Goal: Transaction & Acquisition: Obtain resource

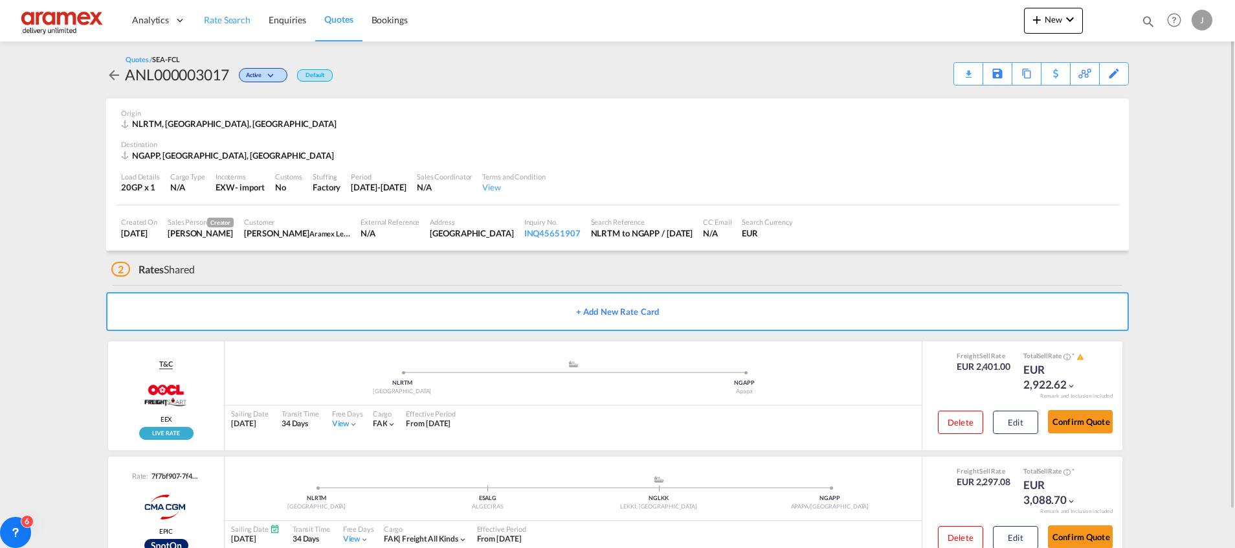
click at [240, 24] on span "Rate Search" at bounding box center [227, 19] width 47 height 11
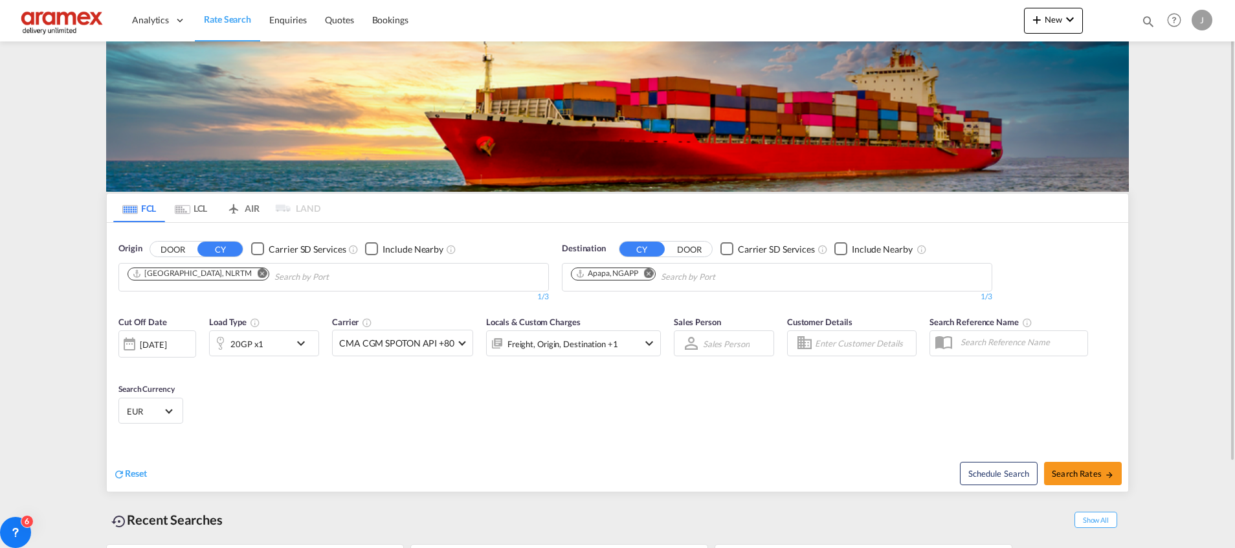
click at [649, 271] on md-icon "Remove" at bounding box center [649, 273] width 10 height 10
paste input "Sohar"
type input "Sohar"
click at [1077, 474] on span "Search Rates" at bounding box center [1083, 473] width 62 height 10
click at [1076, 471] on span "Search Rates" at bounding box center [1083, 473] width 62 height 10
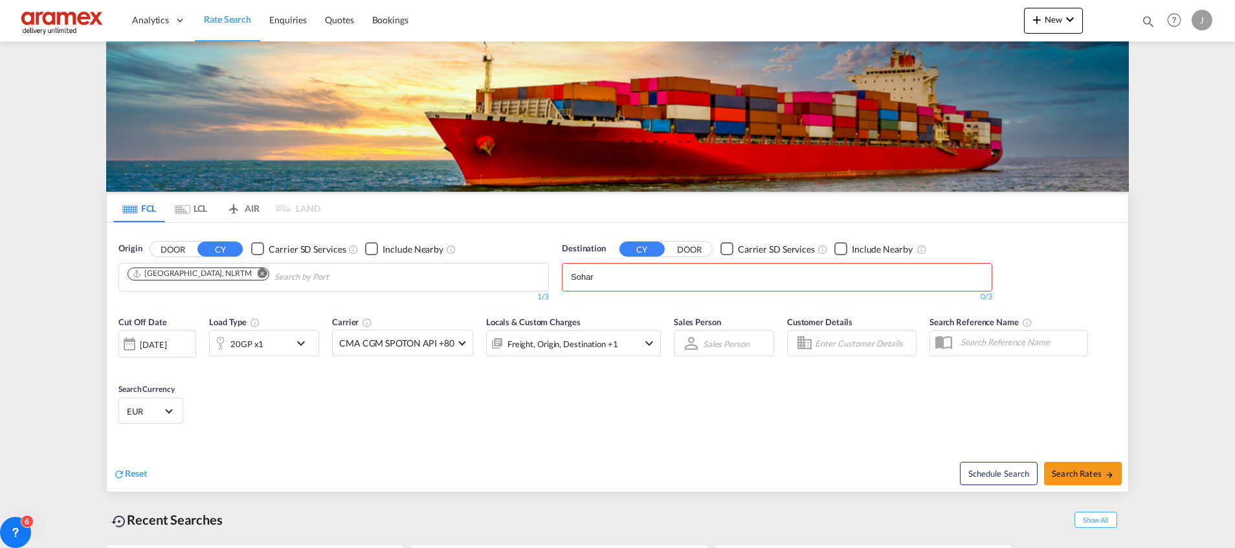
click at [659, 280] on body "Analytics Dashboard Rate Search Enquiries Quotes Bookings" at bounding box center [617, 274] width 1235 height 548
click at [656, 302] on div "Sohar [GEOGRAPHIC_DATA] [GEOGRAPHIC_DATA]" at bounding box center [671, 306] width 246 height 39
click at [1074, 471] on span "Search Rates" at bounding box center [1083, 473] width 62 height 10
type input "NLRTM to OMSOH / [DATE]"
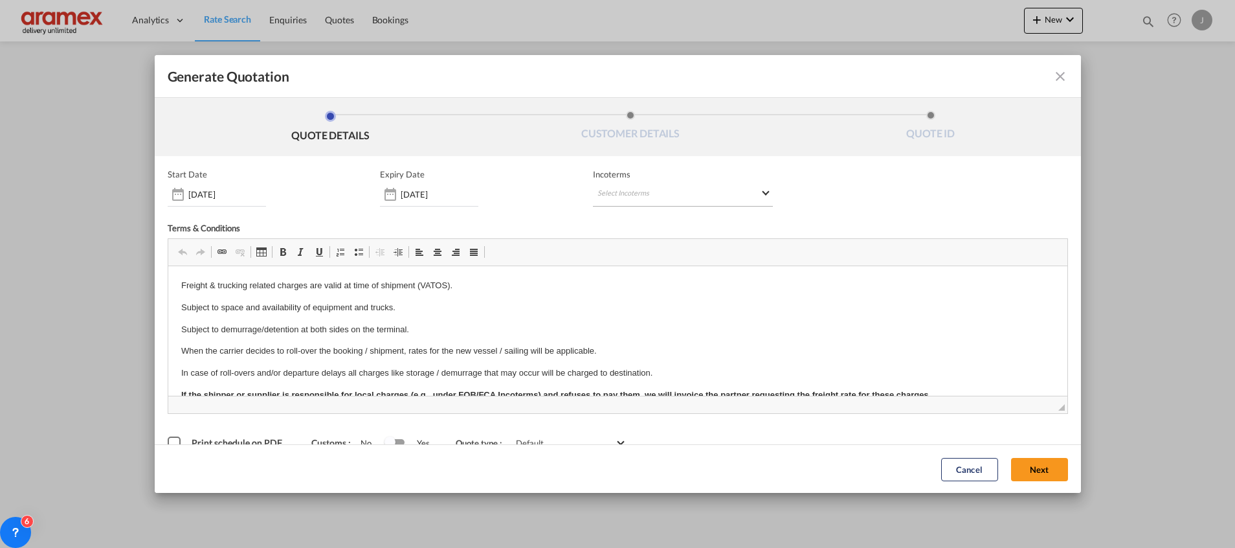
click at [623, 188] on md-select "Select Incoterms CIF - import Cost,Insurance and Freight CIP - import Carriage …" at bounding box center [683, 194] width 180 height 23
click at [616, 221] on input "search" at bounding box center [654, 222] width 120 height 12
type input "exw"
click at [615, 248] on div "EXW - import" at bounding box center [659, 244] width 123 height 10
click at [1038, 469] on button "Next" at bounding box center [1039, 468] width 57 height 23
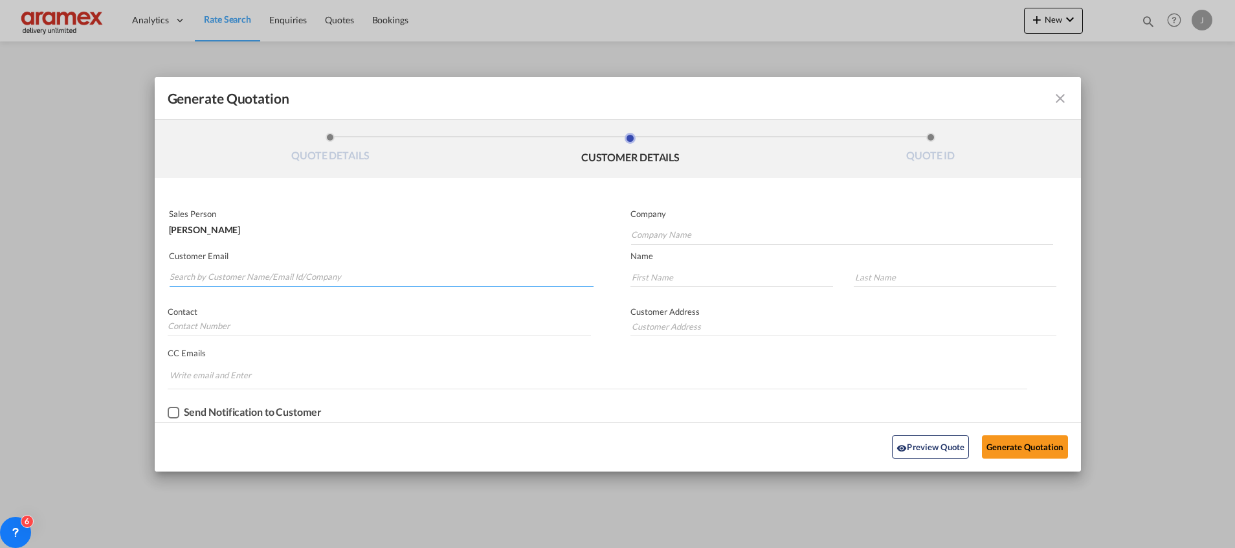
click at [282, 274] on input "Search by Customer Name/Email Id/Company" at bounding box center [382, 276] width 424 height 19
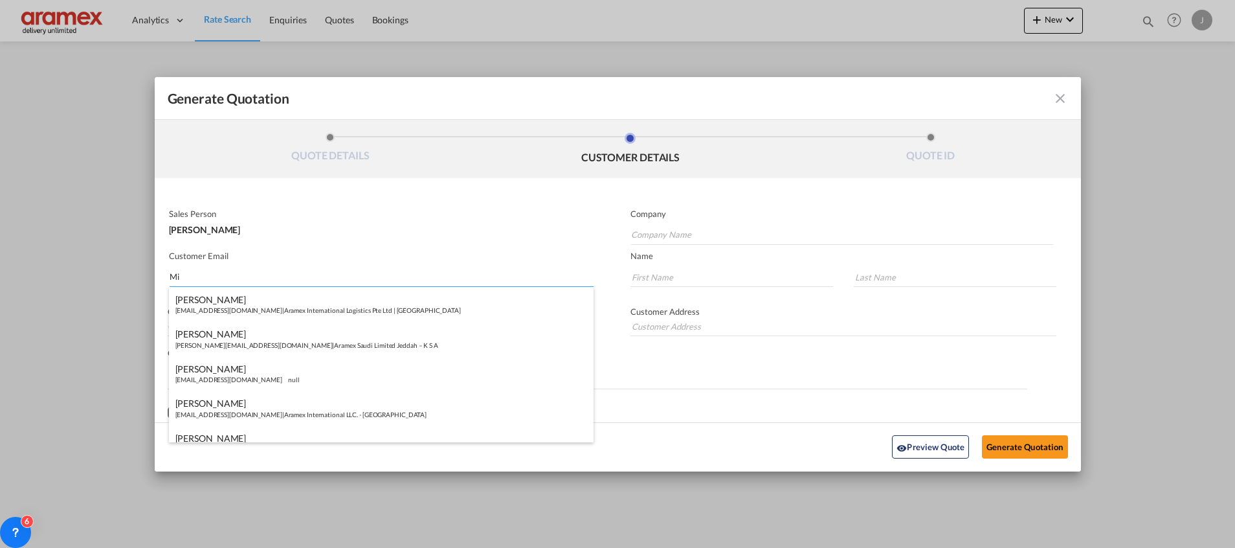
type input "M"
paste input "Dhananjay"
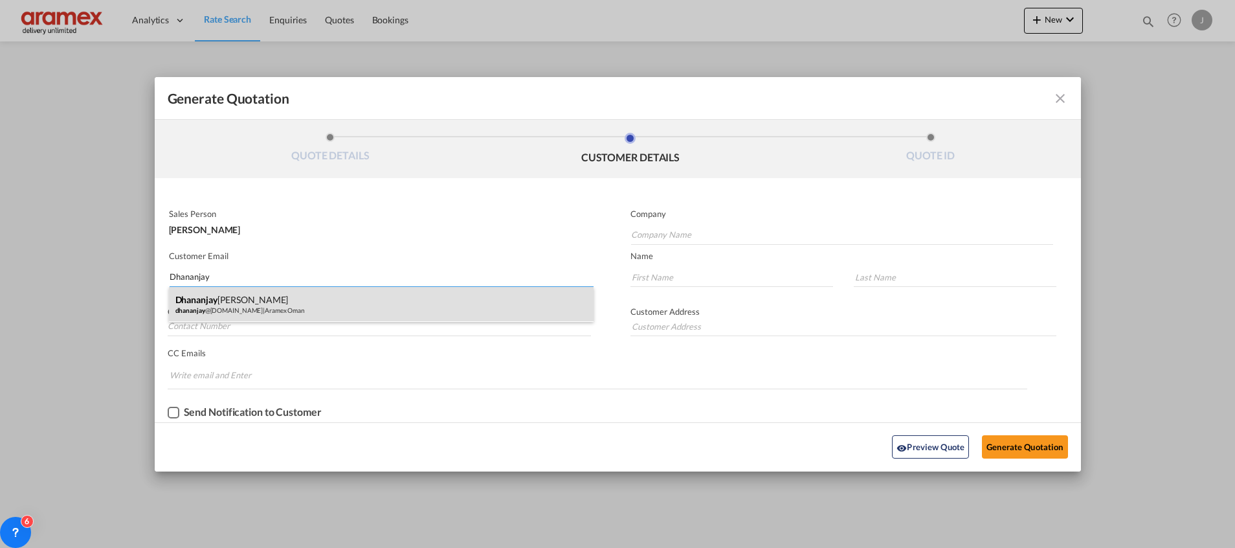
type input "Dhananjay"
click at [232, 293] on div "[PERSON_NAME] @[DOMAIN_NAME] | Aramex [GEOGRAPHIC_DATA]" at bounding box center [381, 304] width 425 height 35
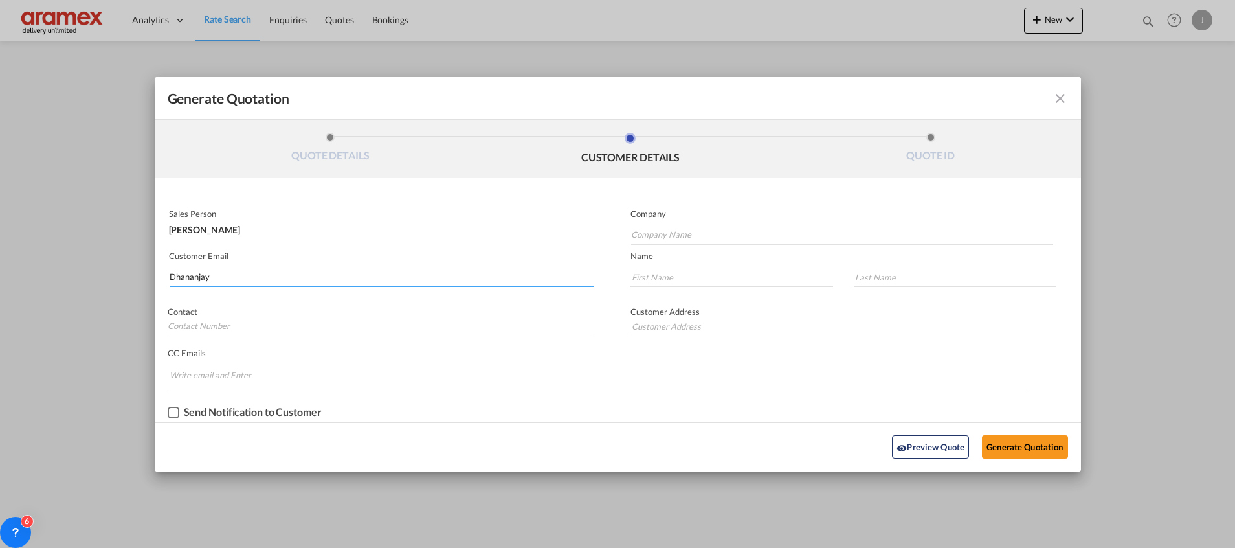
type input "Aramex Oman"
type input "[EMAIL_ADDRESS][DOMAIN_NAME]"
type input "Dhananjay"
type input "[PERSON_NAME]"
type input "[GEOGRAPHIC_DATA]"
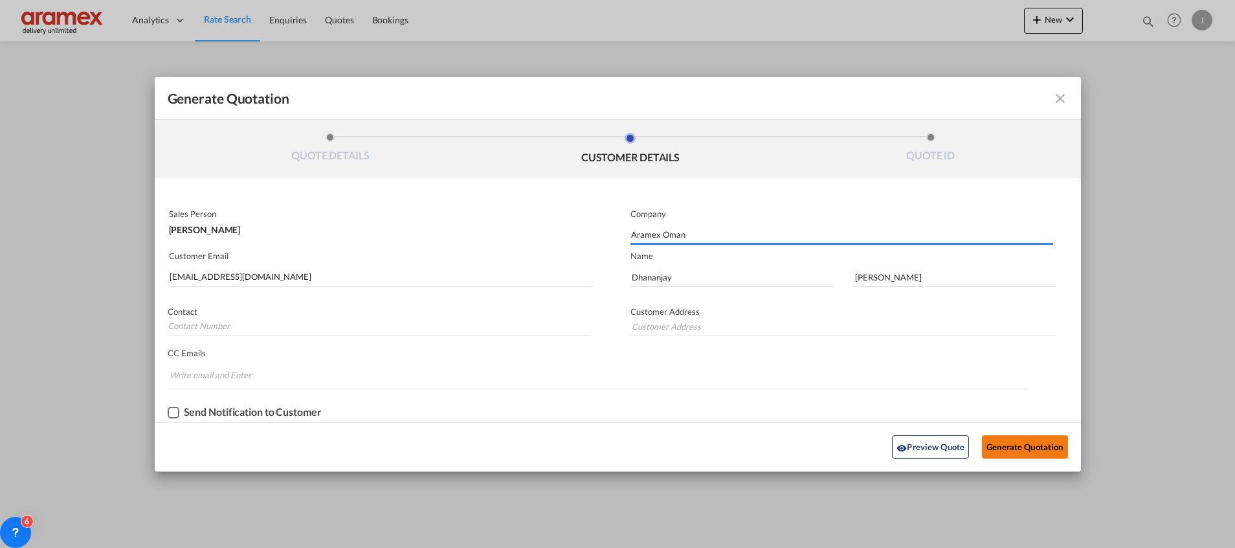
click at [1036, 443] on button "Generate Quotation" at bounding box center [1024, 446] width 85 height 23
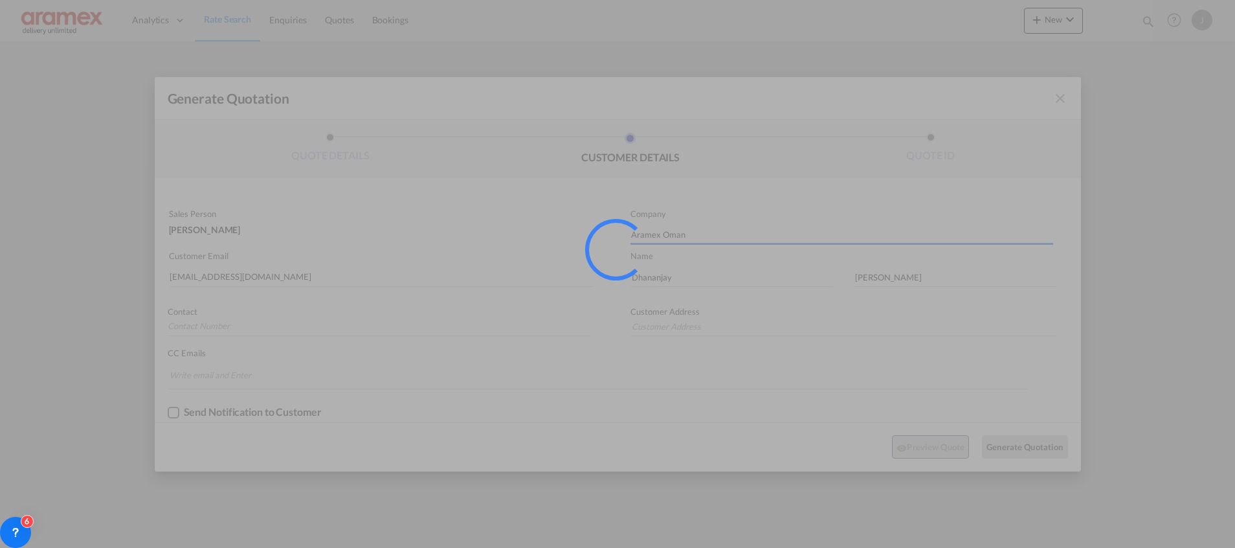
type input "[GEOGRAPHIC_DATA]"
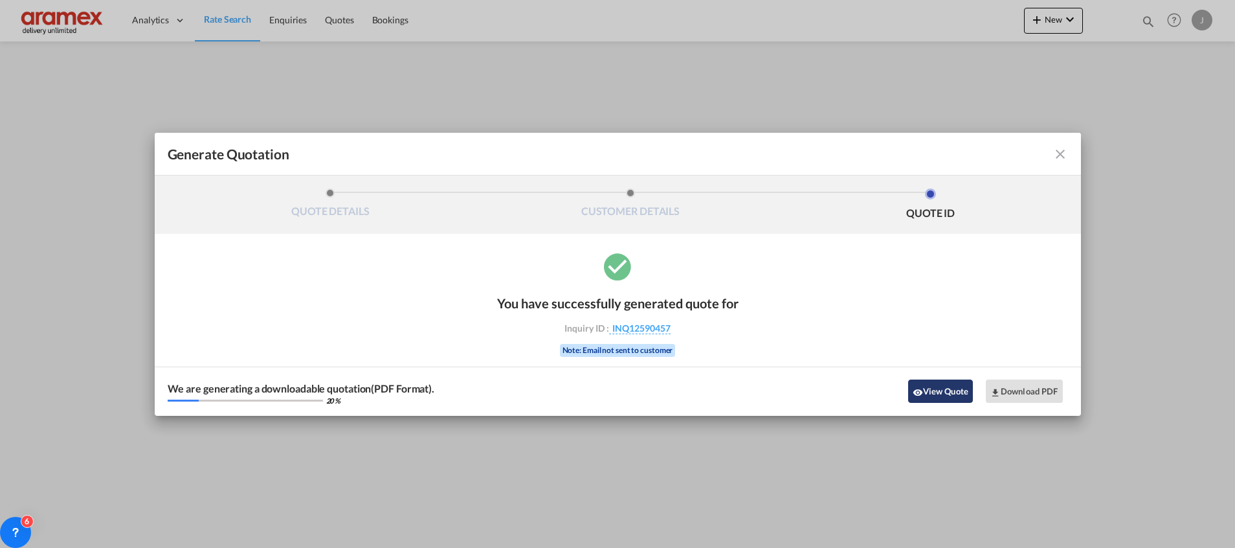
click at [934, 391] on button "View Quote" at bounding box center [940, 390] width 65 height 23
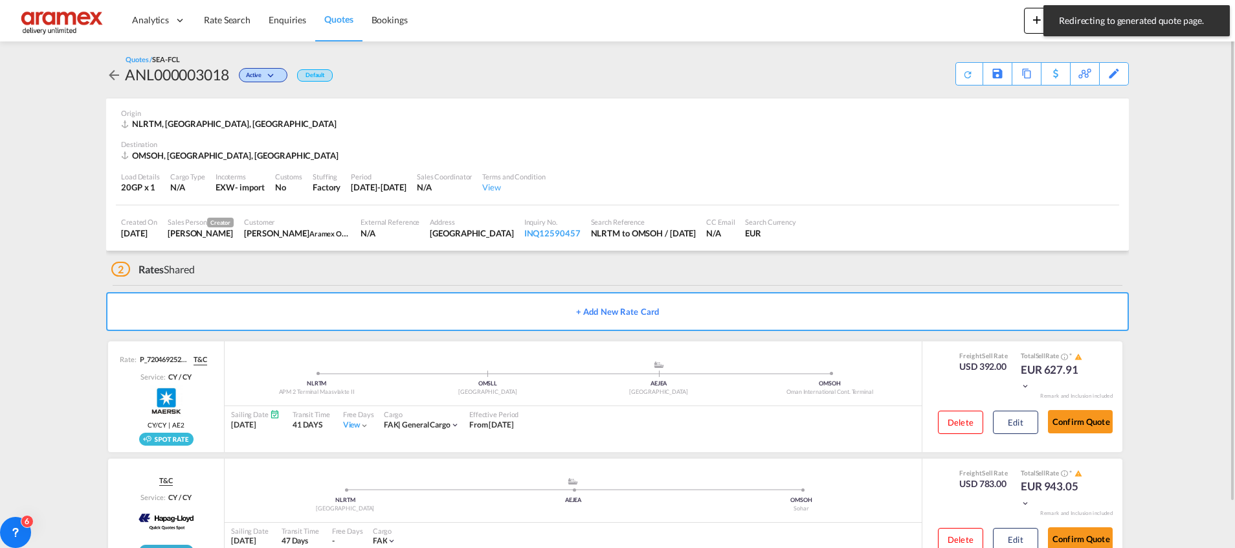
scroll to position [42, 0]
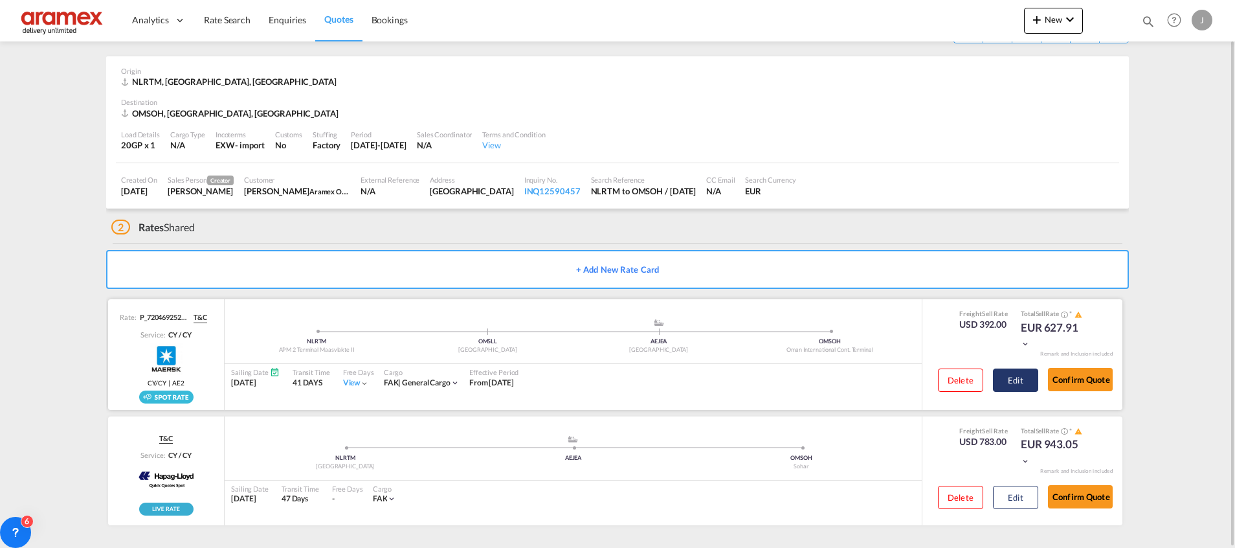
click at [1025, 372] on button "Edit" at bounding box center [1015, 379] width 45 height 23
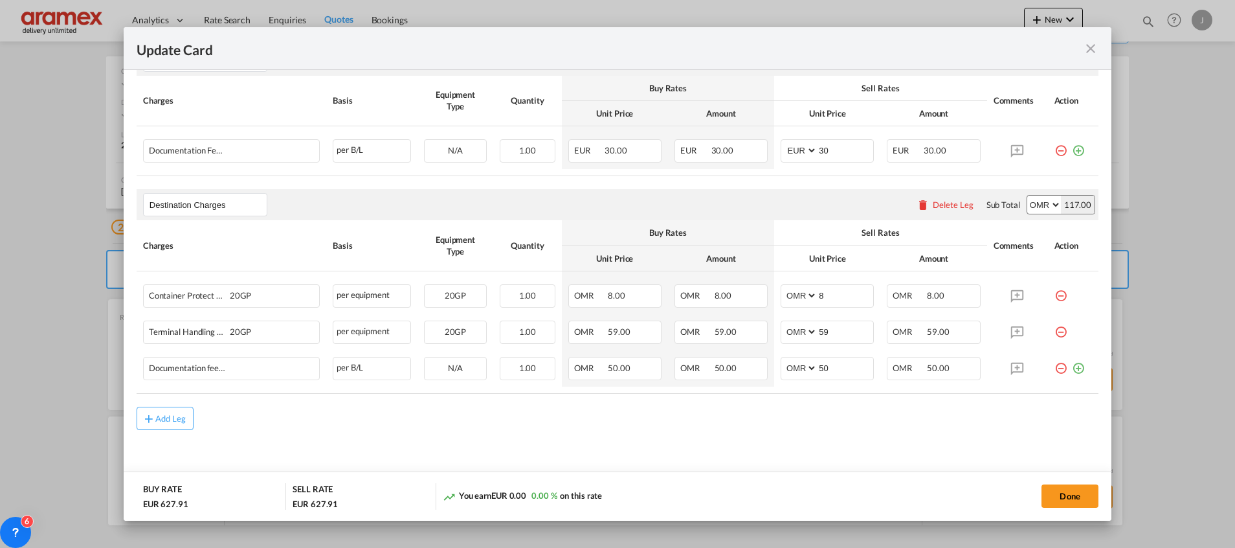
scroll to position [597, 0]
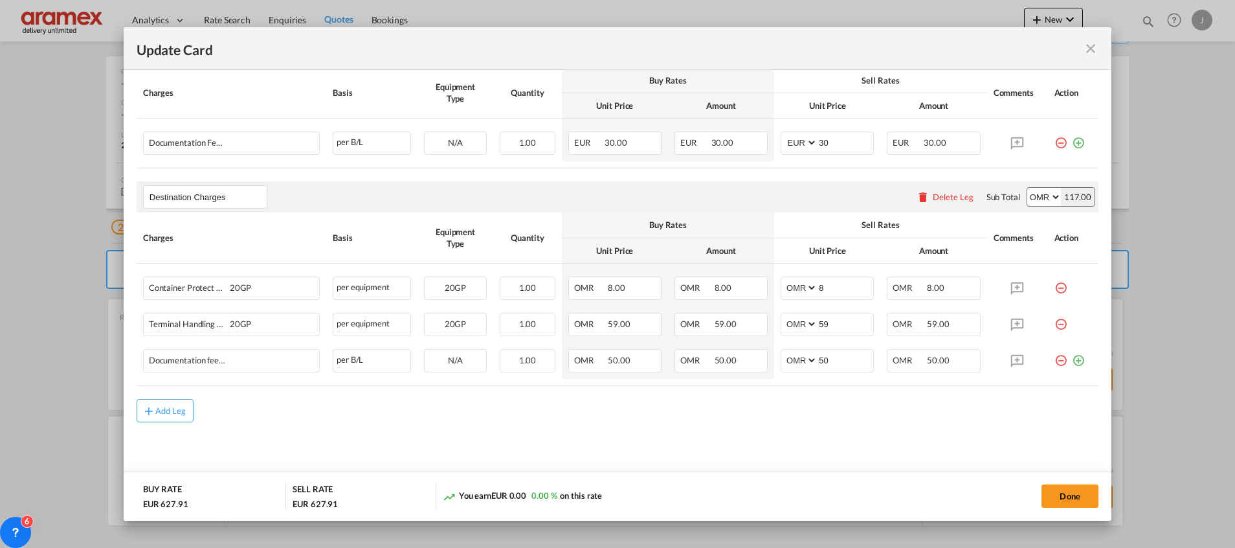
click at [933, 193] on div "Delete Leg" at bounding box center [953, 197] width 41 height 10
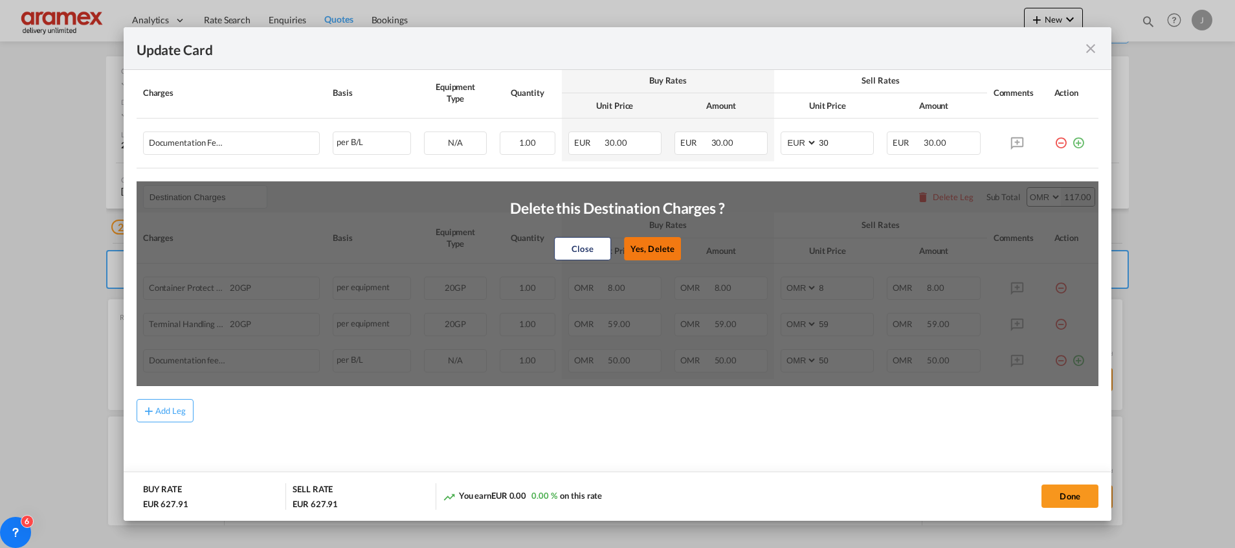
click at [648, 247] on button "Yes, Delete" at bounding box center [652, 248] width 57 height 23
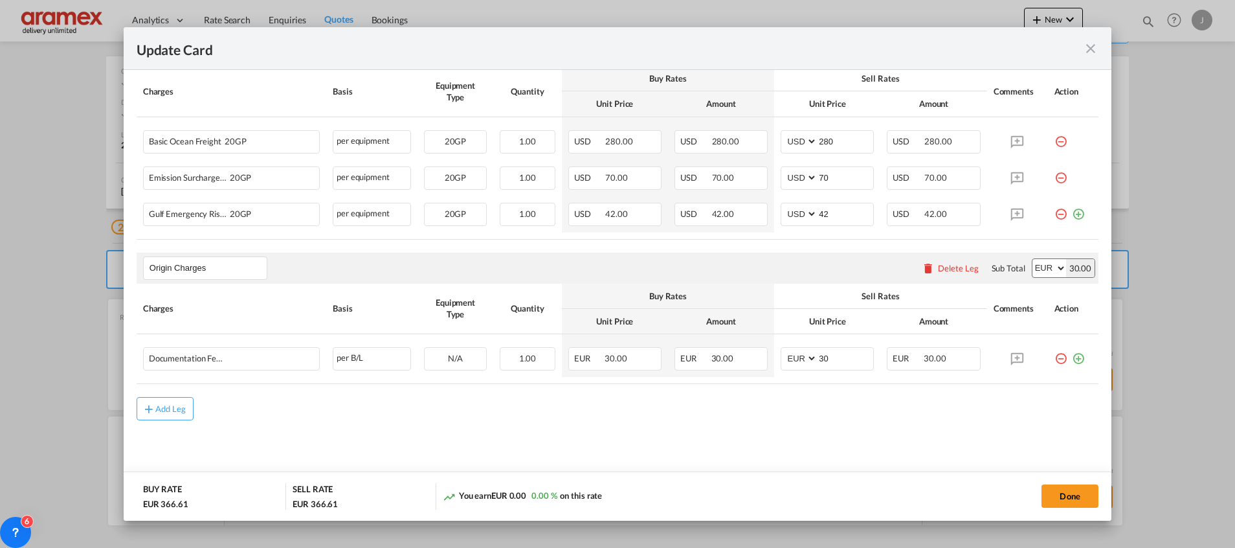
scroll to position [380, 0]
click at [1073, 492] on button "Done" at bounding box center [1069, 495] width 57 height 23
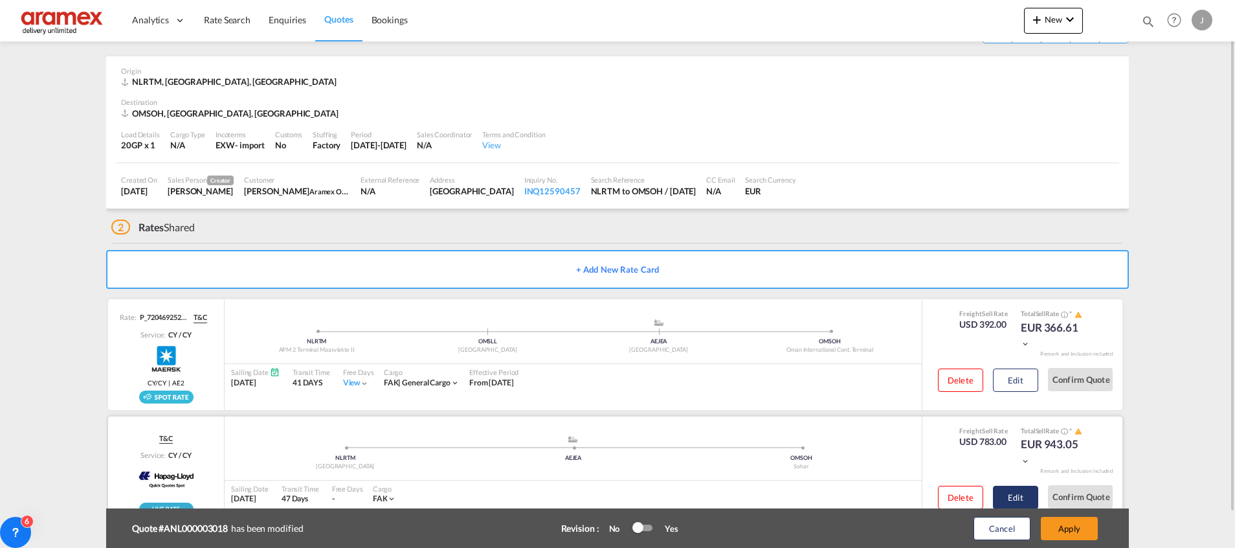
click at [1016, 494] on button "Edit" at bounding box center [1015, 496] width 45 height 23
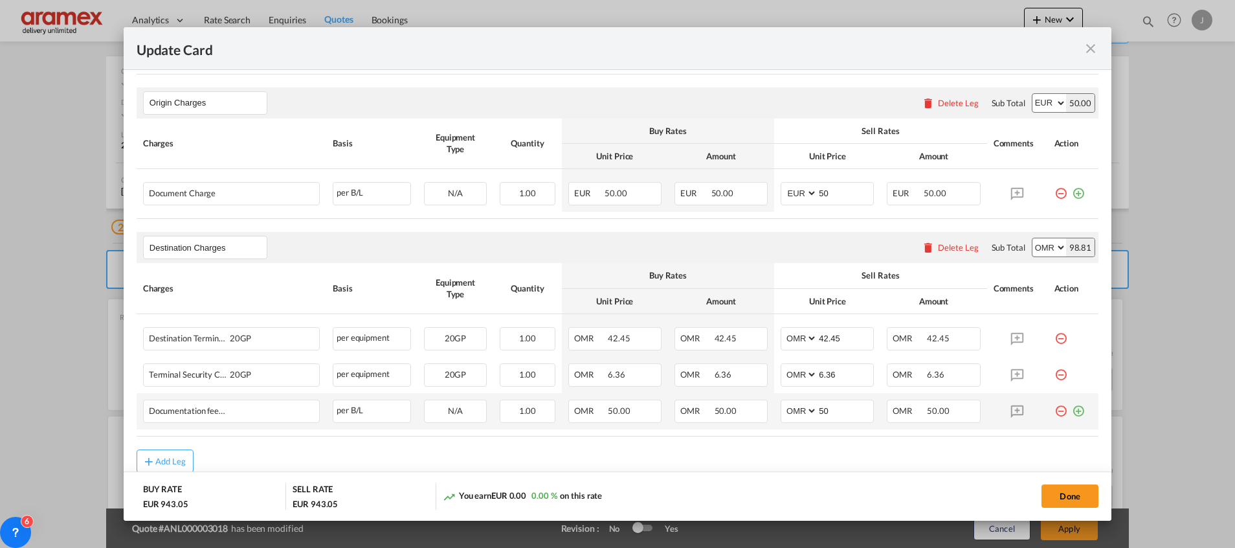
scroll to position [633, 0]
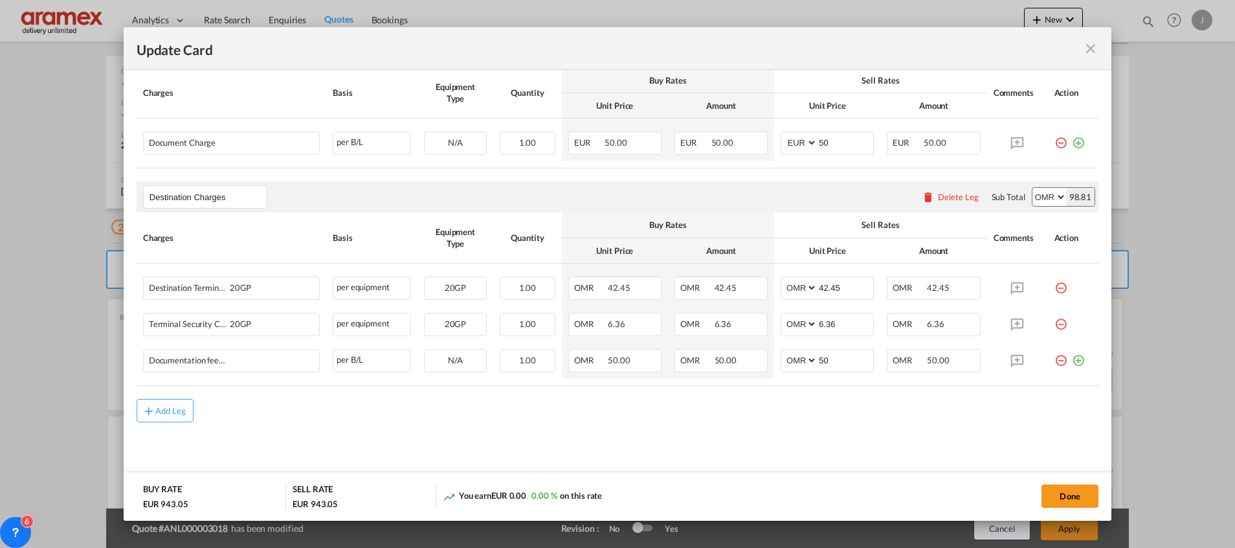
click at [938, 193] on div "Delete Leg" at bounding box center [958, 197] width 41 height 10
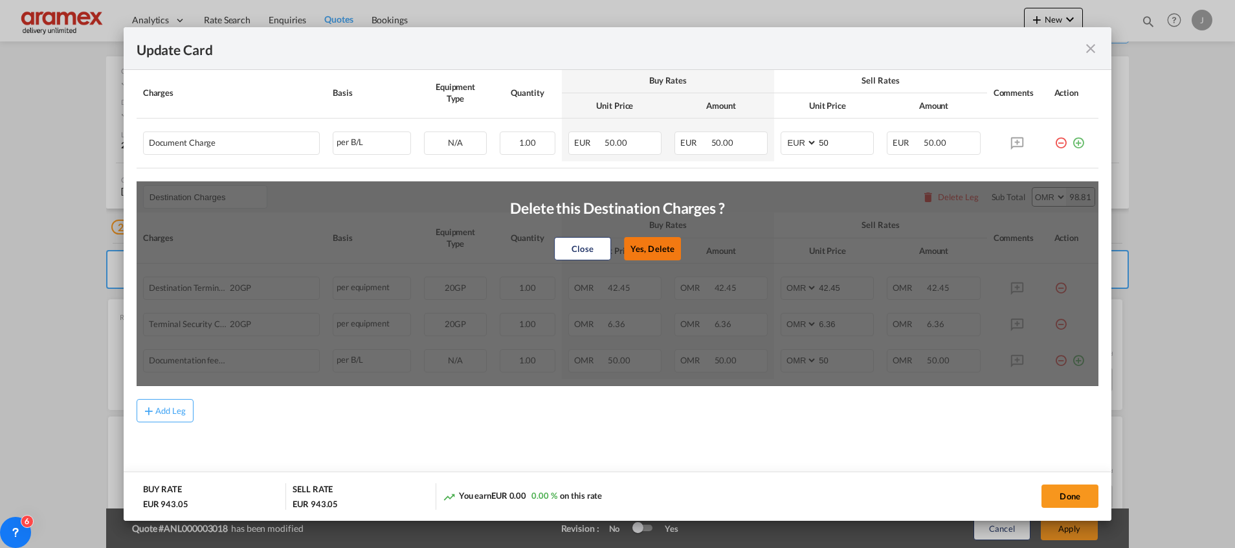
click at [651, 252] on button "Yes, Delete" at bounding box center [652, 248] width 57 height 23
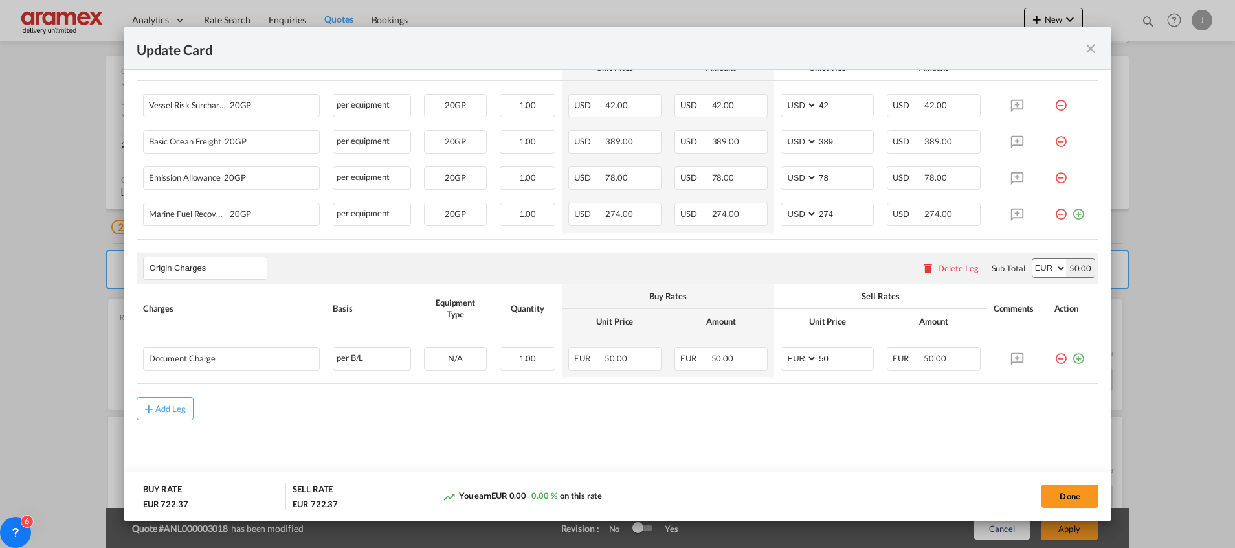
scroll to position [416, 0]
click at [1066, 495] on button "Done" at bounding box center [1069, 495] width 57 height 23
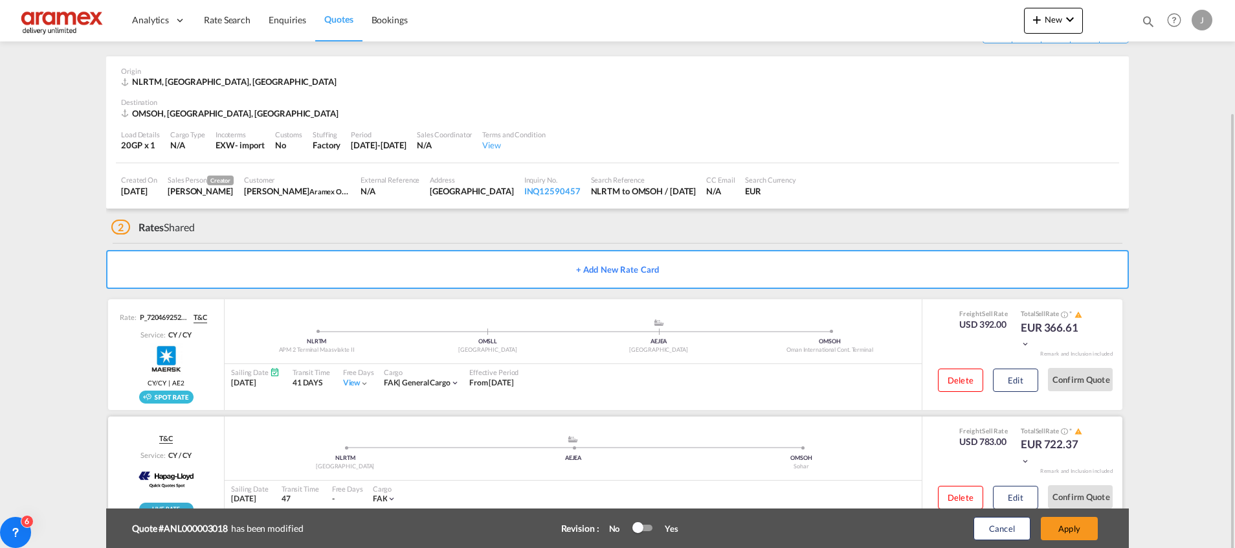
scroll to position [82, 0]
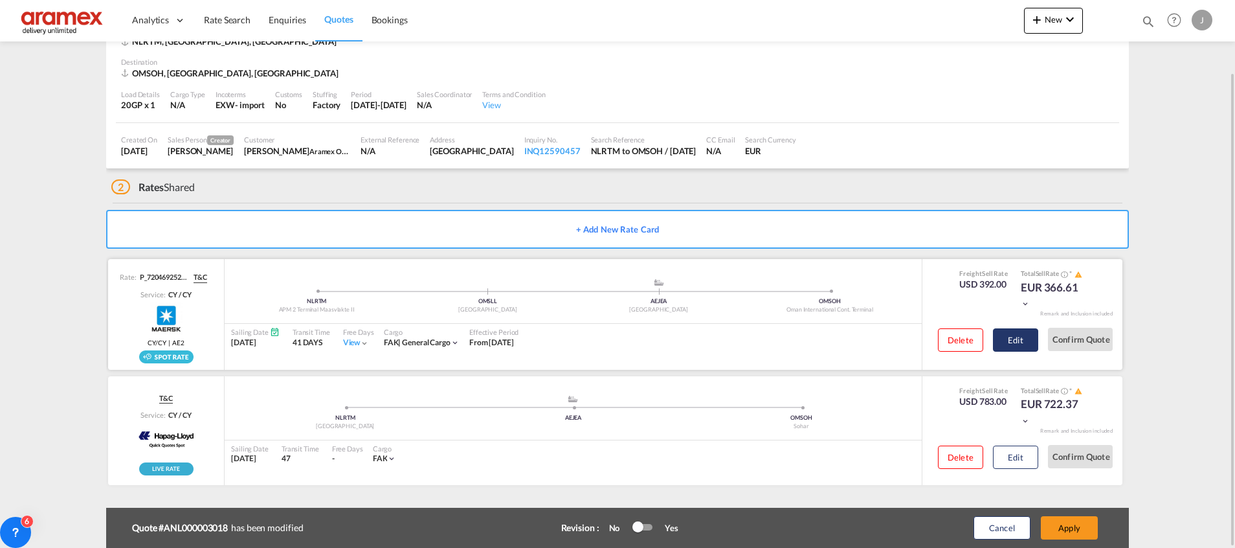
click at [1030, 337] on button "Edit" at bounding box center [1015, 339] width 45 height 23
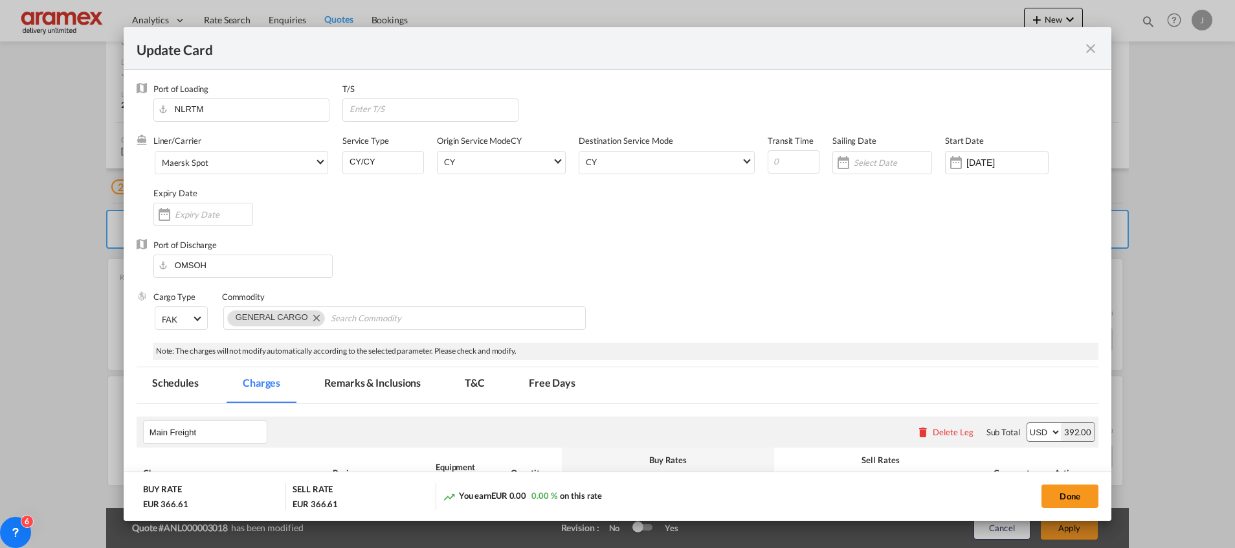
scroll to position [380, 0]
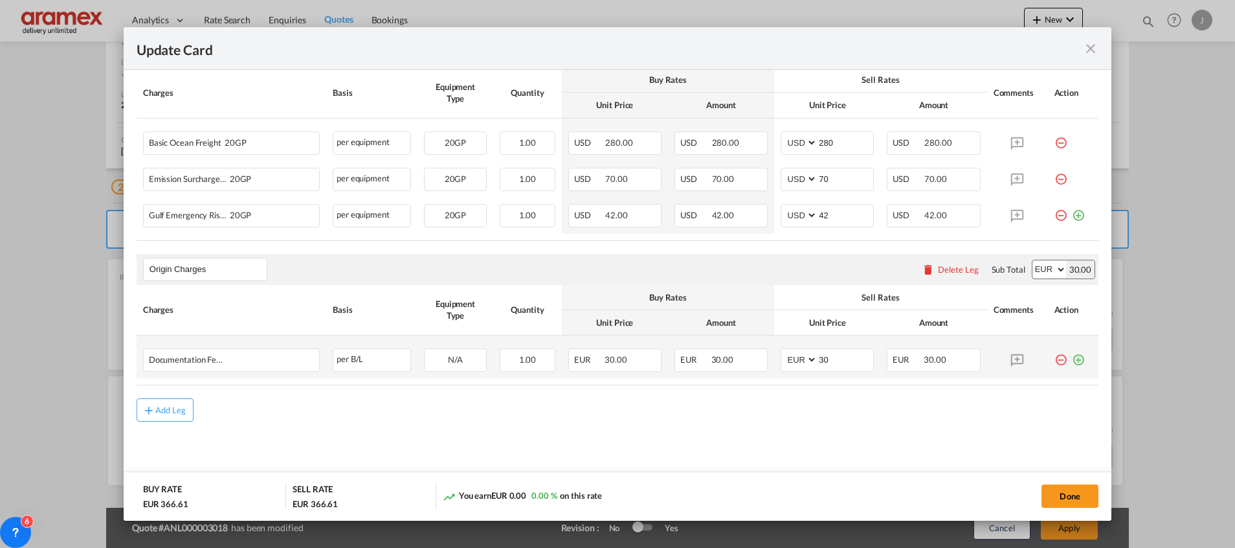
click at [1072, 358] on md-icon "icon-plus-circle-outline green-400-fg" at bounding box center [1078, 354] width 13 height 13
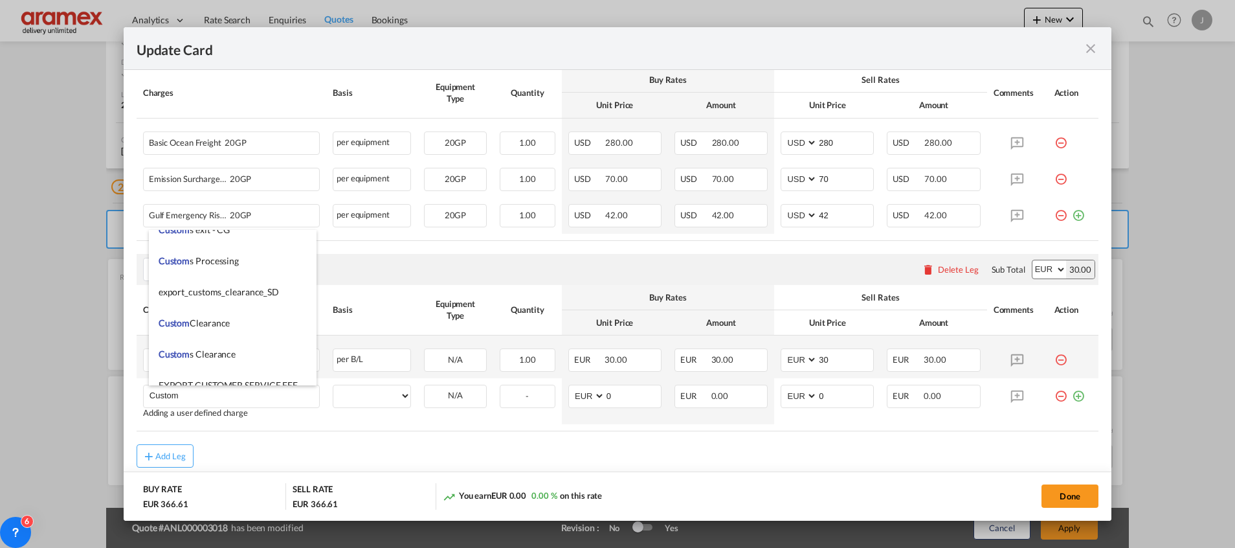
scroll to position [1456, 0]
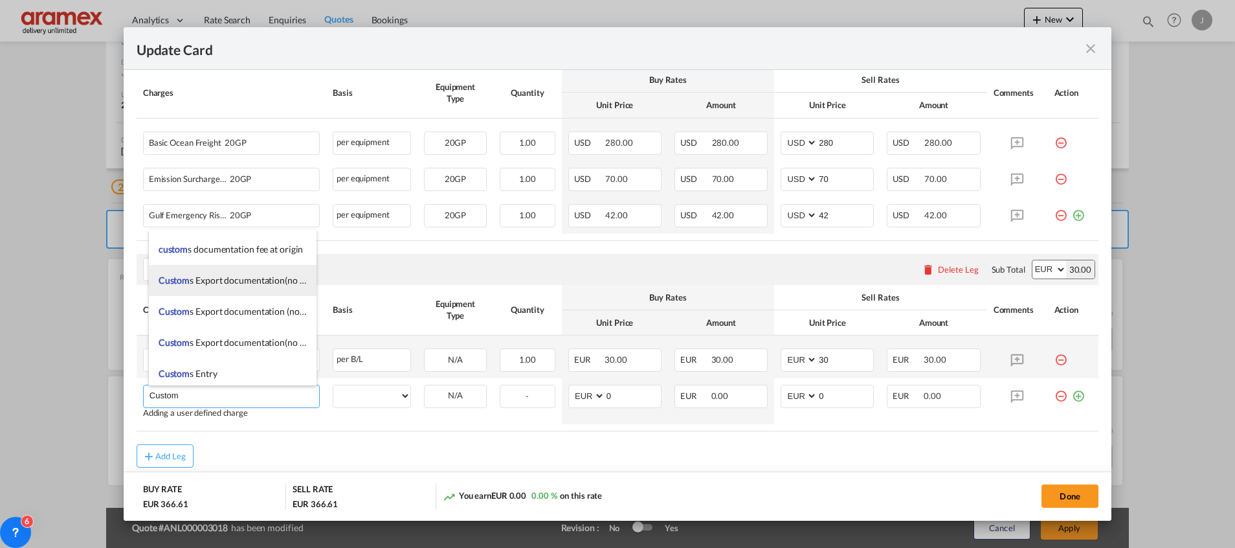
click at [254, 286] on li "Custom s Export documentation(no costs, suggested sell)" at bounding box center [233, 280] width 168 height 31
type input "Customs Export documentation(no costs, suggested sell)"
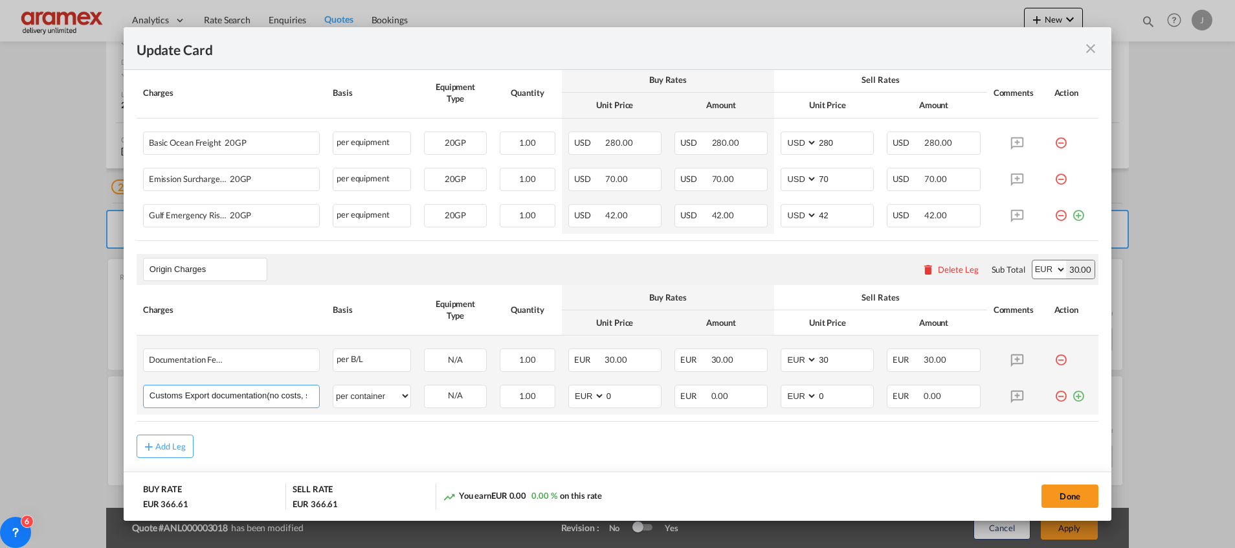
click at [273, 394] on input "Customs Export documentation(no costs, suggested sell)" at bounding box center [235, 394] width 170 height 19
click at [363, 394] on select "per equipment per container per B/L per shipping bill per shipment per pallet p…" at bounding box center [371, 395] width 77 height 21
select select "per shipment"
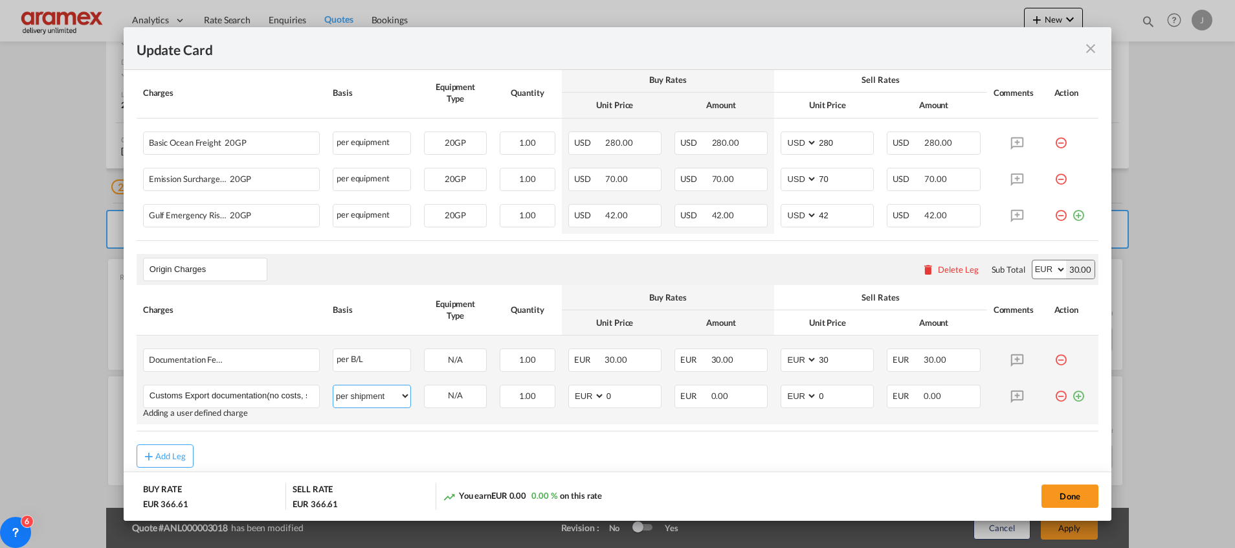
click at [333, 385] on select "per equipment per container per B/L per shipping bill per shipment per pallet p…" at bounding box center [371, 395] width 77 height 21
drag, startPoint x: 625, startPoint y: 392, endPoint x: 581, endPoint y: 392, distance: 44.0
click at [581, 392] on md-input-container "AED AFN ALL AMD ANG AOA ARS AUD AWG AZN BAM BBD BDT BGN BHD BIF BMD BND [PERSON…" at bounding box center [614, 395] width 93 height 23
type input "65"
drag, startPoint x: 836, startPoint y: 394, endPoint x: 781, endPoint y: 394, distance: 54.4
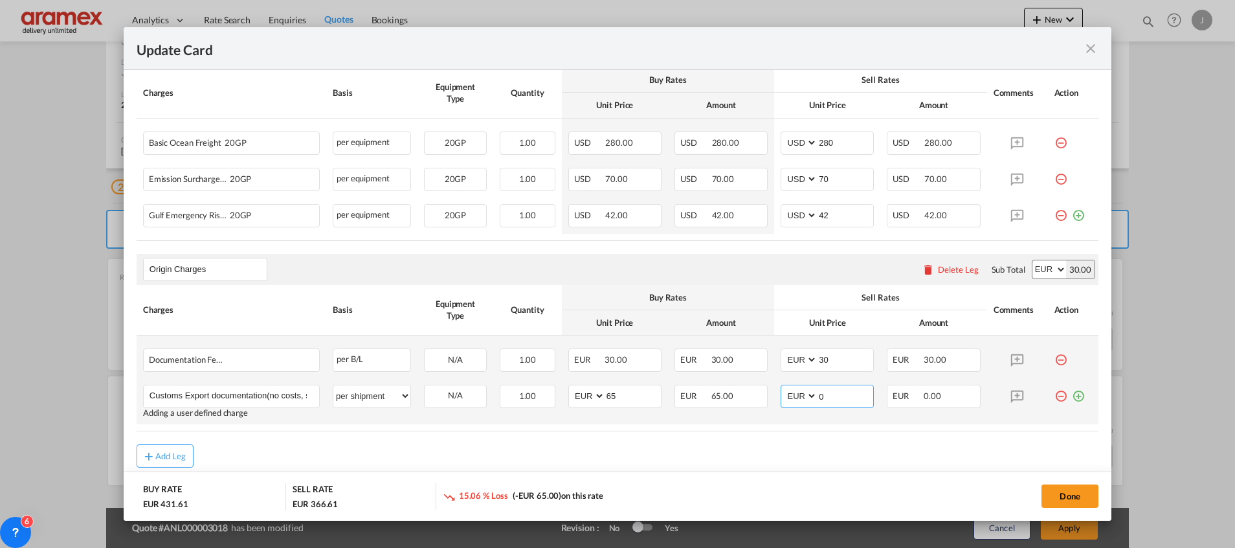
click at [782, 394] on md-input-container "AED AFN ALL AMD ANG AOA ARS AUD AWG AZN BAM BBD BDT BGN BHD BIF BMD BND [PERSON…" at bounding box center [827, 395] width 93 height 23
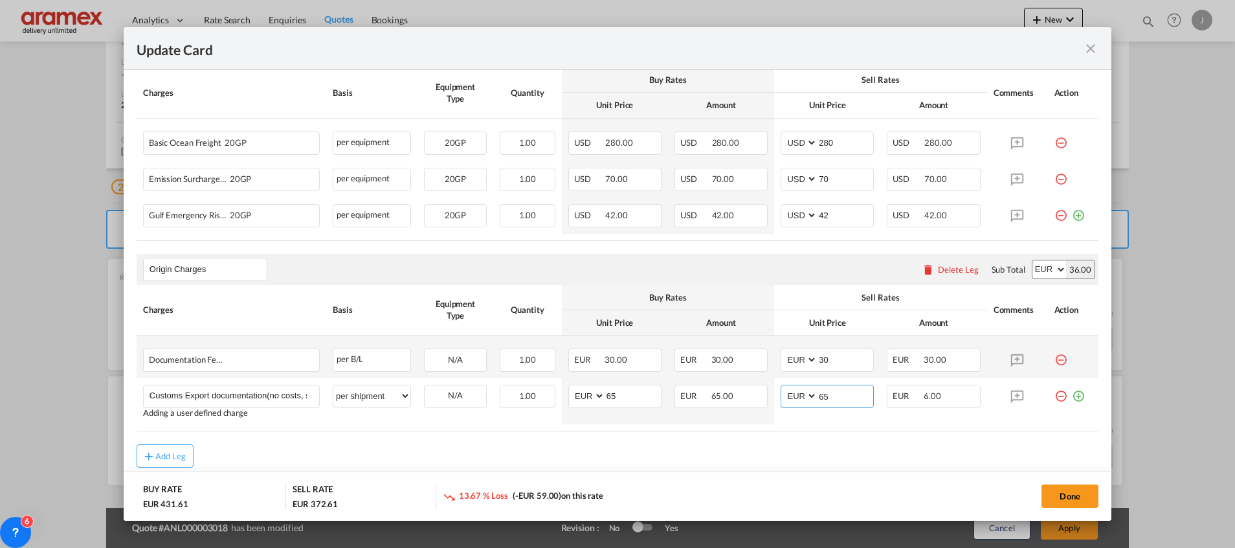
type input "65"
click at [736, 458] on div "Add Leg" at bounding box center [618, 455] width 962 height 23
click at [1058, 495] on button "Done" at bounding box center [1069, 495] width 57 height 23
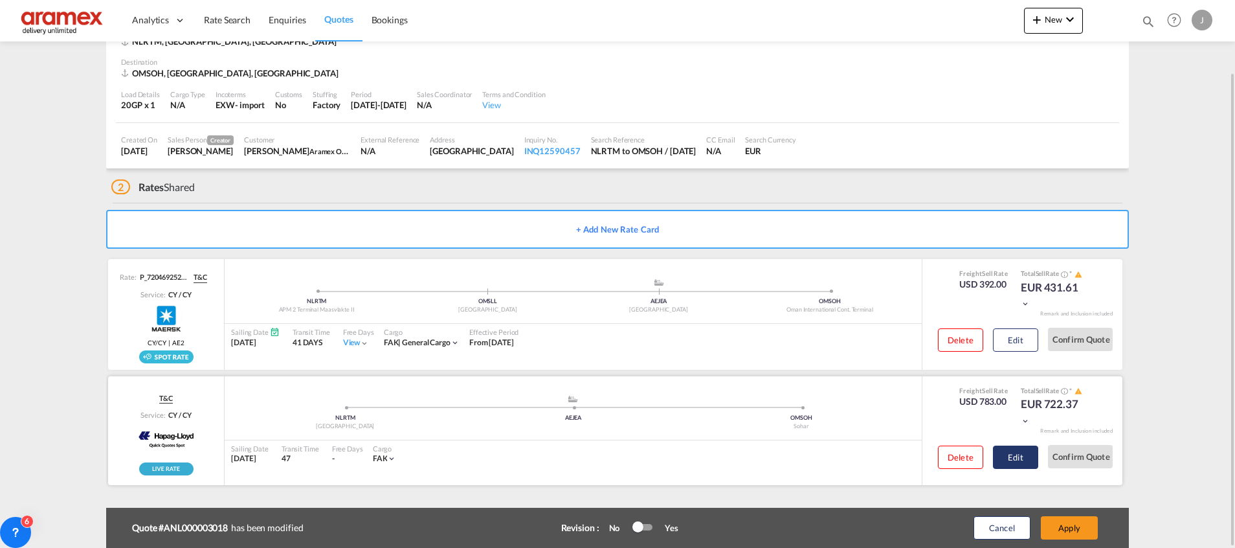
click at [1019, 461] on button "Edit" at bounding box center [1015, 456] width 45 height 23
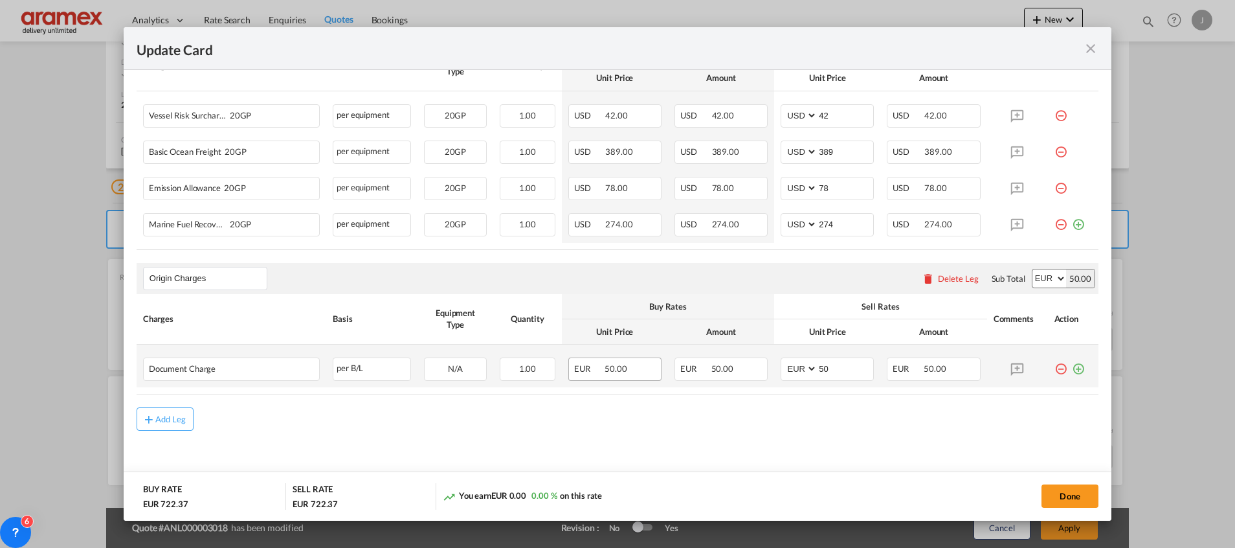
scroll to position [416, 0]
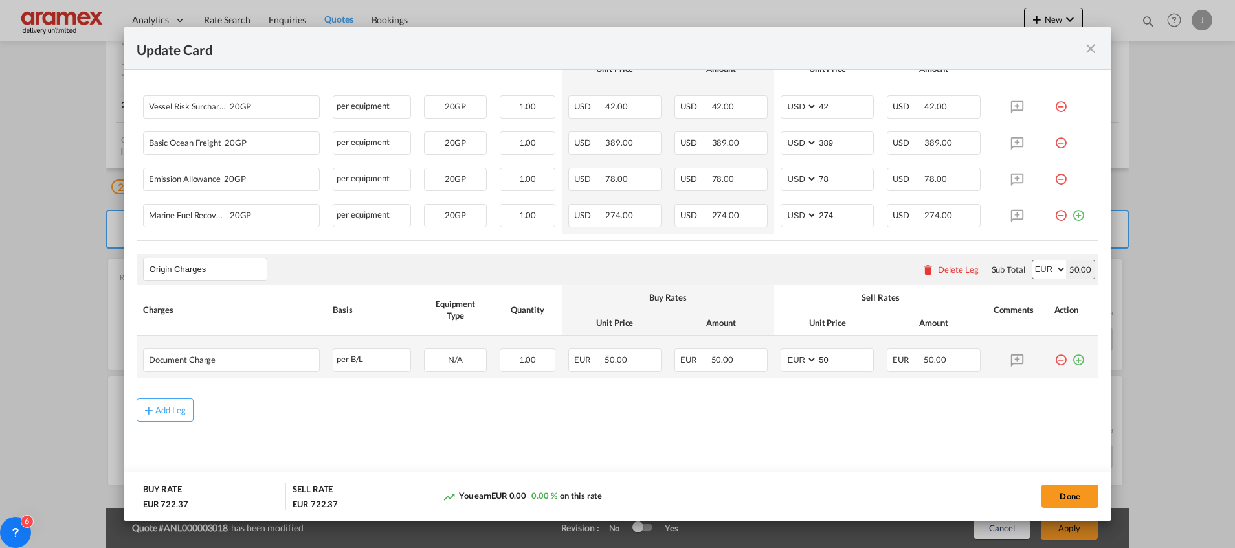
click at [1072, 358] on md-icon "icon-plus-circle-outline green-400-fg" at bounding box center [1078, 354] width 13 height 13
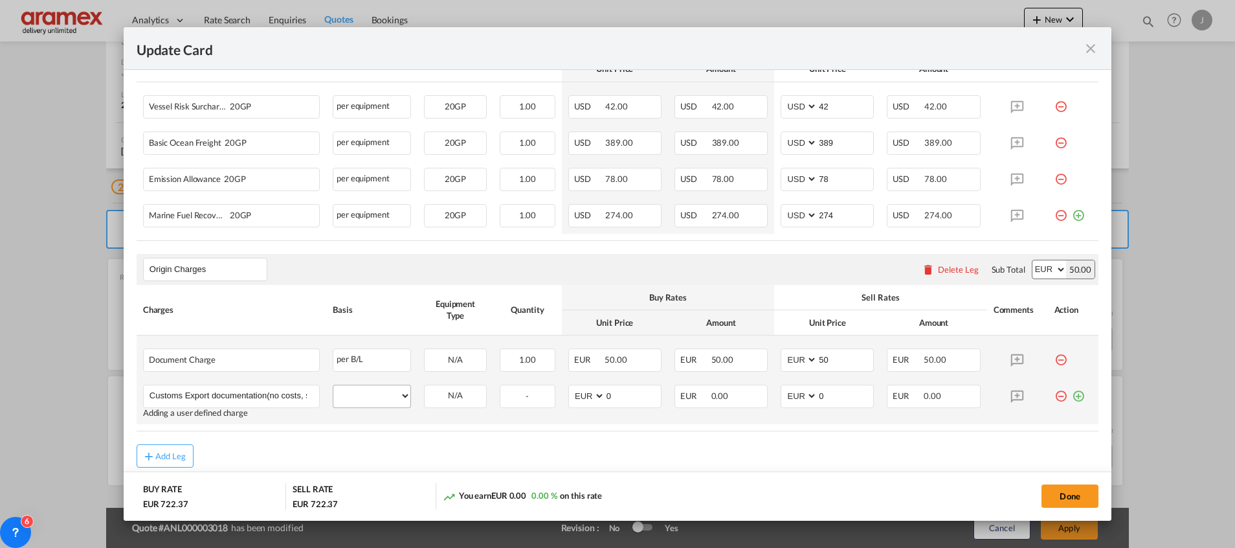
scroll to position [0, 60]
type input "Customs Export documentation(no costs, suggested sell)"
click at [384, 397] on select "per equipment per container per B/L per shipping bill per shipment per pallet p…" at bounding box center [371, 395] width 77 height 21
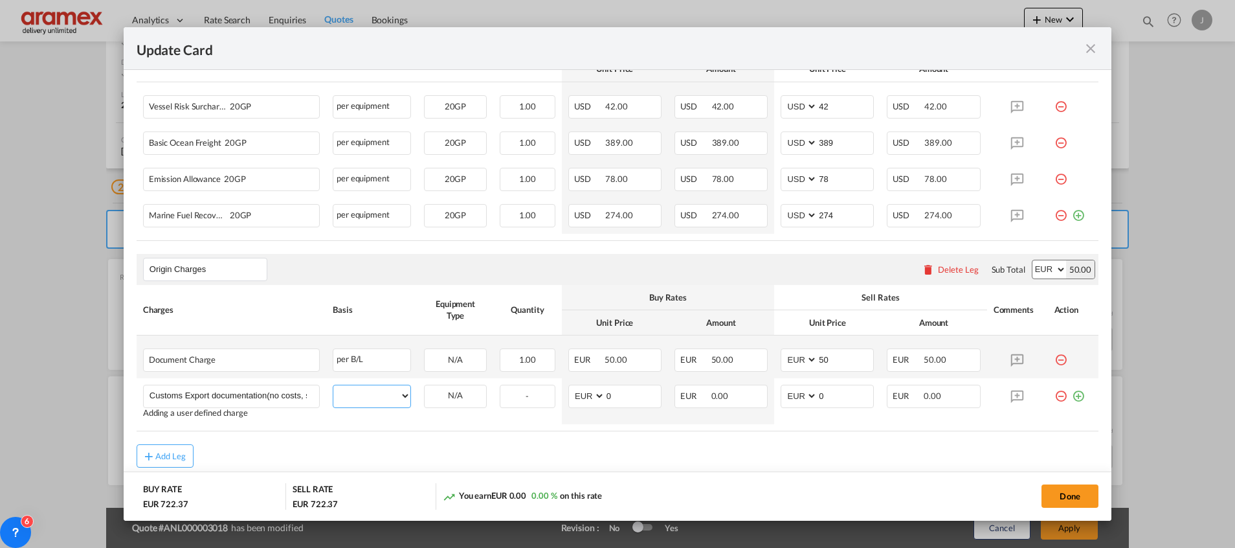
select select "per shipment"
click at [333, 385] on select "per equipment per container per B/L per shipping bill per shipment per pallet p…" at bounding box center [371, 395] width 77 height 21
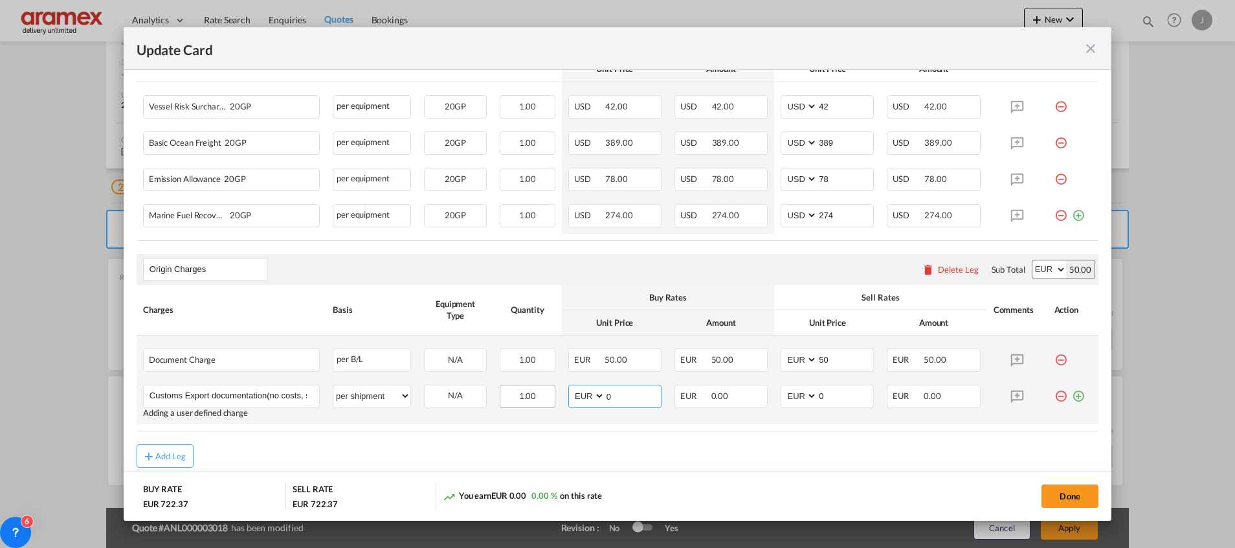
drag, startPoint x: 621, startPoint y: 397, endPoint x: 529, endPoint y: 402, distance: 91.4
click at [529, 402] on tr "Customs Export documentation(no costs, suggested sell) Please Enter User Define…" at bounding box center [618, 401] width 962 height 46
type input "65"
drag, startPoint x: 817, startPoint y: 392, endPoint x: 778, endPoint y: 394, distance: 38.9
click at [781, 394] on md-input-container "AED AFN ALL AMD ANG AOA ARS AUD AWG AZN BAM BBD BDT BGN BHD BIF BMD BND [PERSON…" at bounding box center [827, 395] width 93 height 23
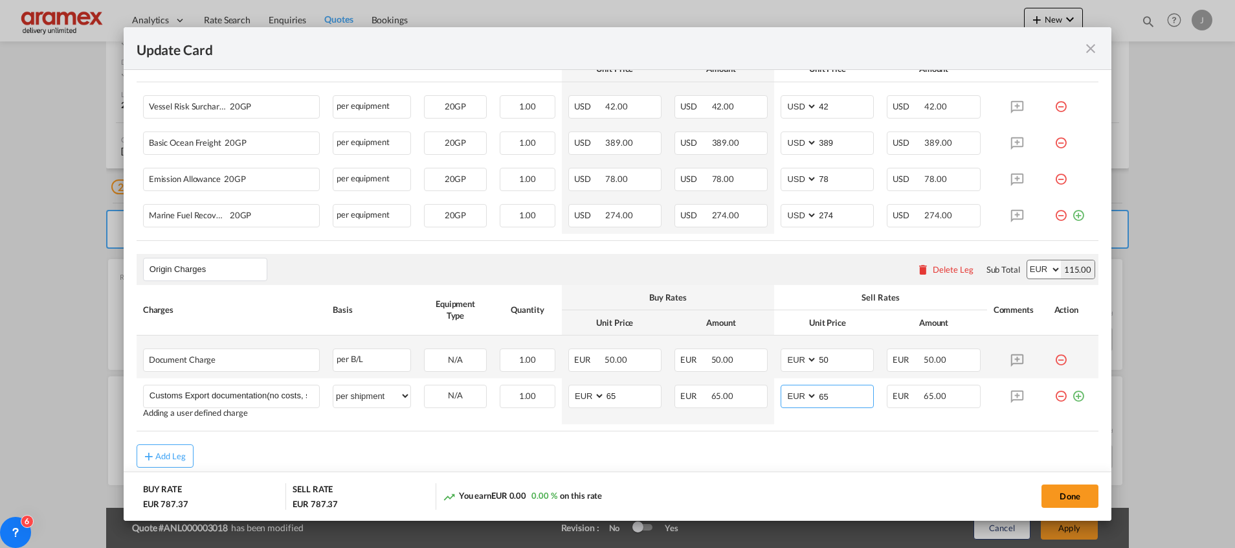
type input "65"
drag, startPoint x: 768, startPoint y: 441, endPoint x: 777, endPoint y: 443, distance: 8.6
click at [768, 441] on rate-modification "Main Freight Please enter leg name Leg Name Already Exists Delete Leg Sub Total…" at bounding box center [618, 227] width 962 height 480
click at [1061, 500] on button "Done" at bounding box center [1069, 495] width 57 height 23
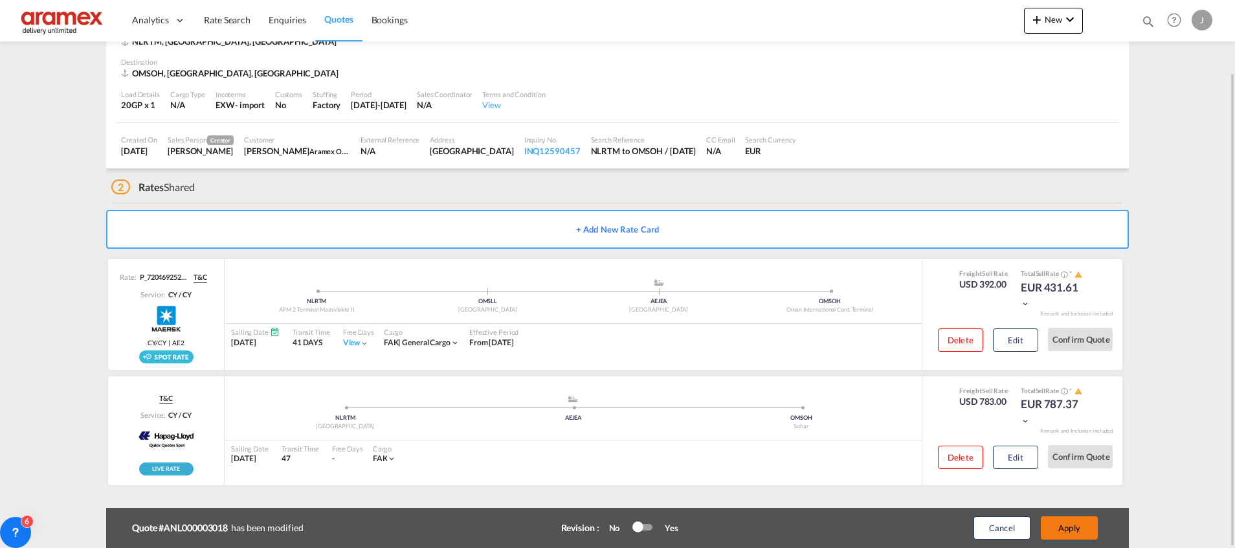
click at [1060, 531] on button "Apply" at bounding box center [1069, 527] width 57 height 23
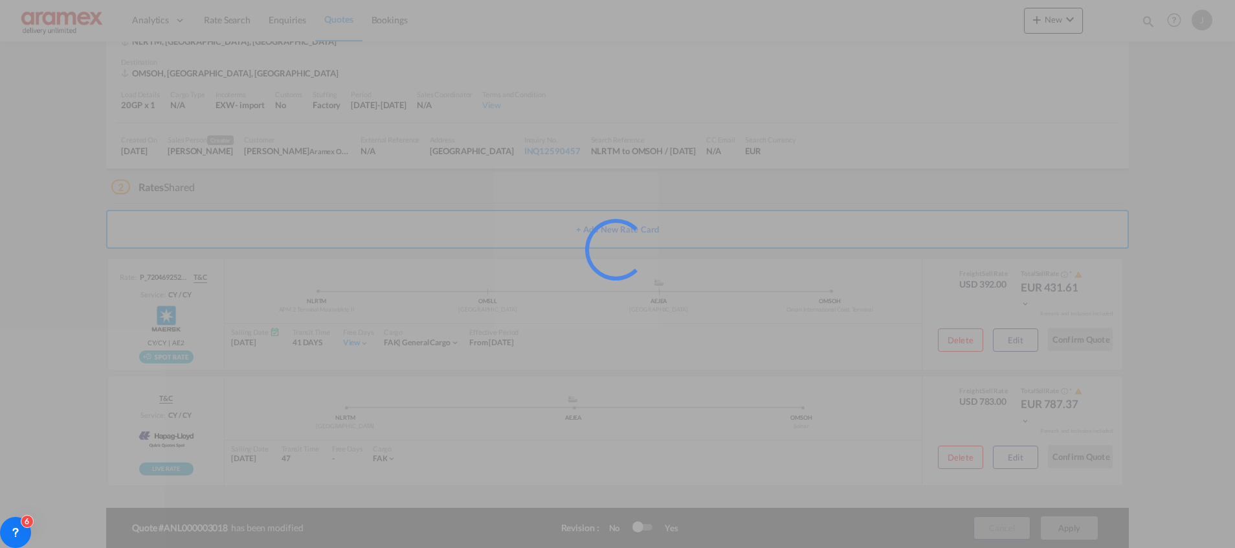
scroll to position [42, 0]
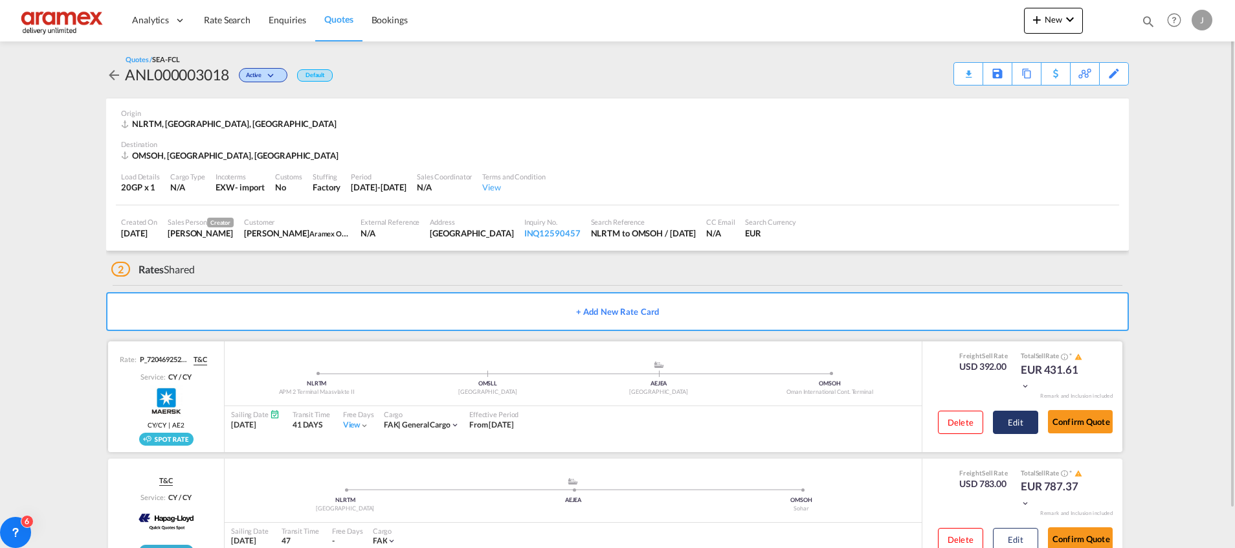
click at [1020, 421] on button "Edit" at bounding box center [1015, 421] width 45 height 23
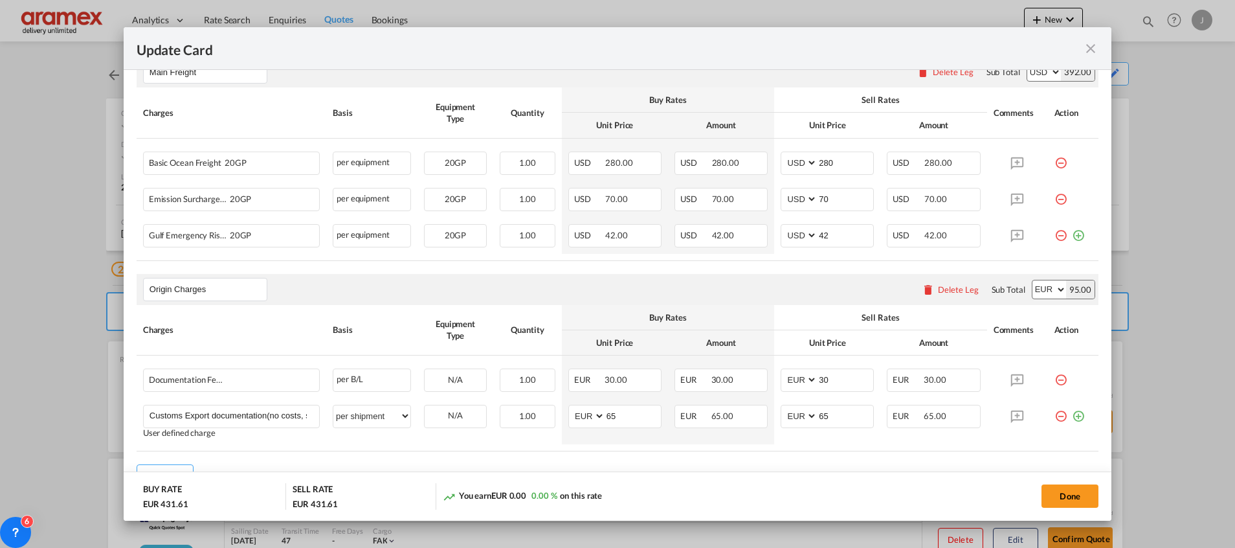
scroll to position [426, 0]
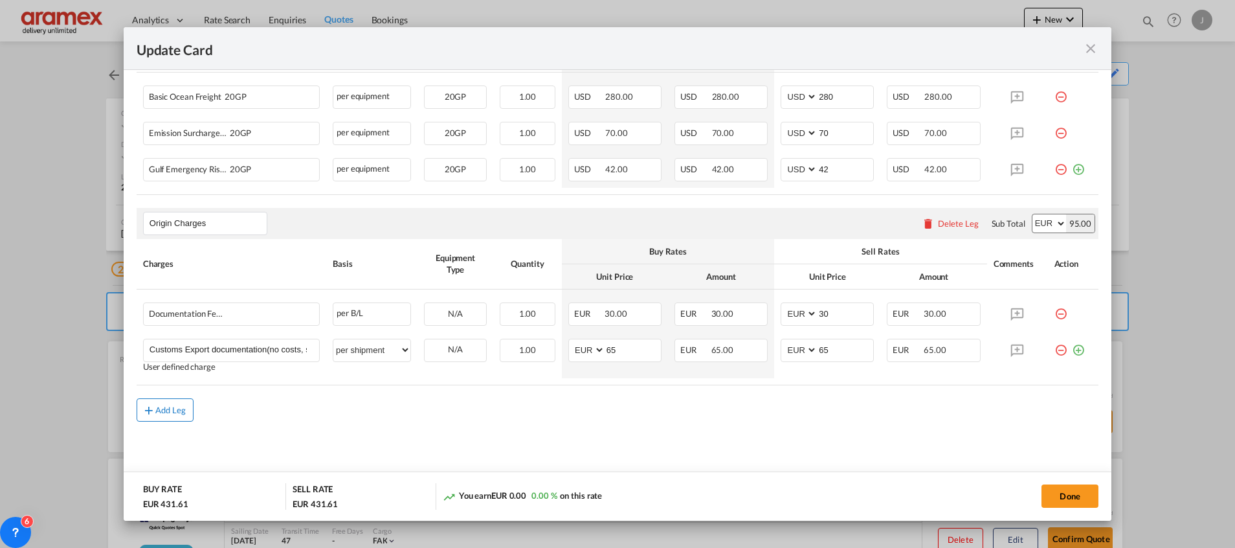
click at [152, 406] on md-icon "icon-plus md-link-fg s20" at bounding box center [148, 409] width 13 height 13
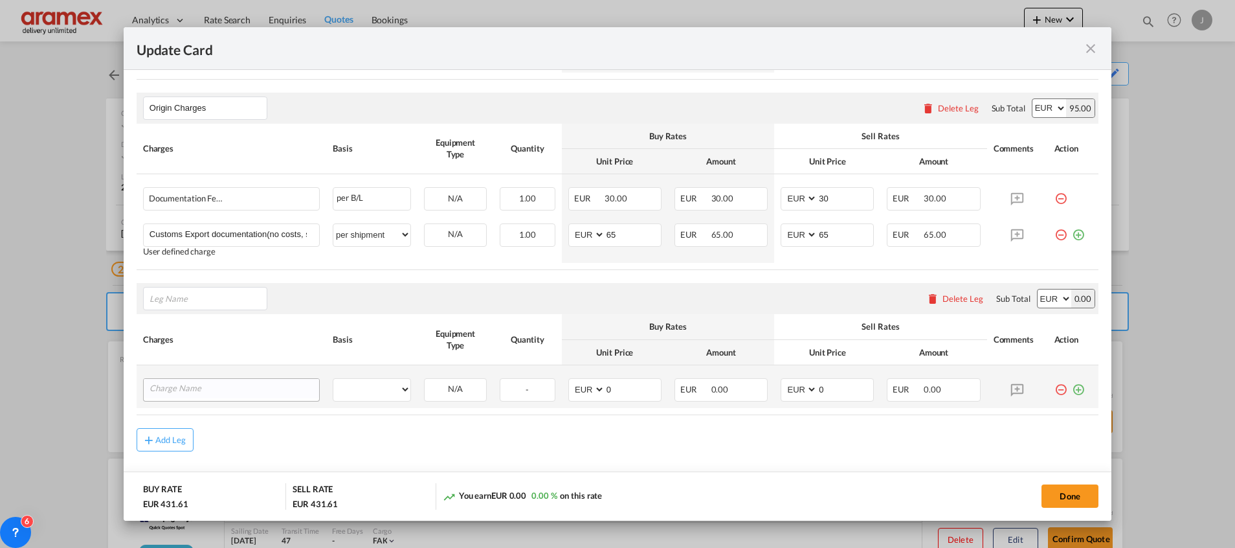
scroll to position [570, 0]
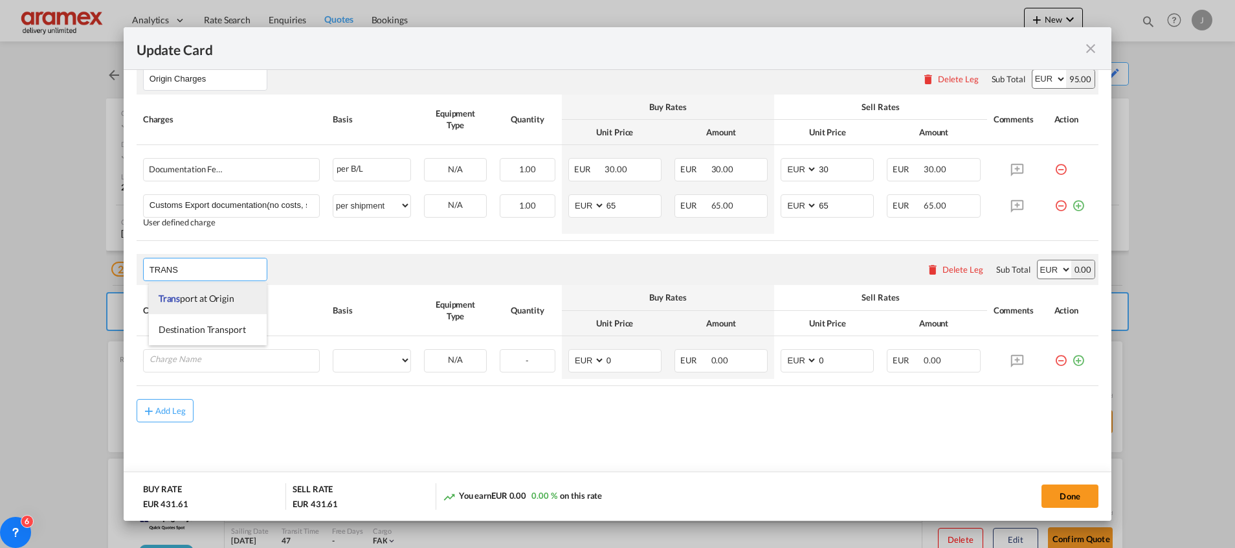
click at [189, 302] on span "Trans port at Origin" at bounding box center [197, 298] width 76 height 11
type input "Transport at Origin"
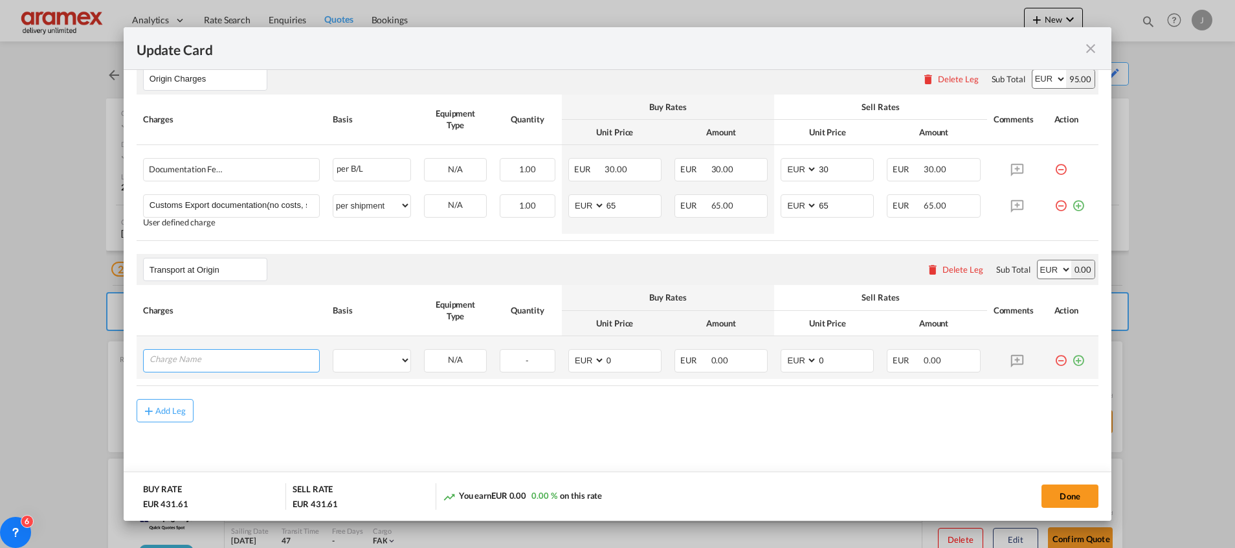
click at [227, 359] on input "Charge Name" at bounding box center [235, 359] width 170 height 19
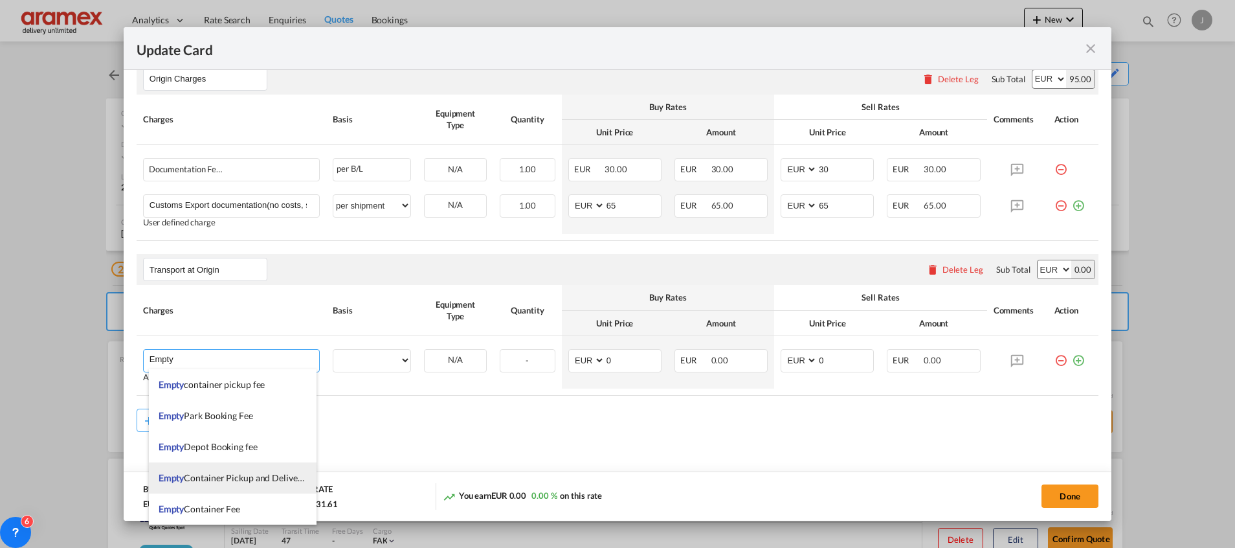
click at [260, 475] on span "Empty Container Pickup and Delivery Charge" at bounding box center [248, 477] width 178 height 11
type input "Empty Container Pickup and Delivery Charge"
select select "per equipment"
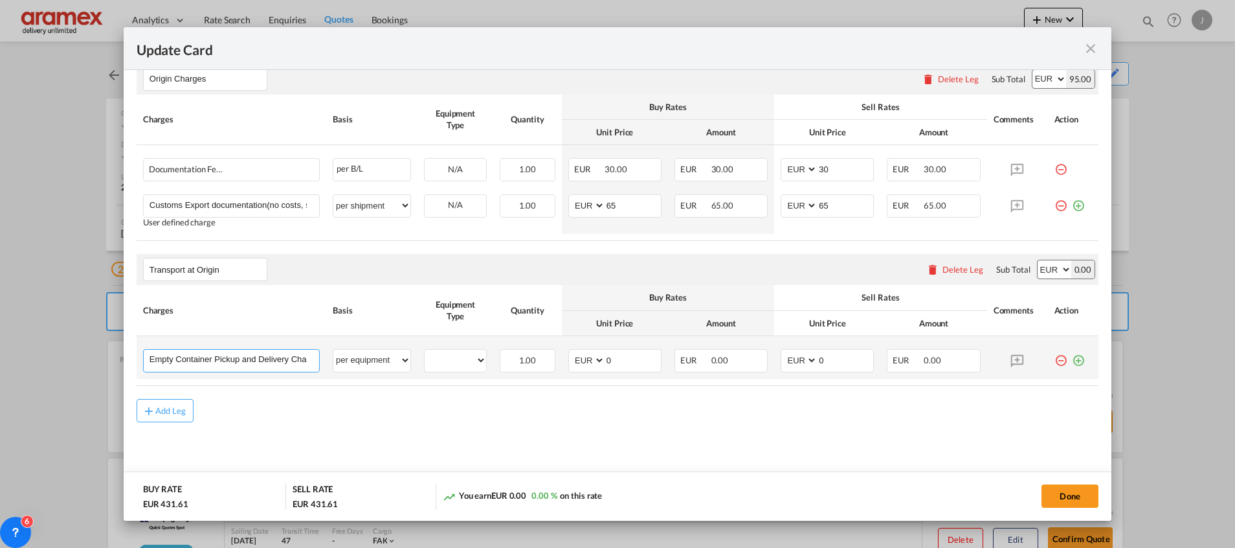
click at [239, 362] on input "Empty Container Pickup and Delivery Charge" at bounding box center [235, 359] width 170 height 19
click at [1072, 360] on md-icon "icon-plus-circle-outline green-400-fg" at bounding box center [1078, 355] width 13 height 13
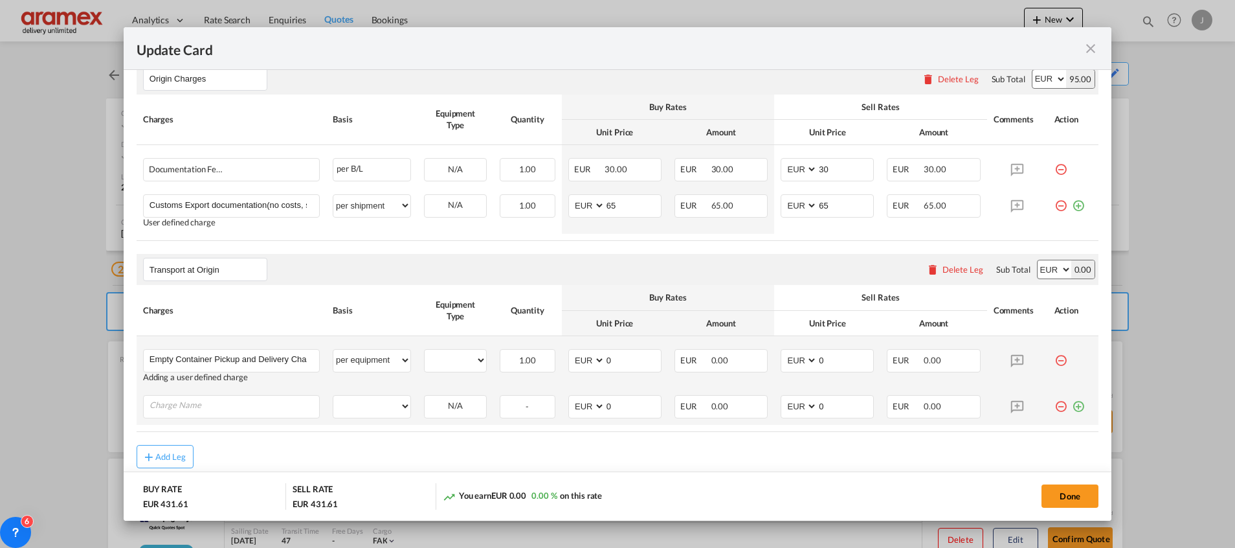
click at [1072, 407] on md-icon "icon-plus-circle-outline green-400-fg" at bounding box center [1078, 401] width 13 height 13
click at [1072, 444] on md-icon "icon-plus-circle-outline green-400-fg" at bounding box center [1078, 437] width 13 height 13
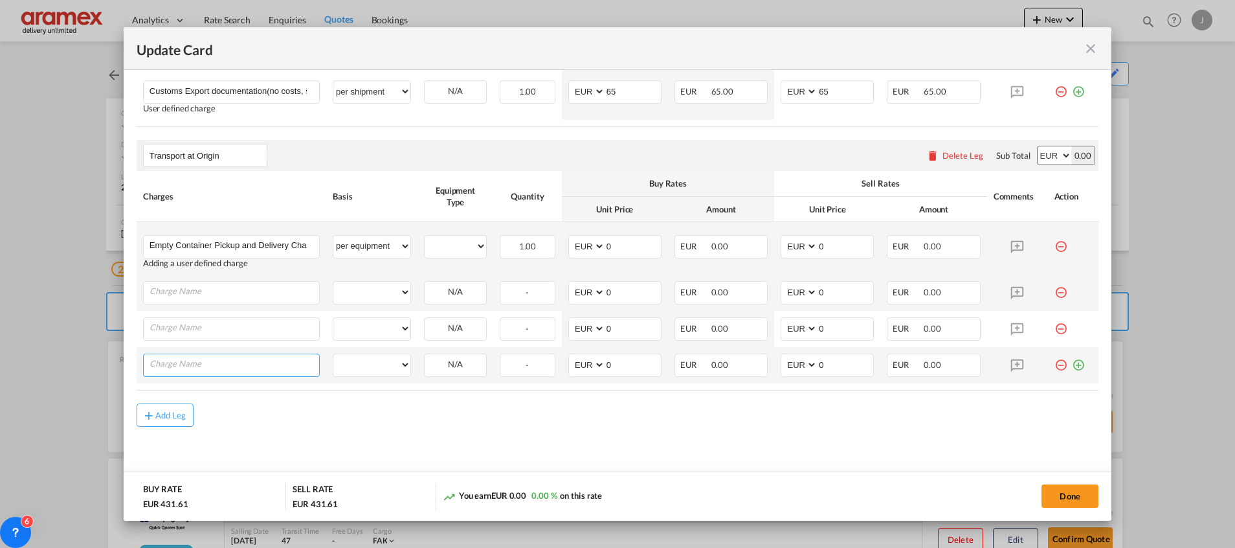
scroll to position [689, 0]
click at [1072, 361] on md-icon "icon-plus-circle-outline green-400-fg" at bounding box center [1078, 355] width 13 height 13
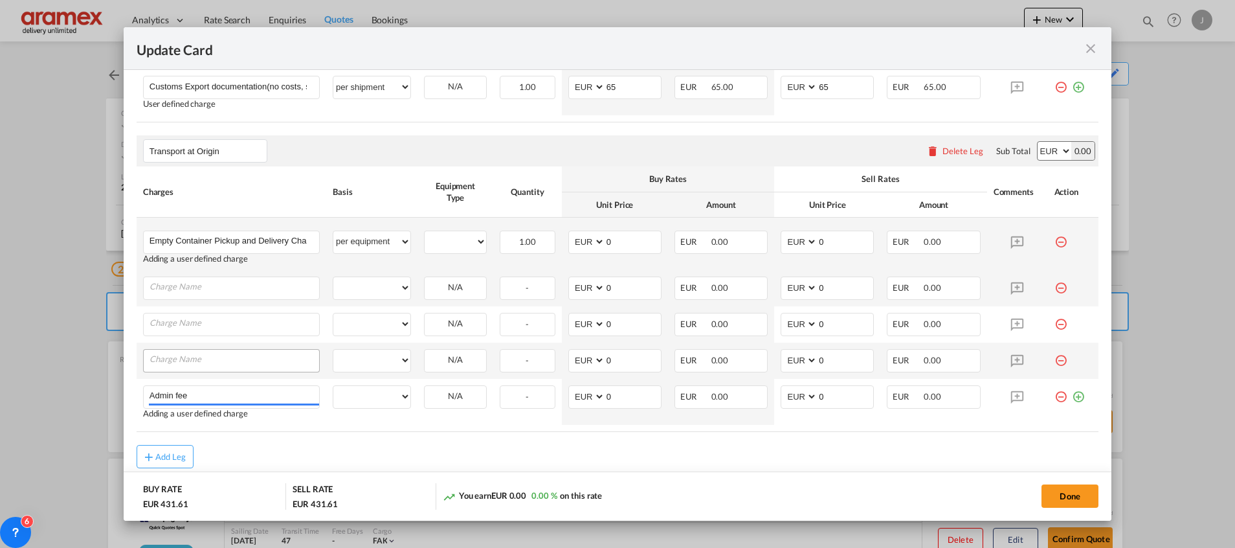
type input "Admin fee"
select select "per container"
click at [212, 359] on input "Charge Name" at bounding box center [235, 359] width 170 height 19
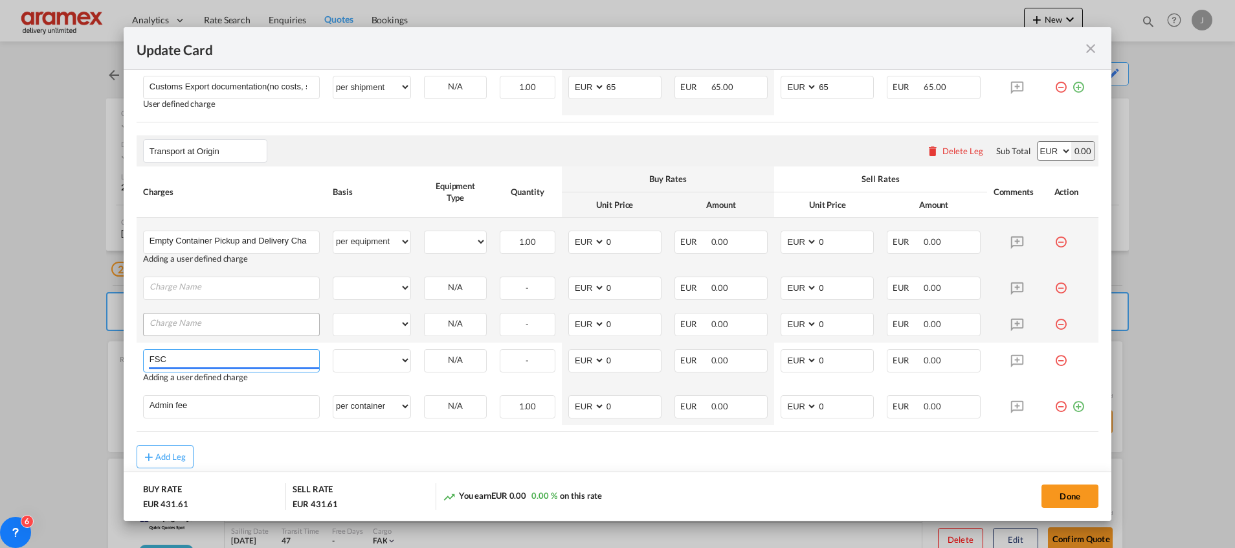
type input "FSC"
click at [210, 331] on input "Charge Name" at bounding box center [235, 322] width 170 height 19
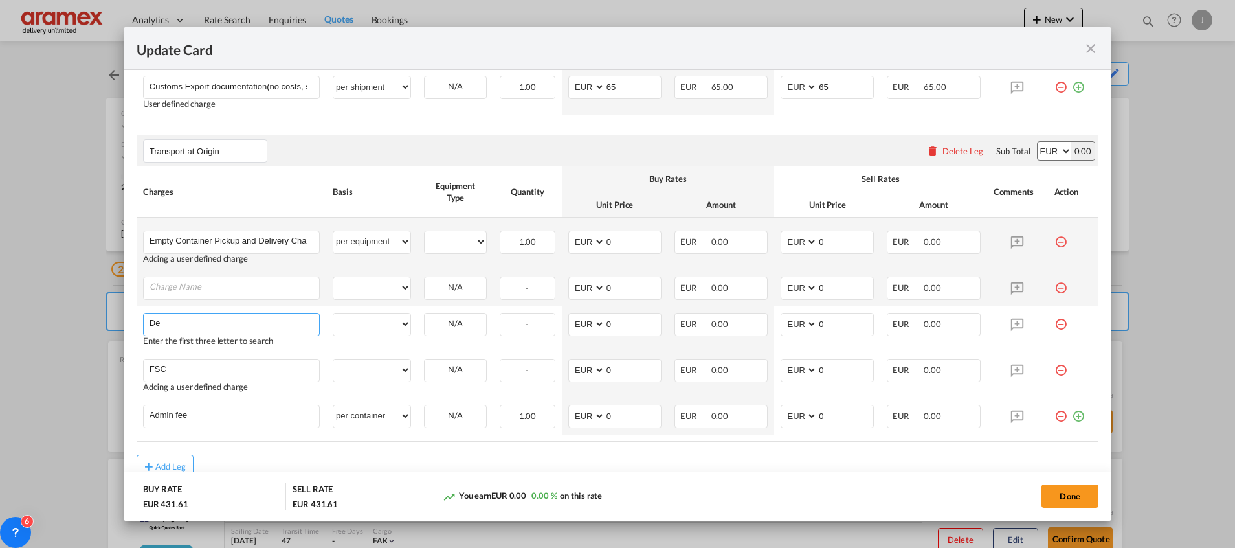
type input "D"
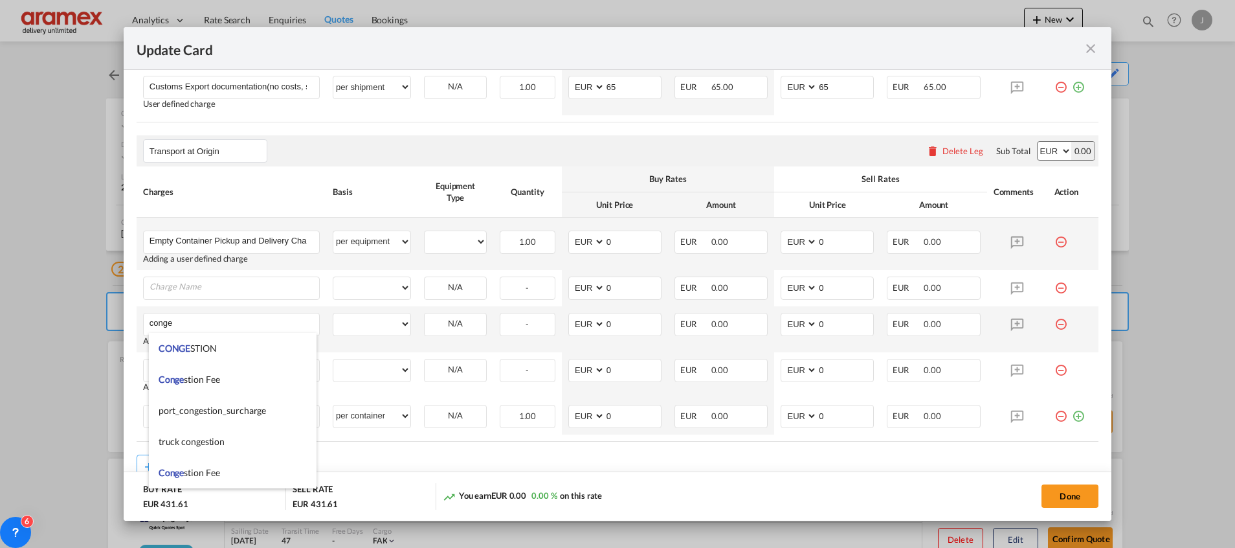
drag, startPoint x: 216, startPoint y: 378, endPoint x: 214, endPoint y: 309, distance: 68.7
click at [217, 374] on span "Conge stion Fee" at bounding box center [189, 378] width 61 height 11
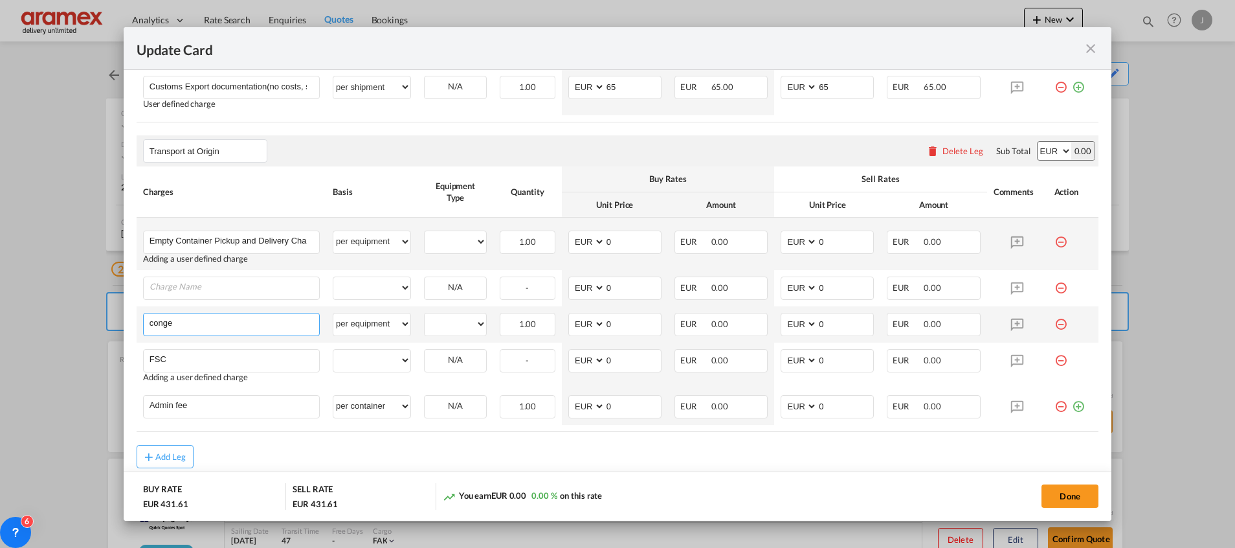
type input "Congestion Fee"
select select "per equipment"
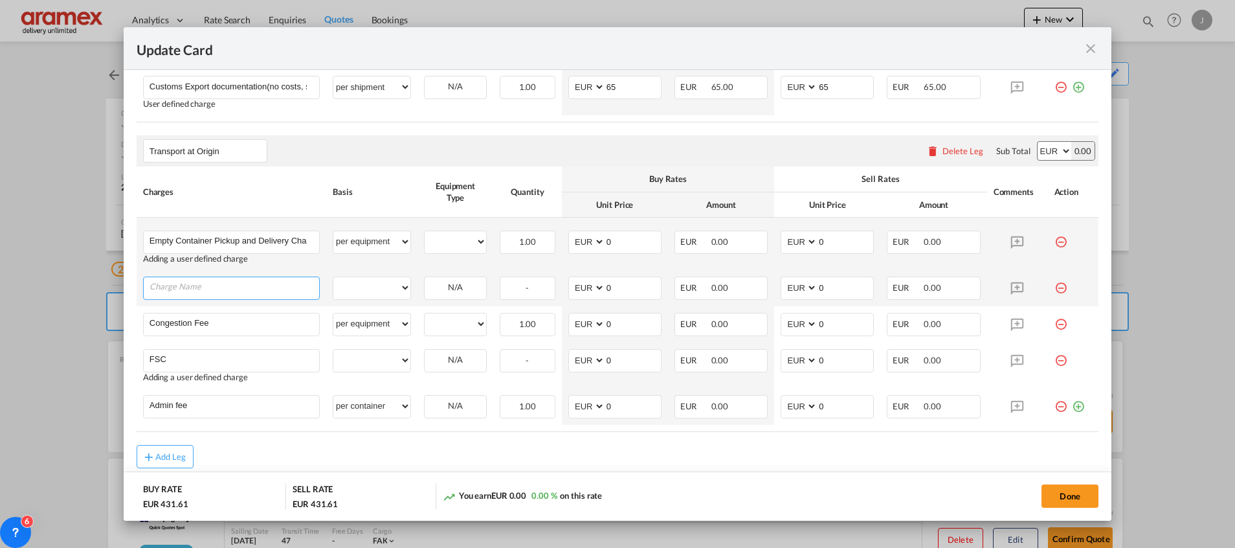
click at [209, 287] on input "Charge Name" at bounding box center [235, 286] width 170 height 19
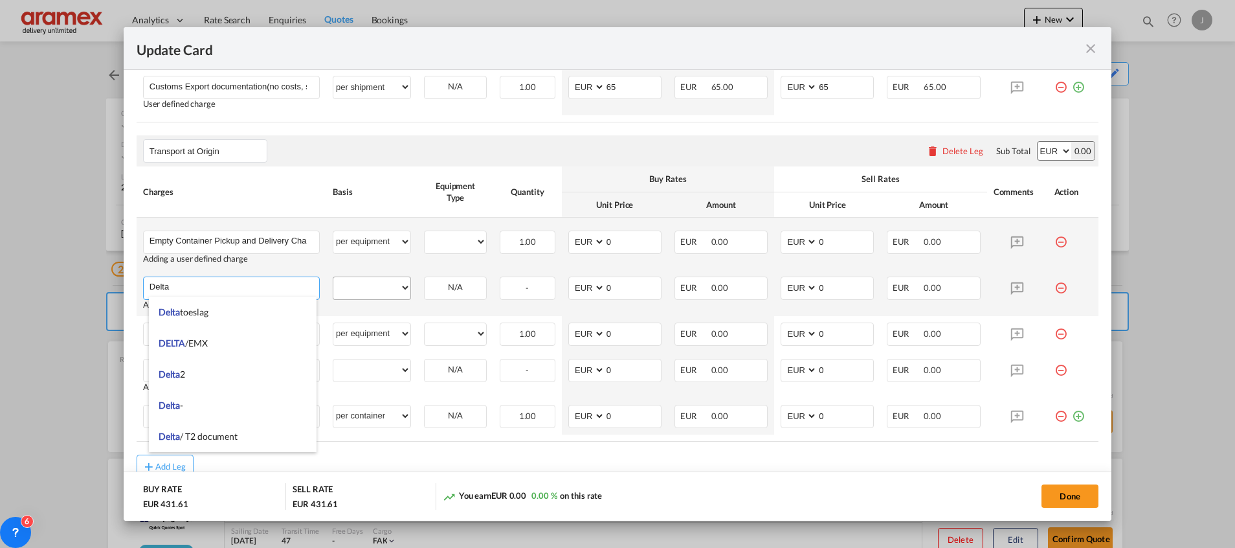
type input "Delta"
click at [375, 282] on select "per equipment per container per B/L per shipping bill per shipment % on pickup …" at bounding box center [371, 287] width 77 height 21
select select "per equipment"
click at [333, 277] on select "per equipment per container per B/L per shipping bill per shipment % on pickup …" at bounding box center [371, 287] width 77 height 21
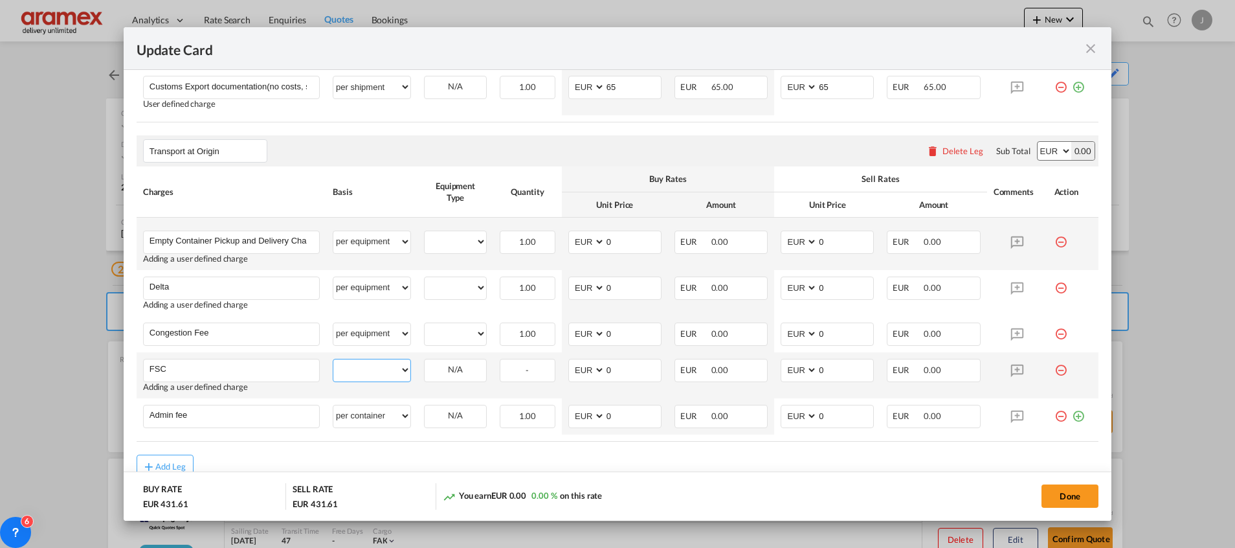
drag, startPoint x: 365, startPoint y: 370, endPoint x: 368, endPoint y: 360, distance: 10.0
click at [365, 370] on select "per equipment per container per B/L per shipping bill per shipment % on pickup …" at bounding box center [371, 369] width 77 height 21
select select "per equipment"
click at [333, 359] on select "per equipment per container per B/L per shipping bill per shipment % on pickup …" at bounding box center [371, 369] width 77 height 21
click at [458, 247] on select "20GP" at bounding box center [455, 241] width 61 height 17
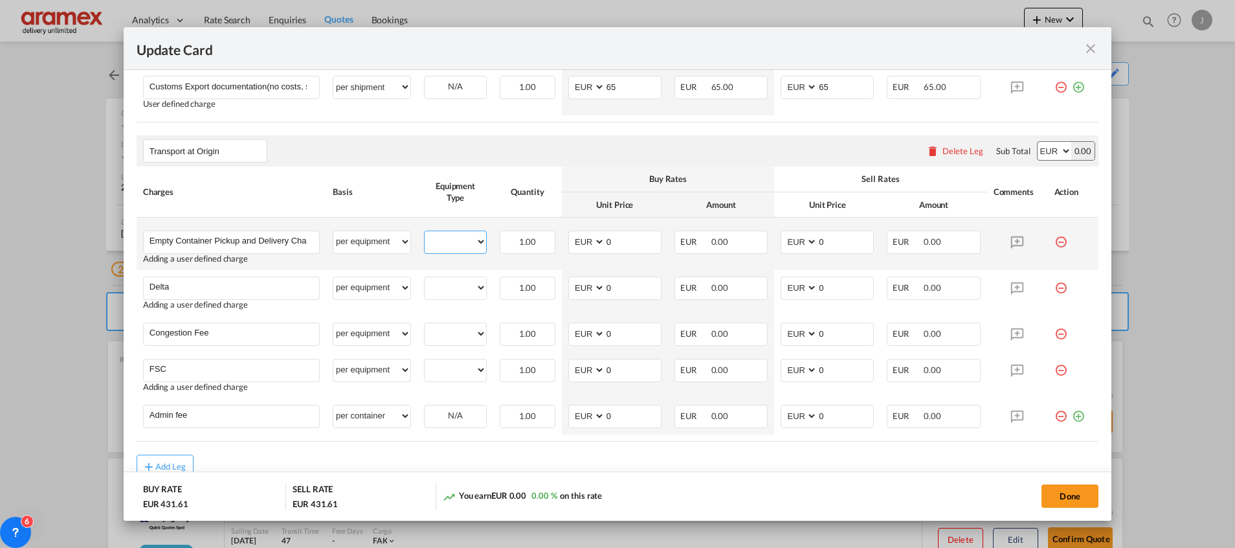
select select "20GP"
click at [425, 233] on select "20GP" at bounding box center [455, 241] width 61 height 17
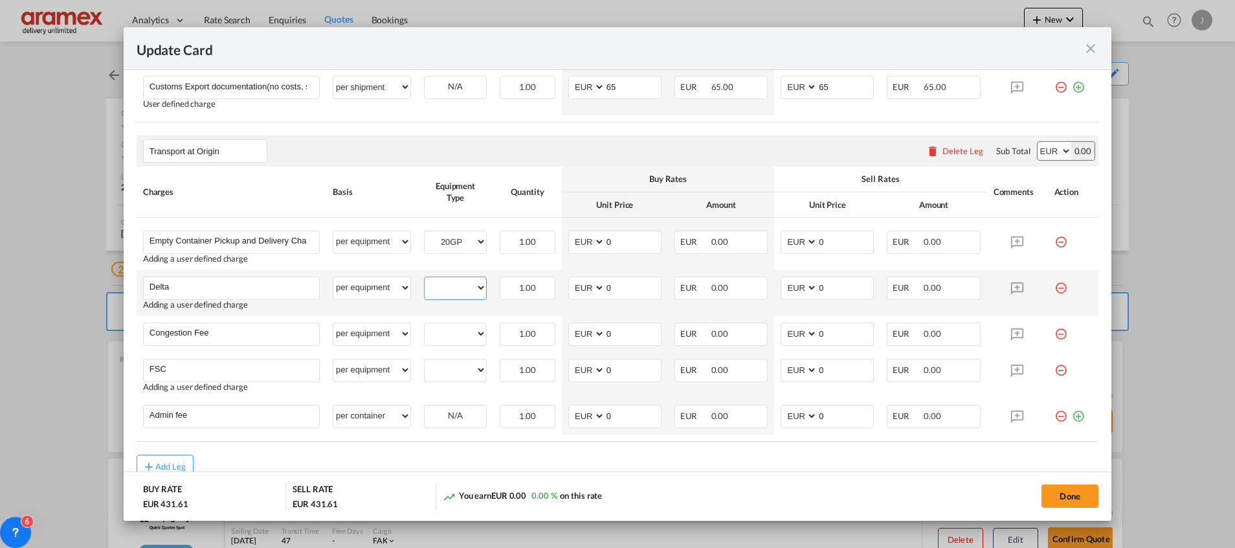
click at [455, 289] on select "20GP" at bounding box center [455, 287] width 61 height 17
select select "20GP"
click at [425, 279] on select "20GP" at bounding box center [455, 287] width 61 height 17
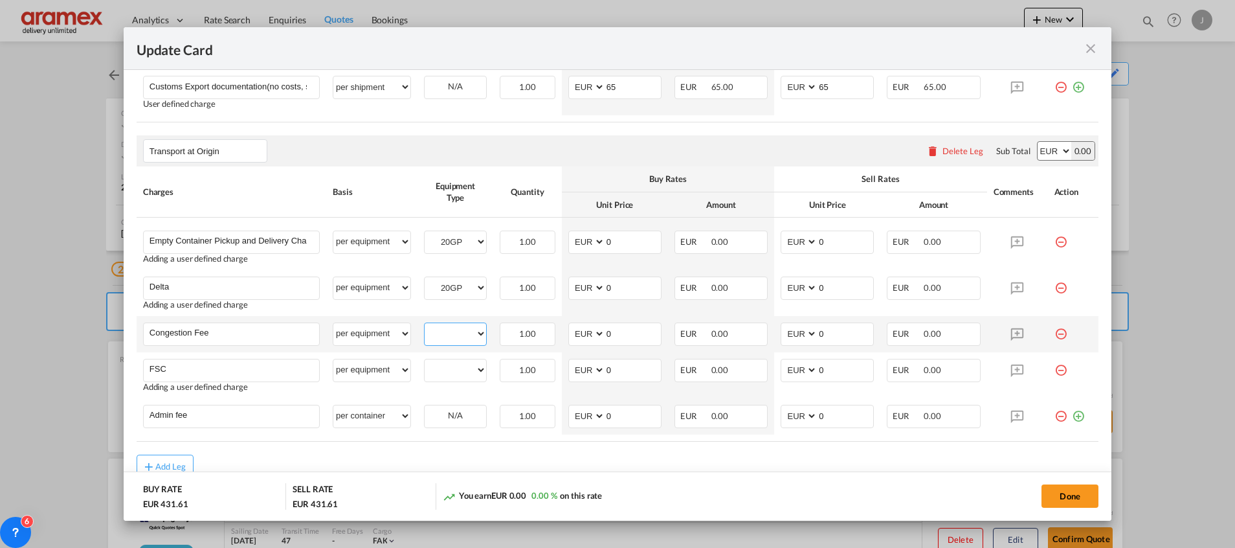
click at [460, 331] on select "20GP" at bounding box center [455, 333] width 61 height 17
select select "20GP"
click at [425, 325] on select "20GP" at bounding box center [455, 333] width 61 height 17
click at [457, 383] on td "20GP Please Select Already exists" at bounding box center [455, 375] width 76 height 46
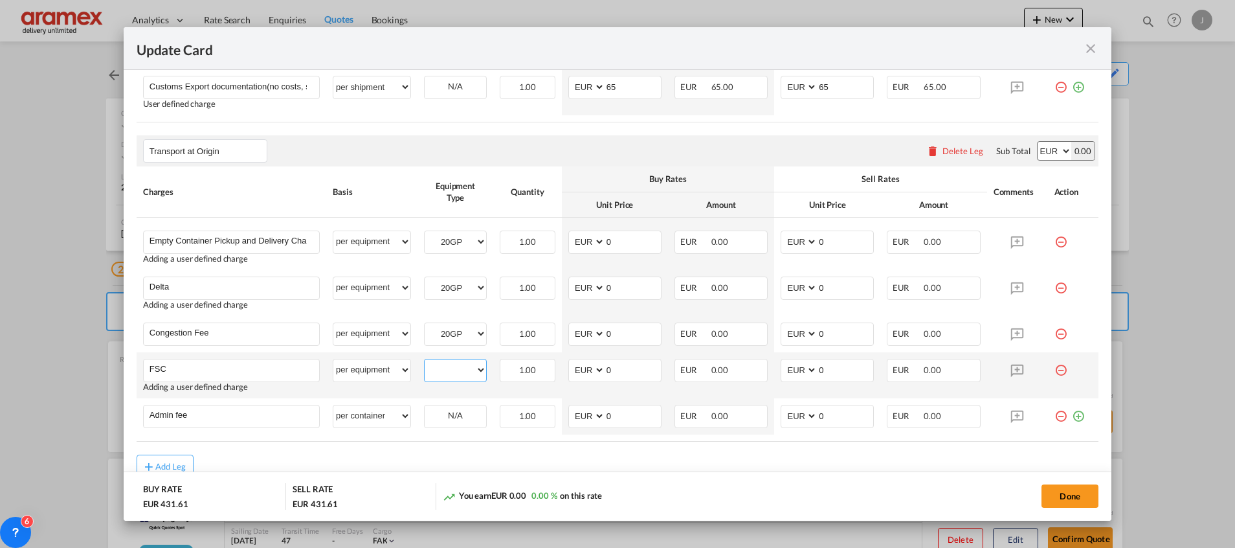
click at [458, 369] on select "20GP" at bounding box center [455, 369] width 61 height 17
select select "20GP"
click at [425, 361] on select "20GP" at bounding box center [455, 369] width 61 height 17
click at [397, 414] on select "per equipment per container per B/L per shipping bill per shipment % on pickup …" at bounding box center [371, 415] width 77 height 21
click at [333, 405] on select "per equipment per container per B/L per shipping bill per shipment % on pickup …" at bounding box center [371, 415] width 77 height 21
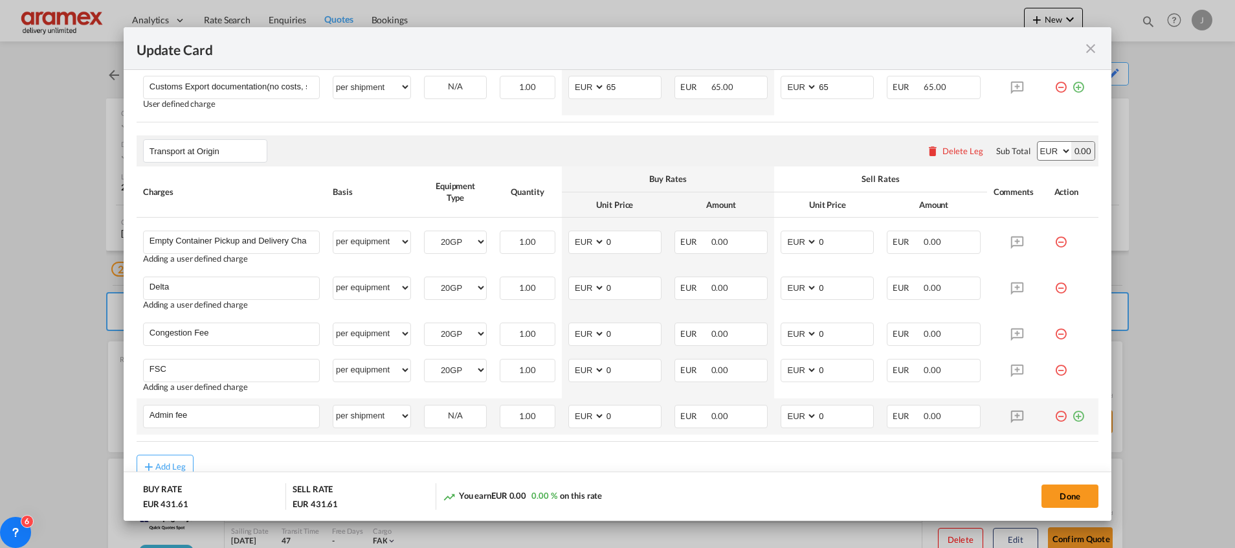
drag, startPoint x: 474, startPoint y: 439, endPoint x: 467, endPoint y: 401, distance: 38.2
click at [476, 436] on table "Charges Basis Equipment Type Quantity Buy Rates Sell Rates Comments Action Unit…" at bounding box center [618, 303] width 962 height 274
click at [465, 398] on td "N/A Please Select Already exists" at bounding box center [455, 416] width 76 height 36
click at [466, 413] on div "N/A" at bounding box center [455, 415] width 61 height 20
click at [386, 411] on select "per equipment per container per B/L per shipping bill per shipment % on pickup …" at bounding box center [371, 415] width 77 height 21
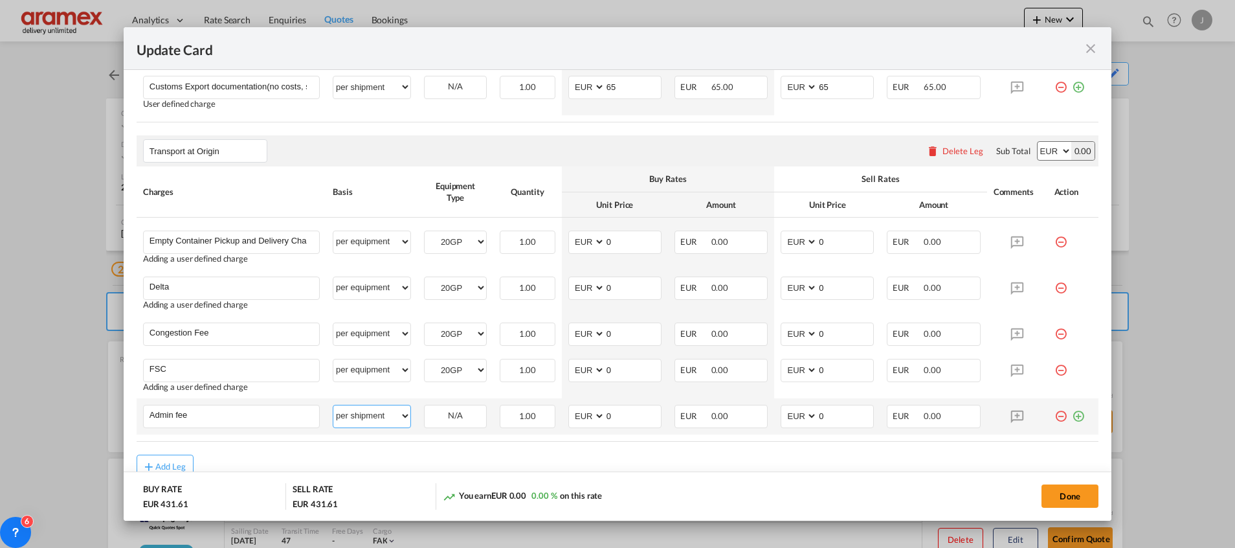
select select "per equipment"
click at [333, 405] on select "per equipment per container per B/L per shipping bill per shipment % on pickup …" at bounding box center [371, 415] width 77 height 21
click at [450, 425] on div "20GP" at bounding box center [455, 416] width 63 height 23
click at [455, 415] on select "20GP" at bounding box center [455, 415] width 61 height 17
select select "20GP"
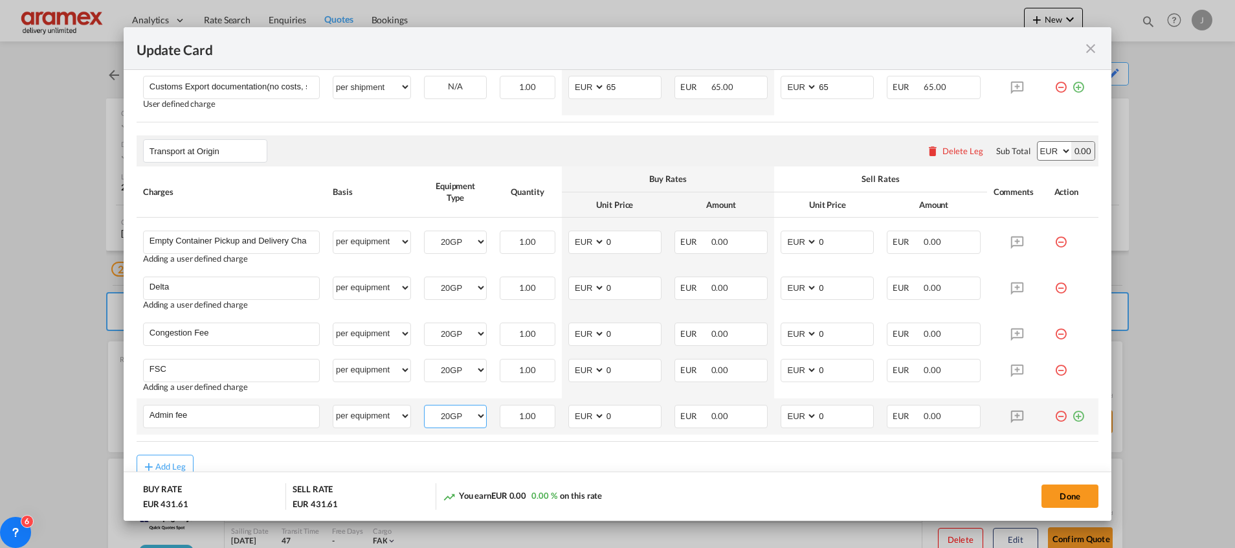
click at [425, 407] on select "20GP" at bounding box center [455, 415] width 61 height 17
click at [546, 466] on div "Add Leg" at bounding box center [618, 465] width 962 height 23
click at [1068, 490] on button "Done" at bounding box center [1069, 495] width 57 height 23
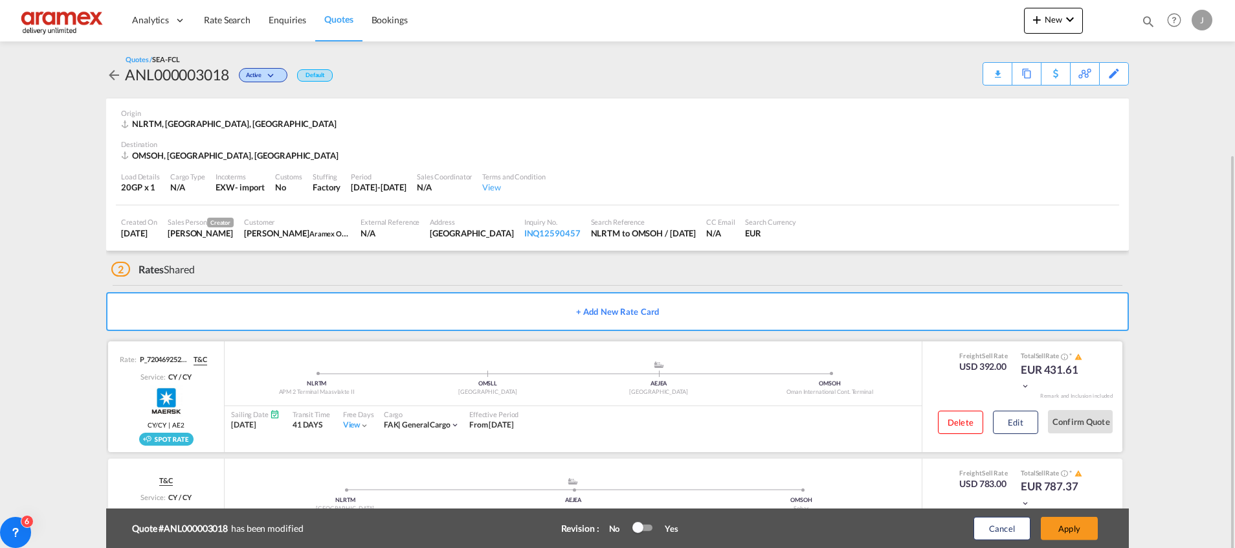
scroll to position [82, 0]
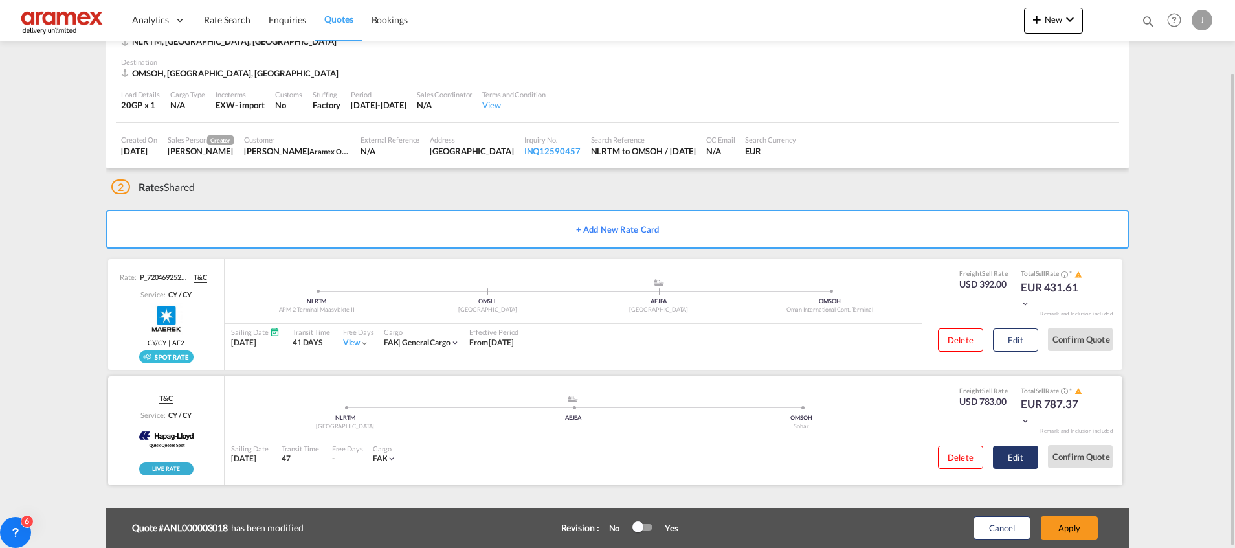
click at [1030, 457] on button "Edit" at bounding box center [1015, 456] width 45 height 23
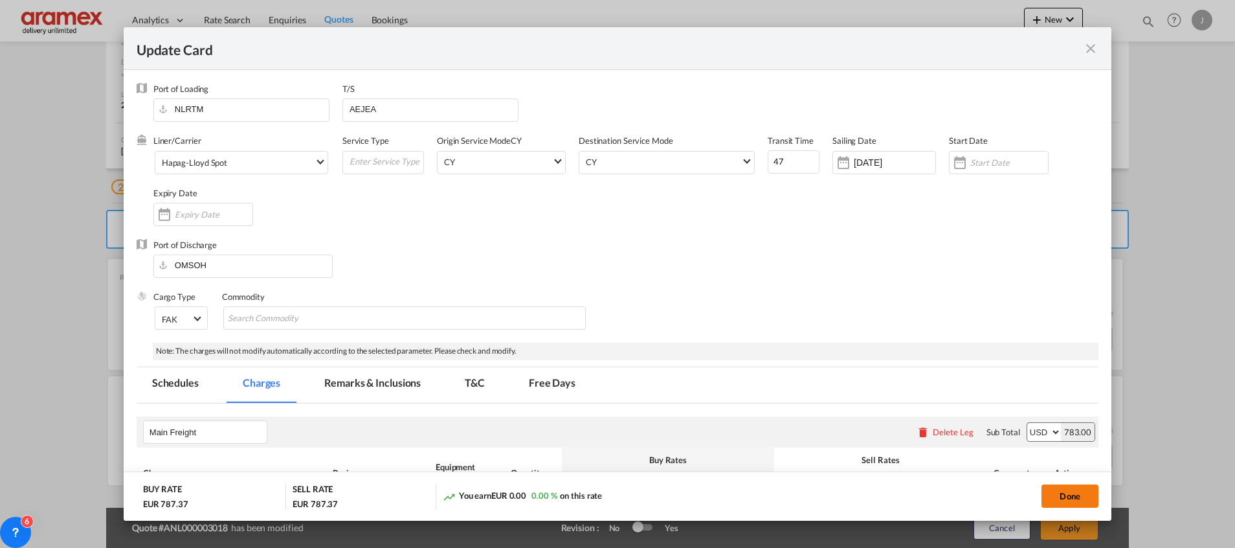
click at [1068, 498] on button "Done" at bounding box center [1069, 495] width 57 height 23
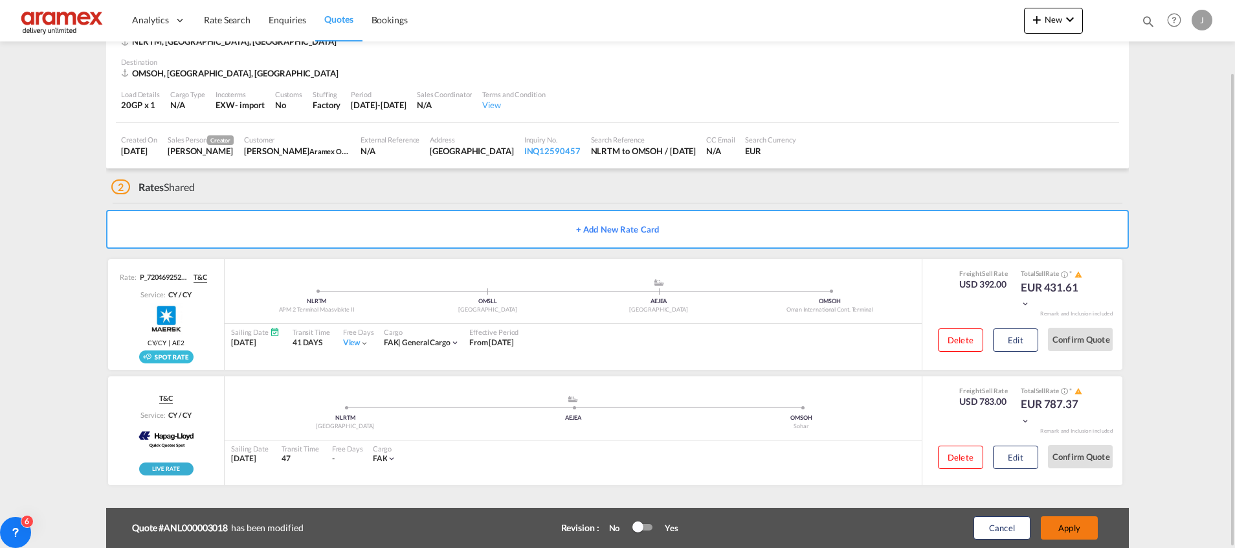
click at [1075, 522] on button "Apply" at bounding box center [1069, 527] width 57 height 23
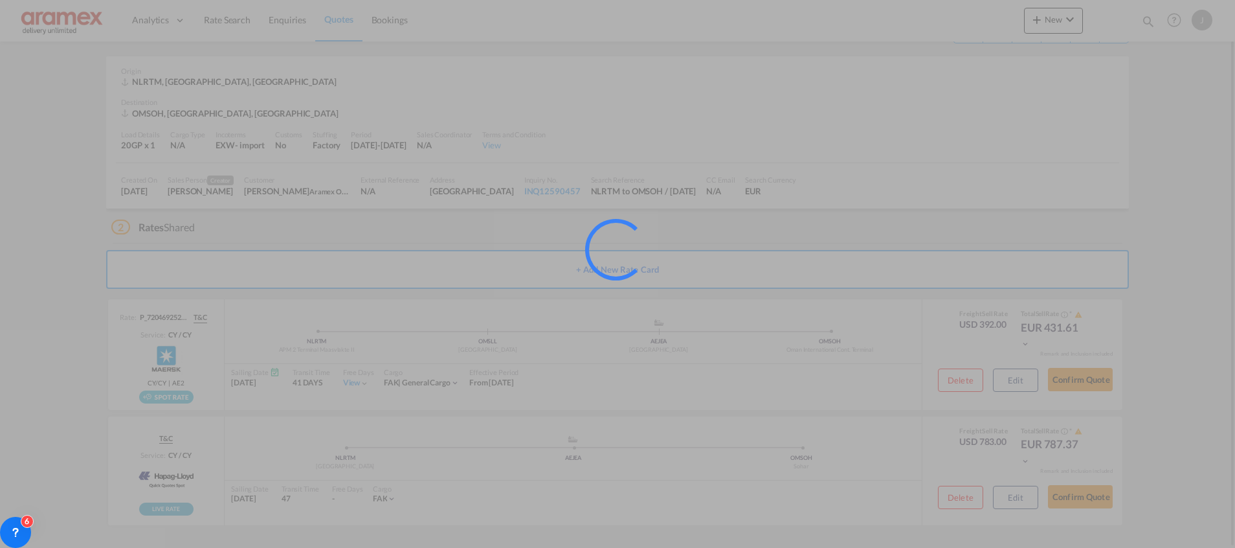
scroll to position [42, 0]
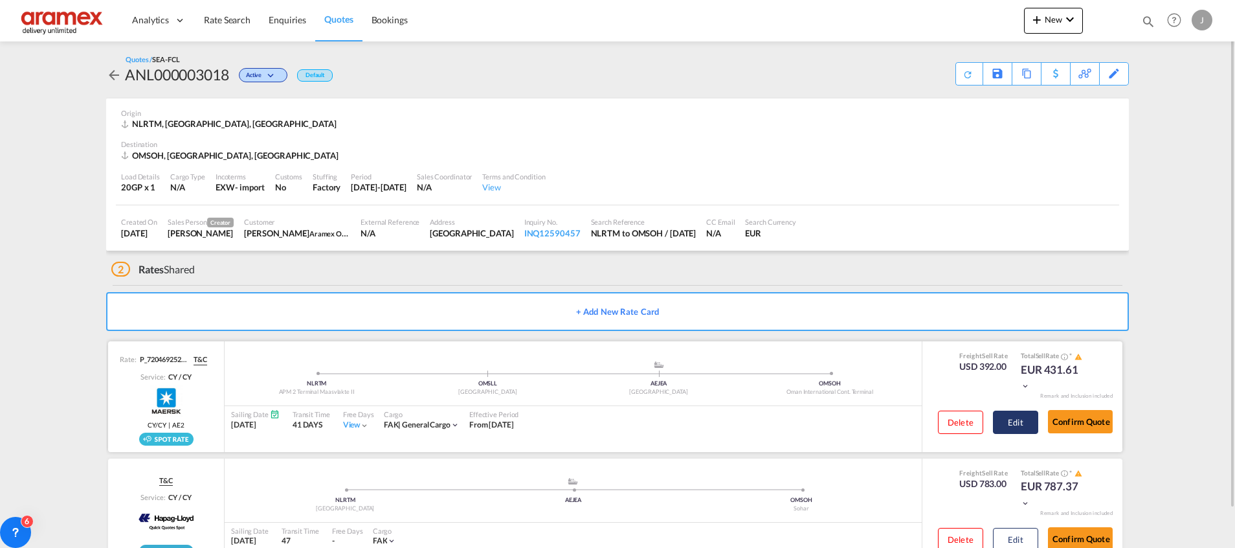
click at [1018, 417] on button "Edit" at bounding box center [1015, 421] width 45 height 23
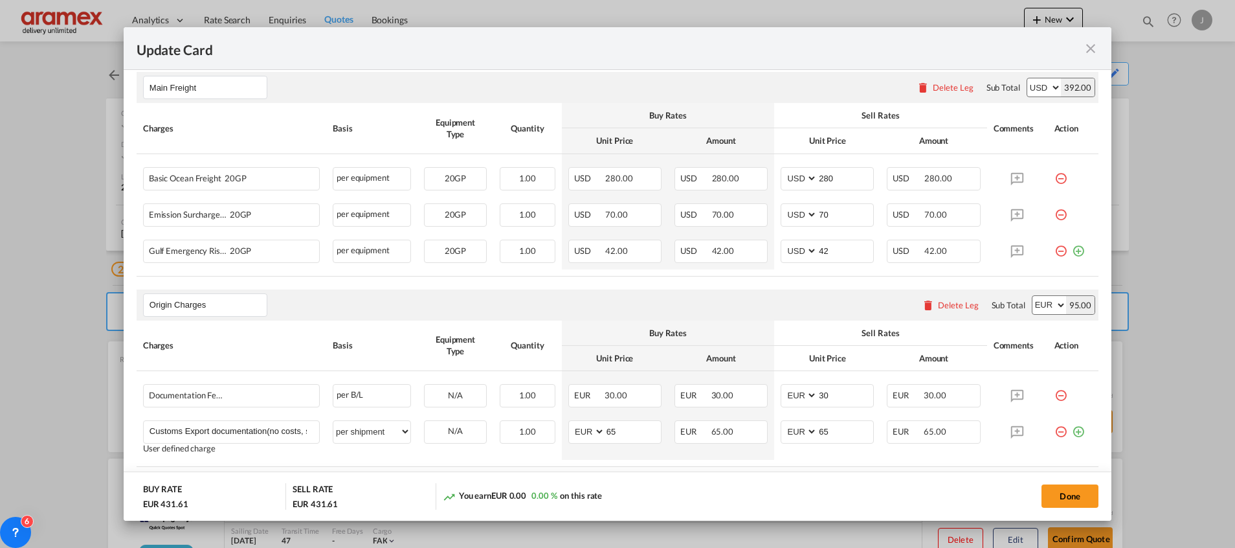
scroll to position [291, 0]
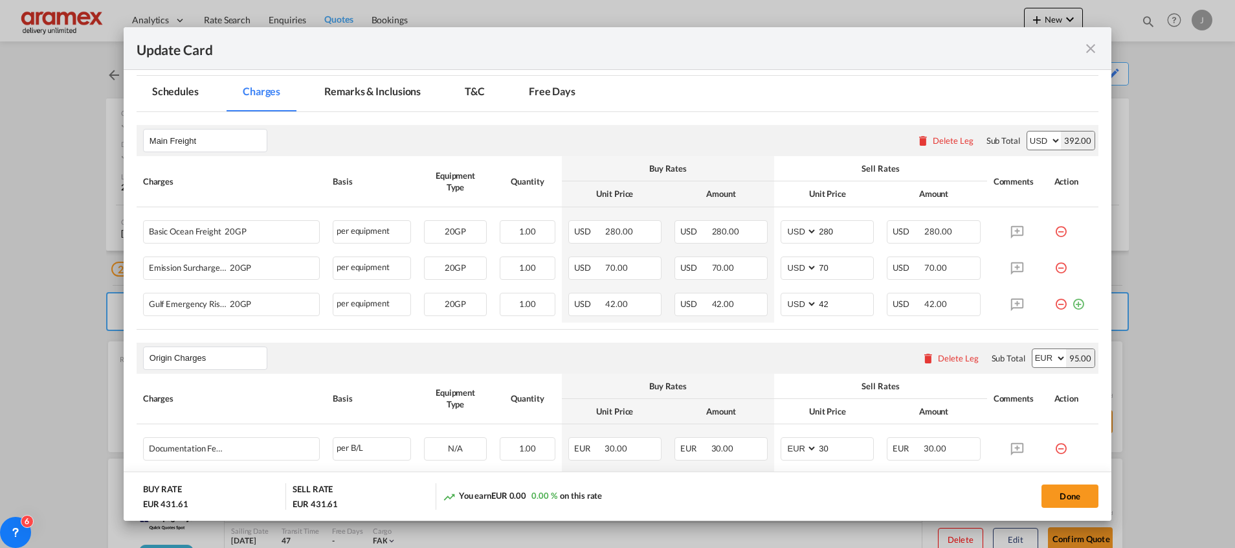
click at [1090, 47] on md-icon "icon-close fg-AAA8AD m-0 pointer" at bounding box center [1091, 49] width 16 height 16
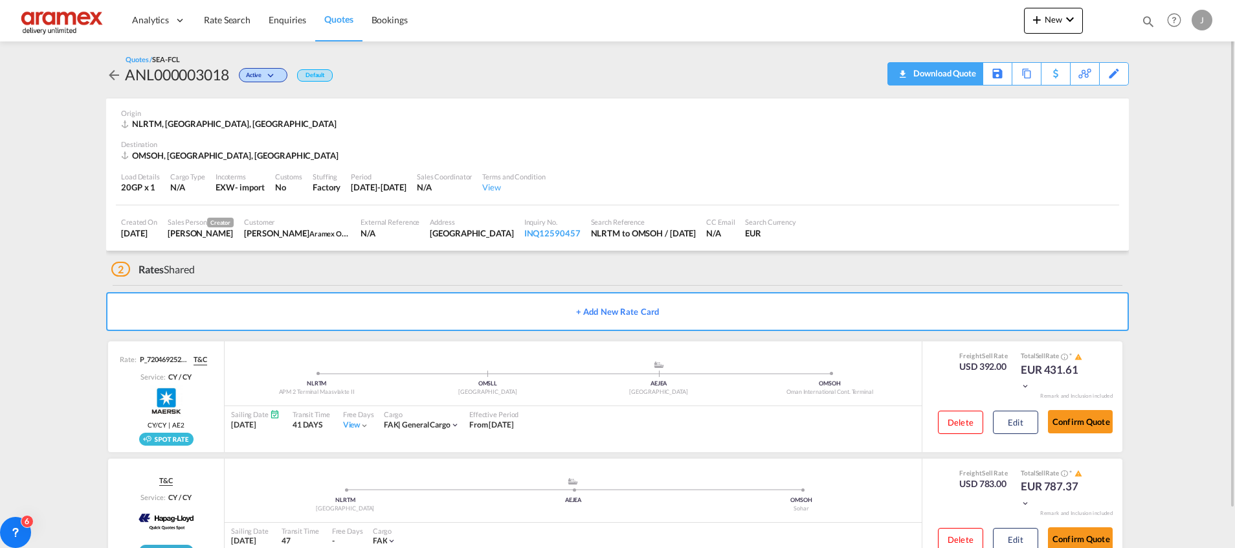
click at [960, 78] on div "Download Quote" at bounding box center [943, 73] width 66 height 21
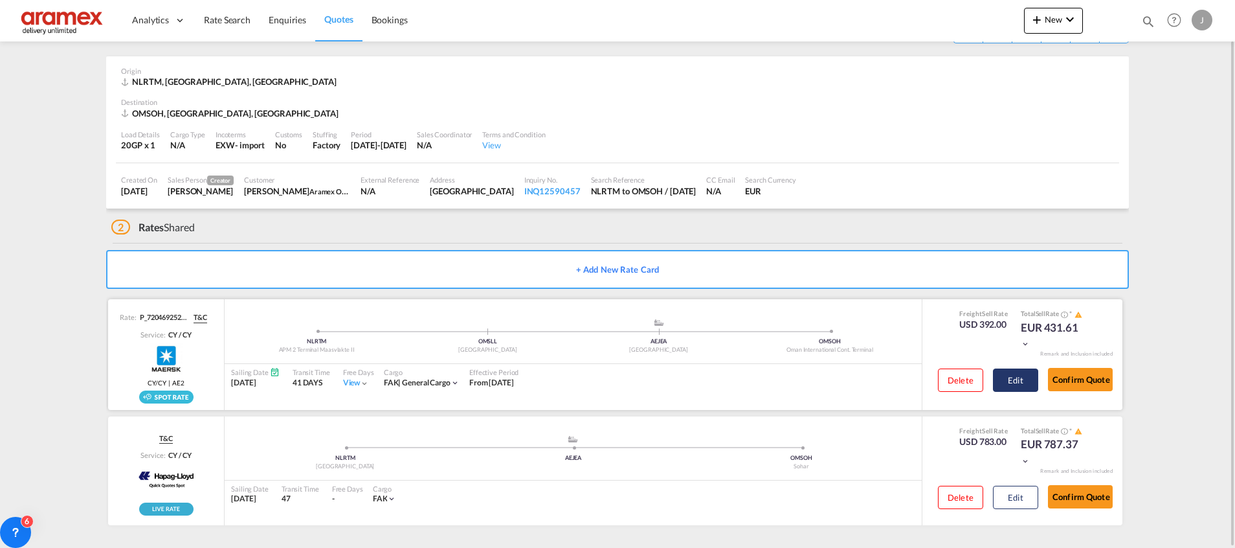
click at [1025, 375] on button "Edit" at bounding box center [1015, 379] width 45 height 23
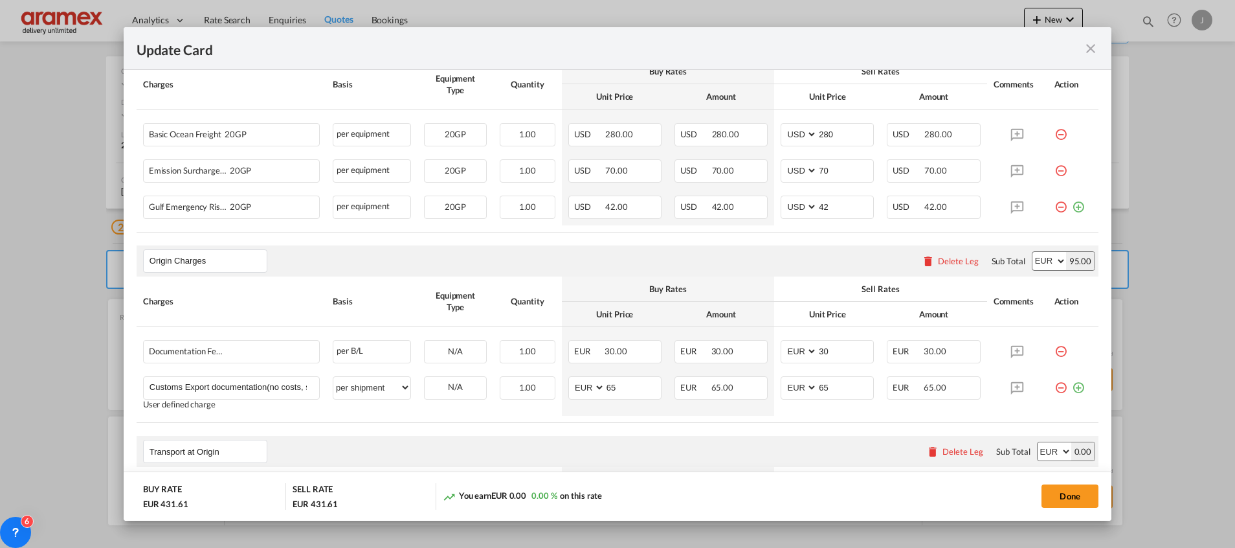
scroll to position [680, 0]
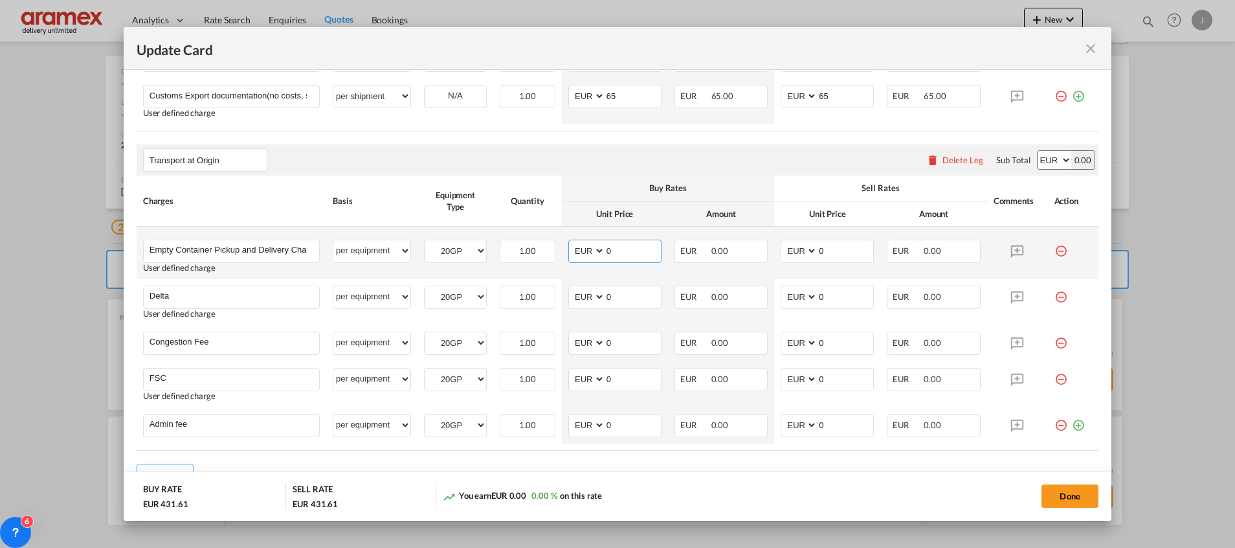
drag, startPoint x: 613, startPoint y: 250, endPoint x: 575, endPoint y: 250, distance: 37.5
click at [577, 250] on md-input-container "AED AFN ALL AMD ANG AOA ARS AUD AWG AZN BAM BBD BDT BGN BHD BIF BMD BND [PERSON…" at bounding box center [614, 250] width 93 height 23
type input "311.65"
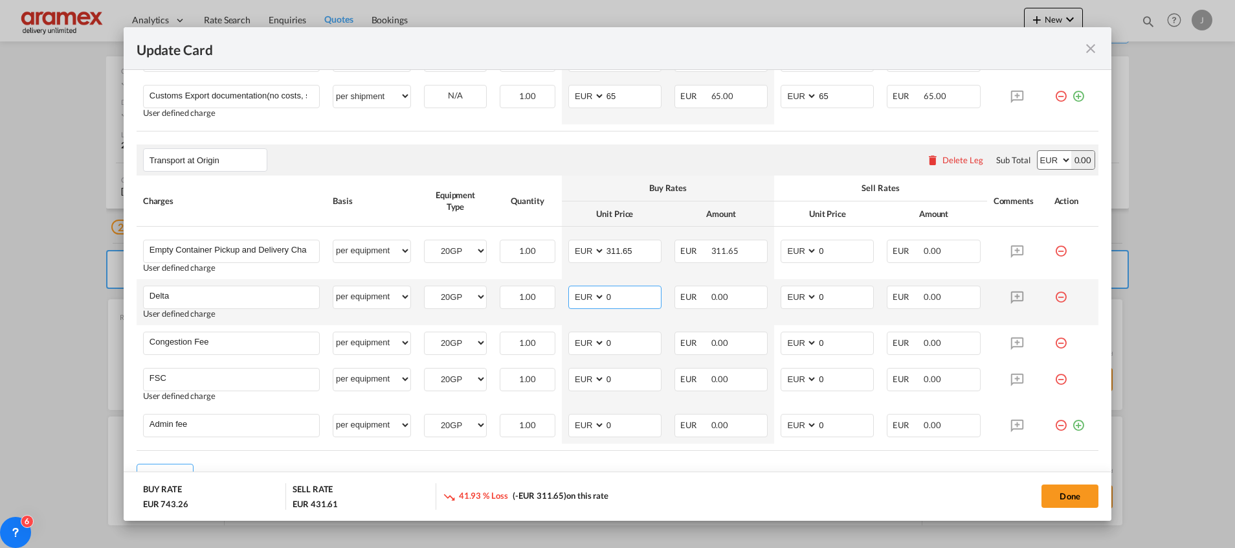
drag, startPoint x: 628, startPoint y: 303, endPoint x: 579, endPoint y: 297, distance: 49.5
click at [579, 297] on md-input-container "AED AFN ALL AMD ANG AOA ARS AUD AWG AZN BAM BBD BDT BGN BHD BIF BMD BND [PERSON…" at bounding box center [614, 296] width 93 height 23
type input "65"
drag, startPoint x: 840, startPoint y: 295, endPoint x: 764, endPoint y: 295, distance: 75.7
click at [774, 295] on td "AED AFN ALL AMD ANG AOA ARS AUD AWG AZN BAM BBD BDT BGN BHD BIF BMD BND [PERSON…" at bounding box center [827, 302] width 106 height 46
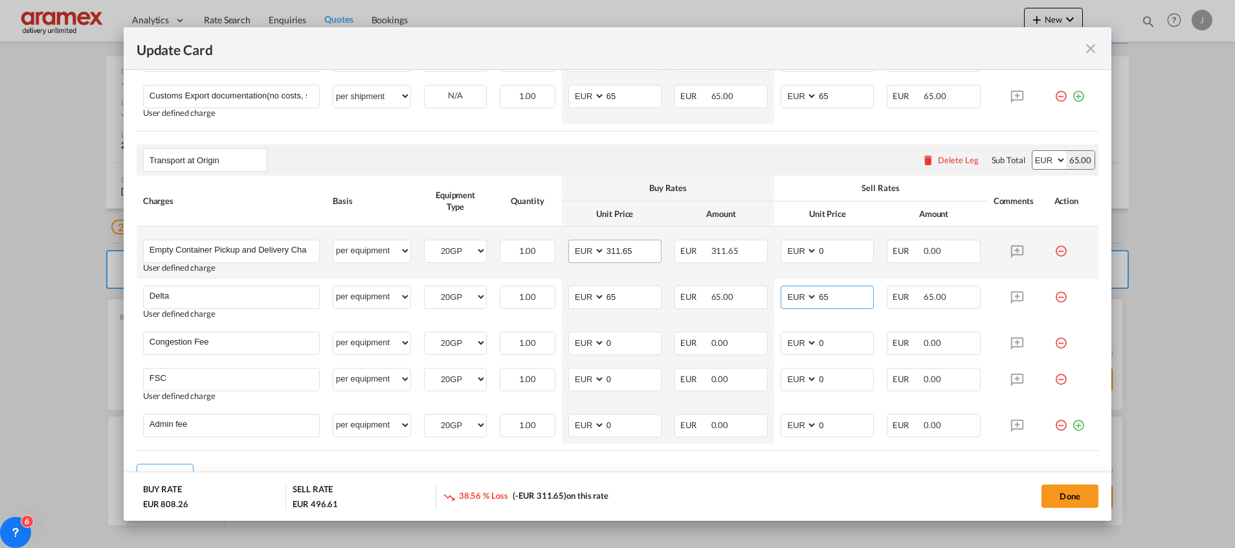
type input "65"
click at [618, 250] on input "311.65" at bounding box center [633, 249] width 56 height 19
drag, startPoint x: 839, startPoint y: 252, endPoint x: 772, endPoint y: 250, distance: 67.3
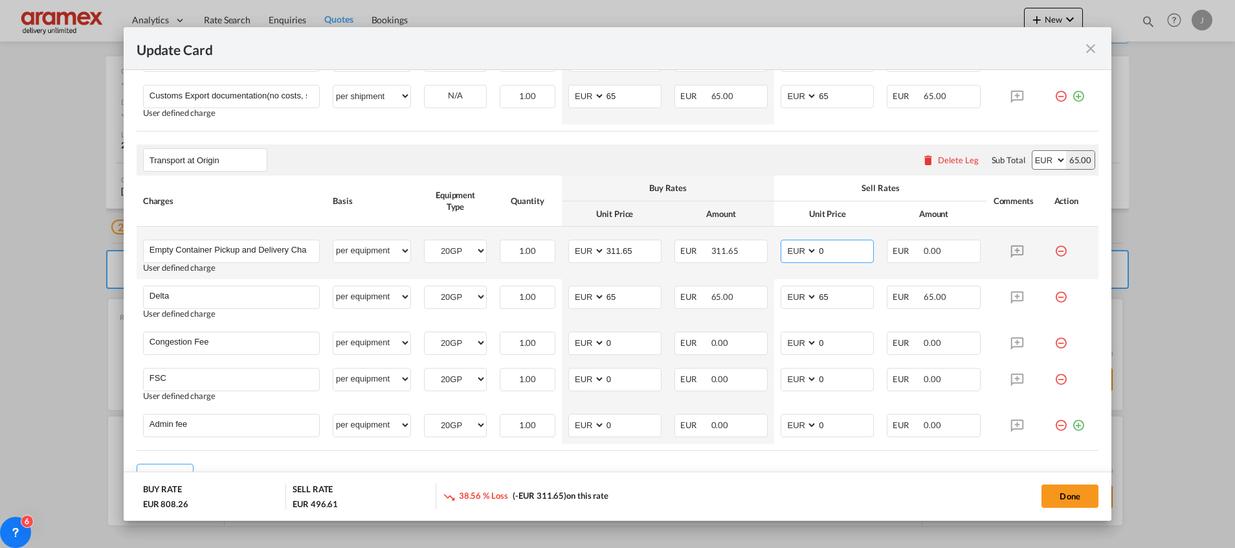
click at [781, 250] on md-input-container "AED AFN ALL AMD ANG AOA ARS AUD AWG AZN BAM BBD BDT BGN BHD BIF BMD BND [PERSON…" at bounding box center [827, 250] width 93 height 23
paste input "311.65"
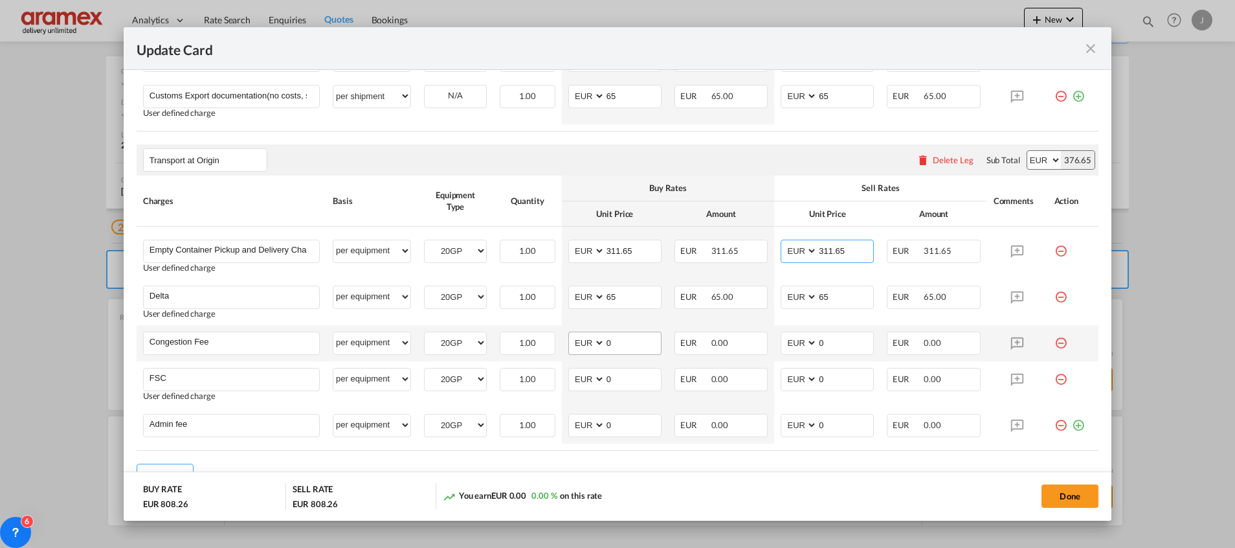
type input "311.65"
drag, startPoint x: 623, startPoint y: 344, endPoint x: 566, endPoint y: 345, distance: 56.3
click at [572, 345] on md-input-container "AED AFN ALL AMD ANG AOA ARS AUD AWG AZN BAM BBD BDT BGN BHD BIF BMD BND [PERSON…" at bounding box center [614, 342] width 93 height 23
type input "17"
click at [841, 346] on input "0" at bounding box center [845, 341] width 56 height 19
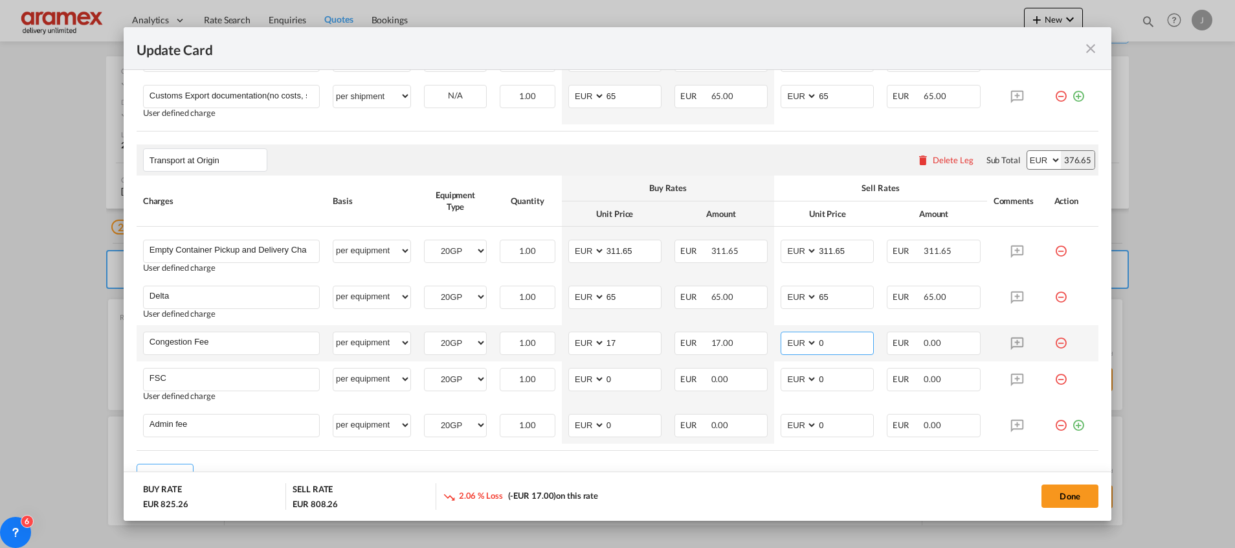
drag, startPoint x: 841, startPoint y: 346, endPoint x: 761, endPoint y: 344, distance: 79.6
click at [774, 346] on td "AED AFN ALL AMD ANG AOA ARS AUD AWG AZN BAM BBD BDT BGN BHD BIF BMD BND [PERSON…" at bounding box center [827, 343] width 106 height 36
type input "17"
click at [775, 467] on div "Add Leg" at bounding box center [618, 474] width 962 height 23
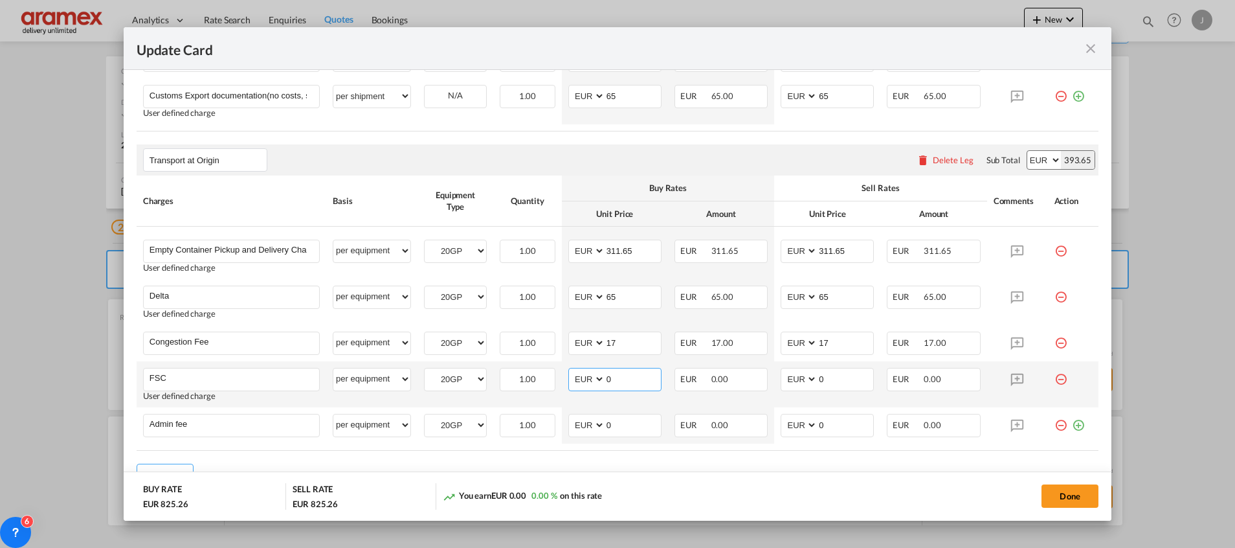
click at [577, 383] on md-input-container "AED AFN ALL AMD ANG AOA ARS AUD AWG AZN BAM BBD BDT BGN BHD BIF BMD BND [PERSON…" at bounding box center [614, 379] width 93 height 23
paste input "311.65"
drag, startPoint x: 636, startPoint y: 377, endPoint x: 555, endPoint y: 381, distance: 81.0
click at [562, 381] on td "AED AFN ALL AMD ANG AOA ARS AUD AWG AZN BAM BBD BDT BGN BHD BIF BMD BND [PERSON…" at bounding box center [615, 384] width 106 height 46
paste input "€ 57.37"
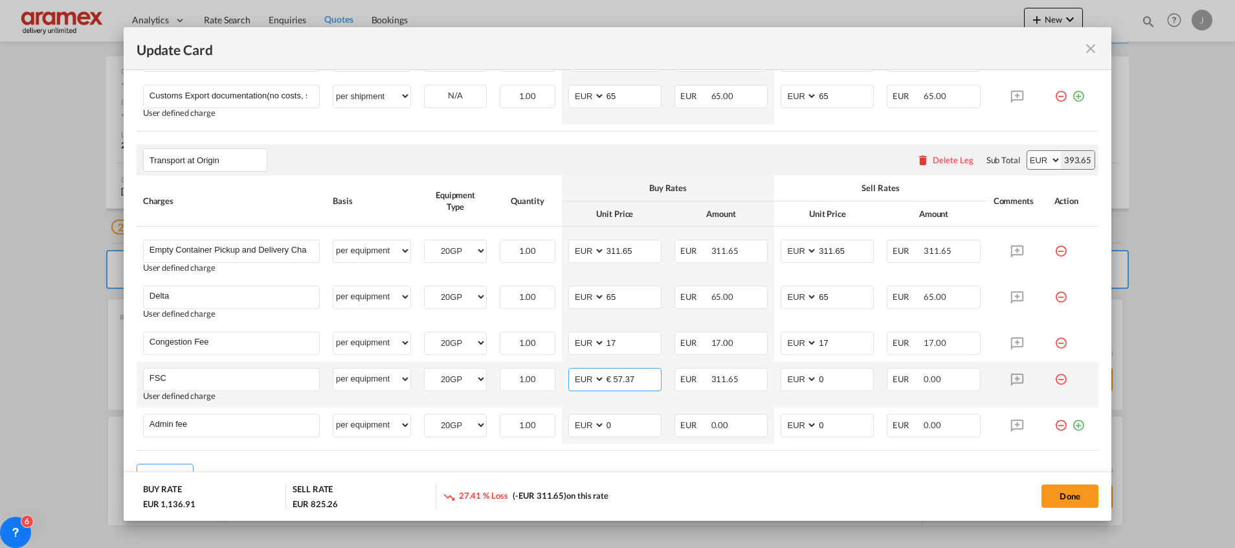
click at [612, 379] on input "€ 57.37" at bounding box center [633, 377] width 56 height 19
click at [617, 379] on input "57.37" at bounding box center [633, 377] width 56 height 19
type input "57.37"
drag, startPoint x: 827, startPoint y: 371, endPoint x: 795, endPoint y: 379, distance: 33.3
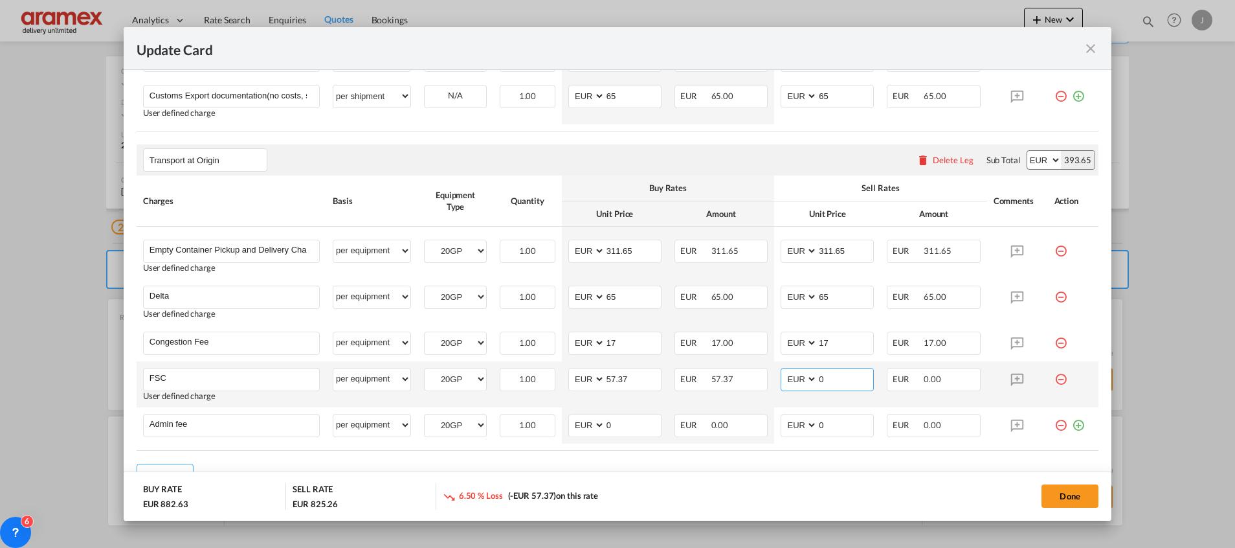
click at [795, 379] on md-input-container "AED AFN ALL AMD ANG AOA ARS AUD AWG AZN BAM BBD BDT BGN BHD BIF BMD BND [PERSON…" at bounding box center [827, 379] width 93 height 23
paste input "57.37"
type input "57.37"
drag, startPoint x: 614, startPoint y: 429, endPoint x: 602, endPoint y: 433, distance: 12.3
click at [598, 429] on md-input-container "AED AFN ALL AMD ANG AOA ARS AUD AWG AZN BAM BBD BDT BGN BHD BIF BMD BND [PERSON…" at bounding box center [614, 425] width 93 height 23
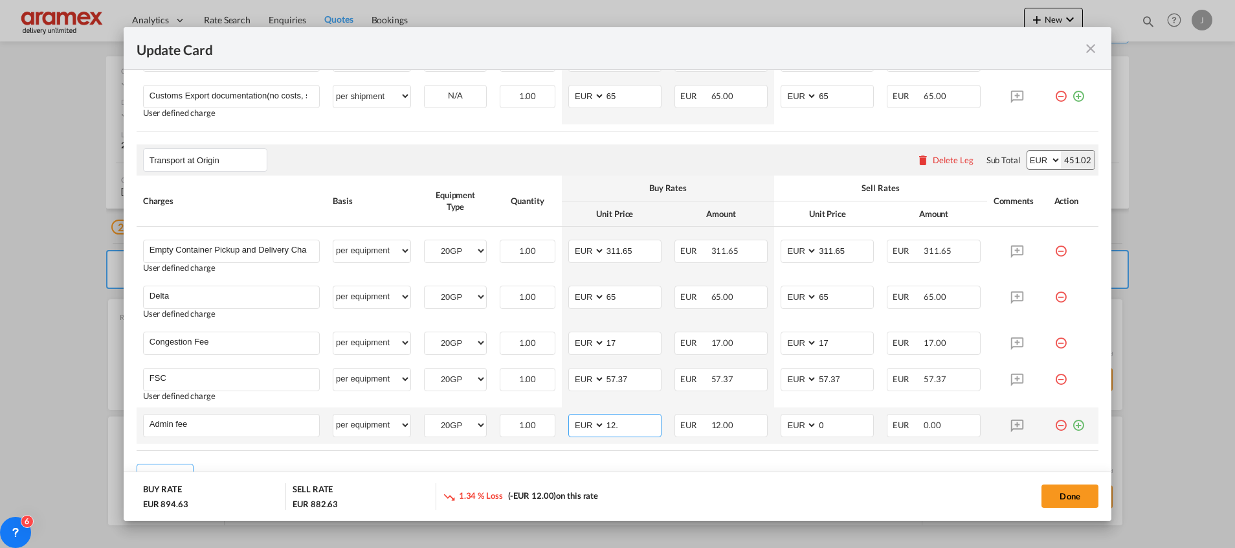
type input "12.50"
click at [619, 430] on input "12.50" at bounding box center [633, 423] width 56 height 19
drag, startPoint x: 630, startPoint y: 425, endPoint x: 591, endPoint y: 427, distance: 39.5
click at [591, 427] on md-input-container "AED AFN ALL AMD ANG AOA ARS AUD AWG AZN BAM BBD BDT BGN BHD BIF BMD BND [PERSON…" at bounding box center [614, 425] width 93 height 23
drag, startPoint x: 833, startPoint y: 425, endPoint x: 799, endPoint y: 425, distance: 33.7
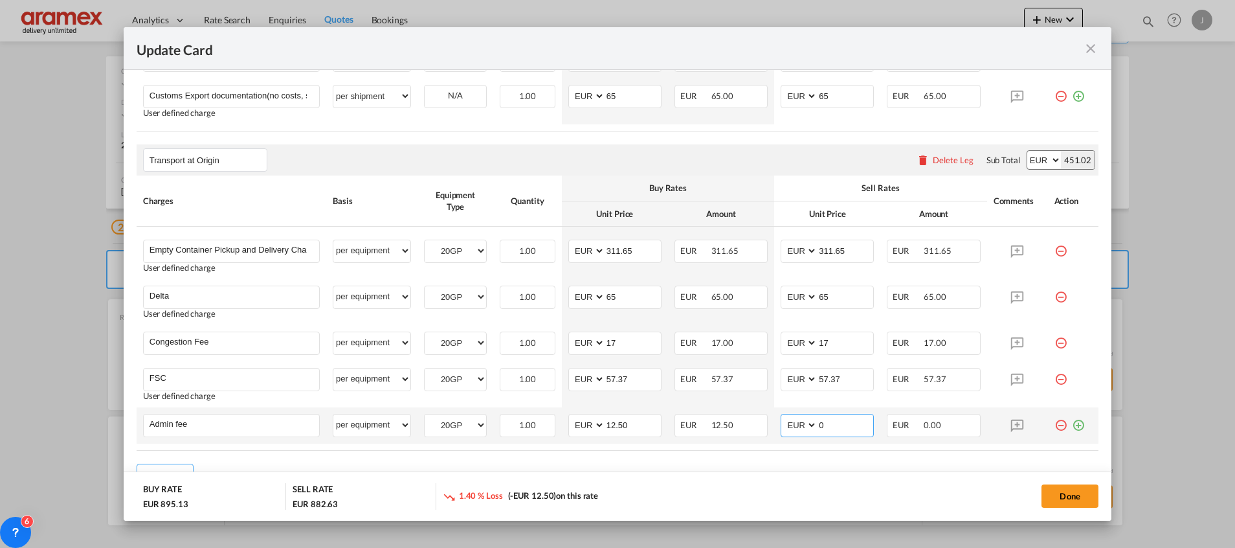
click at [799, 425] on md-input-container "AED AFN ALL AMD ANG AOA ARS AUD AWG AZN BAM BBD BDT BGN BHD BIF BMD BND [PERSON…" at bounding box center [827, 425] width 93 height 23
paste input "12.5"
type input "12.50"
click at [843, 472] on md-dialog-actions "BUY RATE EUR 895.13 SELL RATE EUR 895.13 You earn EUR 0.00 0.00 % on this rate …" at bounding box center [618, 495] width 988 height 49
click at [1065, 495] on button "Done" at bounding box center [1069, 495] width 57 height 23
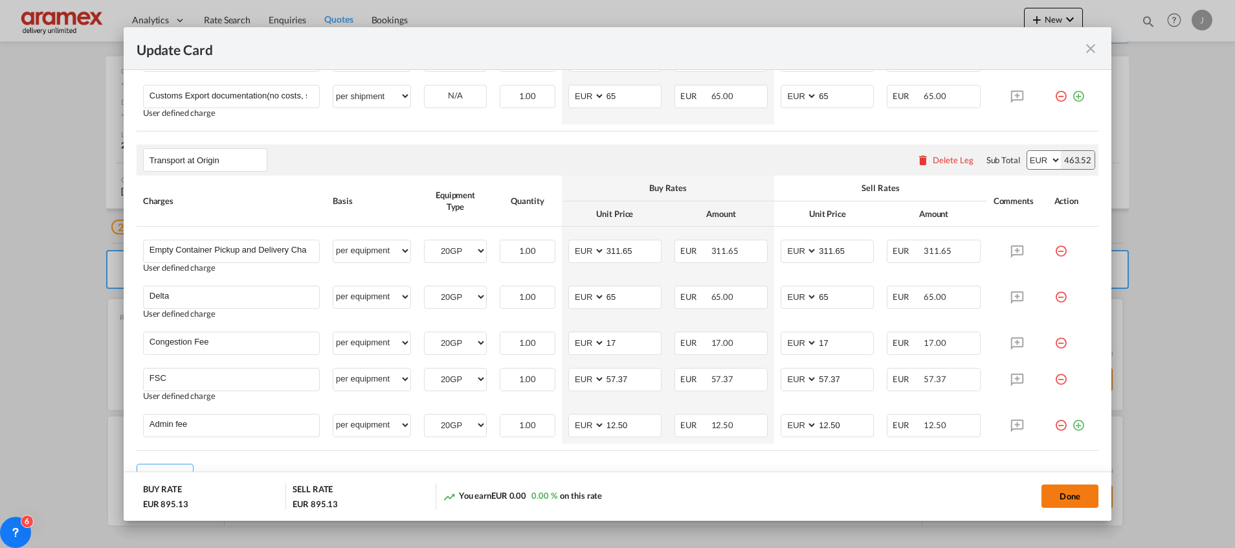
type input "12.5"
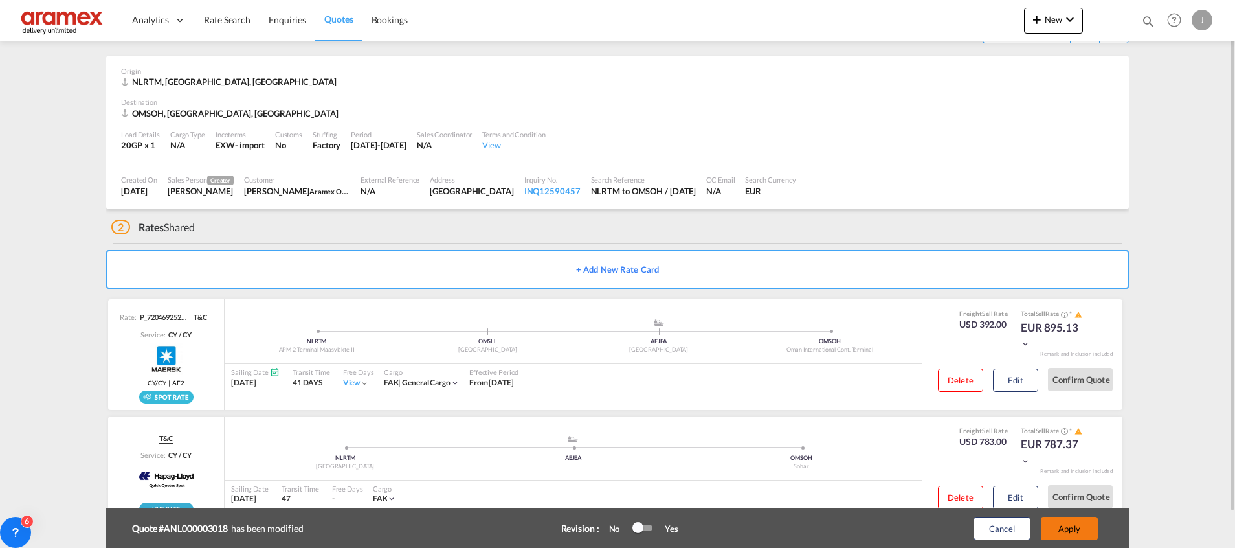
click at [1074, 529] on button "Apply" at bounding box center [1069, 528] width 57 height 23
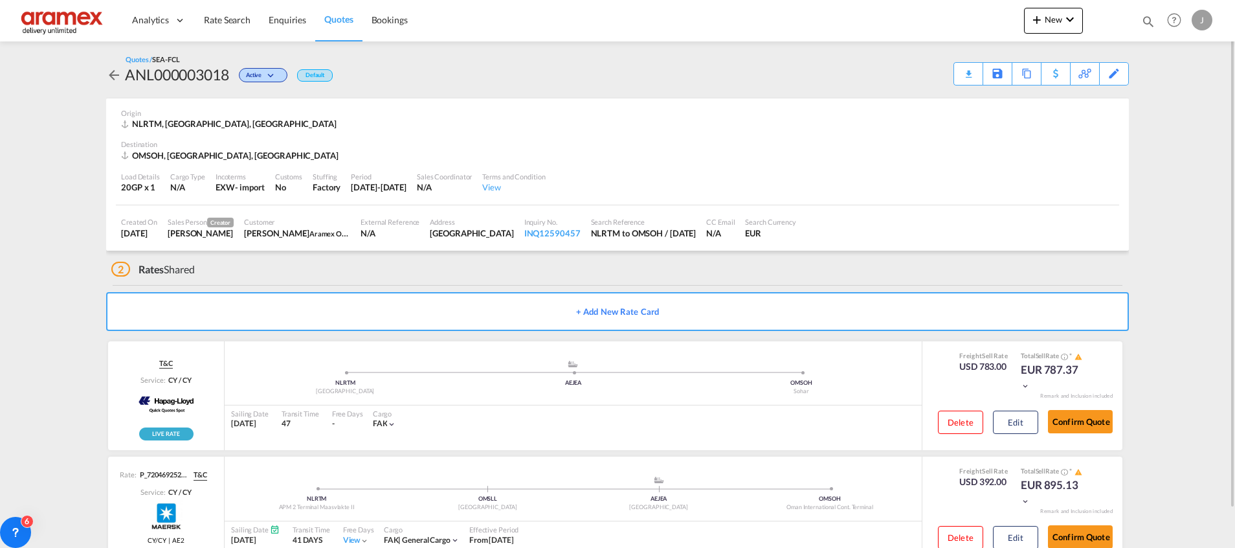
click at [961, 86] on div "Quotes / SEA-FCL ANL000003018 Active Default Download Quote Save As Template Co…" at bounding box center [617, 69] width 1023 height 57
click at [962, 74] on div "Download Quote" at bounding box center [943, 73] width 66 height 21
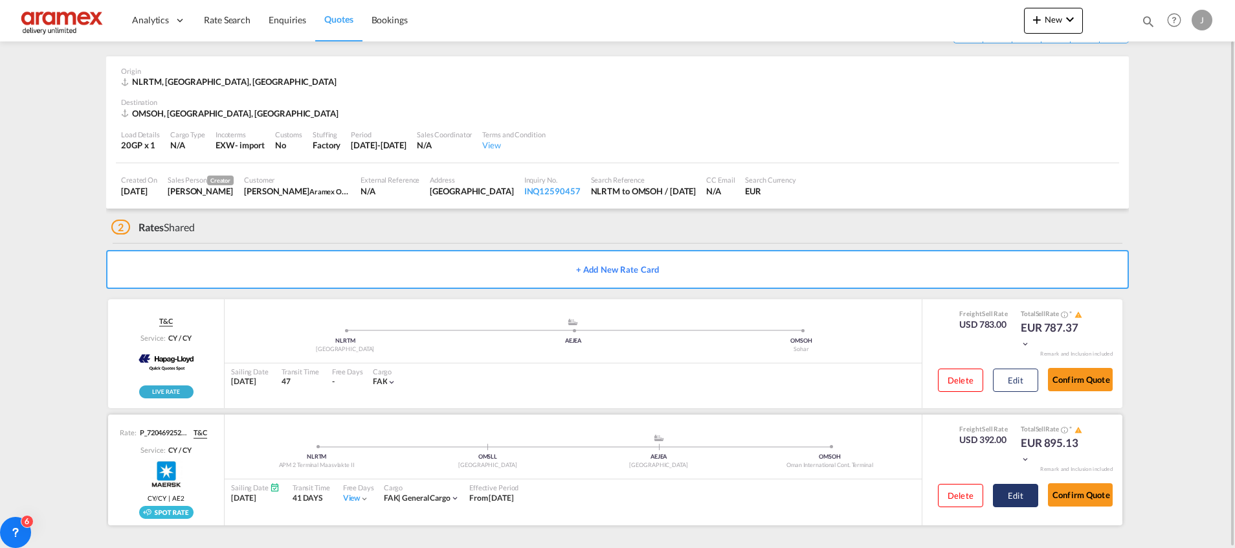
click at [1017, 494] on button "Edit" at bounding box center [1015, 494] width 45 height 23
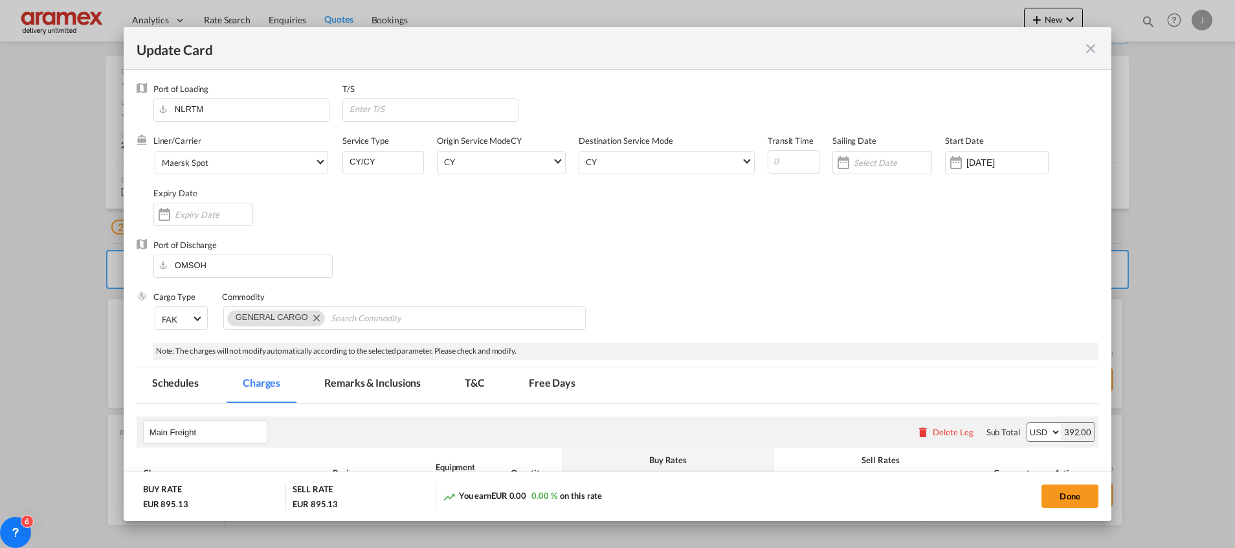
scroll to position [291, 0]
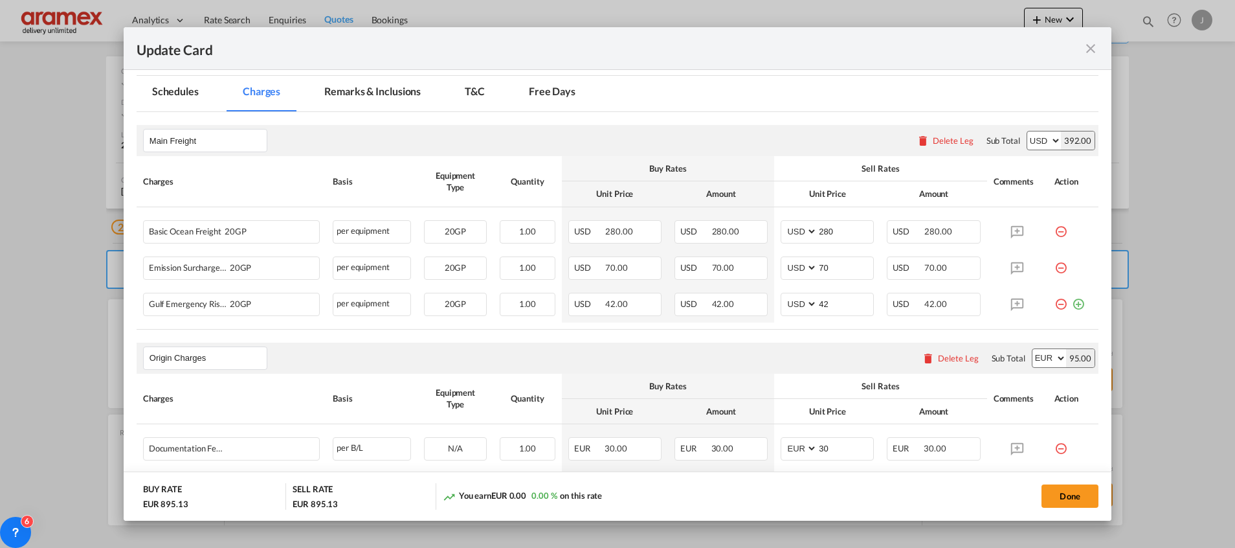
click at [933, 146] on div "Delete Leg" at bounding box center [953, 140] width 41 height 10
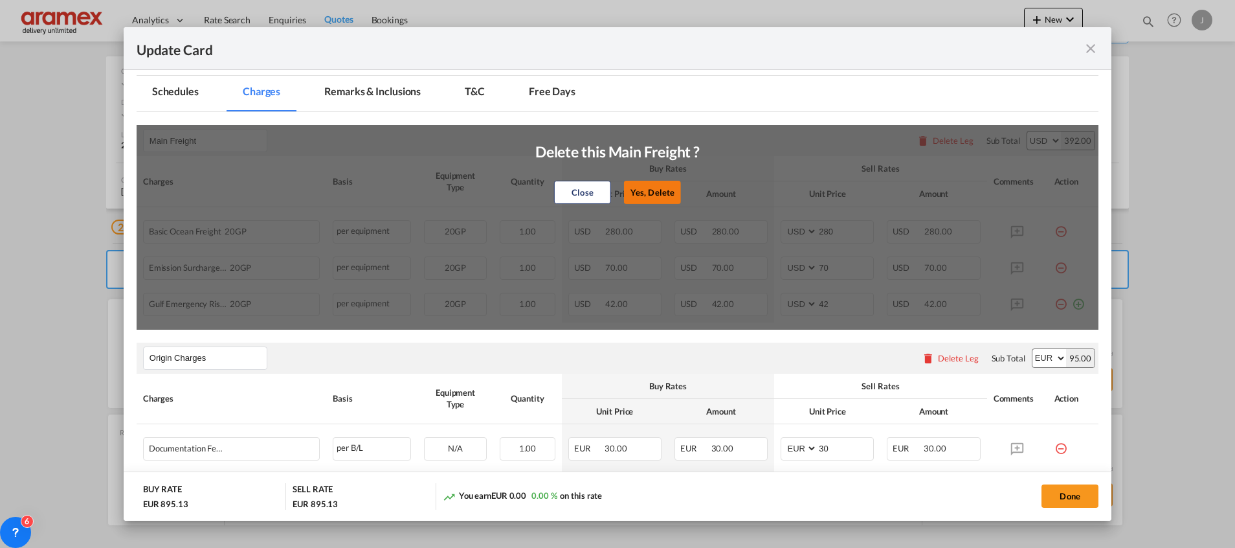
click at [650, 192] on button "Yes, Delete" at bounding box center [652, 192] width 57 height 23
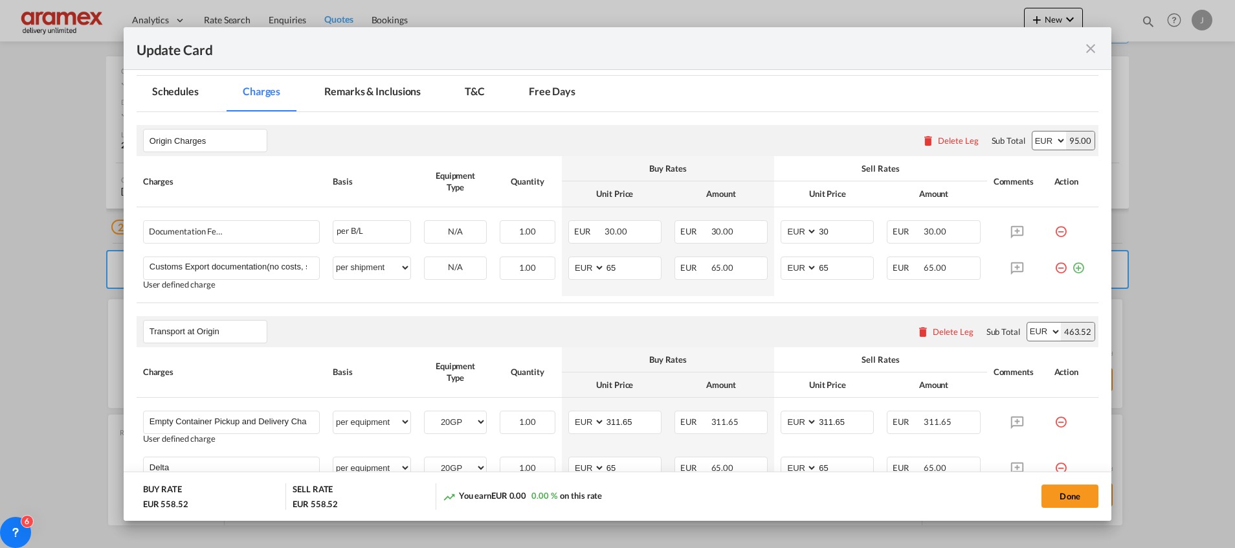
click at [938, 140] on div "Delete Leg" at bounding box center [958, 140] width 41 height 10
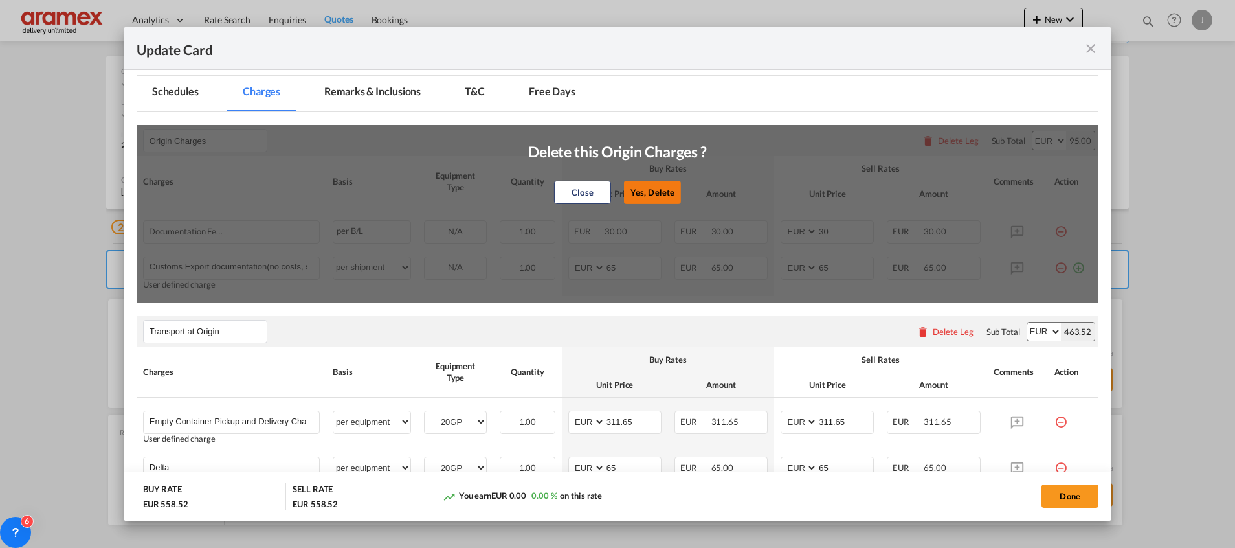
click at [653, 194] on button "Yes, Delete" at bounding box center [652, 192] width 57 height 23
type input "Transport at Origin"
type input "311.65"
type input "Delta"
select select "per equipment"
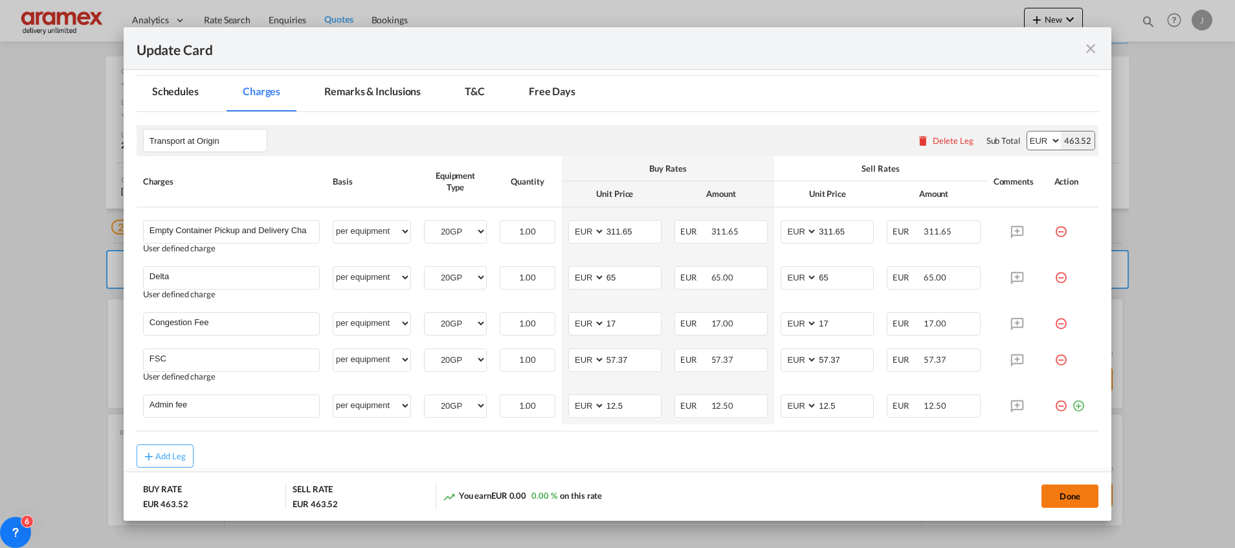
click at [1076, 500] on button "Done" at bounding box center [1069, 495] width 57 height 23
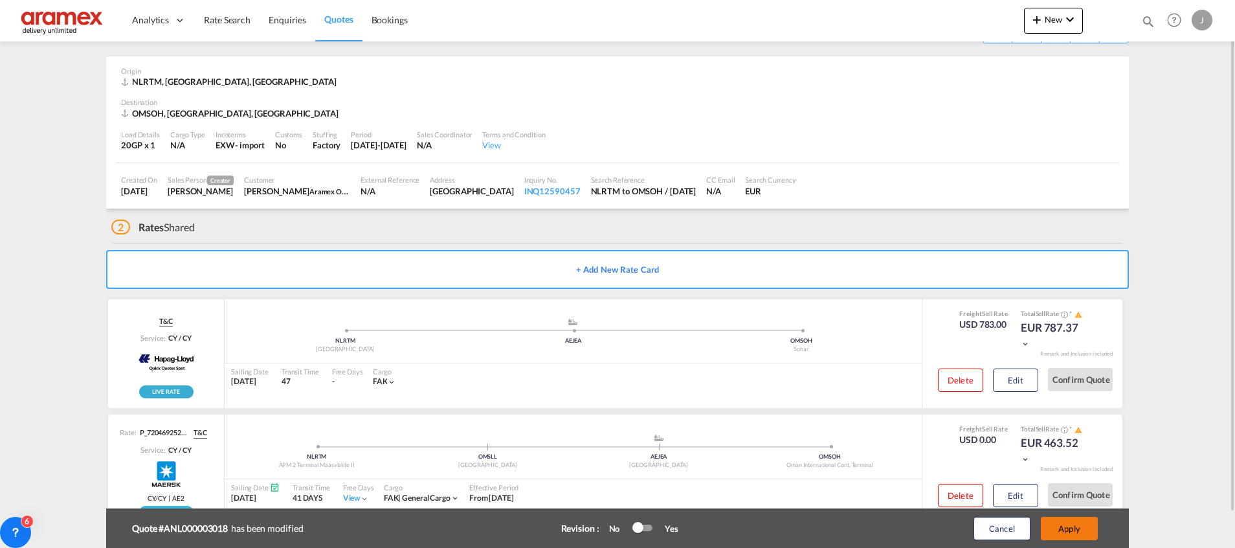
click at [1080, 529] on button "Apply" at bounding box center [1069, 528] width 57 height 23
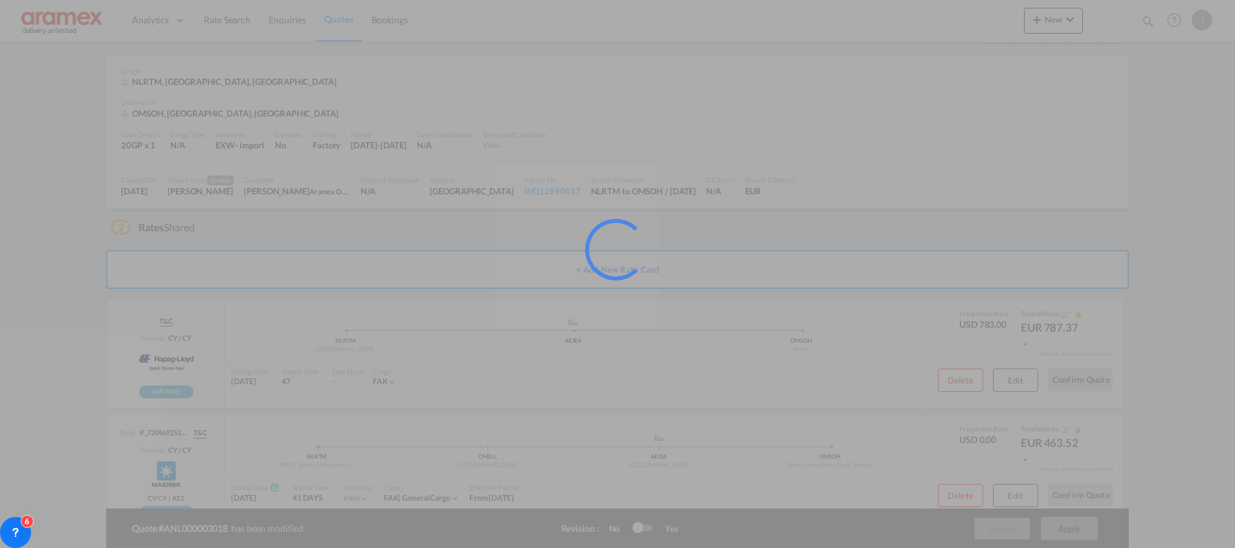
click at [1080, 529] on div at bounding box center [617, 274] width 1235 height 548
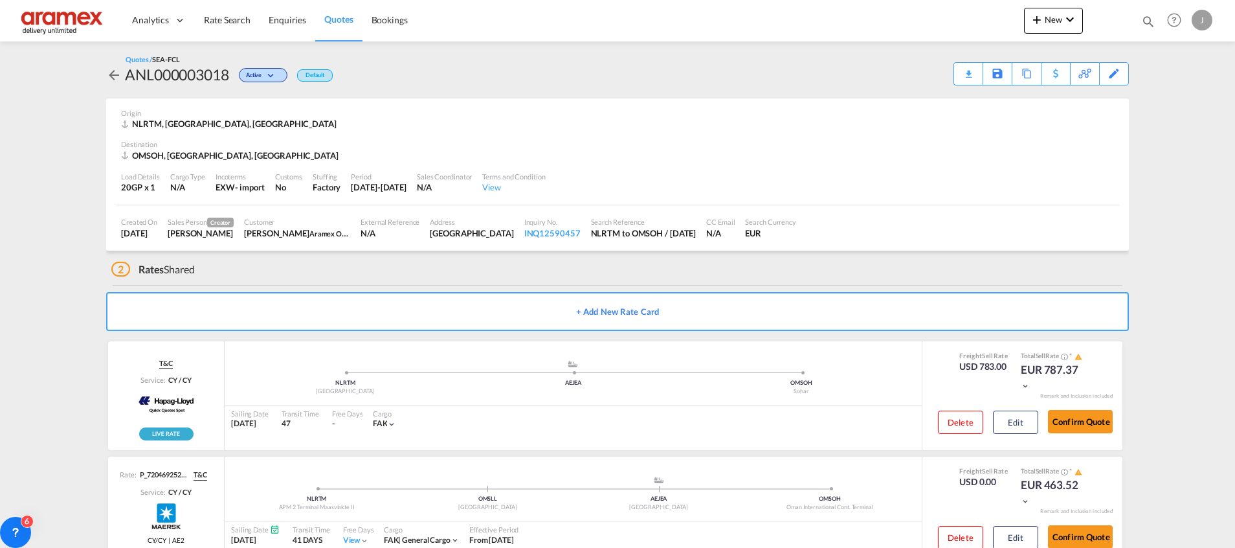
click at [0, 0] on div "Download Quote" at bounding box center [0, 0] width 0 height 0
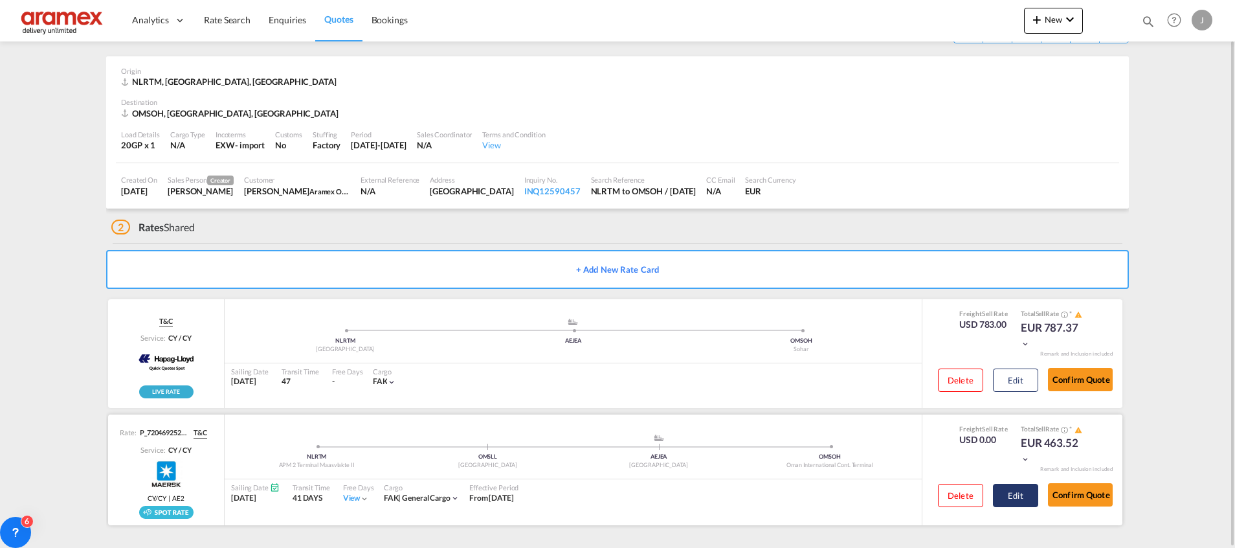
click at [1020, 499] on button "Edit" at bounding box center [1015, 494] width 45 height 23
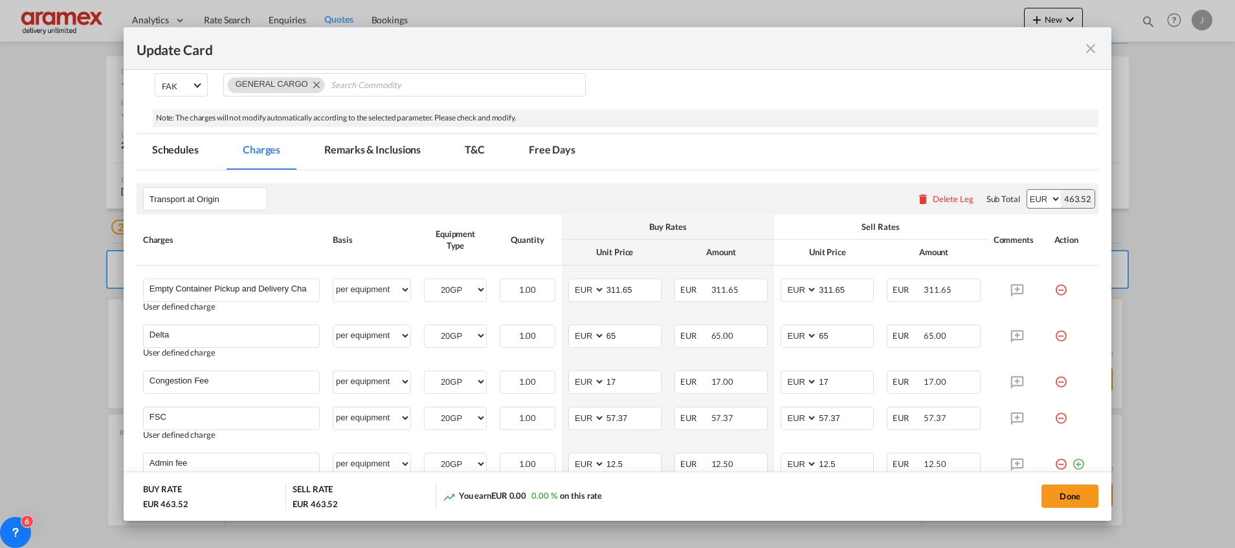
scroll to position [337, 0]
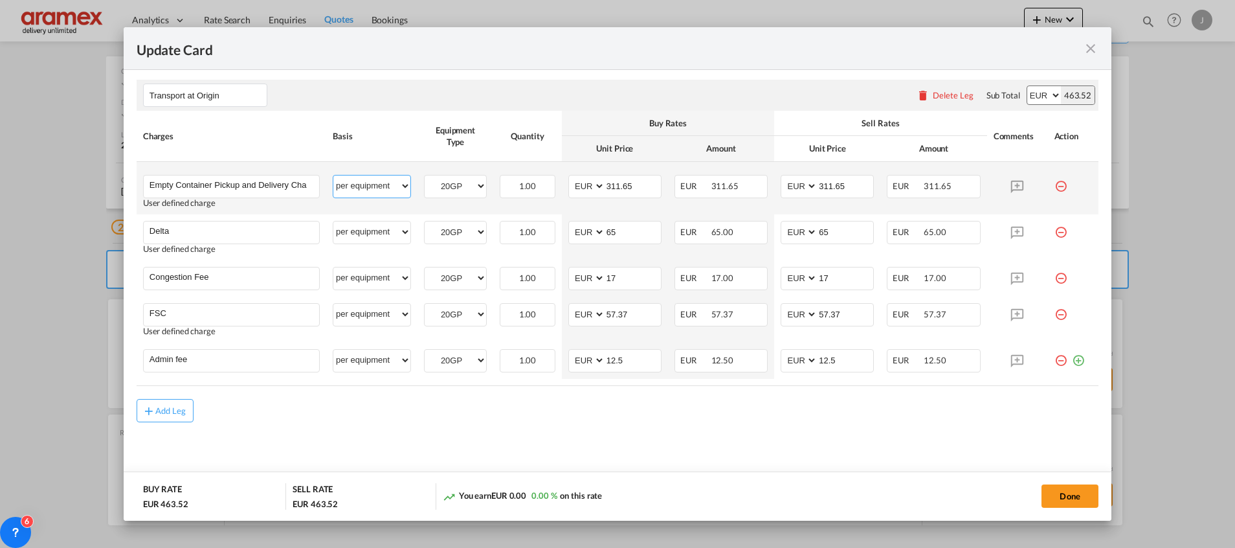
click at [367, 183] on select "per equipment per container per B/L per shipping bill per shipment % on pickup …" at bounding box center [371, 185] width 77 height 21
select select "per container"
click at [333, 175] on select "per equipment per container per B/L per shipping bill per shipment % on pickup …" at bounding box center [371, 185] width 77 height 21
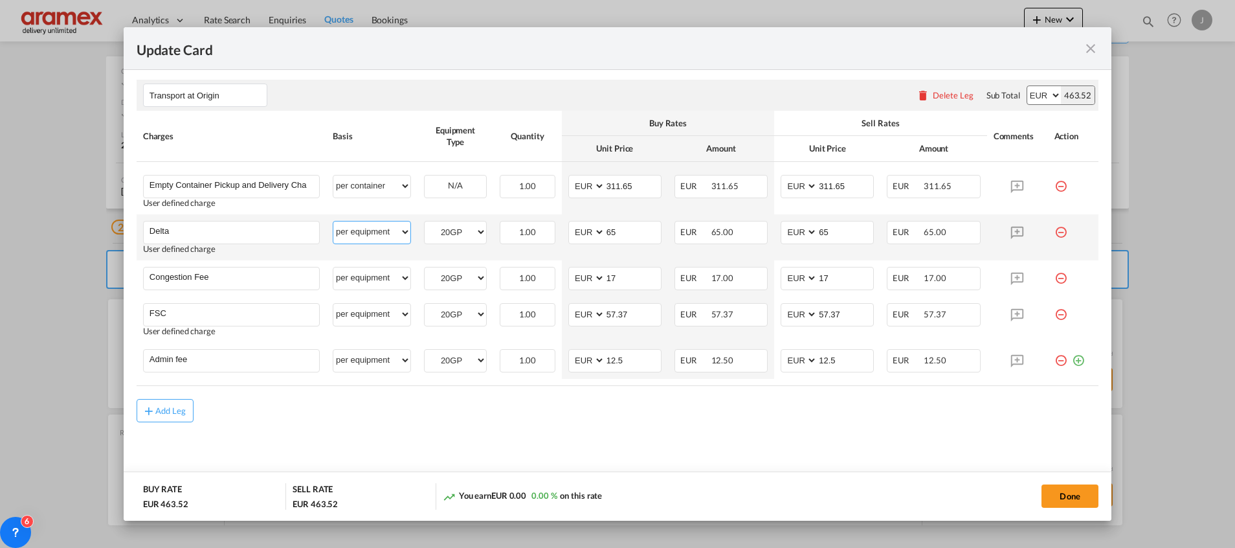
click at [364, 230] on select "per equipment per container per B/L per shipping bill per shipment % on pickup …" at bounding box center [371, 231] width 77 height 21
select select "per container"
click at [333, 221] on select "per equipment per container per B/L per shipping bill per shipment % on pickup …" at bounding box center [371, 231] width 77 height 21
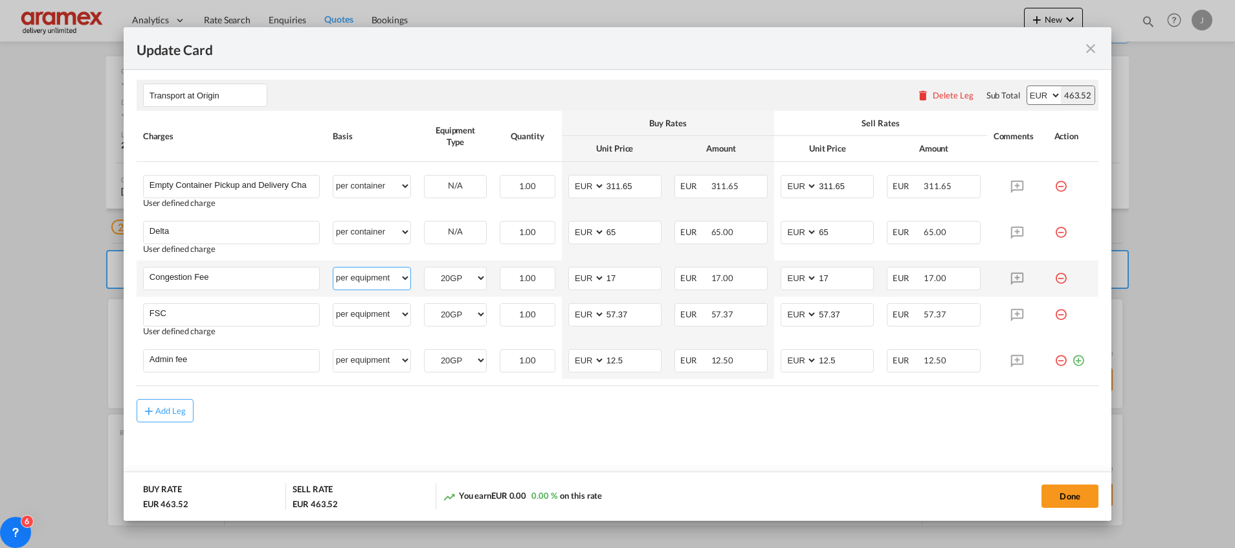
click at [375, 271] on select "per equipment per container per B/L per shipping bill per shipment % on pickup …" at bounding box center [371, 277] width 77 height 21
select select "per container"
click at [333, 267] on select "per equipment per container per B/L per shipping bill per shipment % on pickup …" at bounding box center [371, 277] width 77 height 21
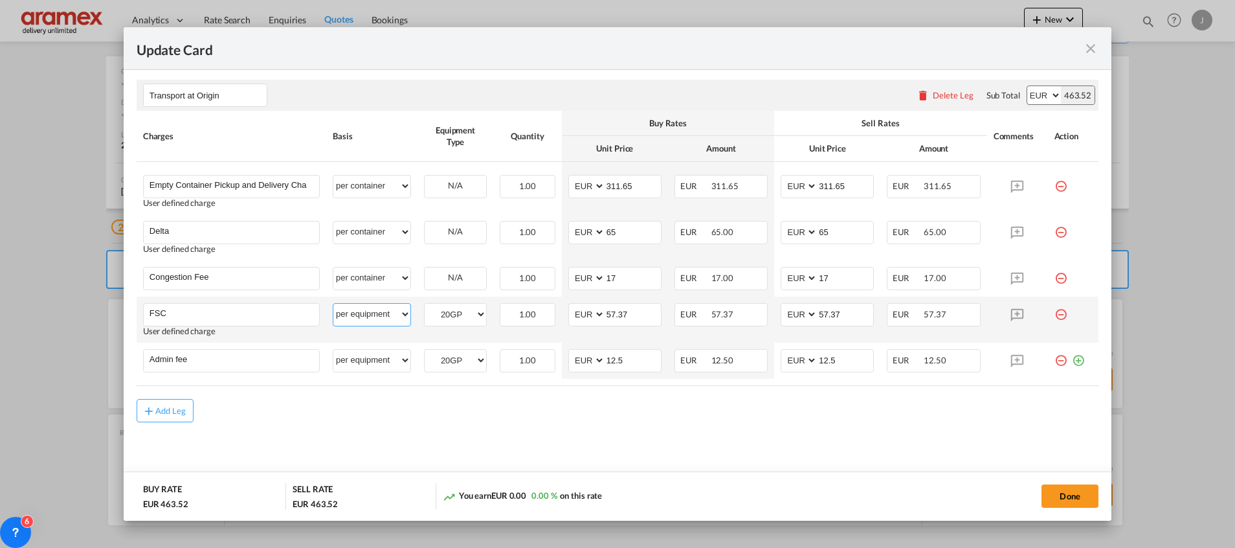
click at [366, 311] on select "per equipment per container per B/L per shipping bill per shipment % on pickup …" at bounding box center [371, 314] width 77 height 21
select select "per container"
click at [333, 304] on select "per equipment per container per B/L per shipping bill per shipment % on pickup …" at bounding box center [371, 314] width 77 height 21
drag, startPoint x: 376, startPoint y: 364, endPoint x: 375, endPoint y: 348, distance: 16.2
click at [376, 364] on select "per equipment per container per B/L per shipping bill per shipment % on pickup …" at bounding box center [371, 360] width 77 height 21
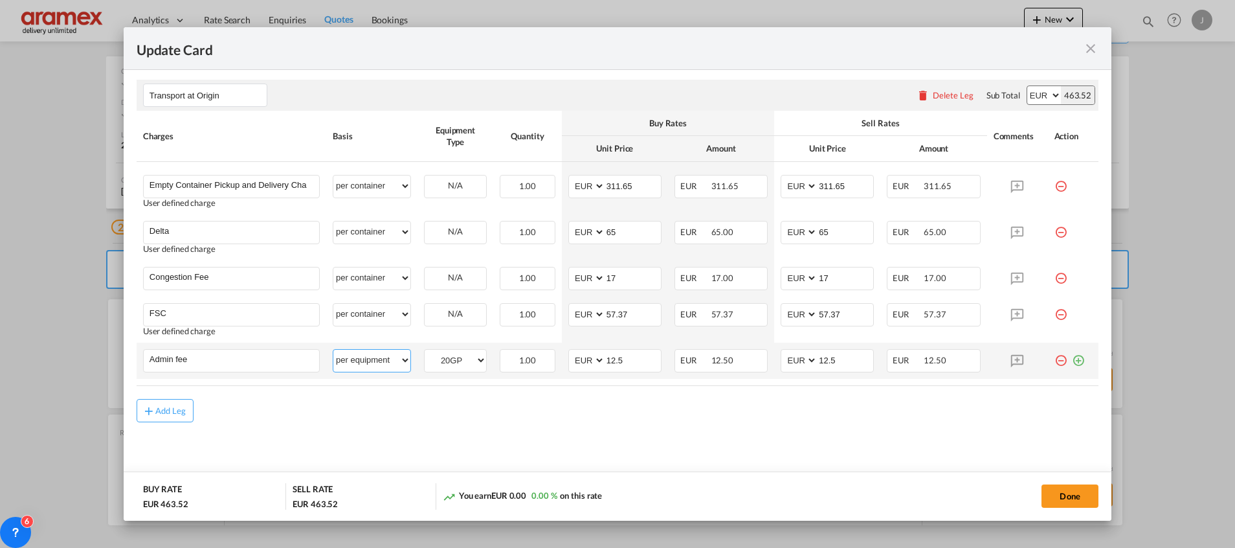
select select "per container"
click at [333, 350] on select "per equipment per container per B/L per shipping bill per shipment % on pickup …" at bounding box center [371, 360] width 77 height 21
click at [632, 414] on div "Add Leg" at bounding box center [618, 410] width 962 height 23
click at [1070, 495] on button "Done" at bounding box center [1069, 495] width 57 height 23
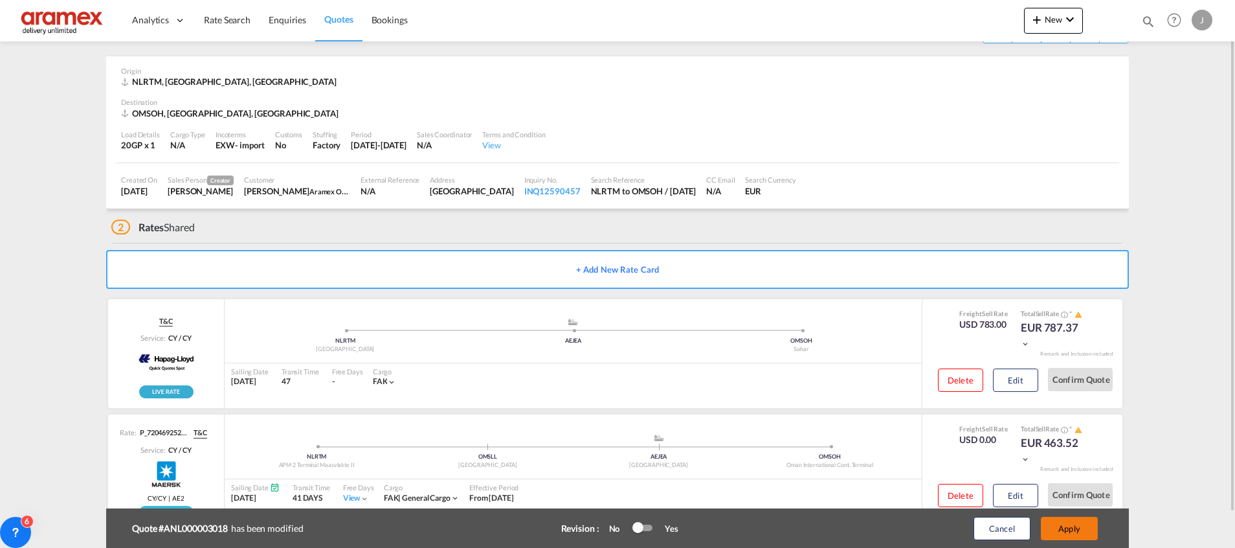
click at [1078, 528] on button "Apply" at bounding box center [1069, 528] width 57 height 23
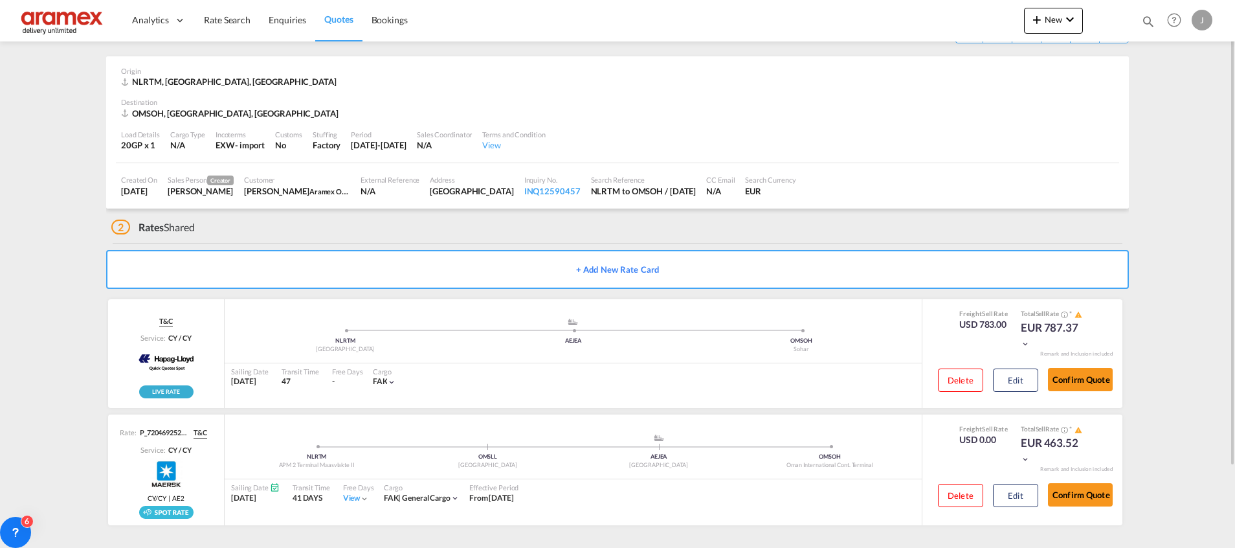
scroll to position [0, 0]
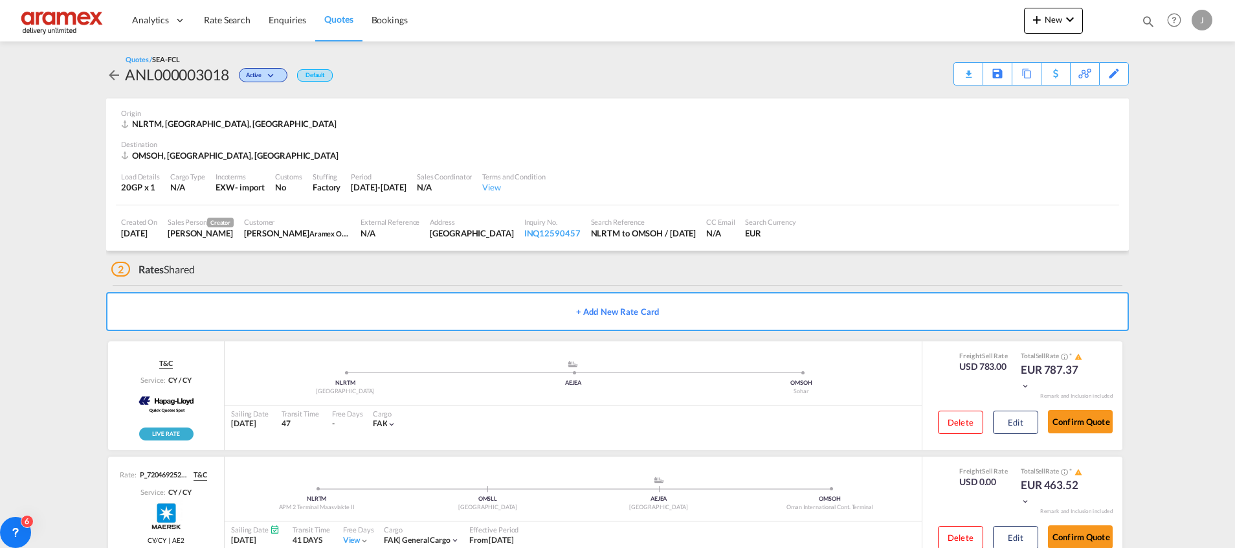
click at [0, 0] on div "Download Quote" at bounding box center [0, 0] width 0 height 0
click at [221, 16] on span "Rate Search" at bounding box center [227, 19] width 47 height 11
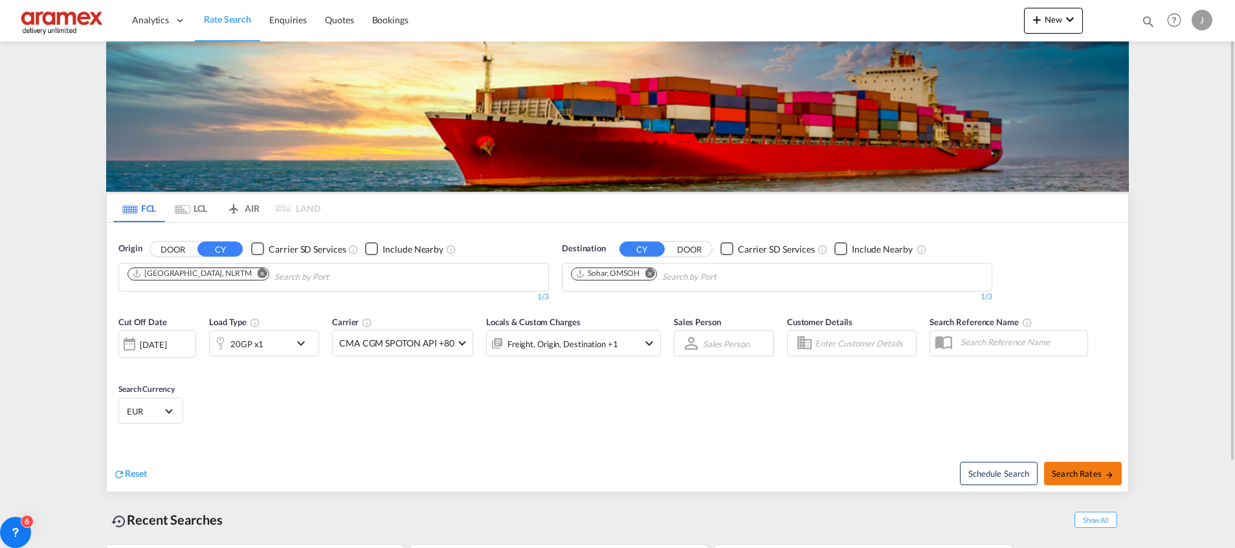
click at [1085, 464] on button "Search Rates" at bounding box center [1083, 472] width 78 height 23
type input "NLRTM to OMSOH / [DATE]"
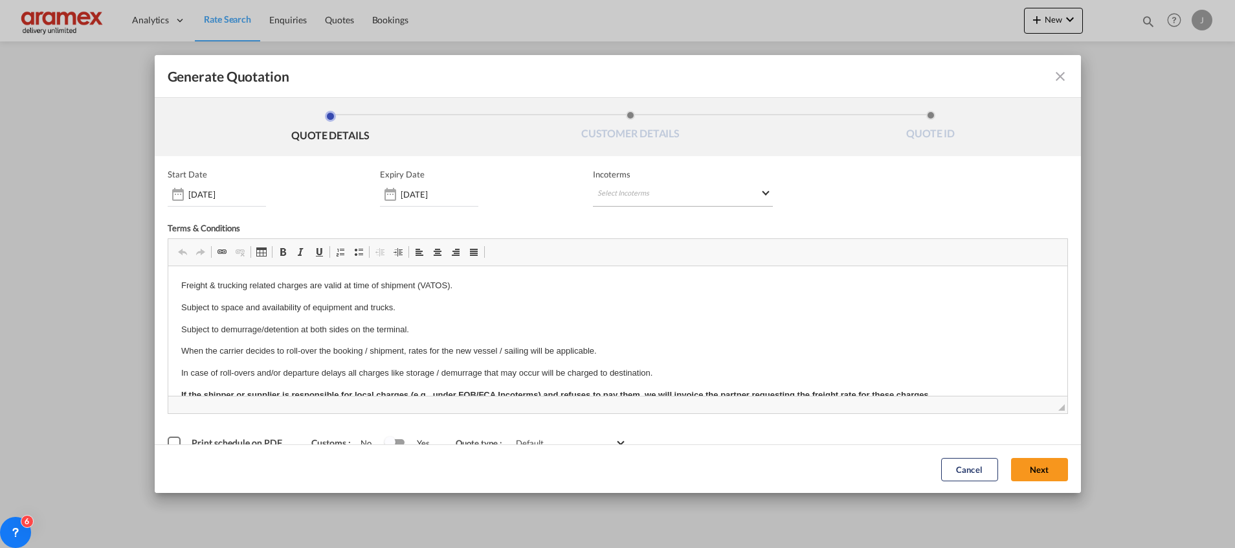
click at [620, 199] on md-select "Select Incoterms CIF - import Cost,Insurance and Freight CIP - import Carriage …" at bounding box center [683, 194] width 180 height 23
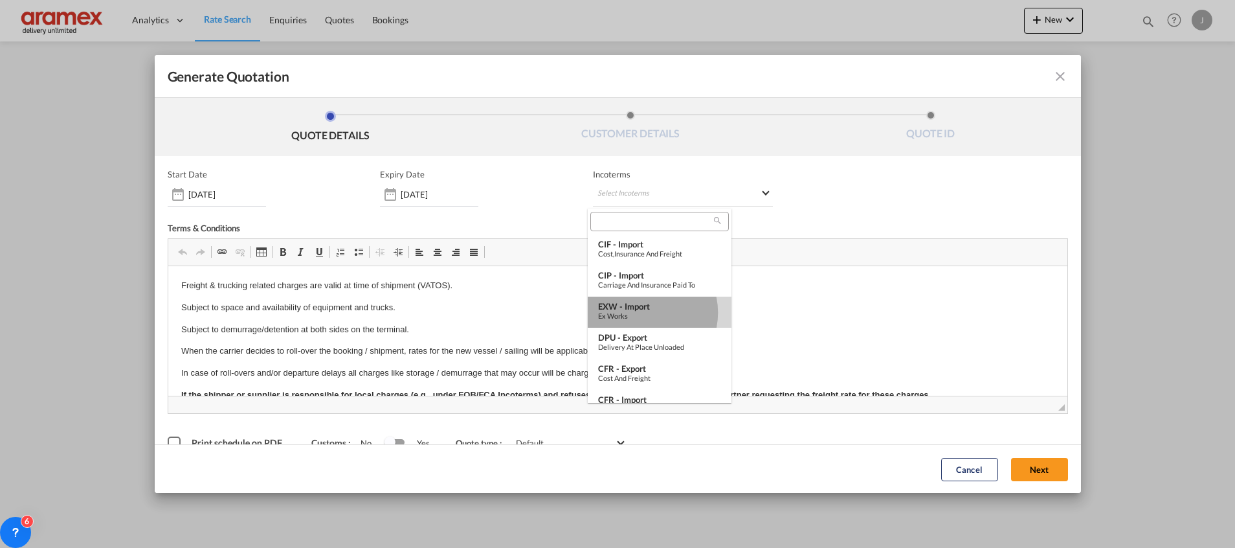
click at [641, 313] on div "Ex Works" at bounding box center [659, 315] width 123 height 8
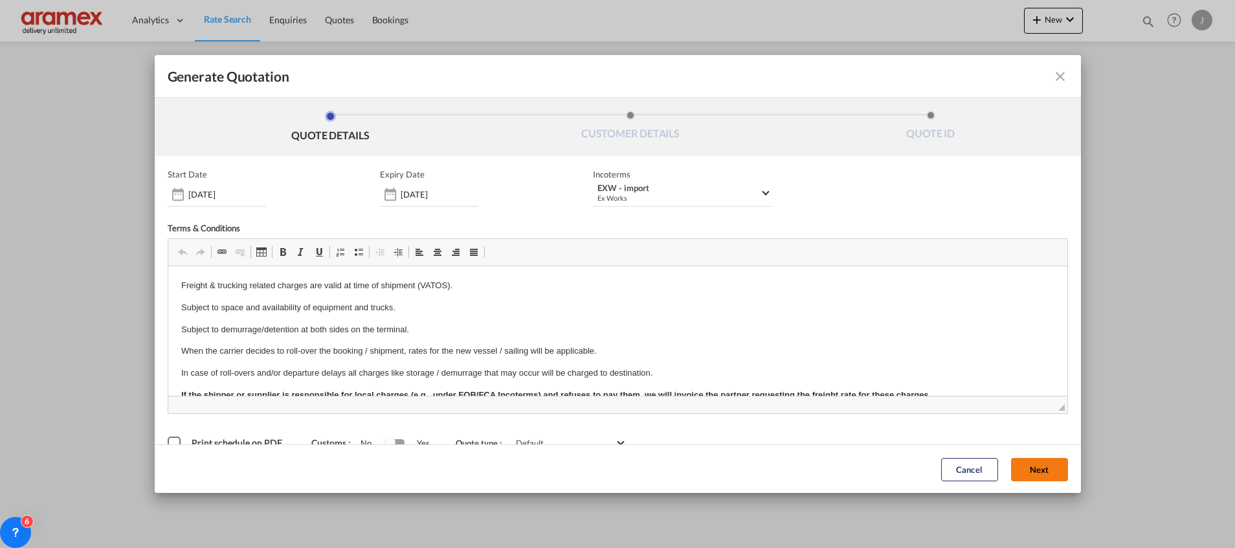
click at [1019, 469] on button "Next" at bounding box center [1039, 468] width 57 height 23
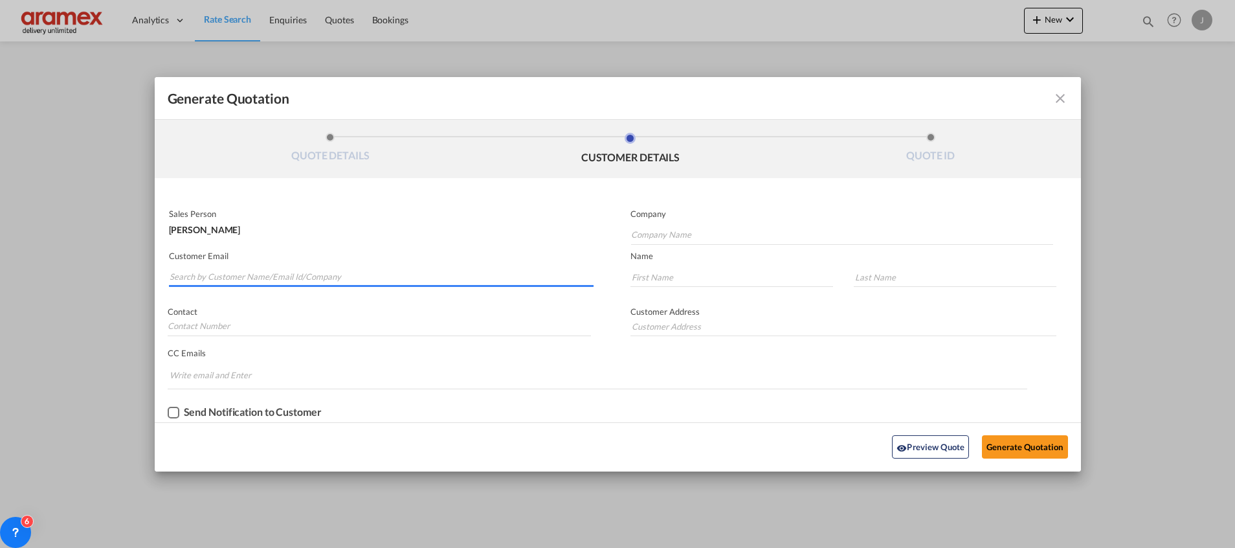
click at [293, 273] on input "Search by Customer Name/Email Id/Company" at bounding box center [382, 276] width 424 height 19
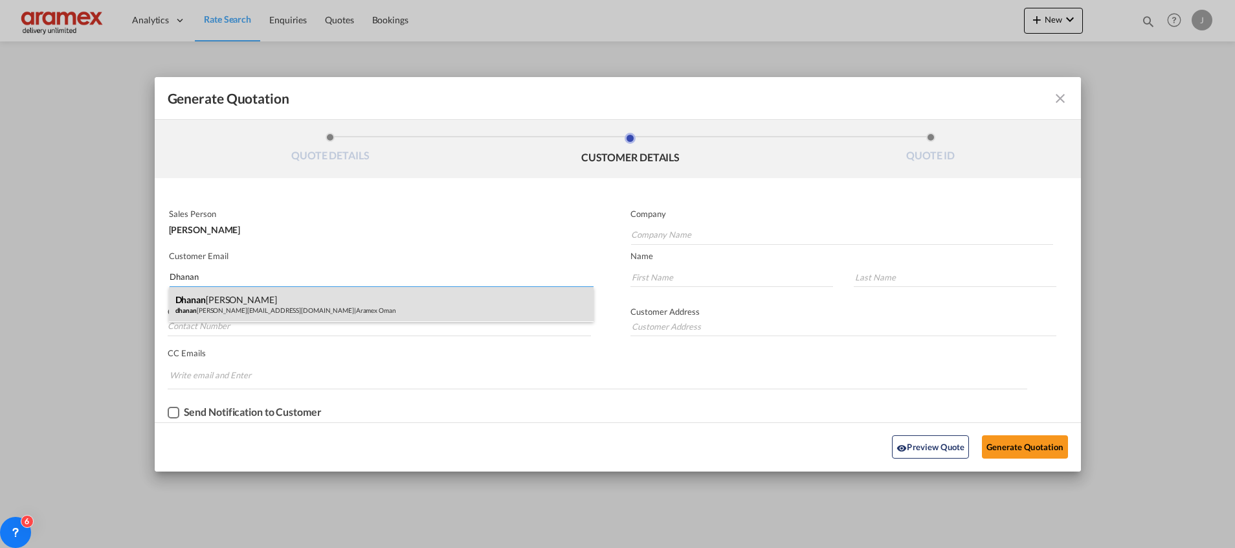
type input "Dhanan"
click at [227, 298] on div "[PERSON_NAME] [PERSON_NAME][EMAIL_ADDRESS][DOMAIN_NAME] | Aramex [GEOGRAPHIC_DA…" at bounding box center [381, 304] width 425 height 35
type input "Aramex Oman"
type input "[EMAIL_ADDRESS][DOMAIN_NAME]"
type input "Dhananjay"
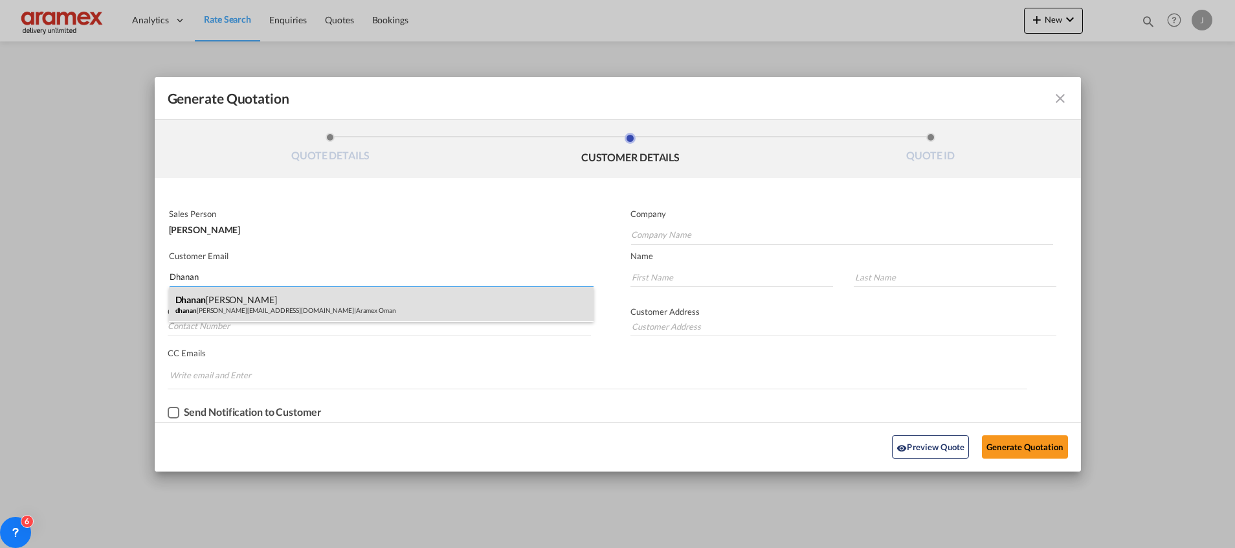
type input "[PERSON_NAME]"
type input "[GEOGRAPHIC_DATA]"
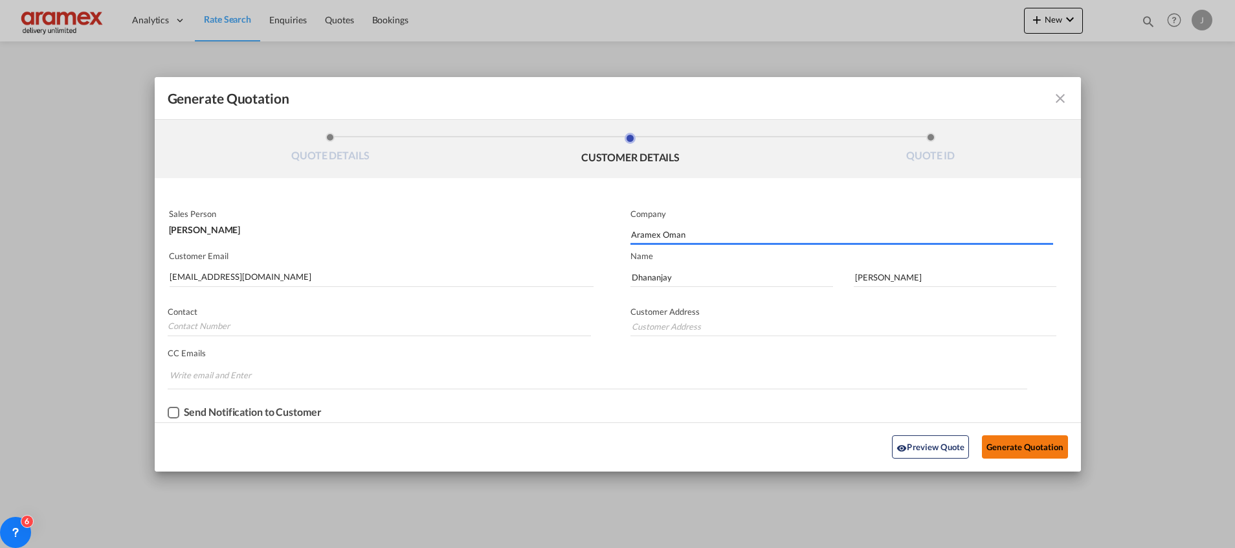
click at [1017, 445] on button "Generate Quotation" at bounding box center [1024, 446] width 85 height 23
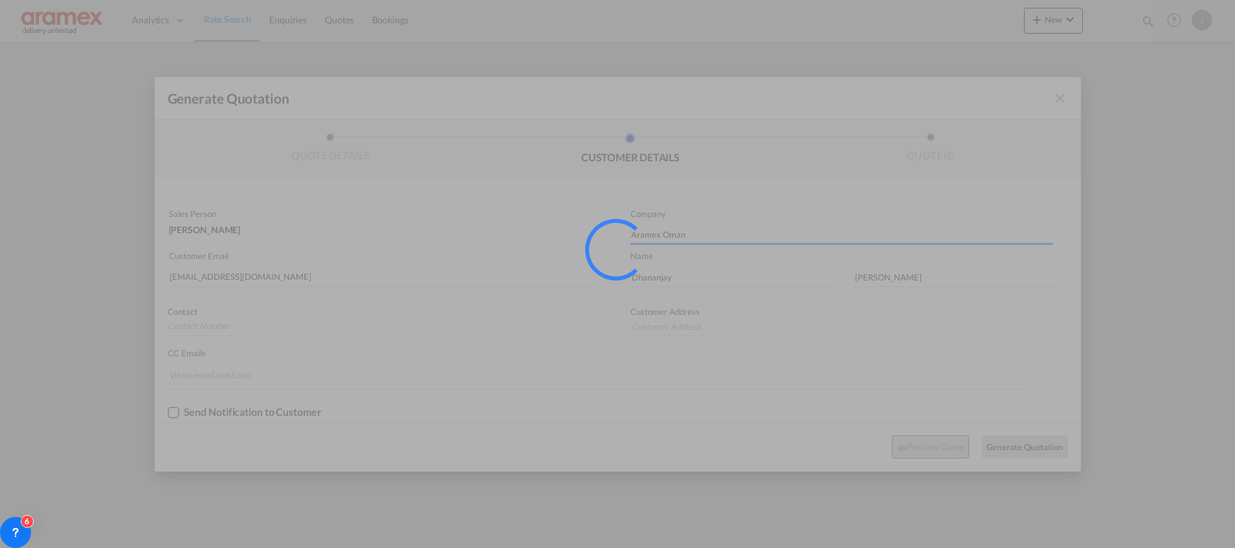
type input "[GEOGRAPHIC_DATA]"
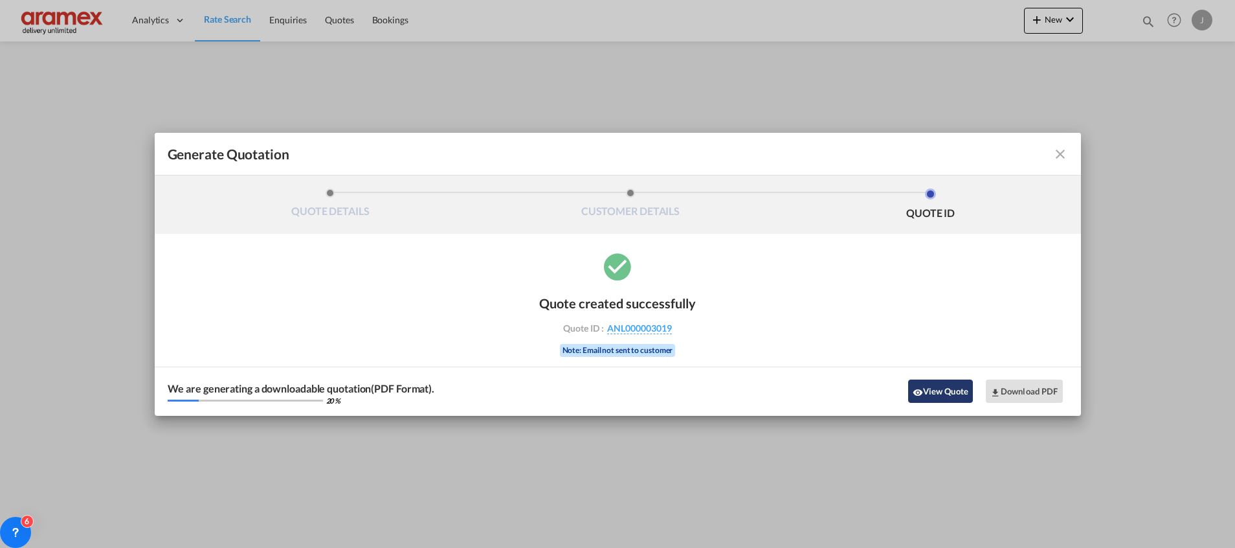
click at [948, 394] on button "View Quote" at bounding box center [940, 390] width 65 height 23
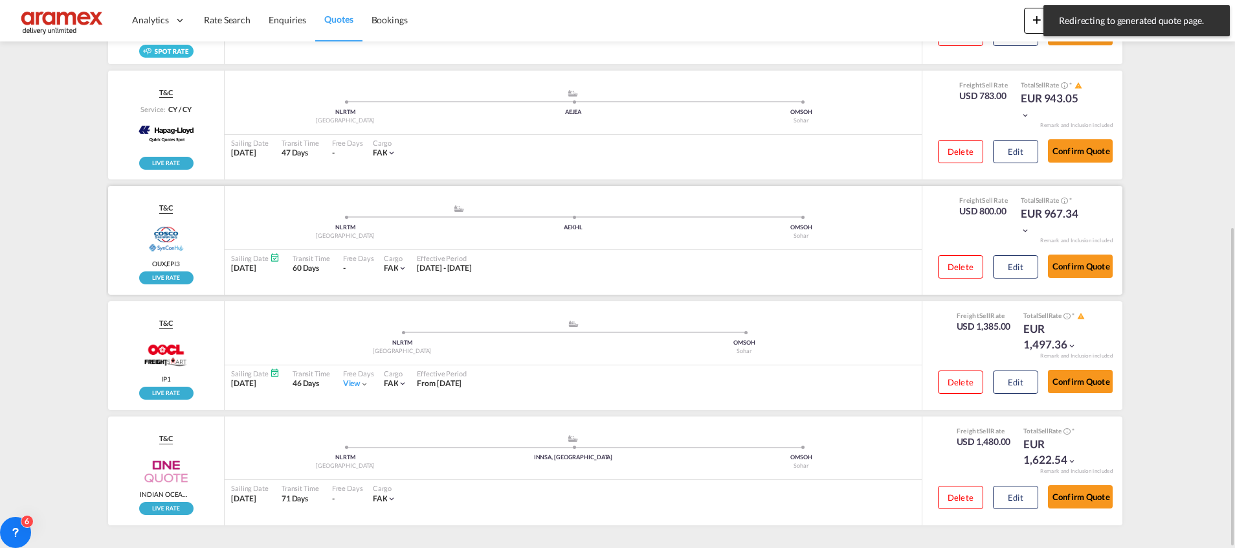
scroll to position [194, 0]
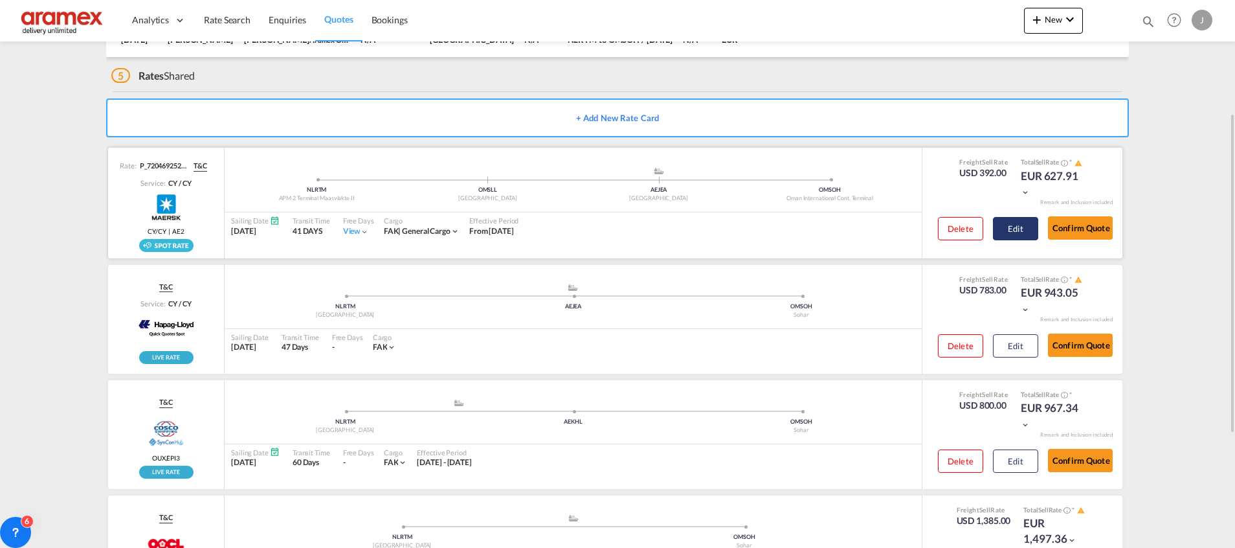
click at [1018, 225] on button "Edit" at bounding box center [1015, 228] width 45 height 23
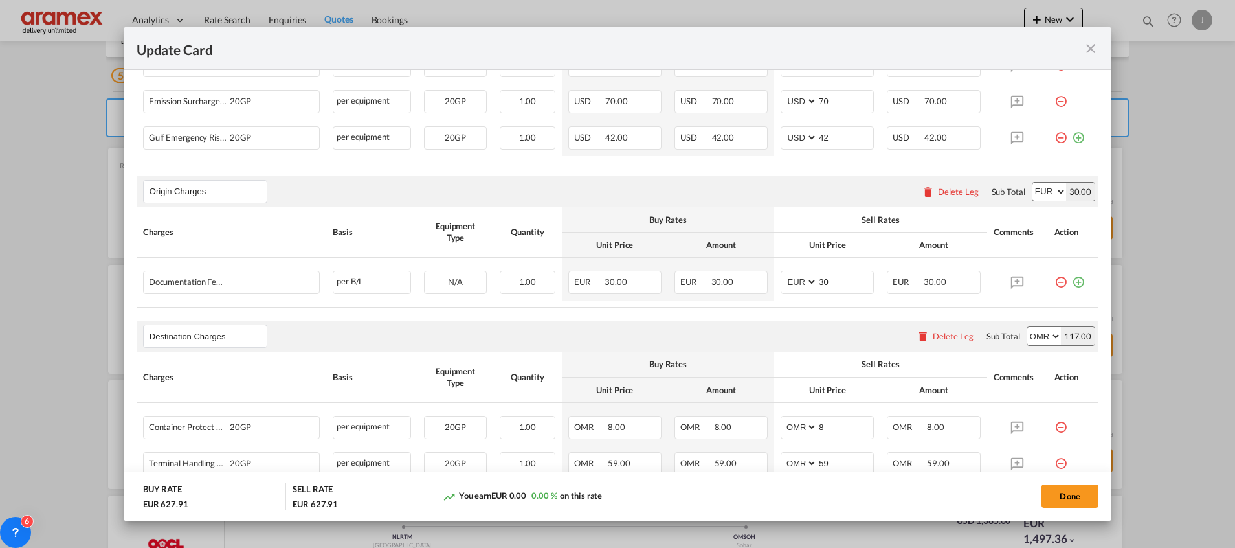
scroll to position [485, 0]
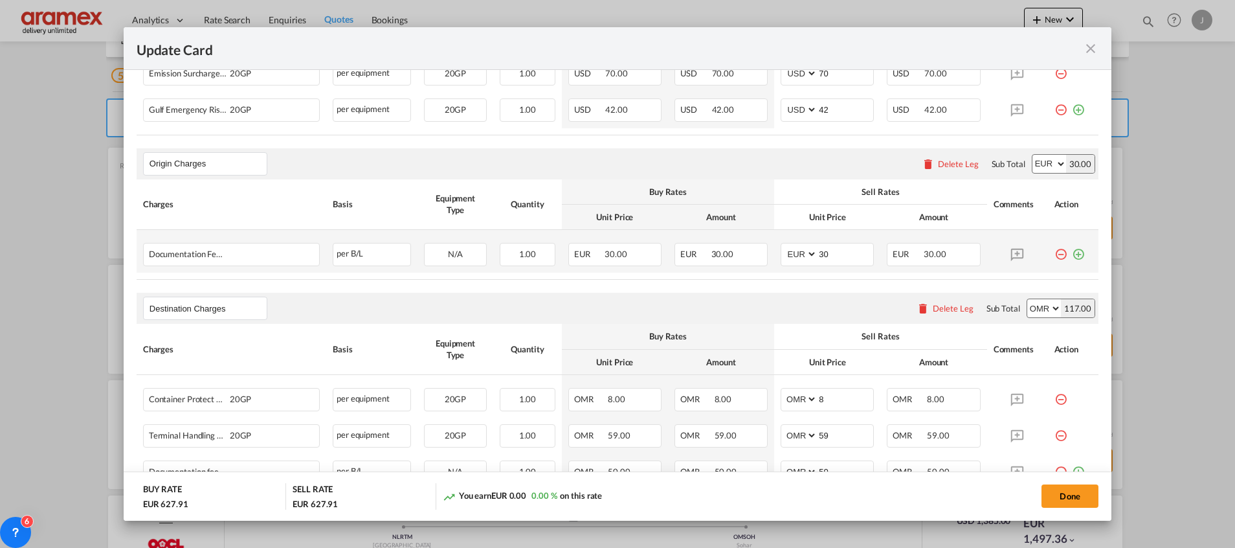
click at [1072, 250] on md-icon "icon-plus-circle-outline green-400-fg" at bounding box center [1078, 249] width 13 height 13
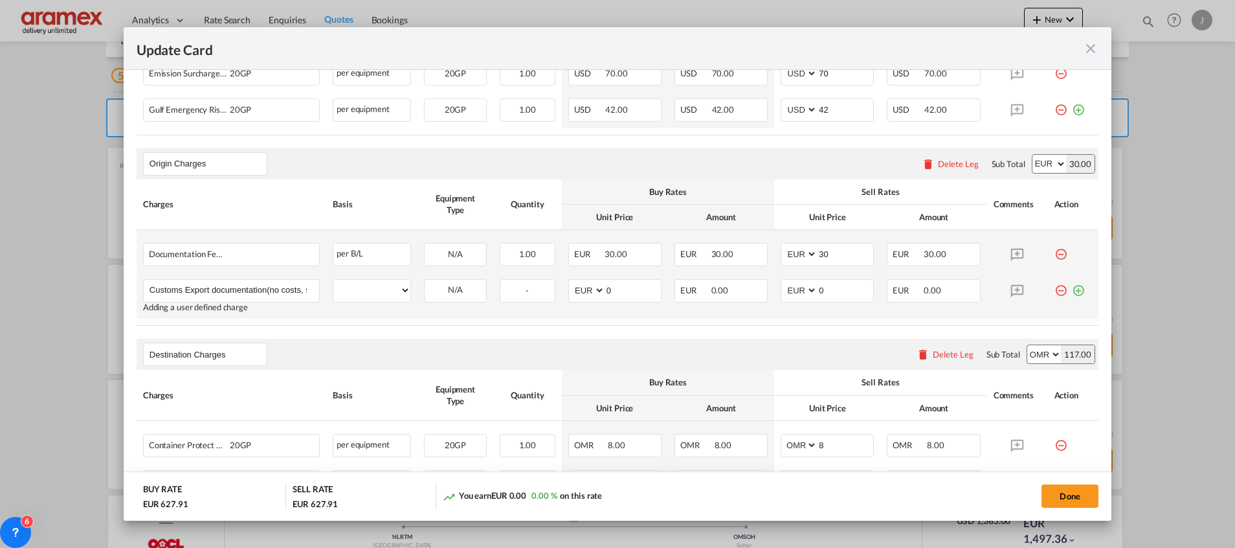
scroll to position [0, 60]
type input "Customs Export documentation(no costs, suggested sell)"
click at [388, 289] on select "per equipment per container per B/L per shipping bill per shipment per pallet p…" at bounding box center [371, 290] width 77 height 21
select select "per shipment"
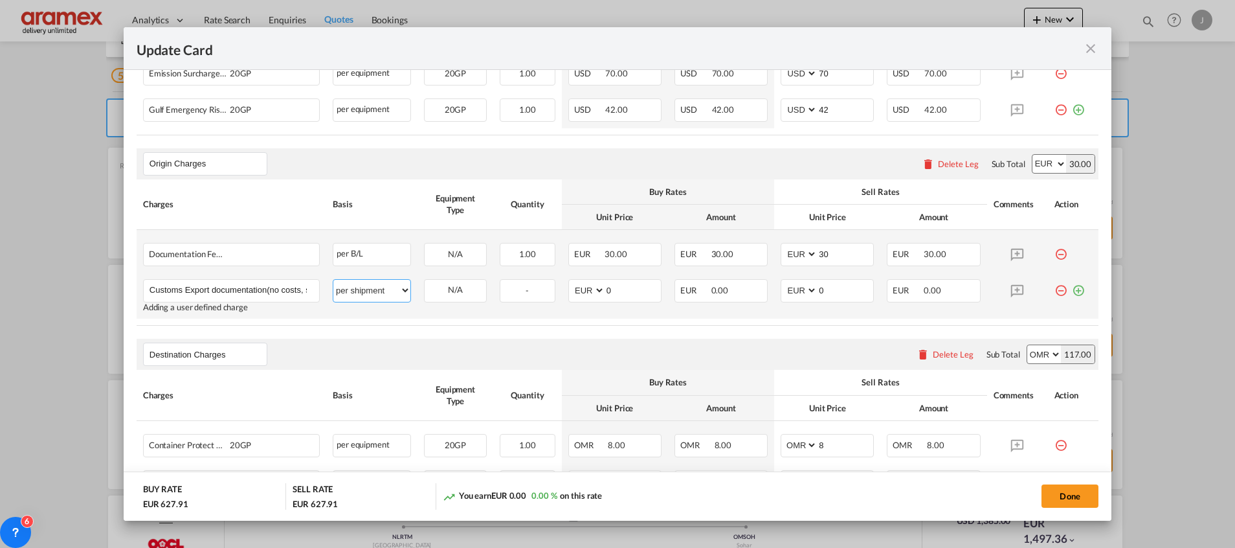
click at [333, 280] on select "per equipment per container per B/L per shipping bill per shipment per pallet p…" at bounding box center [371, 290] width 77 height 21
drag, startPoint x: 612, startPoint y: 299, endPoint x: 578, endPoint y: 295, distance: 34.5
click at [578, 295] on md-input-container "AED AFN ALL AMD ANG AOA ARS AUD AWG AZN BAM BBD BDT BGN BHD BIF BMD BND [PERSON…" at bounding box center [614, 290] width 93 height 23
type input "65"
drag, startPoint x: 827, startPoint y: 285, endPoint x: 764, endPoint y: 291, distance: 63.7
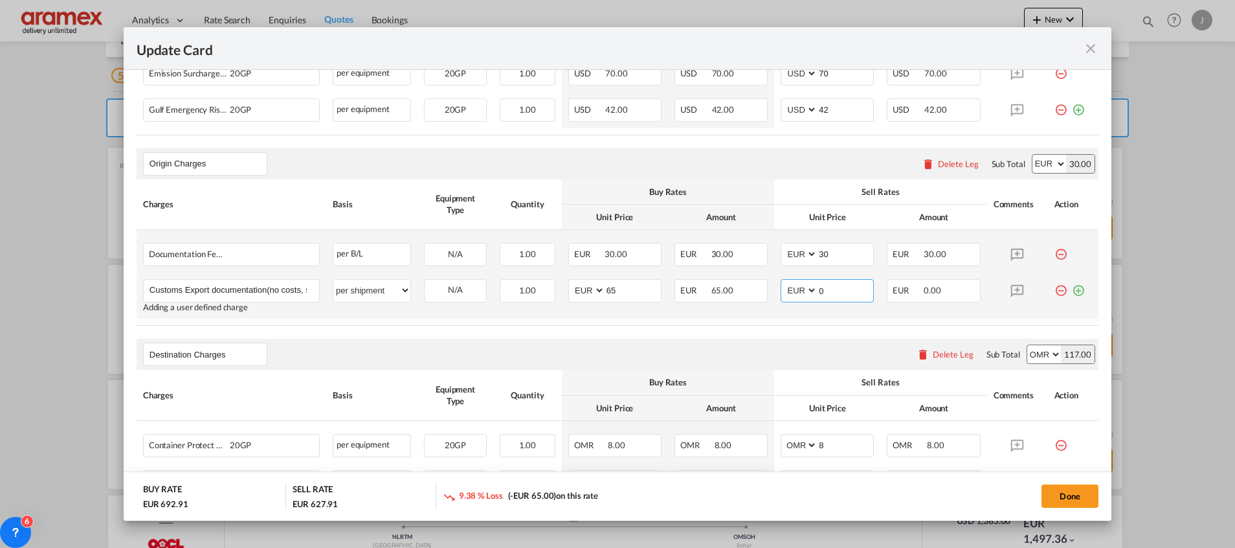
click at [774, 291] on td "AED AFN ALL AMD ANG AOA ARS AUD AWG AZN BAM BBD BDT BGN BHD BIF BMD BND [PERSON…" at bounding box center [827, 295] width 106 height 46
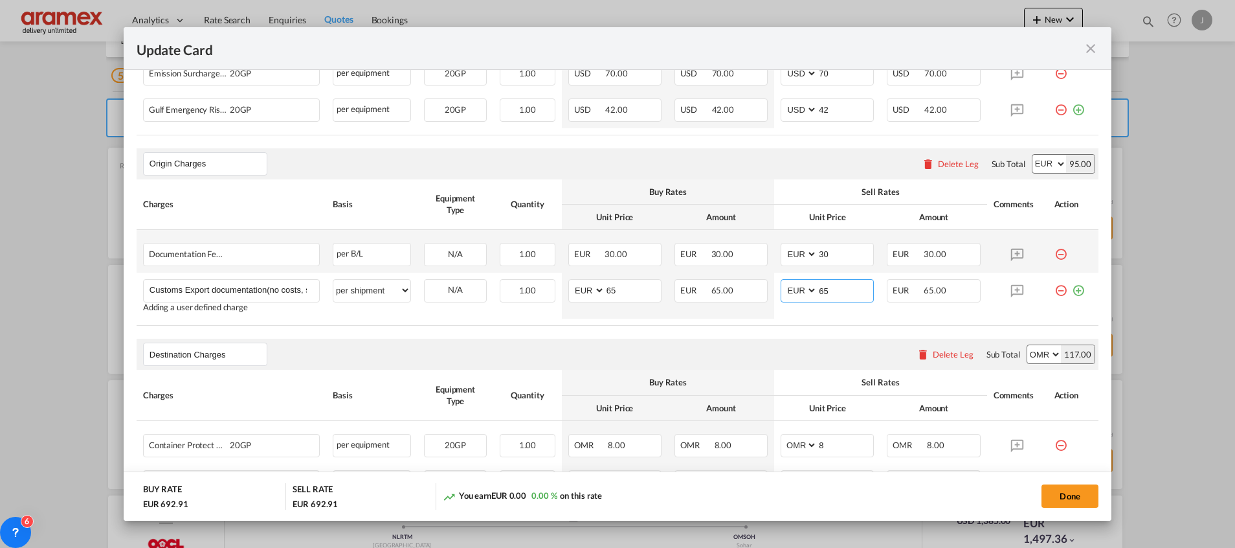
type input "65"
click at [619, 337] on rate-modification "Main Freight Please enter leg name Leg Name Already Exists Delete Leg Sub Total…" at bounding box center [618, 248] width 962 height 661
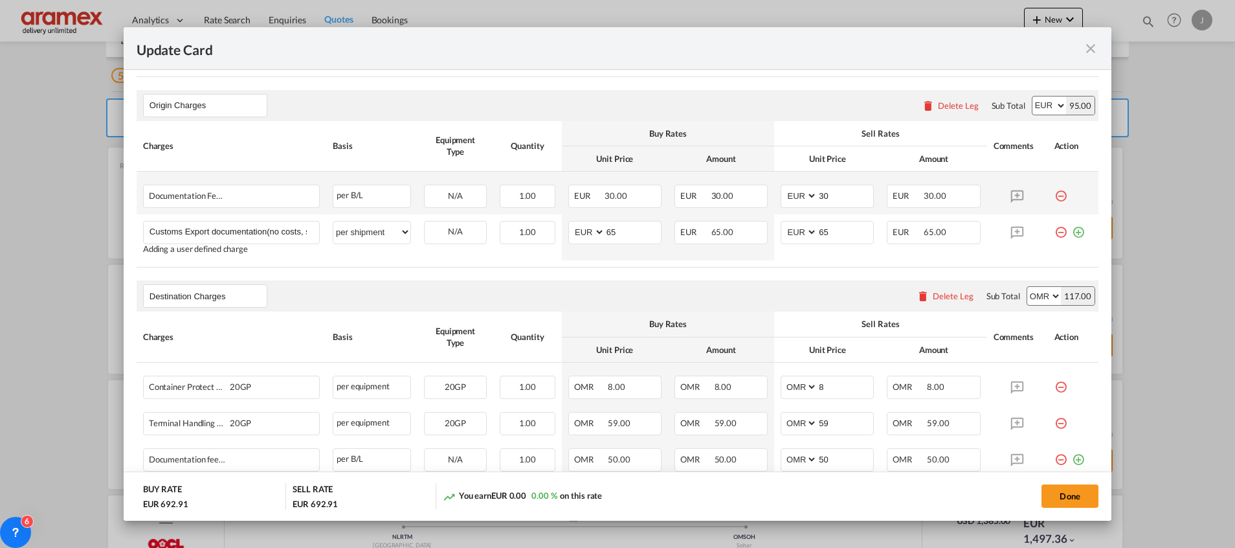
scroll to position [583, 0]
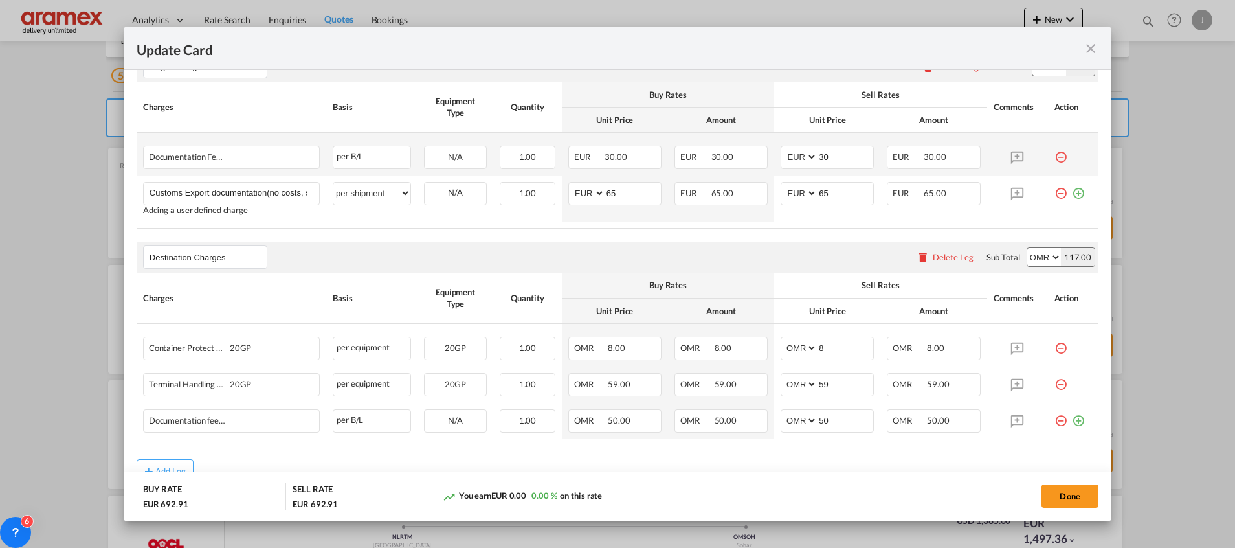
click at [933, 258] on div "Delete Leg" at bounding box center [953, 257] width 41 height 10
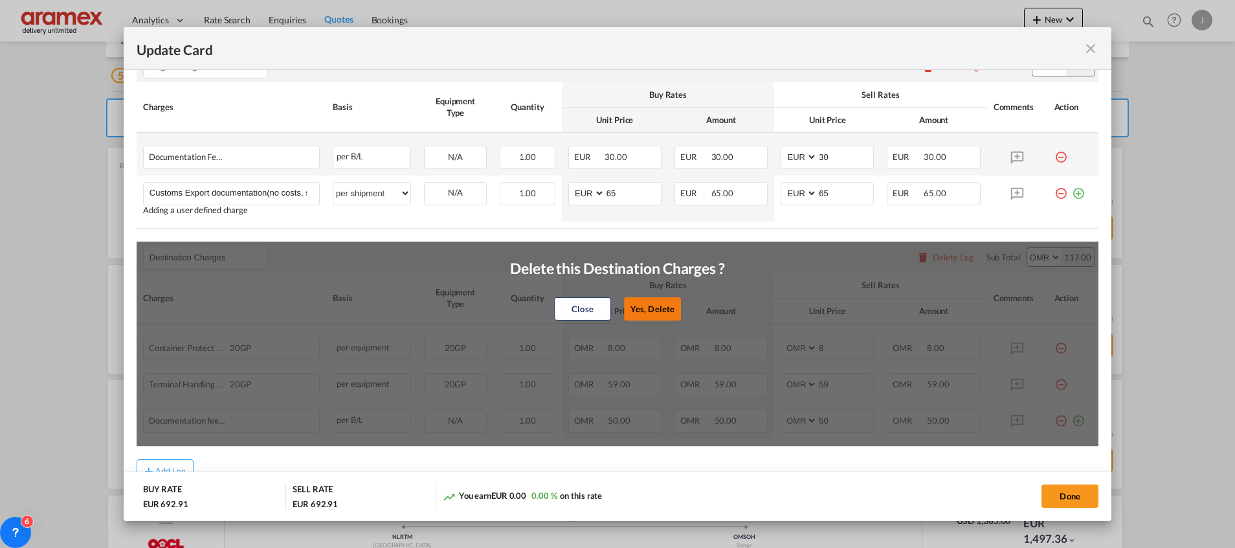
click at [639, 306] on button "Yes, Delete" at bounding box center [652, 308] width 57 height 23
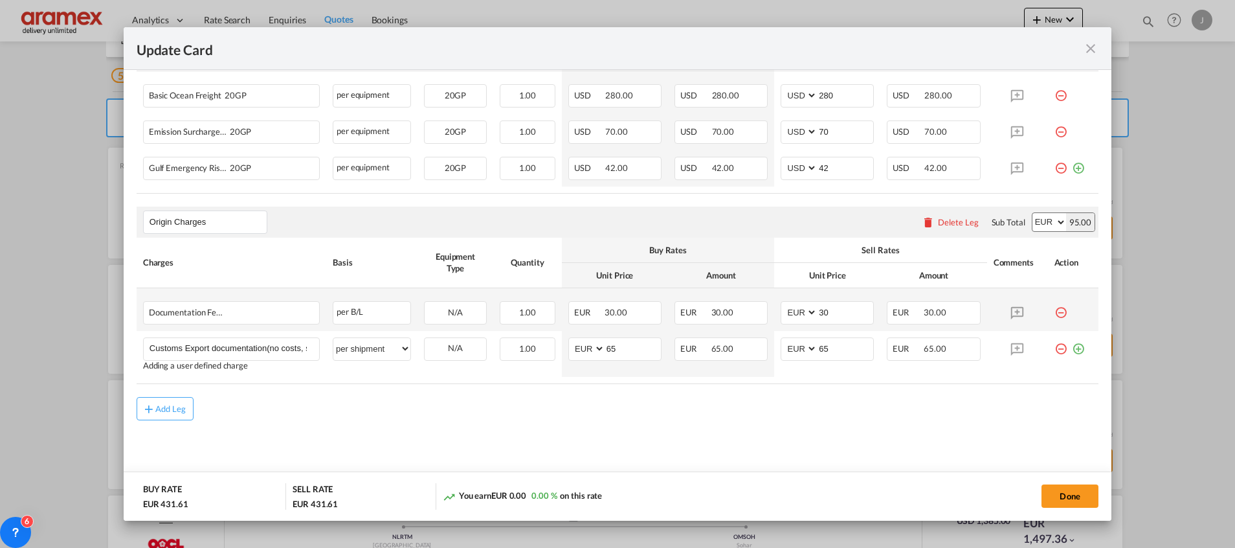
scroll to position [426, 0]
click at [1068, 493] on button "Done" at bounding box center [1069, 495] width 57 height 23
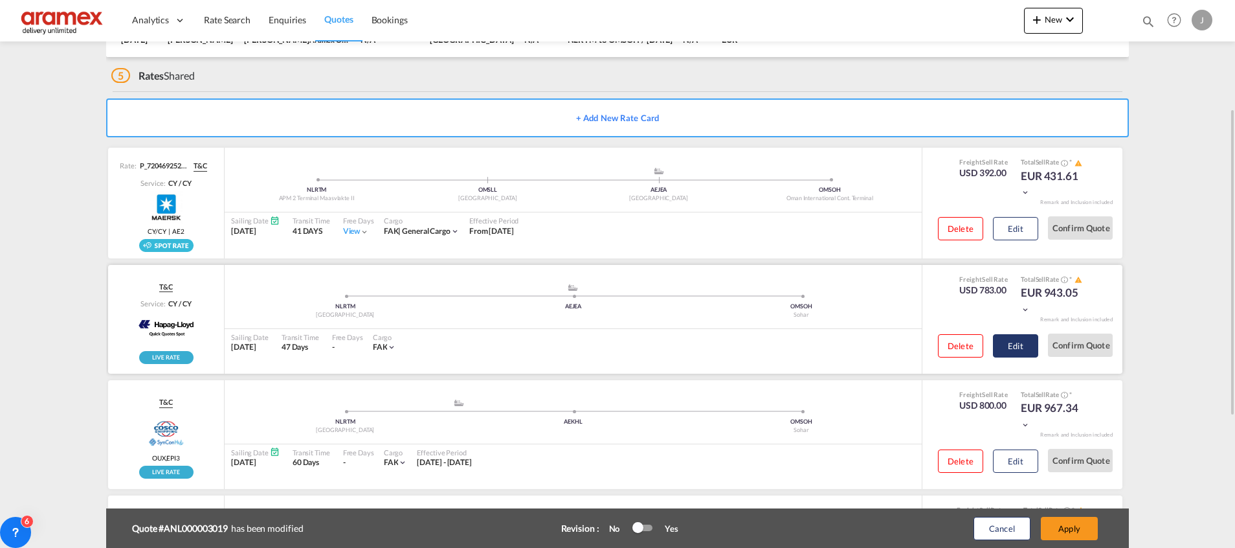
click at [1022, 348] on button "Edit" at bounding box center [1015, 345] width 45 height 23
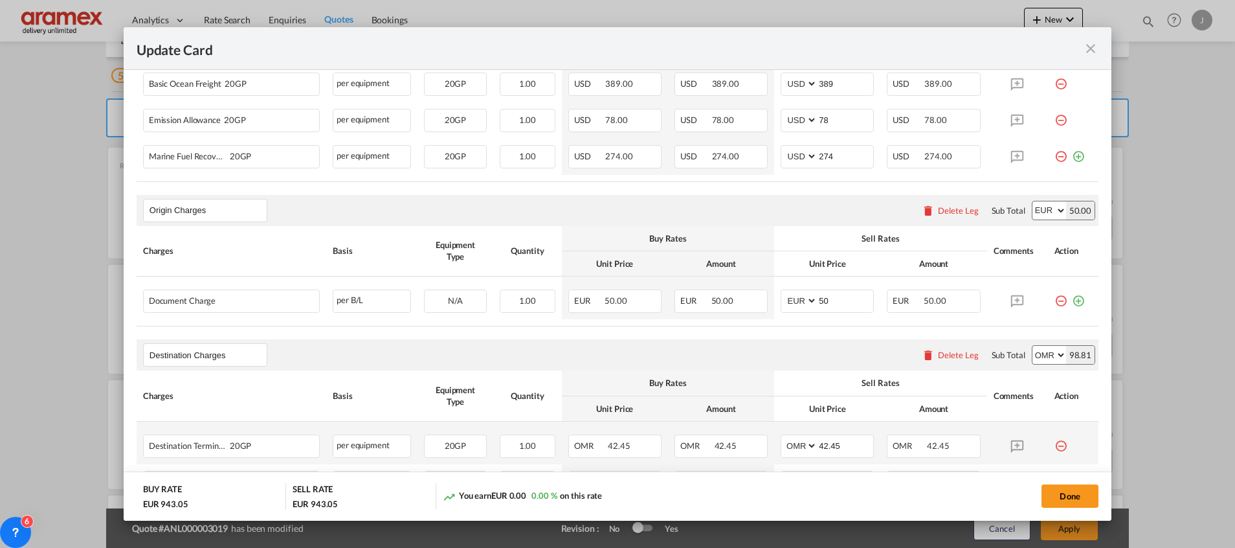
scroll to position [583, 0]
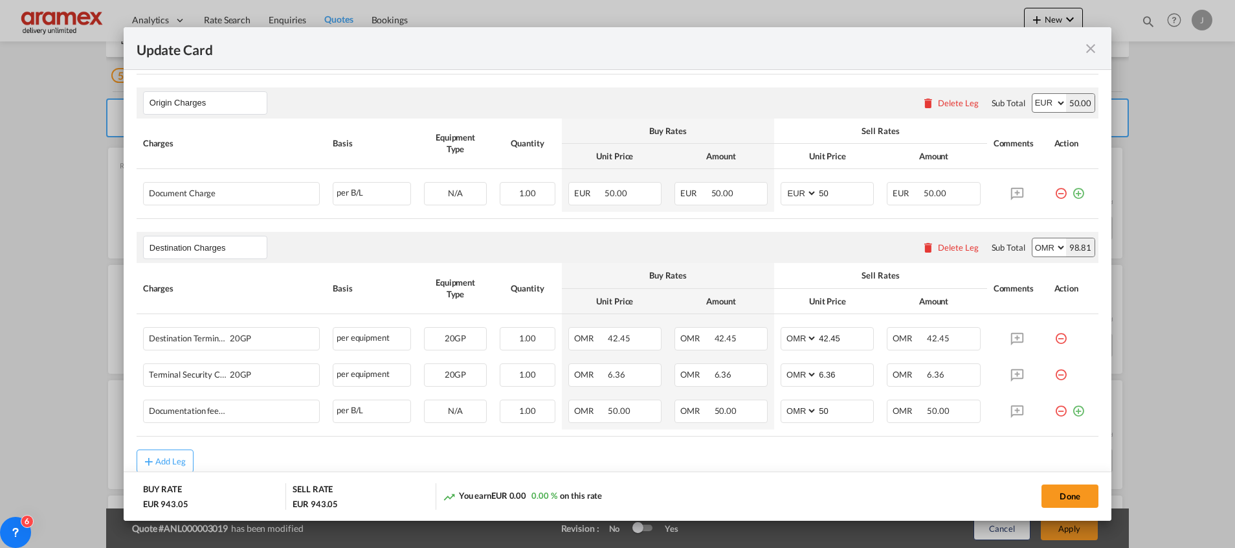
click at [942, 247] on div "Delete Leg" at bounding box center [958, 247] width 41 height 10
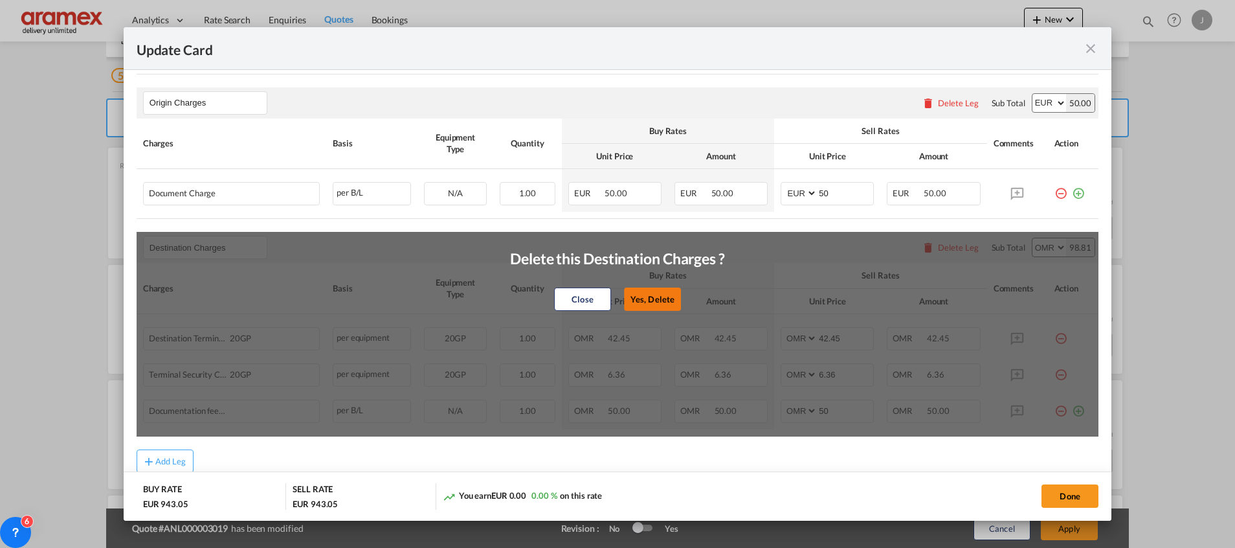
click at [642, 291] on button "Yes, Delete" at bounding box center [652, 298] width 57 height 23
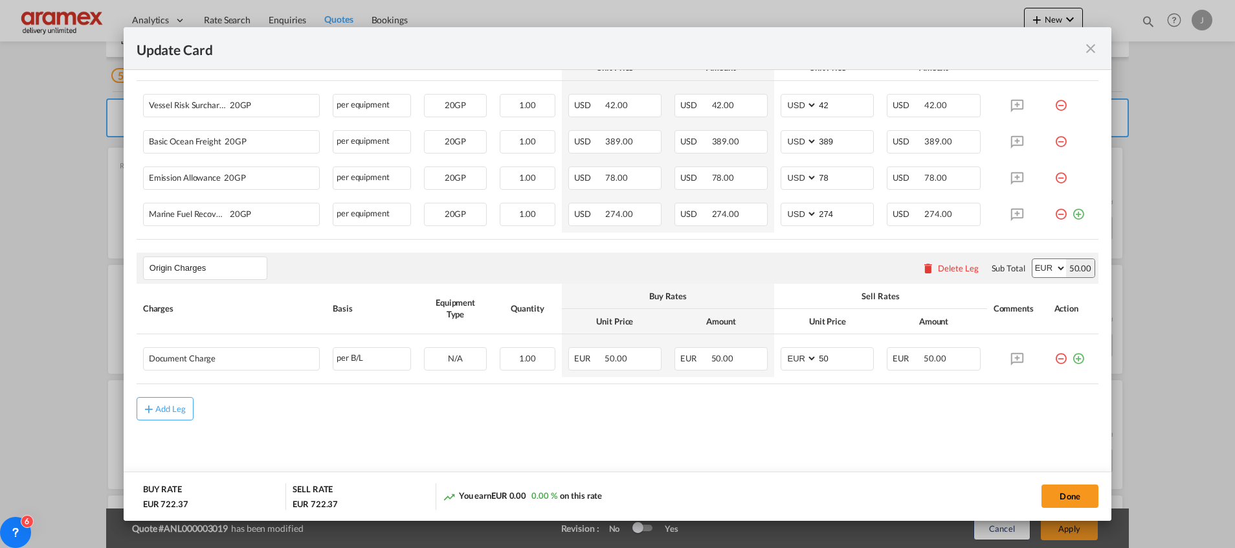
scroll to position [416, 0]
click at [1072, 357] on md-icon "icon-plus-circle-outline green-400-fg" at bounding box center [1078, 354] width 13 height 13
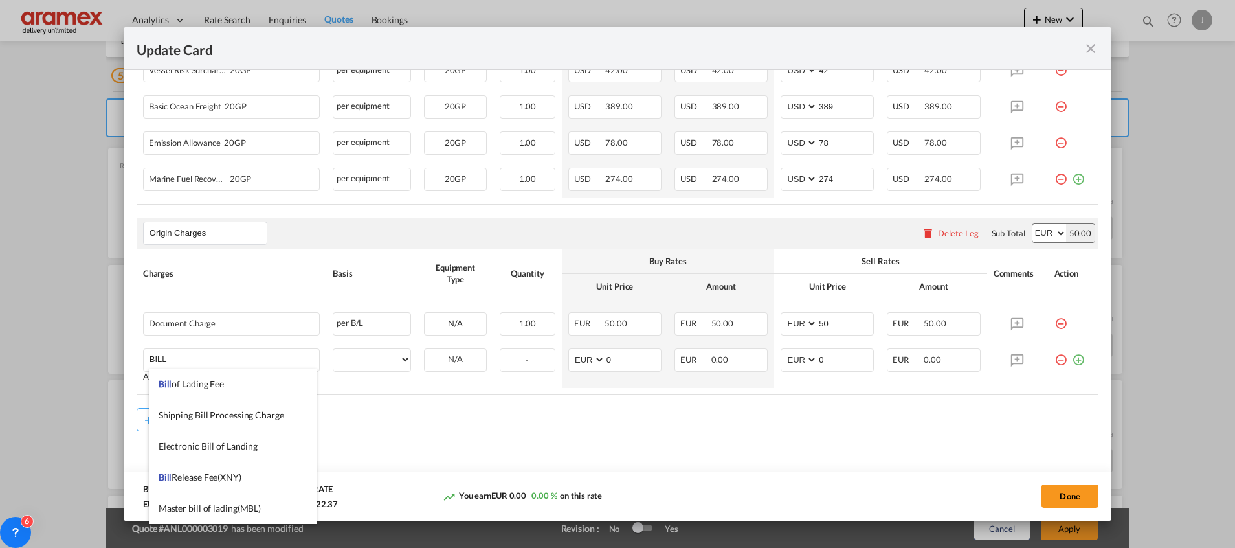
drag, startPoint x: 221, startPoint y: 387, endPoint x: 565, endPoint y: 409, distance: 345.0
click at [221, 386] on span "Bill of Lading Fee" at bounding box center [191, 383] width 65 height 11
type input "Bill of Lading Fee"
select select "per B/L"
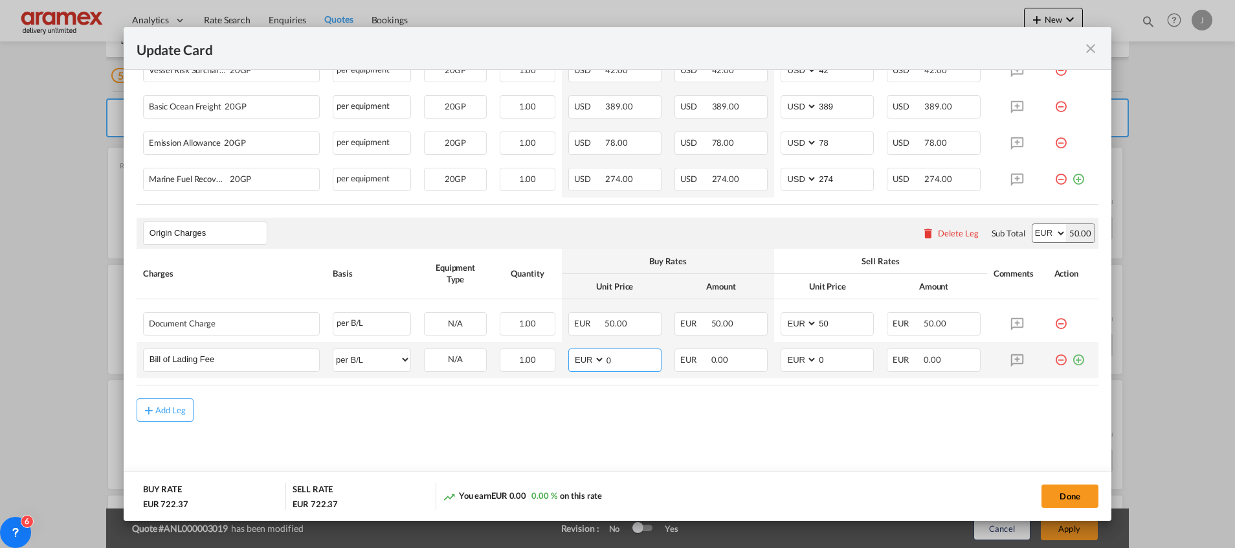
drag, startPoint x: 614, startPoint y: 360, endPoint x: 566, endPoint y: 361, distance: 47.3
click at [568, 361] on md-input-container "AED AFN ALL AMD ANG AOA ARS AUD AWG AZN BAM BBD BDT BGN BHD BIF BMD BND [PERSON…" at bounding box center [614, 359] width 93 height 23
type input "50"
click at [723, 371] on tr "Bill of Lading Fee Please Enter User Defined Charges Cannot Be Published per eq…" at bounding box center [618, 360] width 962 height 36
type input "50"
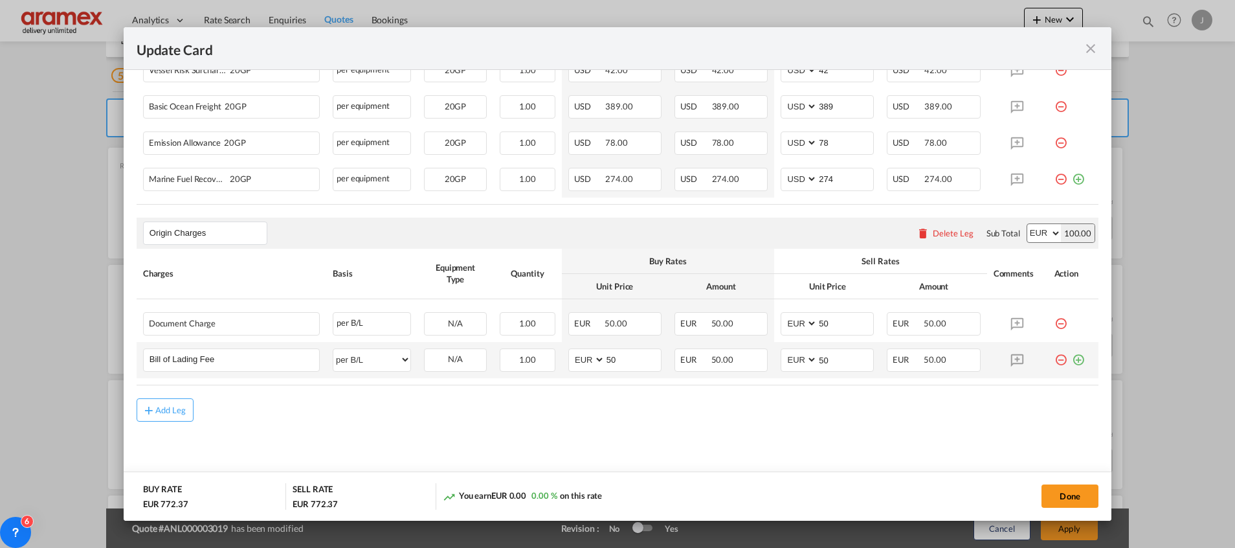
drag, startPoint x: 1064, startPoint y: 359, endPoint x: 1024, endPoint y: 368, distance: 41.3
click at [1072, 359] on md-icon "icon-plus-circle-outline green-400-fg" at bounding box center [1078, 354] width 13 height 13
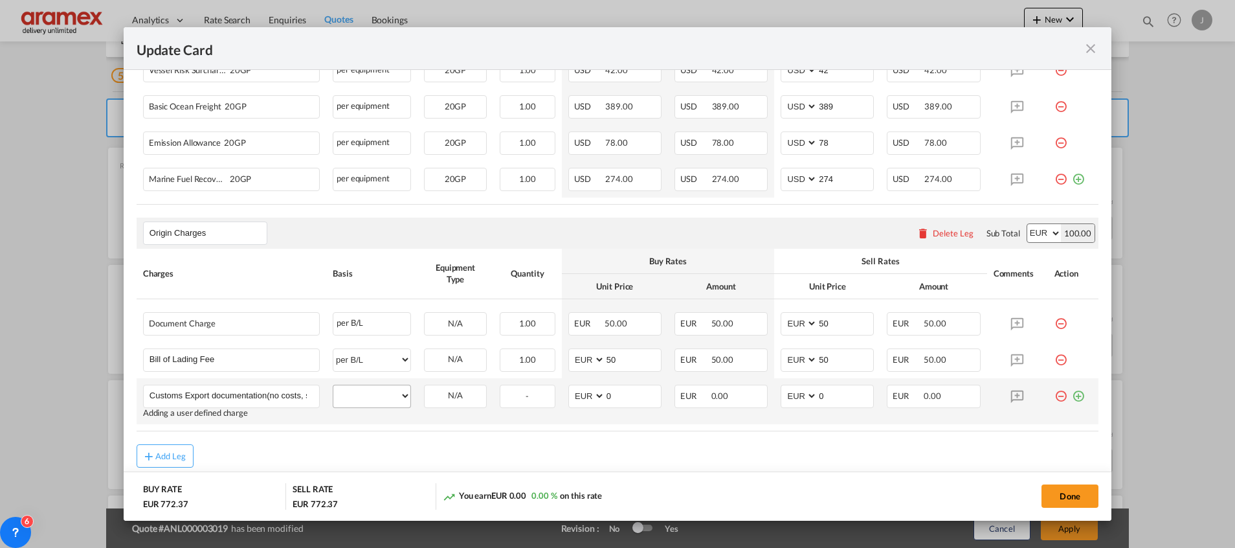
scroll to position [0, 60]
type input "Customs Export documentation(no costs, suggested sell)"
drag, startPoint x: 368, startPoint y: 397, endPoint x: 365, endPoint y: 382, distance: 15.1
click at [368, 397] on select "per equipment per container per B/L per shipping bill per shipment per pallet p…" at bounding box center [371, 395] width 77 height 21
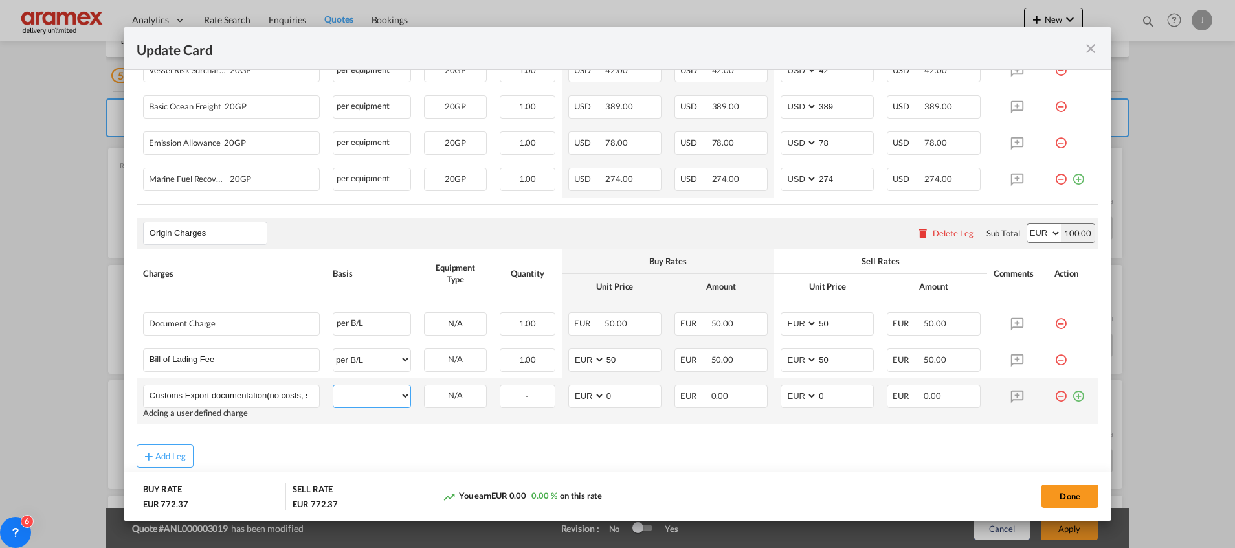
select select "per shipment"
click at [333, 385] on select "per equipment per container per B/L per shipping bill per shipment per pallet p…" at bounding box center [371, 395] width 77 height 21
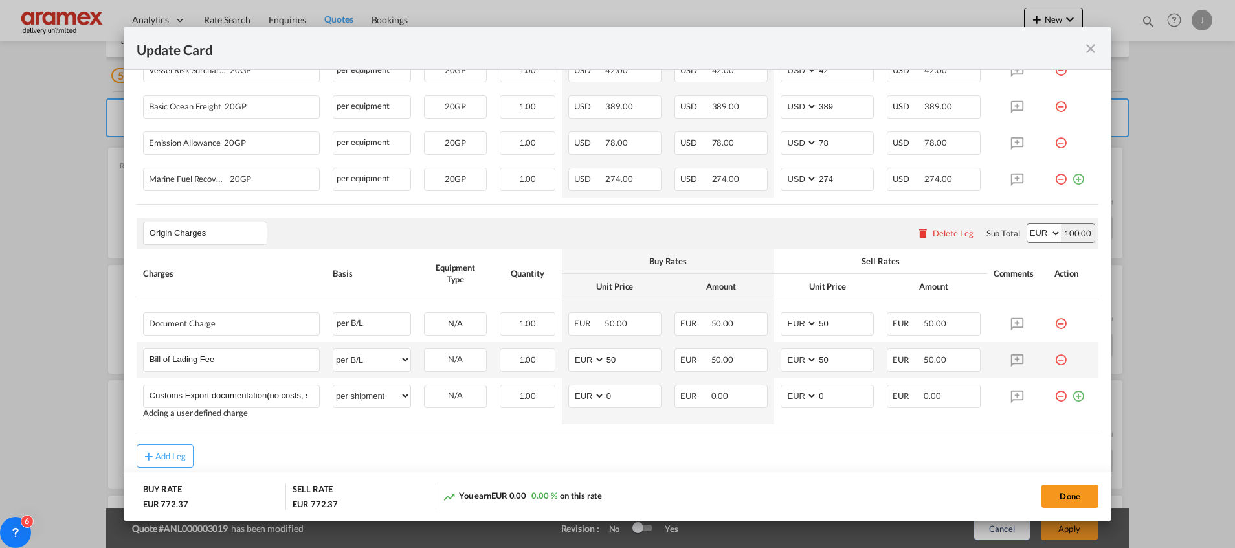
click at [1054, 359] on md-icon "icon-minus-circle-outline red-400-fg" at bounding box center [1060, 354] width 13 height 13
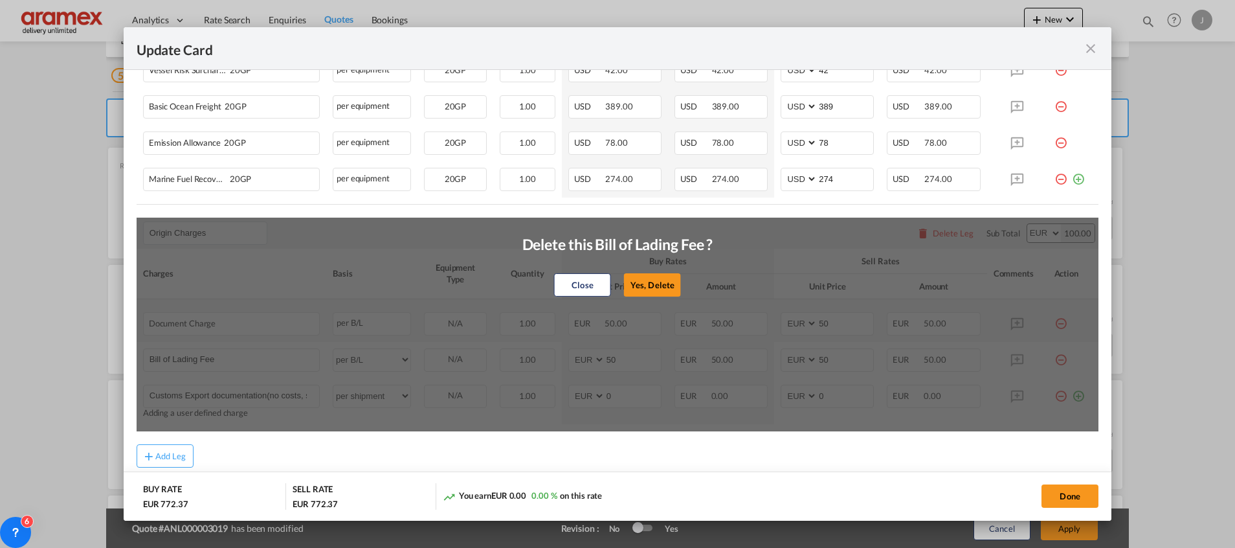
drag, startPoint x: 649, startPoint y: 283, endPoint x: 685, endPoint y: 309, distance: 44.9
click at [649, 282] on button "Yes, Delete" at bounding box center [652, 284] width 57 height 23
type input "Customs Export documentation(no costs, suggested sell)"
select select "per shipment"
type input "0"
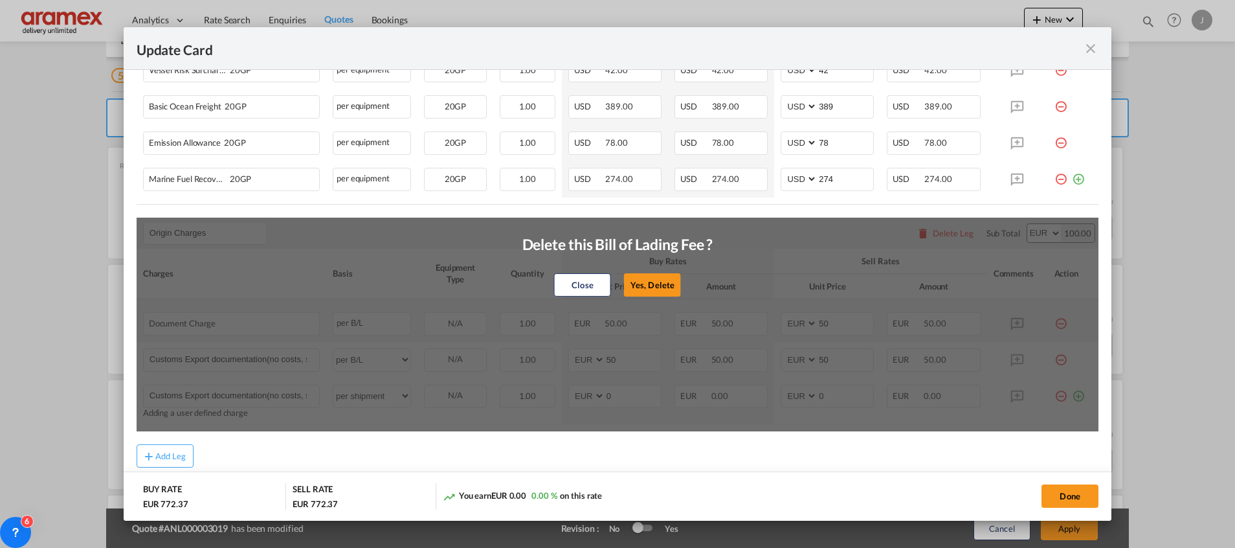
type input "0"
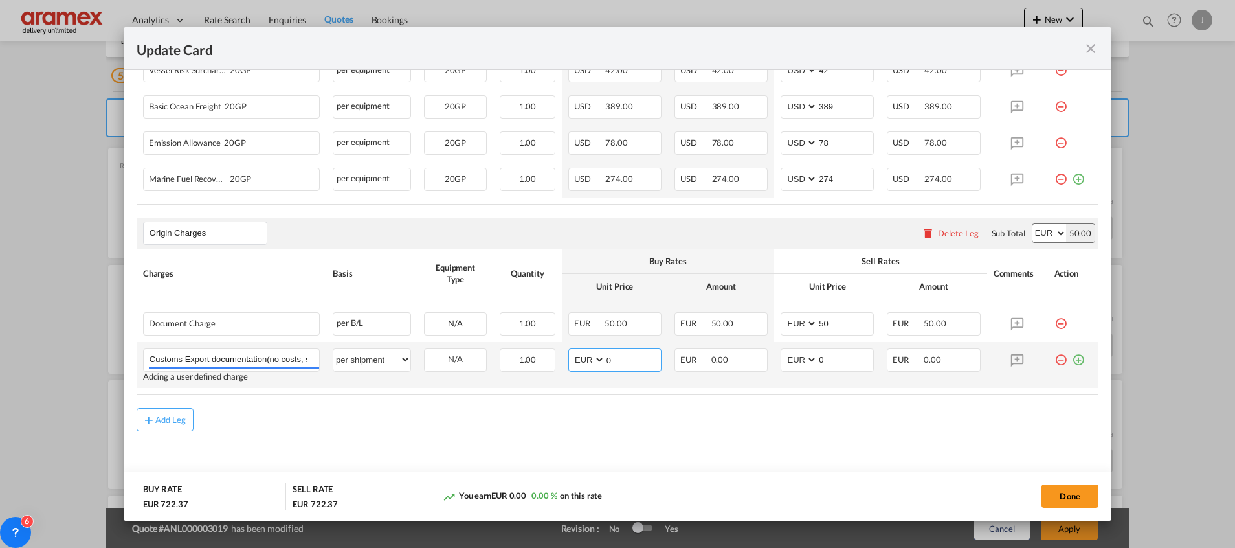
drag, startPoint x: 617, startPoint y: 356, endPoint x: 586, endPoint y: 359, distance: 31.2
click at [586, 359] on md-input-container "AED AFN ALL AMD ANG AOA ARS AUD AWG AZN BAM BBD BDT BGN BHD BIF BMD BND [PERSON…" at bounding box center [614, 359] width 93 height 23
type input "65"
drag, startPoint x: 828, startPoint y: 362, endPoint x: 737, endPoint y: 363, distance: 91.3
click at [744, 363] on tr "Customs Export documentation(no costs, suggested sell) Please Enter User Define…" at bounding box center [618, 365] width 962 height 46
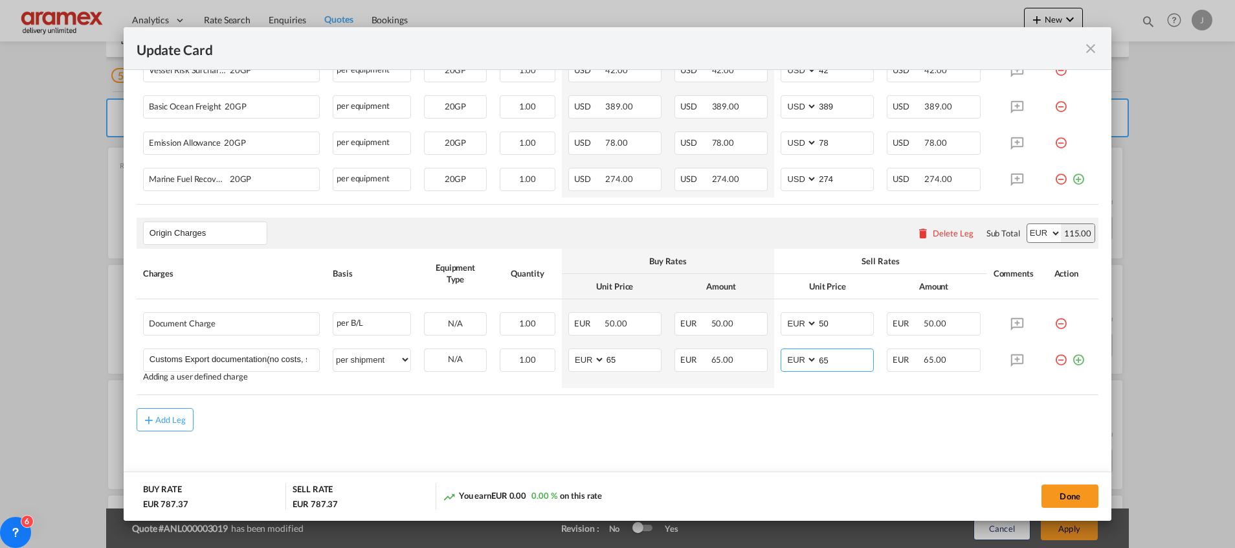
type input "65"
click at [685, 411] on div "Add Leg" at bounding box center [618, 419] width 962 height 23
click at [1058, 493] on button "Done" at bounding box center [1069, 495] width 57 height 23
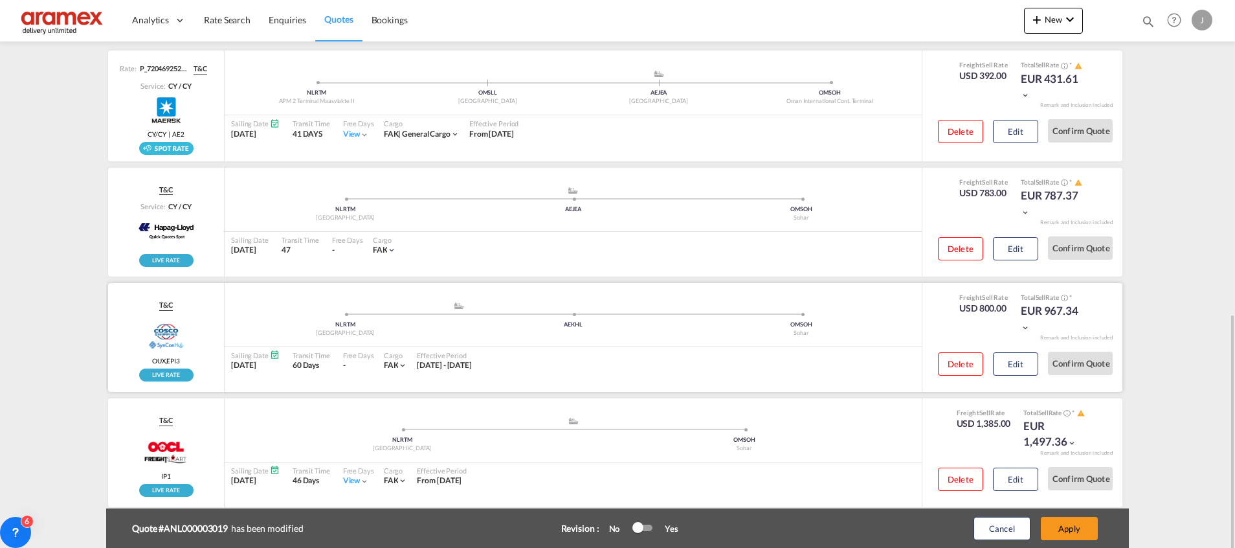
scroll to position [388, 0]
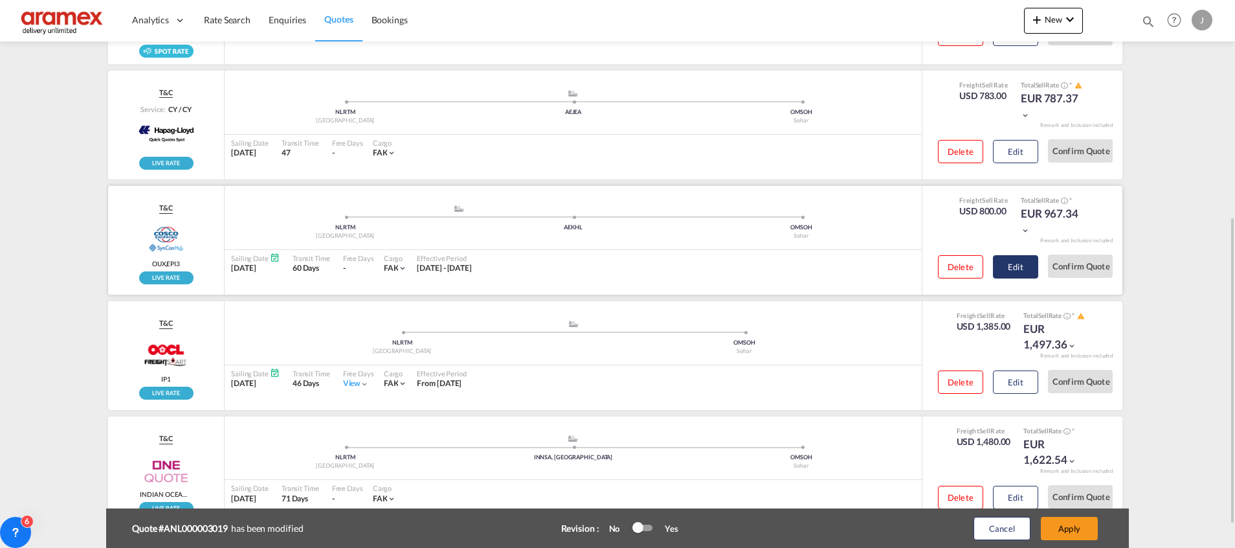
click at [1028, 267] on button "Edit" at bounding box center [1015, 266] width 45 height 23
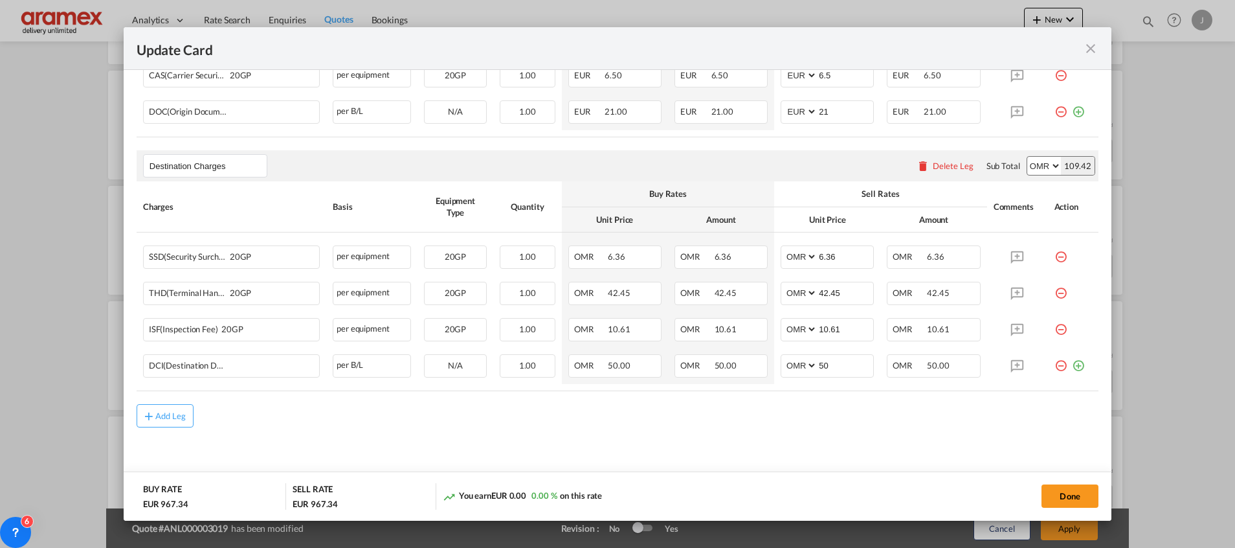
scroll to position [633, 0]
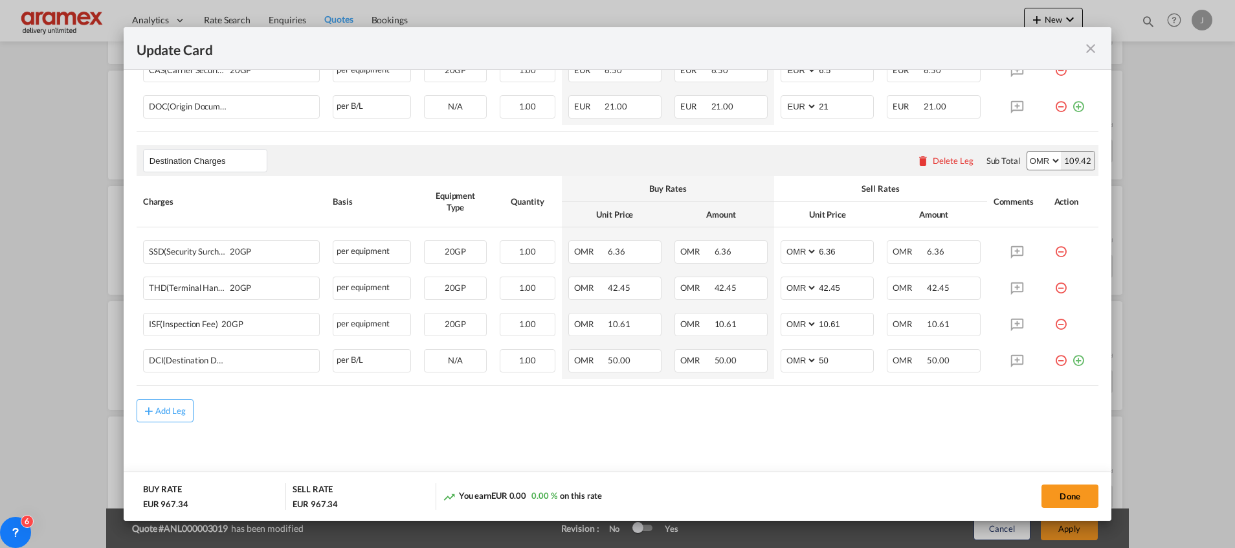
click at [933, 160] on div "Delete Leg" at bounding box center [953, 160] width 41 height 10
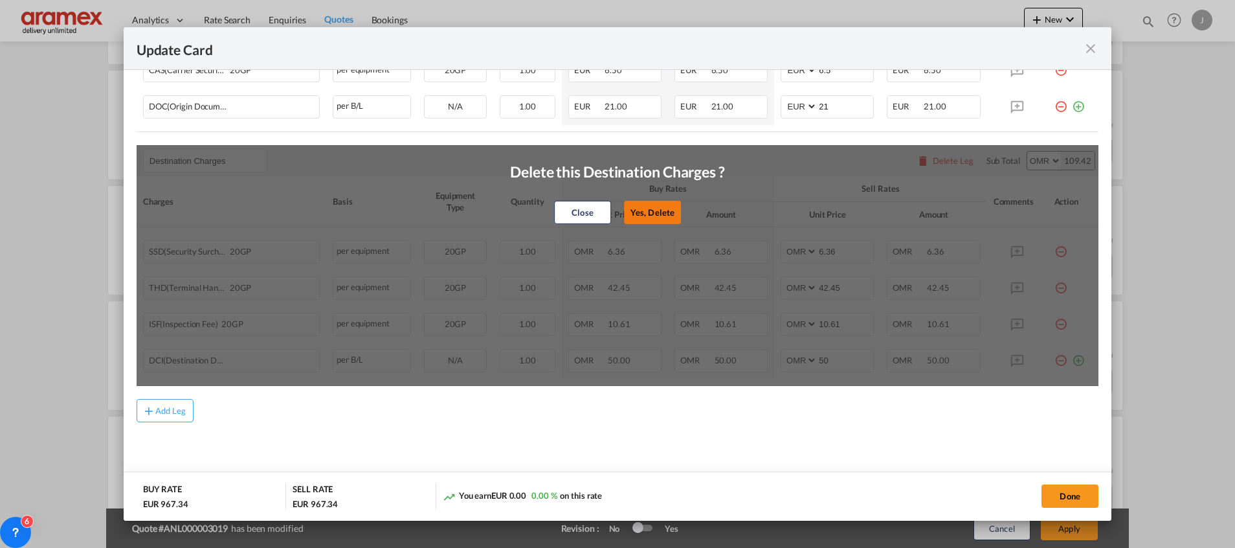
click at [657, 215] on button "Yes, Delete" at bounding box center [652, 212] width 57 height 23
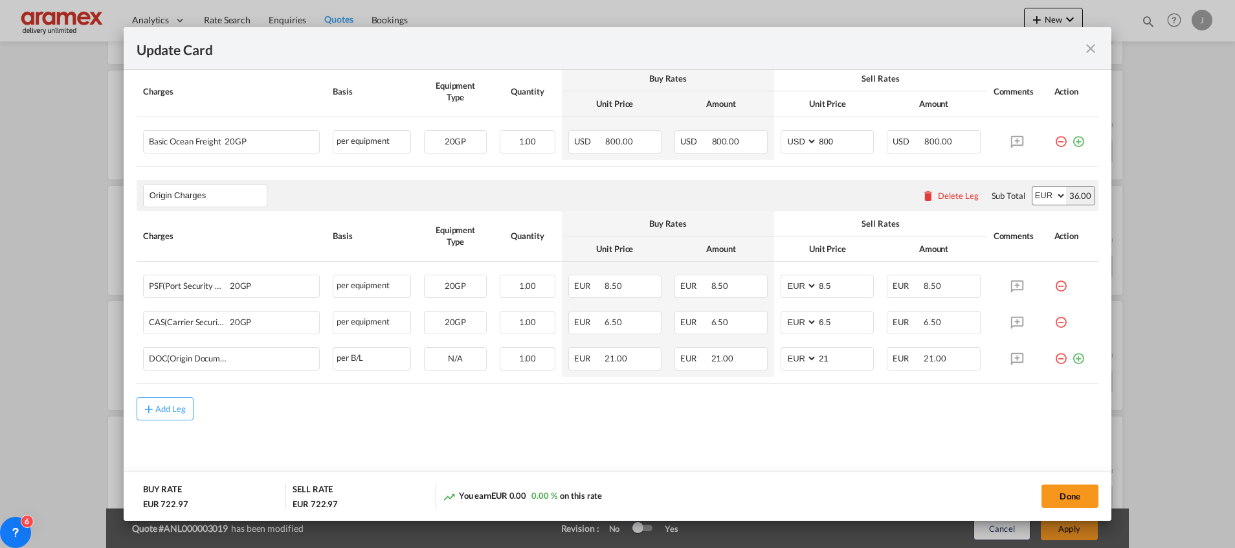
scroll to position [380, 0]
drag, startPoint x: 171, startPoint y: 399, endPoint x: 1113, endPoint y: 350, distance: 943.7
click at [905, 414] on div "Add Leg" at bounding box center [618, 409] width 962 height 23
click at [1072, 356] on md-icon "icon-plus-circle-outline green-400-fg" at bounding box center [1078, 354] width 13 height 13
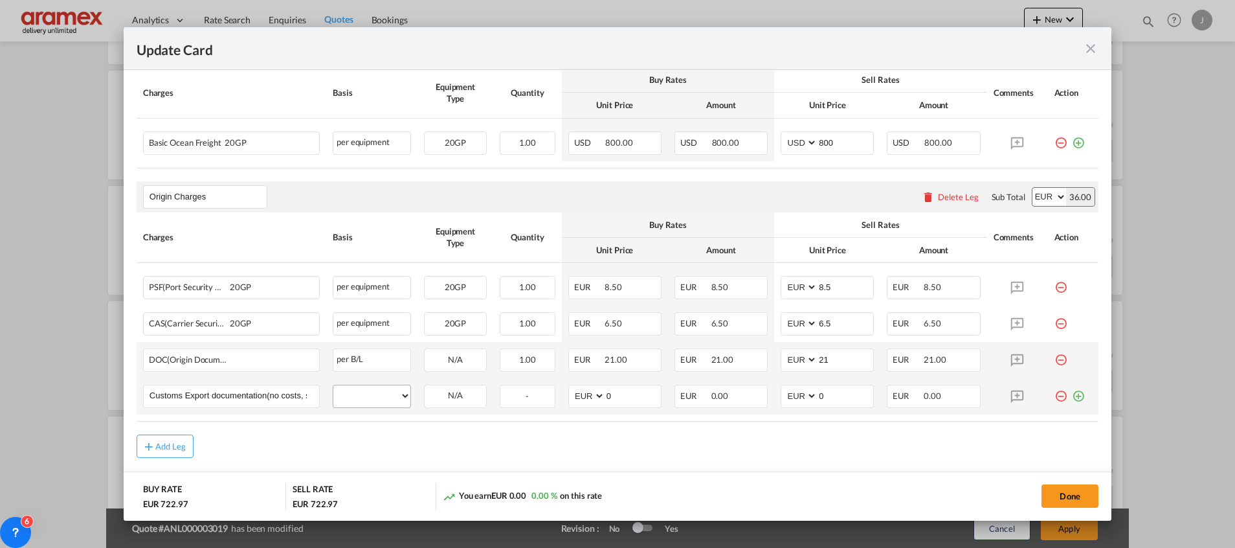
scroll to position [0, 60]
type input "Customs Export documentation(no costs, suggested sell)"
drag, startPoint x: 381, startPoint y: 393, endPoint x: 384, endPoint y: 383, distance: 10.5
click at [381, 393] on select "per equipment per container per B/L per shipping bill per shipment per pallet p…" at bounding box center [371, 395] width 77 height 21
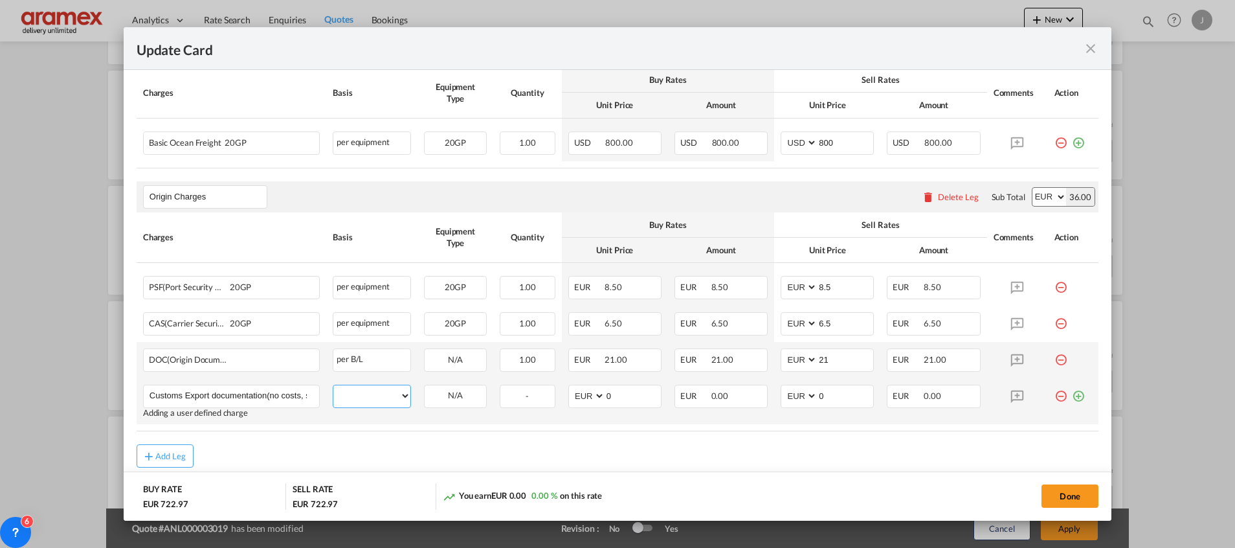
select select "per shipment"
click at [333, 385] on select "per equipment per container per B/L per shipping bill per shipment per pallet p…" at bounding box center [371, 395] width 77 height 21
drag, startPoint x: 623, startPoint y: 394, endPoint x: 575, endPoint y: 395, distance: 47.3
click at [579, 395] on md-input-container "AED AFN ALL AMD ANG AOA ARS AUD AWG AZN BAM BBD BDT BGN BHD BIF BMD BND [PERSON…" at bounding box center [614, 395] width 93 height 23
type input "65"
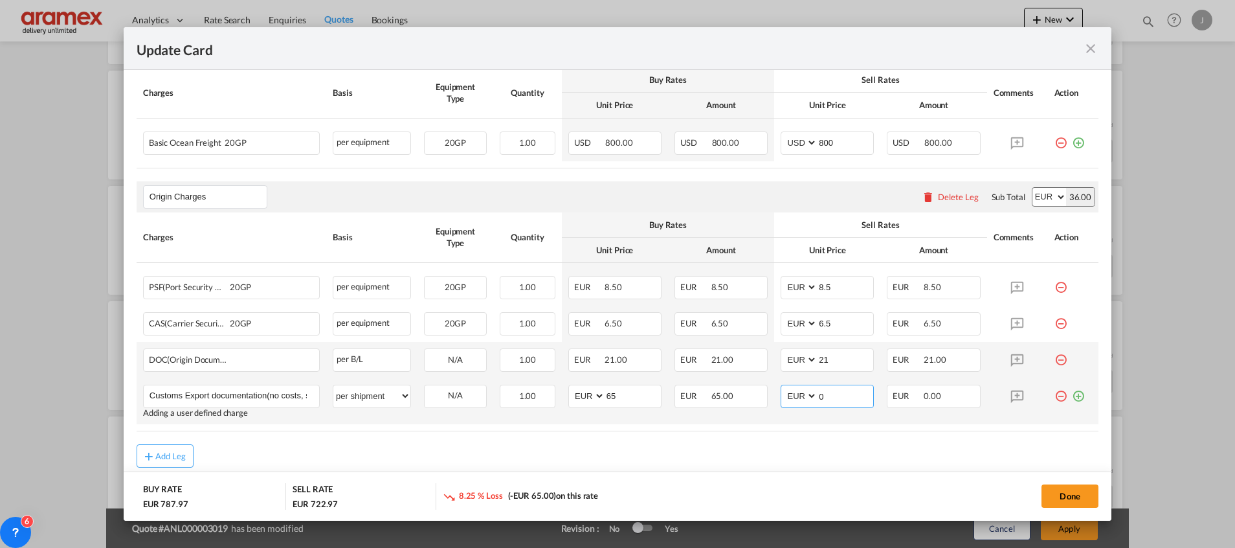
drag, startPoint x: 829, startPoint y: 397, endPoint x: 759, endPoint y: 399, distance: 70.6
click at [762, 399] on tr "Customs Export documentation(no costs, suggested sell) Please Enter User Define…" at bounding box center [618, 401] width 962 height 46
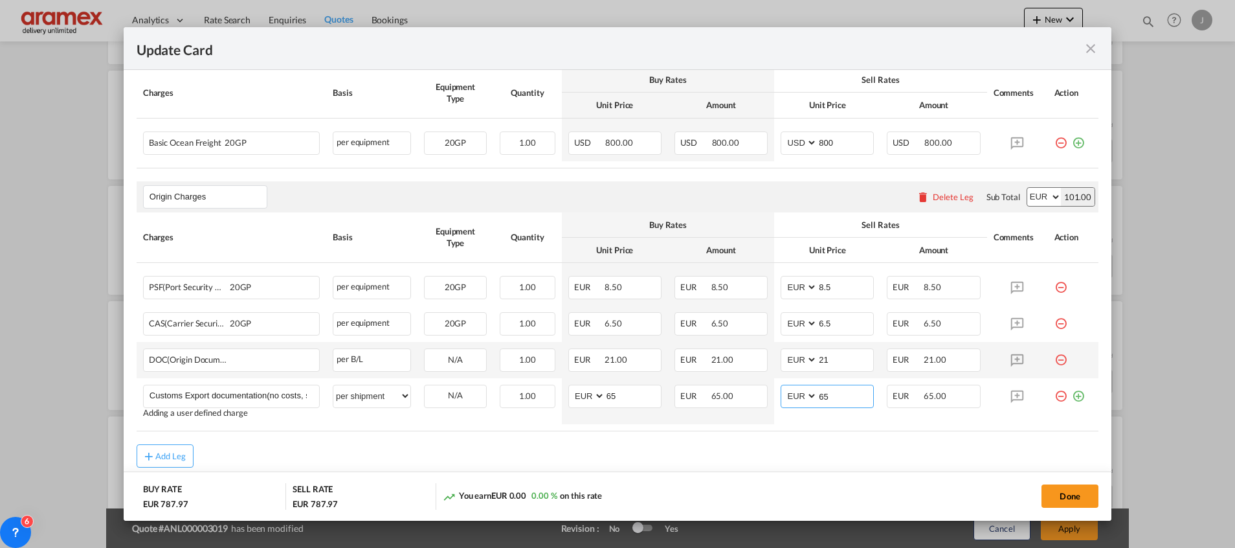
type input "65"
click at [739, 449] on div "Add Leg" at bounding box center [618, 455] width 962 height 23
click at [1080, 493] on button "Done" at bounding box center [1069, 495] width 57 height 23
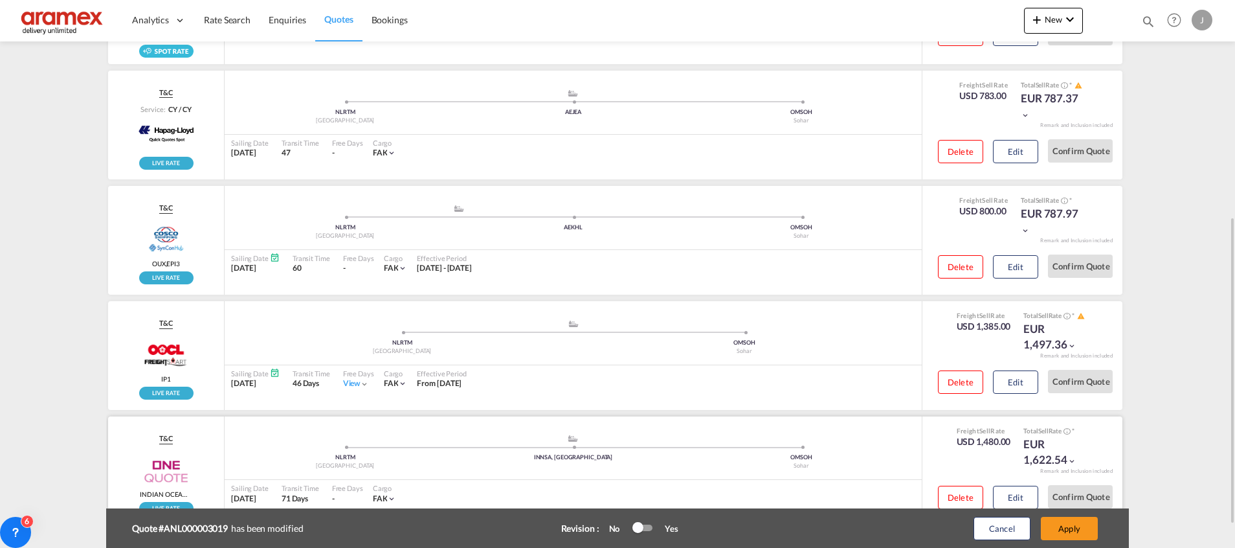
scroll to position [428, 0]
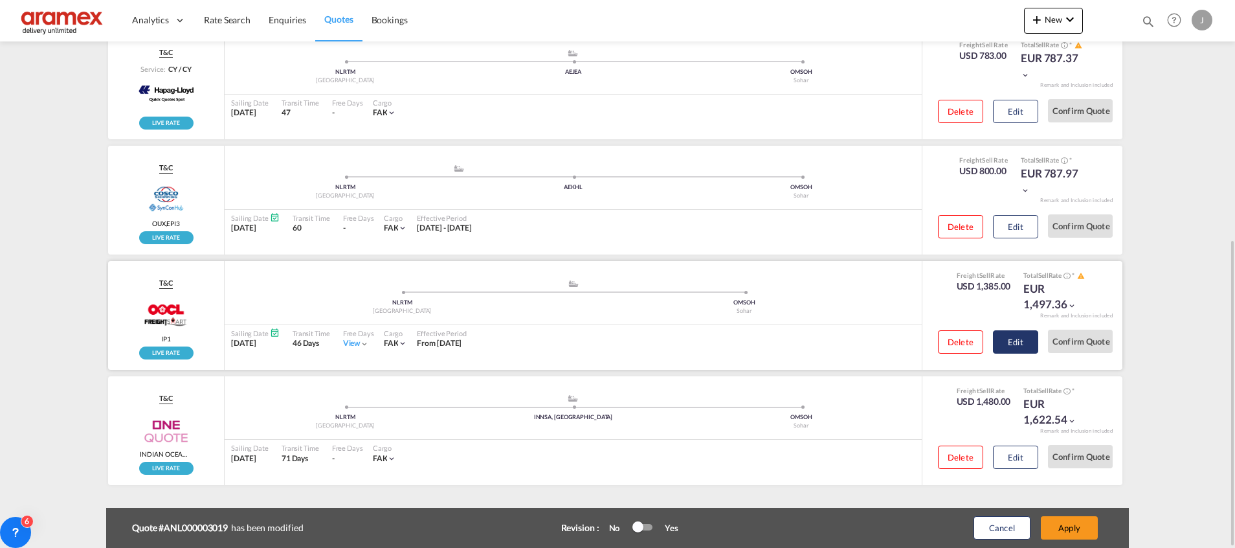
click at [1020, 337] on button "Edit" at bounding box center [1015, 341] width 45 height 23
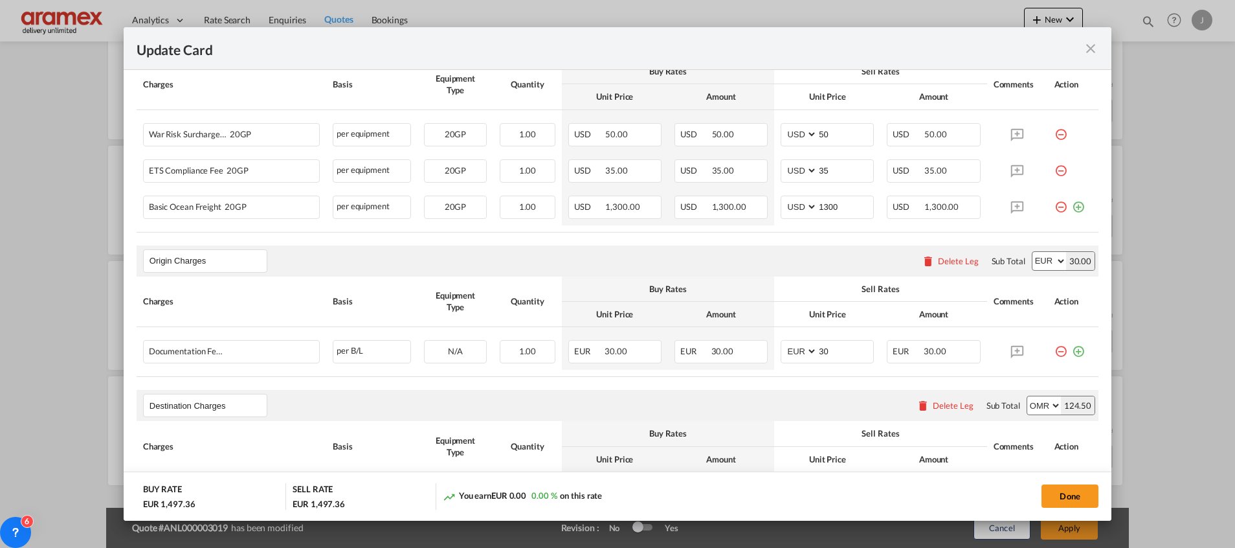
scroll to position [485, 0]
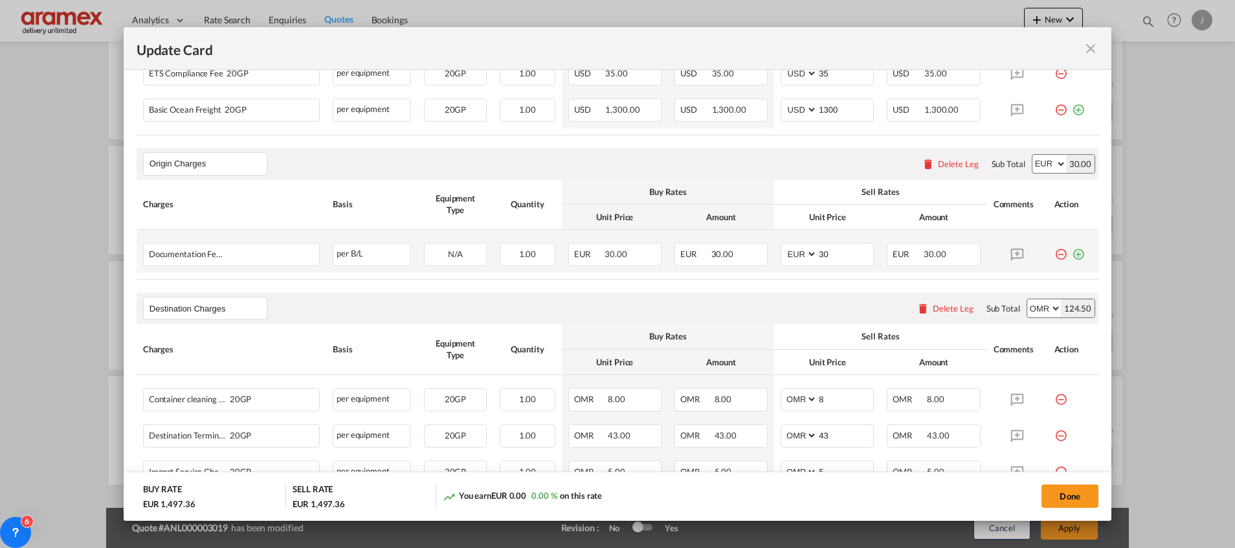
click at [1072, 254] on md-icon "icon-plus-circle-outline green-400-fg" at bounding box center [1078, 249] width 13 height 13
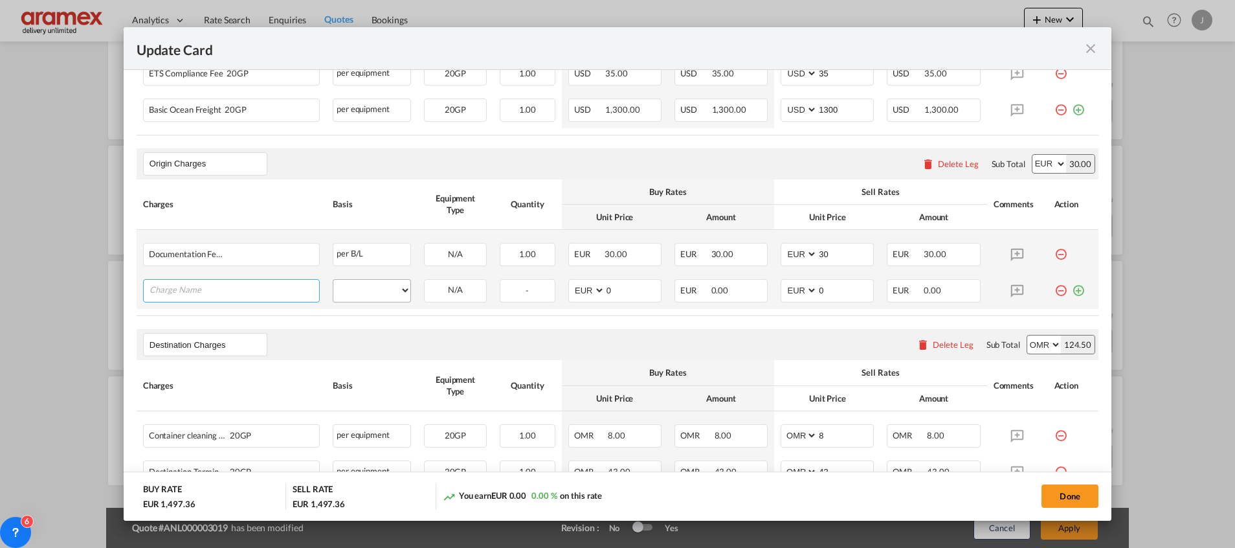
paste input "Customs Export documentation(no costs, suggested sell)"
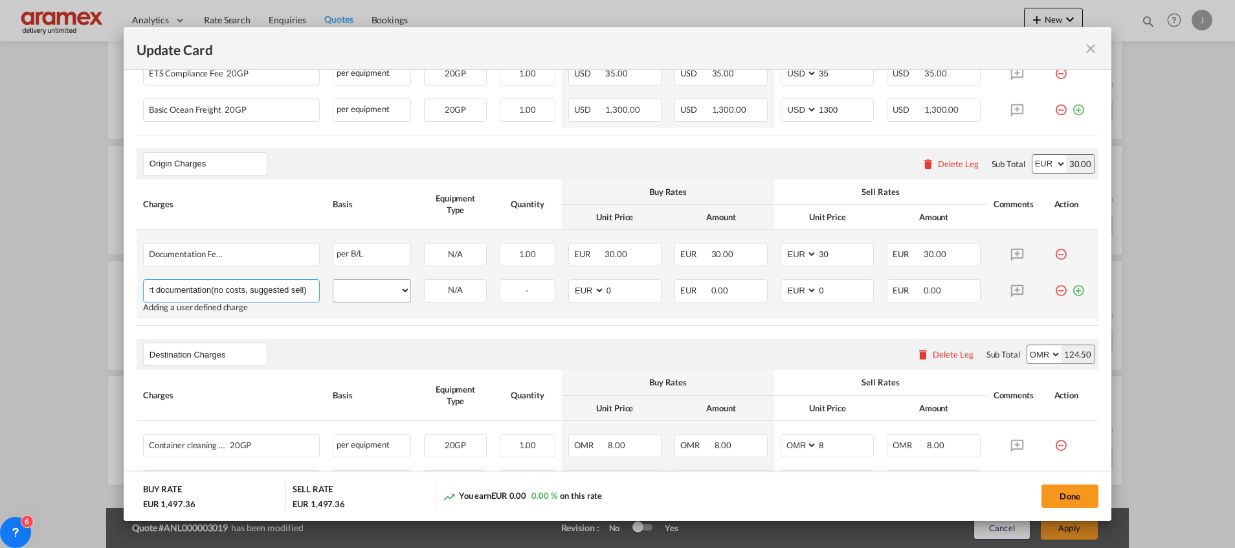
type input "Customs Export documentation(no costs, suggested sell)"
click at [377, 291] on select "per equipment per container per B/L per shipping bill per shipment per pallet p…" at bounding box center [371, 290] width 77 height 21
select select "per shipment"
click at [333, 280] on select "per equipment per container per B/L per shipping bill per shipment per pallet p…" at bounding box center [371, 290] width 77 height 21
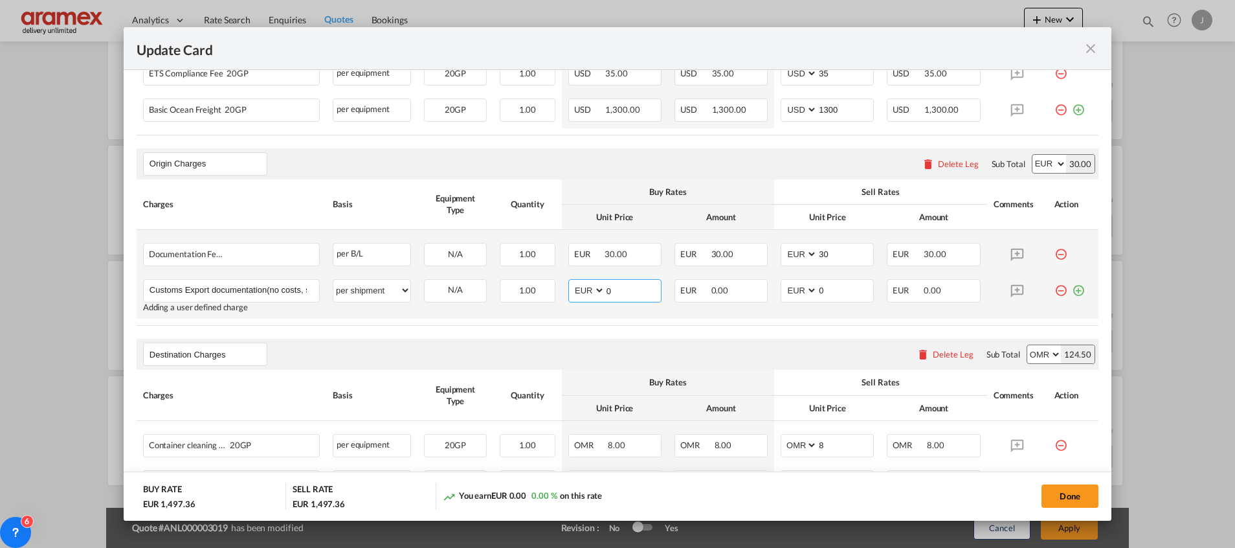
drag, startPoint x: 617, startPoint y: 295, endPoint x: 579, endPoint y: 291, distance: 38.4
click at [579, 291] on md-input-container "AED AFN ALL AMD ANG AOA ARS AUD AWG AZN BAM BBD BDT BGN BHD BIF BMD BND [PERSON…" at bounding box center [614, 290] width 93 height 23
type input "65"
drag, startPoint x: 824, startPoint y: 289, endPoint x: 760, endPoint y: 290, distance: 64.1
click at [774, 289] on td "AED AFN ALL AMD ANG AOA ARS AUD AWG AZN BAM BBD BDT BGN BHD BIF BMD BND [PERSON…" at bounding box center [827, 295] width 106 height 46
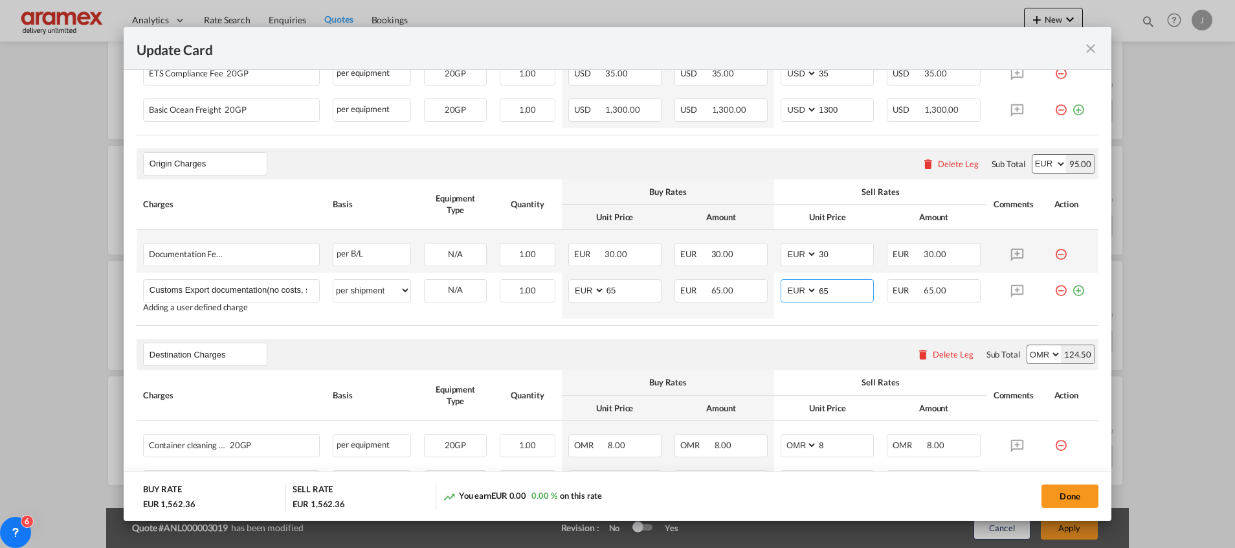
type input "65"
drag, startPoint x: 689, startPoint y: 336, endPoint x: 701, endPoint y: 340, distance: 12.9
click at [689, 337] on rate-modification "Main Freight Please enter leg name Leg Name Already Exists Delete Leg Sub Total…" at bounding box center [618, 303] width 962 height 770
click at [939, 352] on div "Delete Leg" at bounding box center [953, 354] width 41 height 10
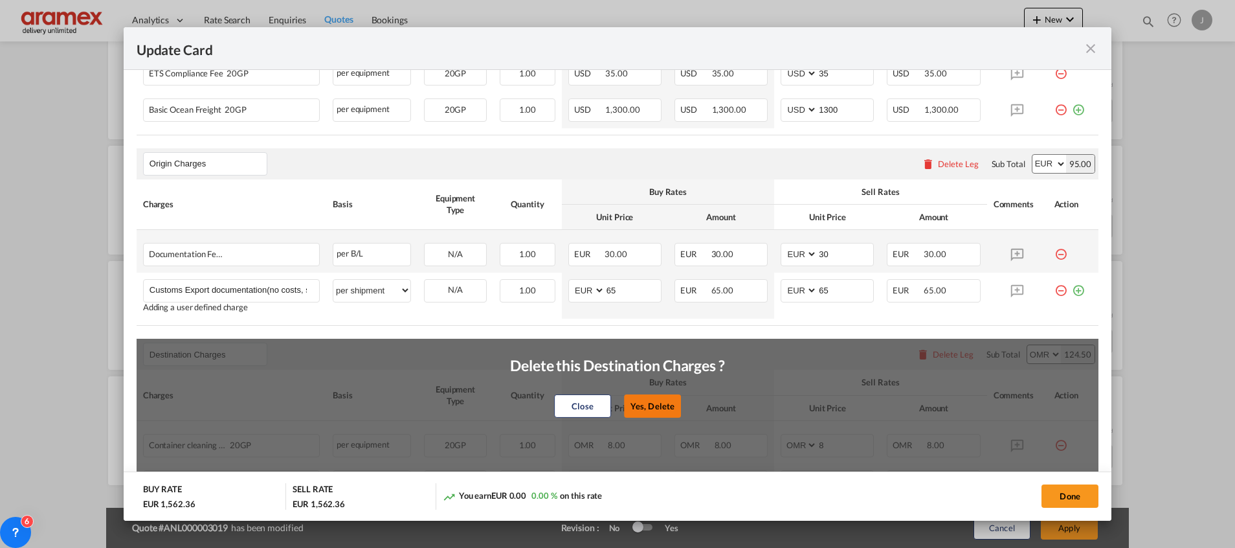
click at [658, 401] on button "Yes, Delete" at bounding box center [652, 405] width 57 height 23
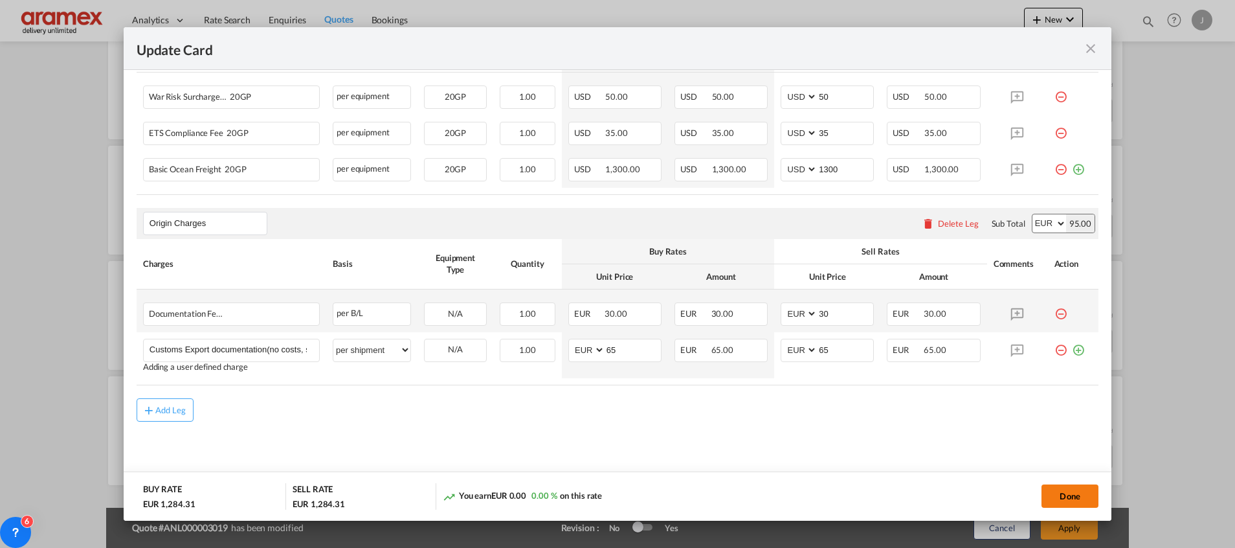
click at [1078, 492] on button "Done" at bounding box center [1069, 495] width 57 height 23
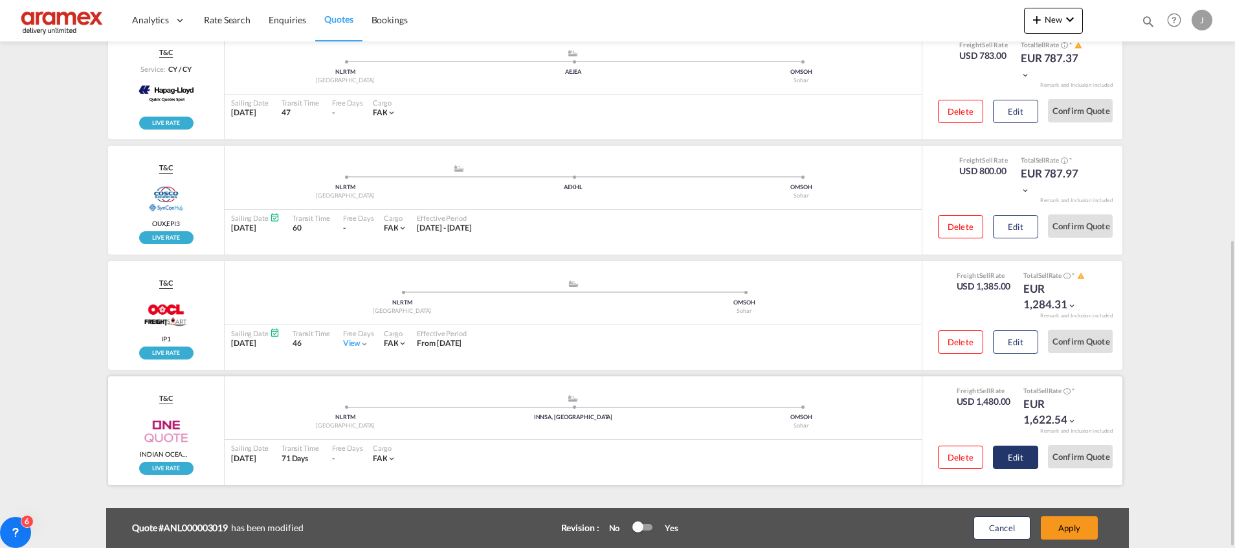
click at [1025, 453] on button "Edit" at bounding box center [1015, 456] width 45 height 23
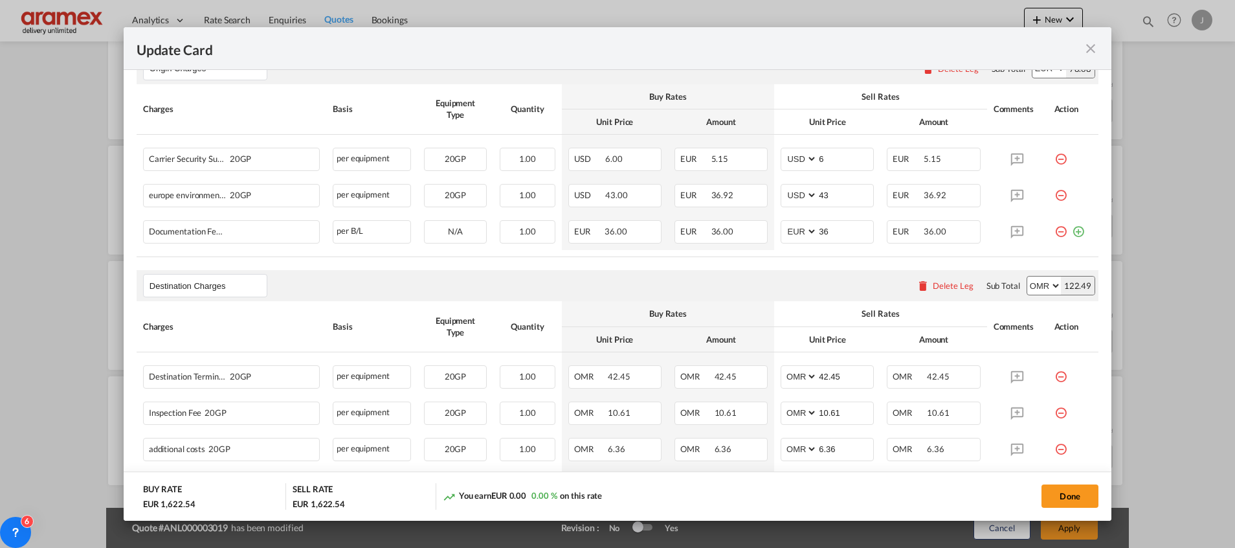
scroll to position [583, 0]
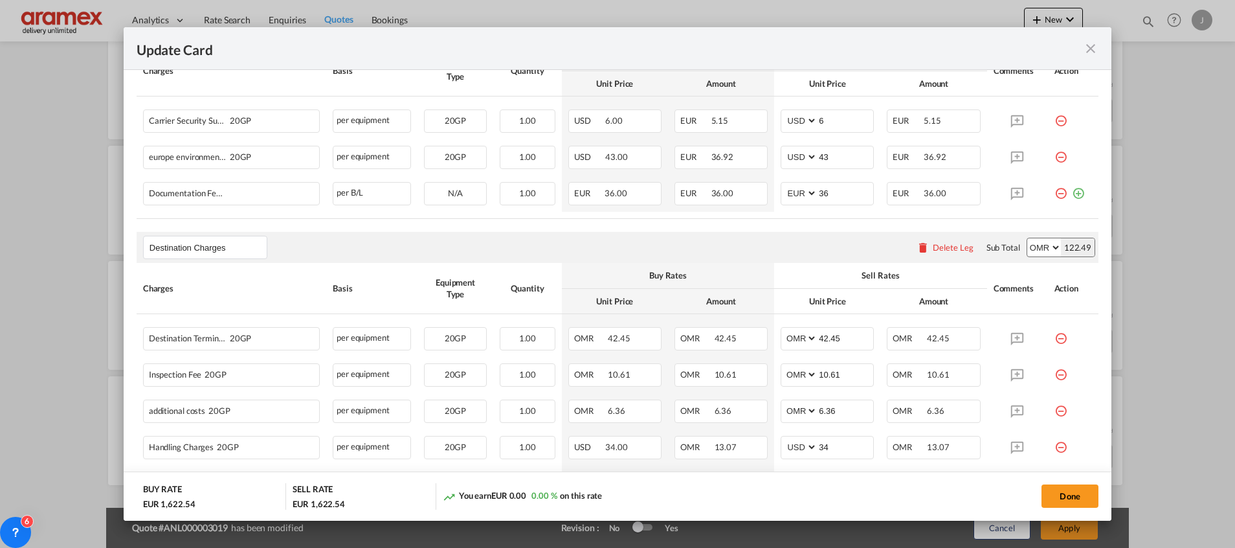
click at [925, 241] on div "Delete Leg" at bounding box center [945, 247] width 70 height 23
click at [933, 247] on div "Delete Leg" at bounding box center [953, 247] width 41 height 10
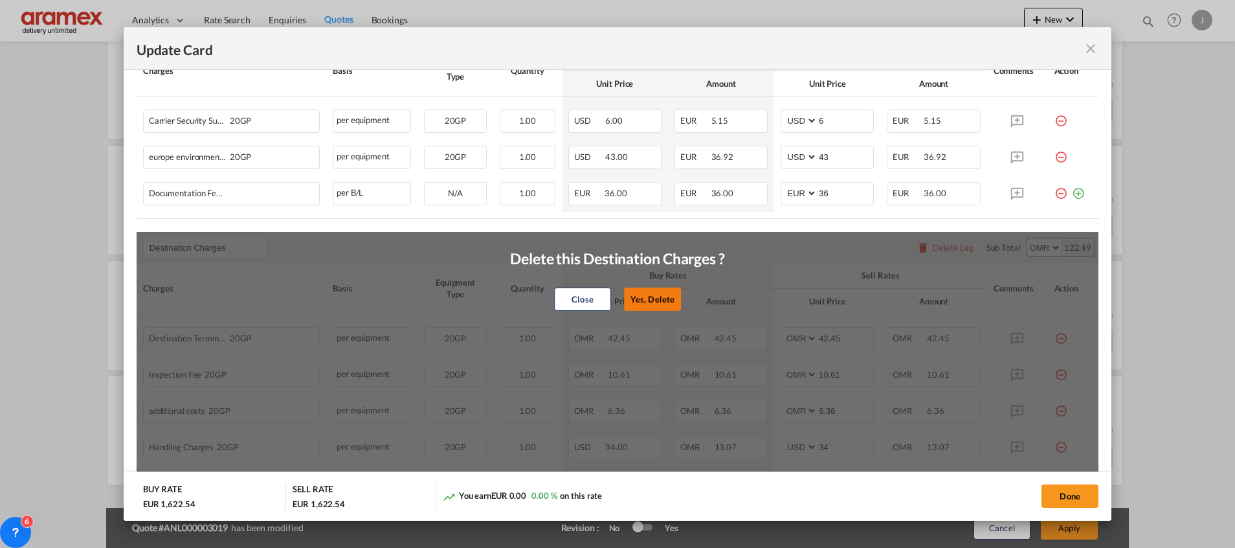
click at [649, 298] on button "Yes, Delete" at bounding box center [652, 298] width 57 height 23
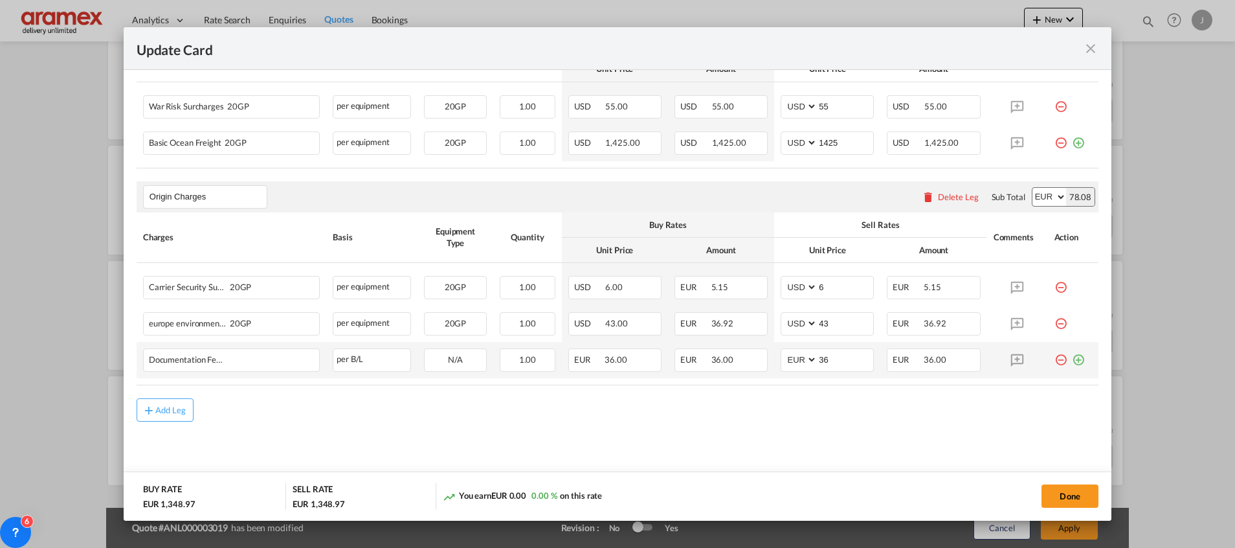
click at [1072, 359] on md-icon "icon-plus-circle-outline green-400-fg" at bounding box center [1078, 354] width 13 height 13
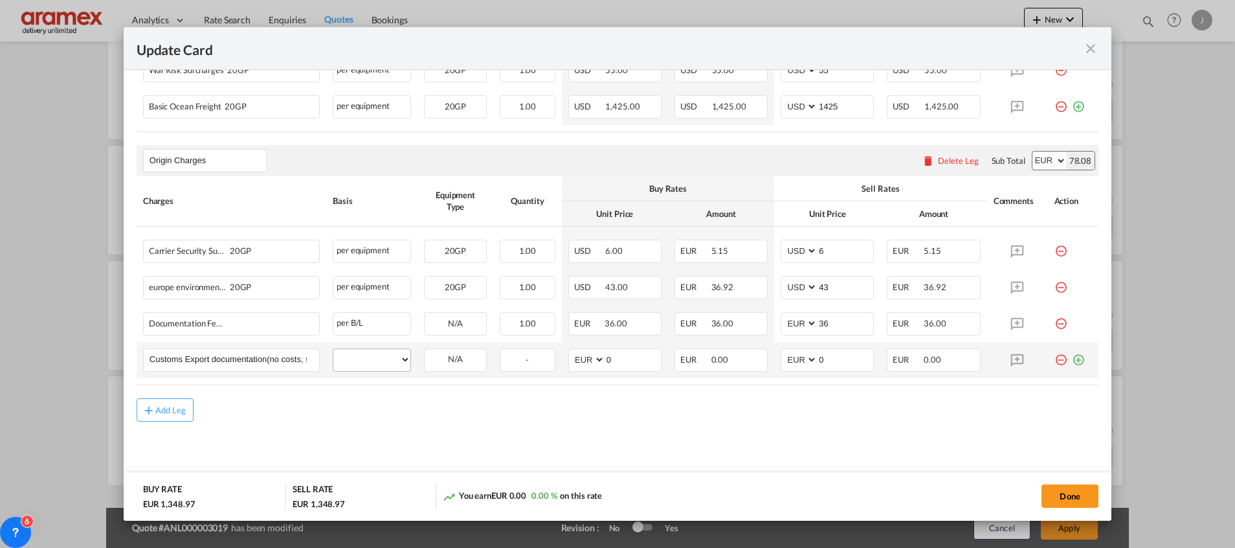
scroll to position [0, 60]
type input "Customs Export documentation(no costs, suggested sell)"
drag, startPoint x: 357, startPoint y: 355, endPoint x: 358, endPoint y: 345, distance: 10.4
click at [357, 355] on select "per equipment per container per B/L per shipping bill per shipment per pallet p…" at bounding box center [371, 359] width 77 height 21
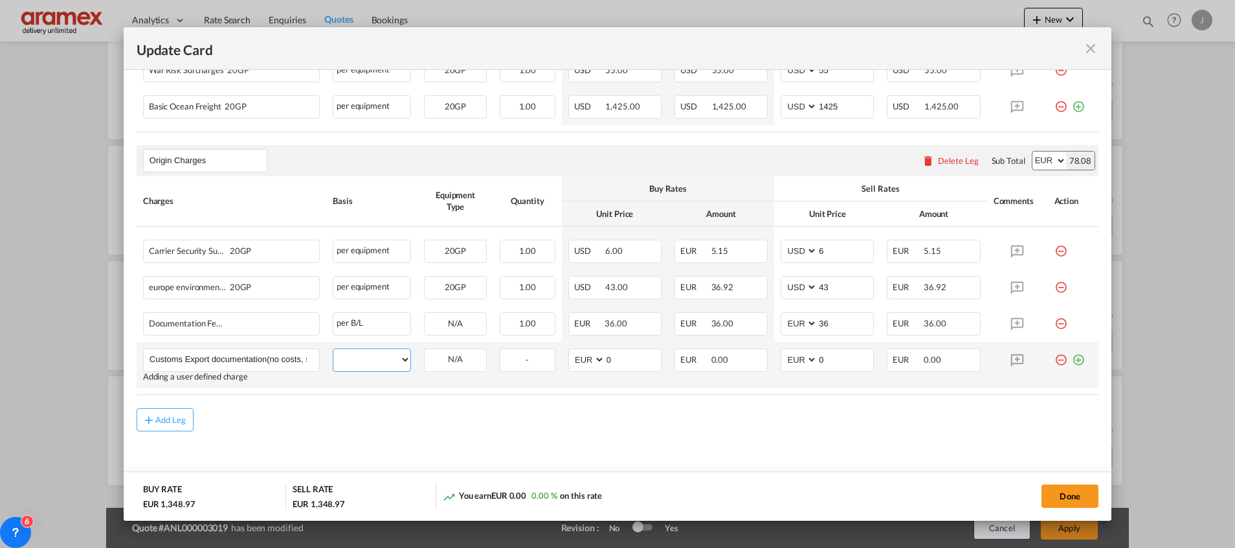
select select "per shipment"
click at [333, 349] on select "per equipment per container per B/L per shipping bill per shipment per pallet p…" at bounding box center [371, 359] width 77 height 21
drag, startPoint x: 614, startPoint y: 356, endPoint x: 574, endPoint y: 358, distance: 39.5
click at [574, 358] on md-input-container "AED AFN ALL AMD ANG AOA ARS AUD AWG AZN BAM BBD BDT BGN BHD BIF BMD BND [PERSON…" at bounding box center [614, 359] width 93 height 23
type input "65"
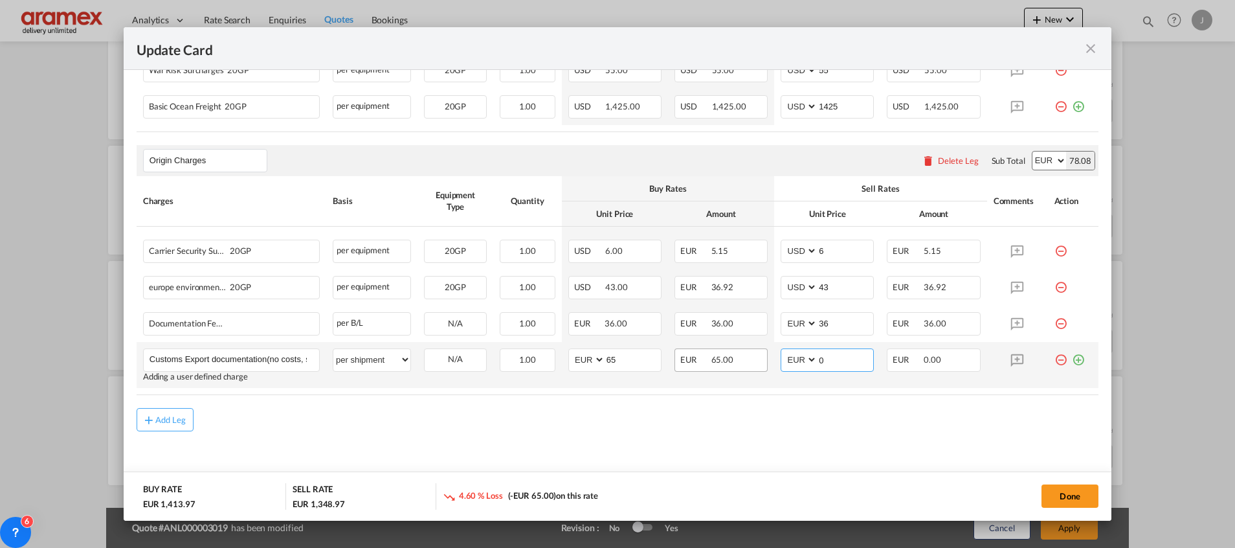
drag, startPoint x: 817, startPoint y: 363, endPoint x: 757, endPoint y: 364, distance: 59.6
click at [763, 364] on tr "Customs Export documentation(no costs, suggested sell) Please Enter User Define…" at bounding box center [618, 365] width 962 height 46
type input "65"
drag, startPoint x: 729, startPoint y: 427, endPoint x: 793, endPoint y: 440, distance: 65.4
click at [728, 427] on div "Add Leg" at bounding box center [618, 419] width 962 height 23
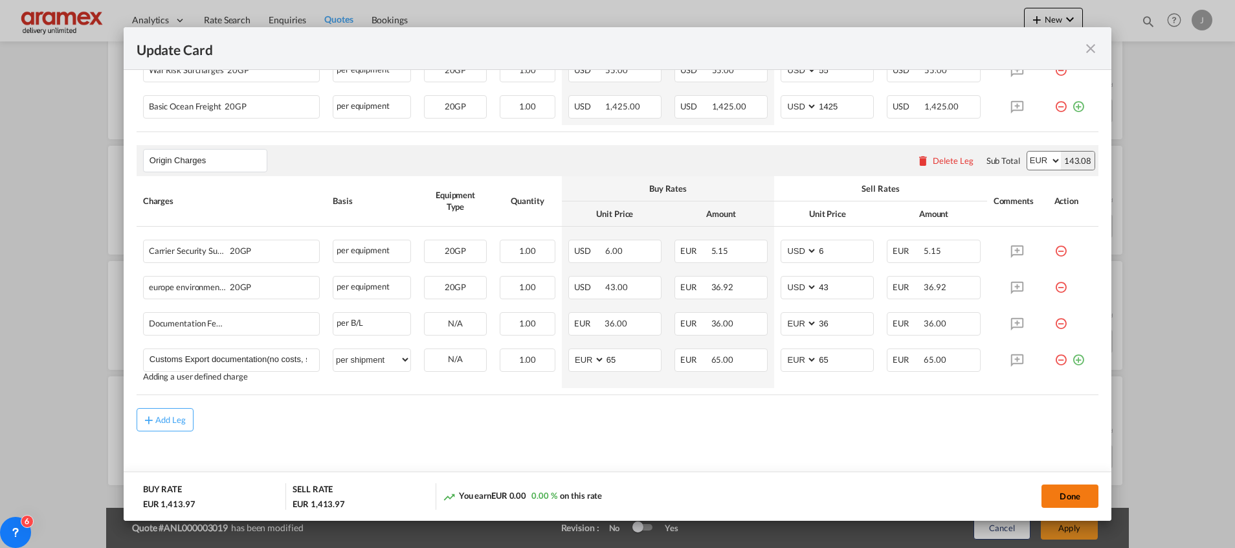
click at [1069, 495] on button "Done" at bounding box center [1069, 495] width 57 height 23
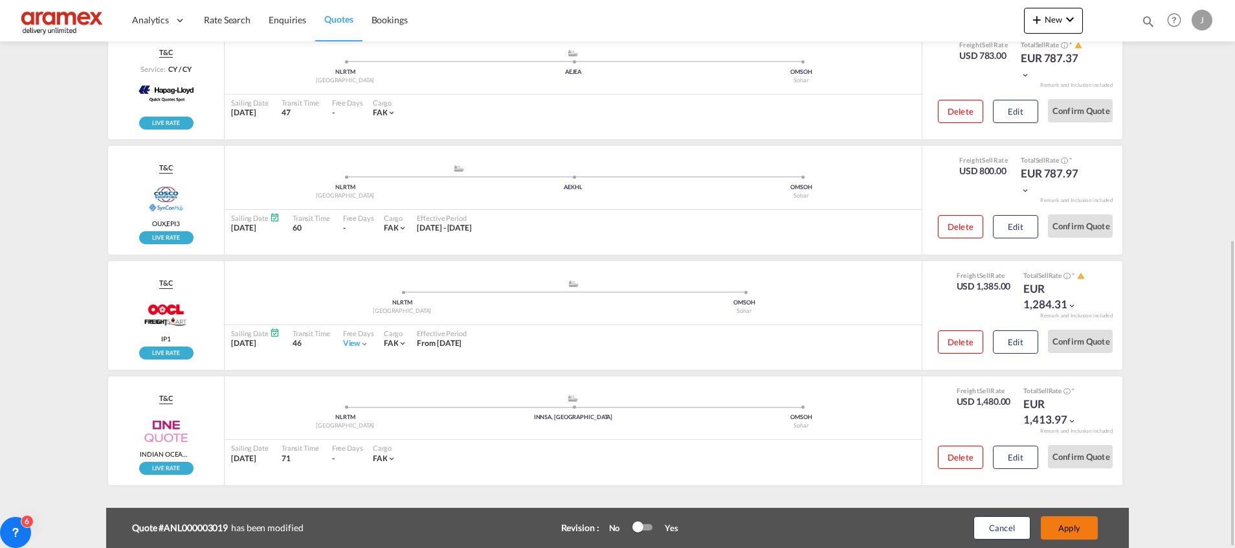
click at [1060, 528] on button "Apply" at bounding box center [1069, 527] width 57 height 23
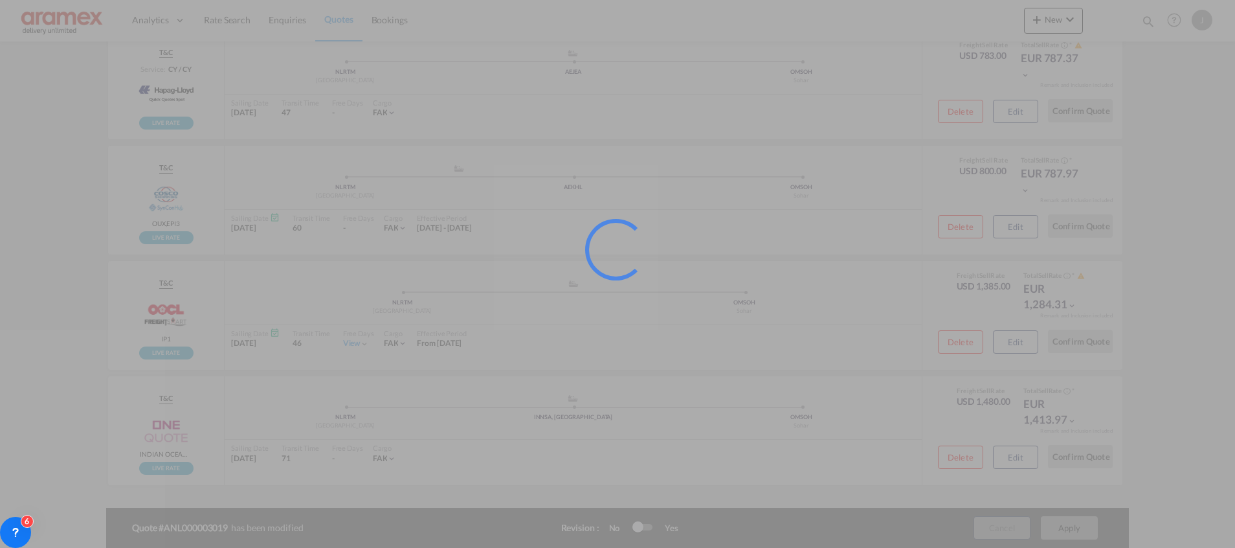
scroll to position [388, 0]
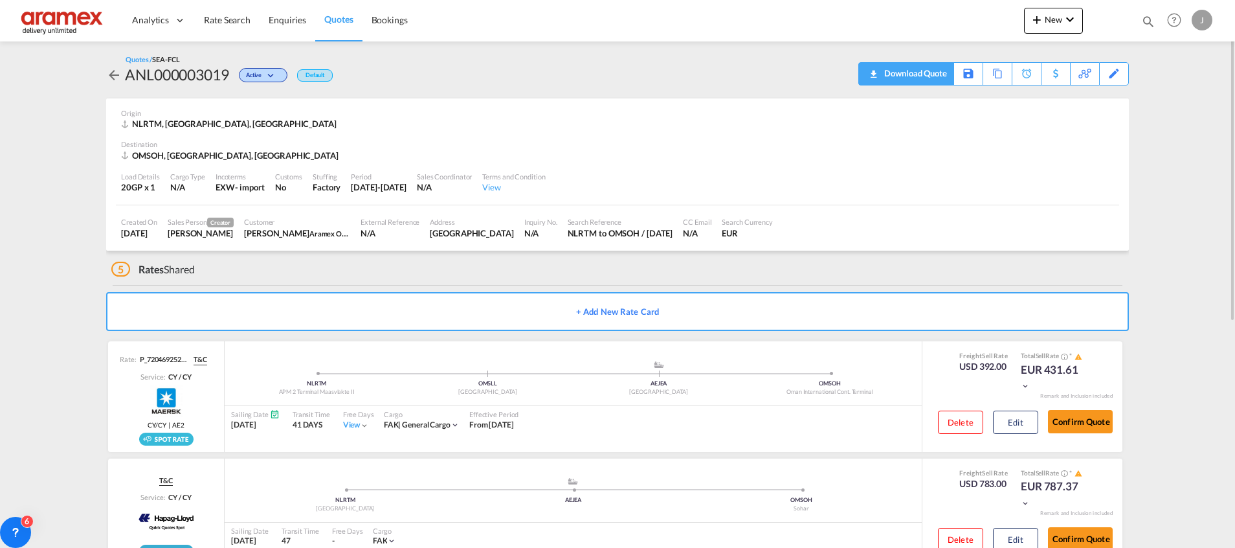
click at [895, 72] on div "Download Quote" at bounding box center [914, 73] width 66 height 21
click at [213, 21] on span "Rate Search" at bounding box center [227, 19] width 47 height 11
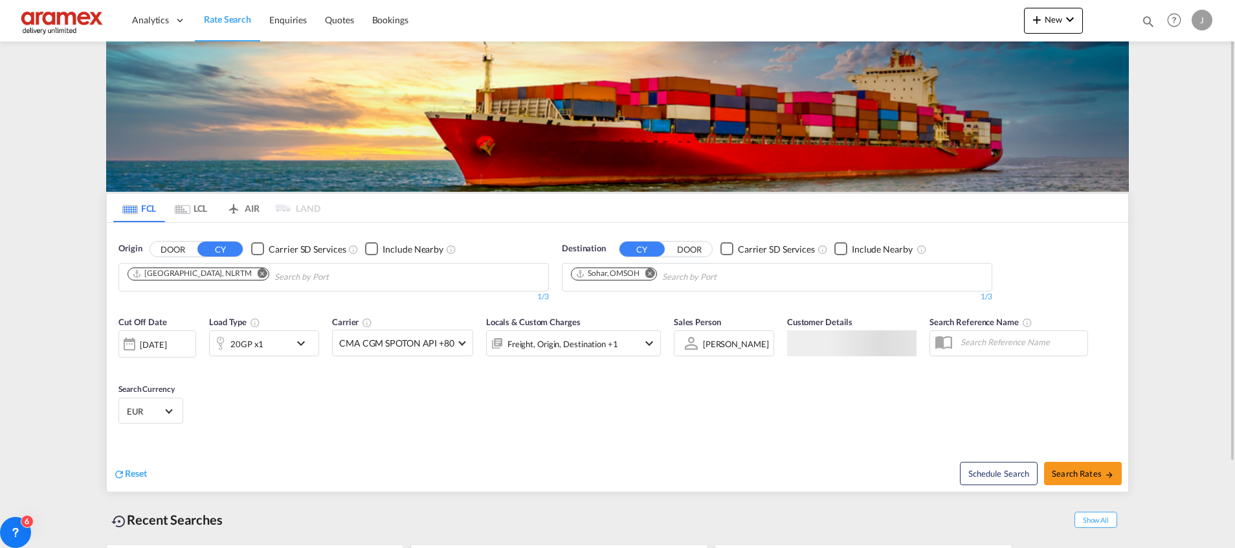
click at [288, 339] on div "20GP x1" at bounding box center [250, 343] width 80 height 26
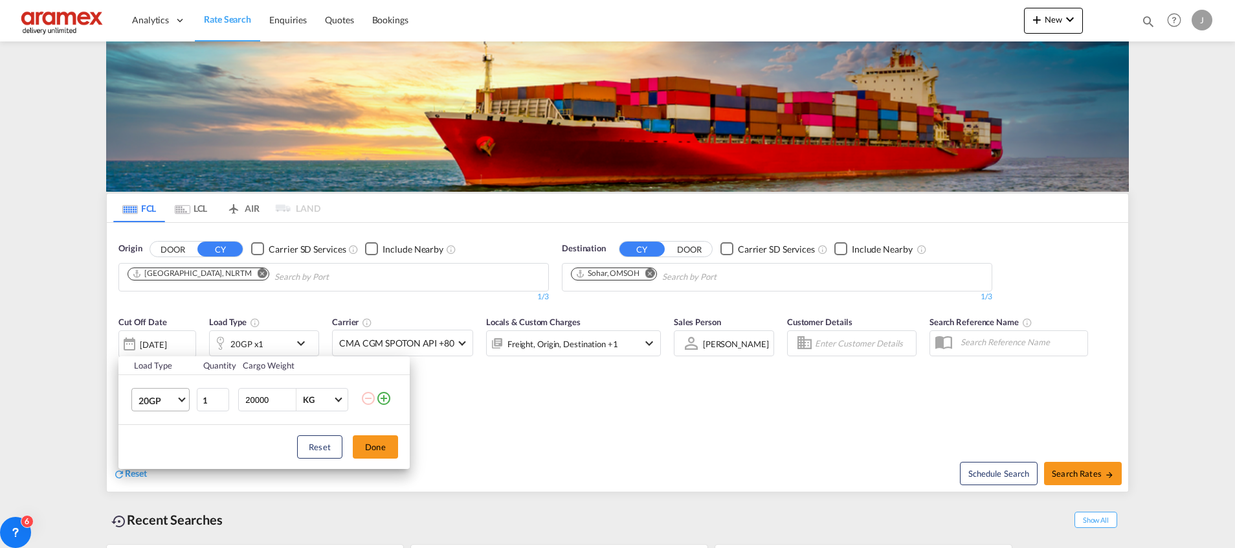
click at [177, 397] on md-select-value "20GP" at bounding box center [163, 399] width 52 height 22
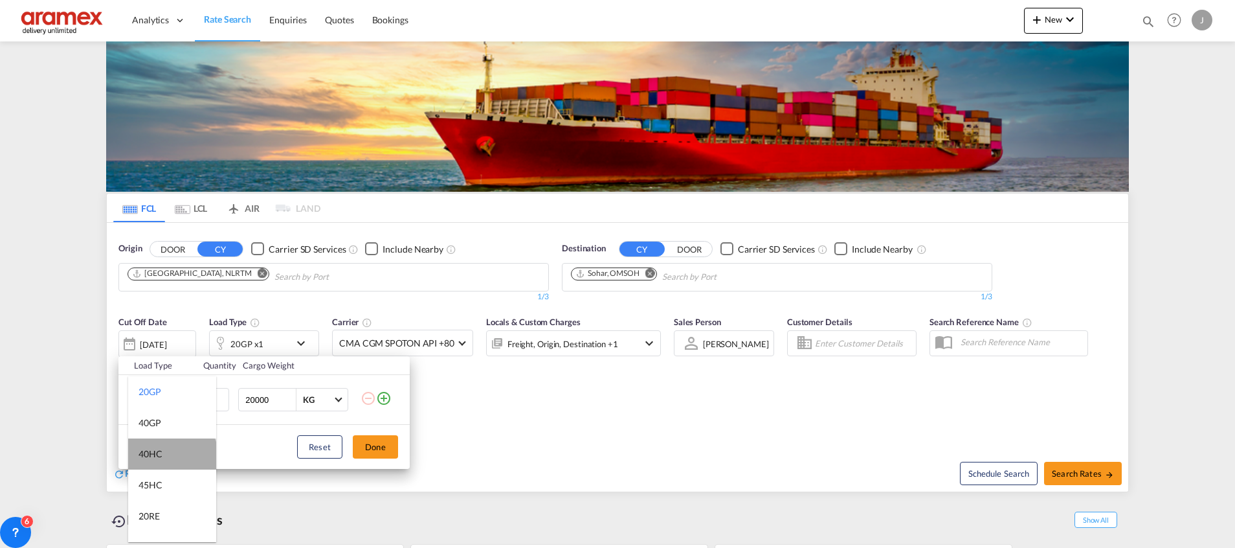
click at [172, 457] on md-option "40HC" at bounding box center [172, 453] width 88 height 31
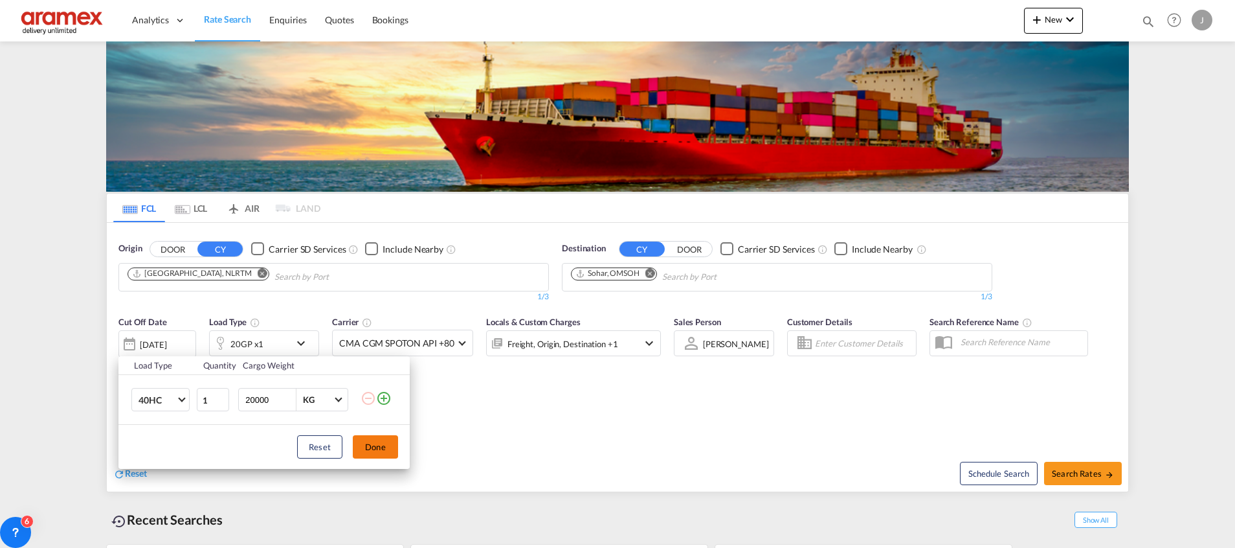
click at [377, 447] on button "Done" at bounding box center [375, 446] width 45 height 23
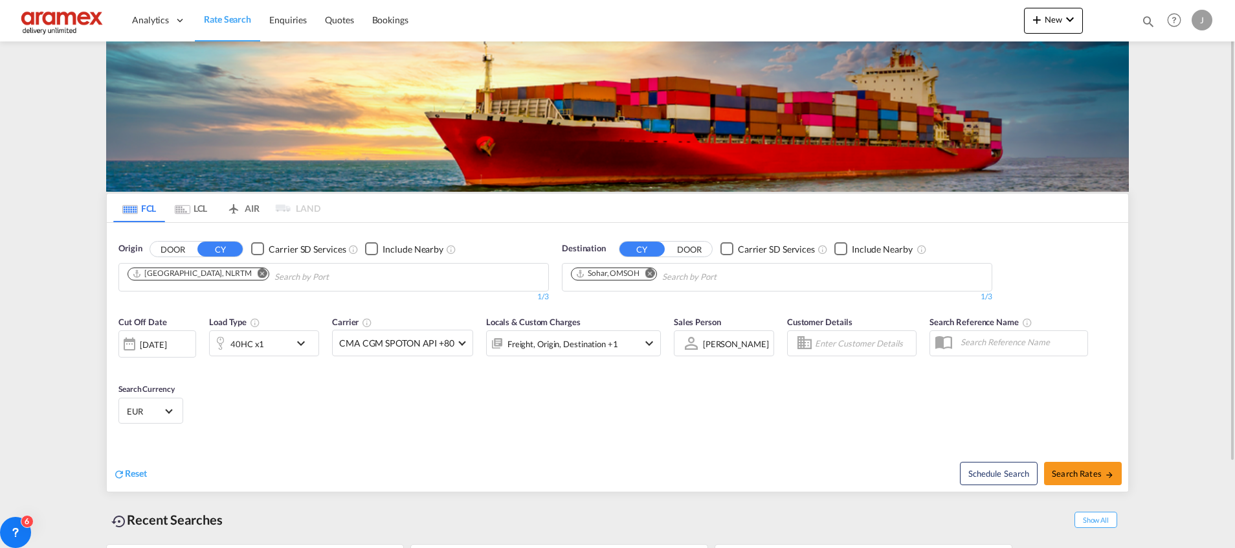
click at [1071, 460] on div "Schedule Search Search Rates" at bounding box center [874, 466] width 507 height 50
click at [1072, 468] on span "Search Rates" at bounding box center [1083, 473] width 62 height 10
type input "NLRTM to OMSOH / [DATE]"
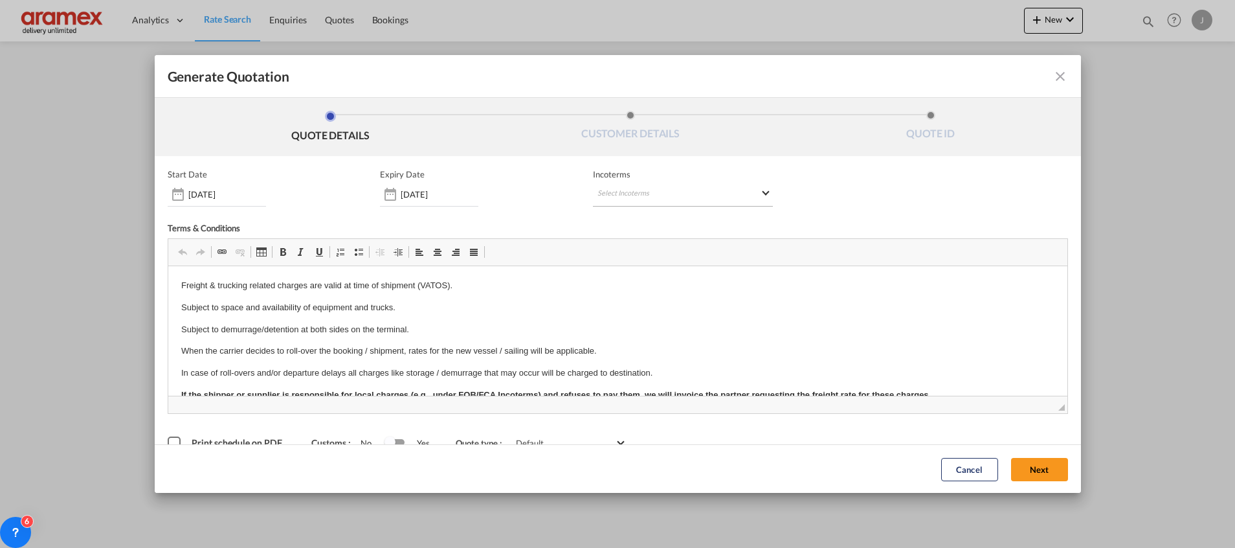
click at [661, 186] on md-select "Select Incoterms CIF - import Cost,Insurance and Freight CIP - import Carriage …" at bounding box center [683, 194] width 180 height 23
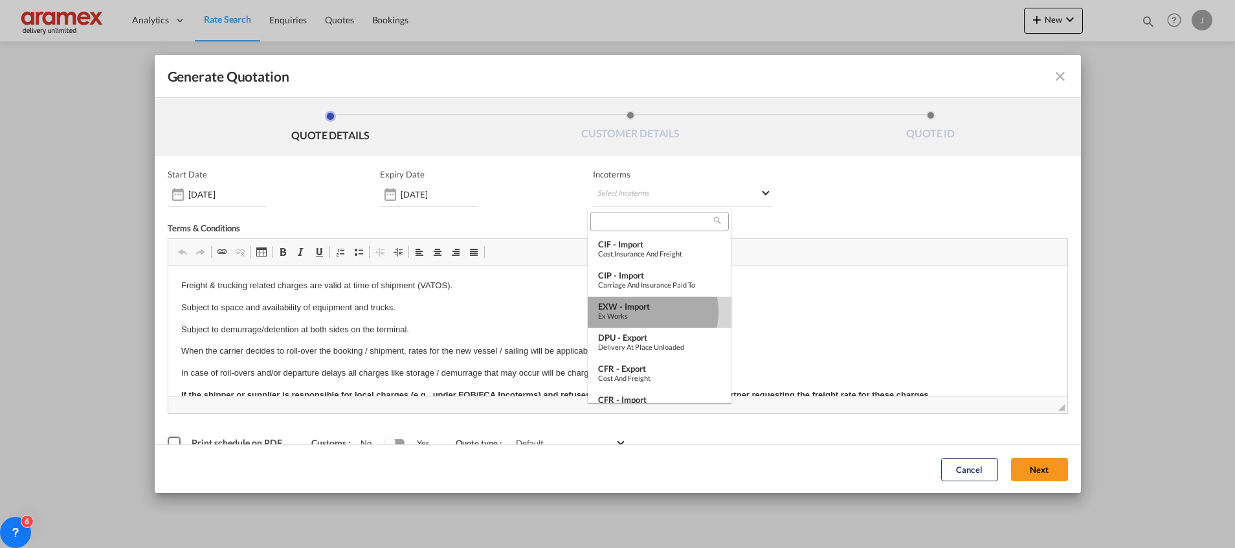
drag, startPoint x: 649, startPoint y: 311, endPoint x: 568, endPoint y: 56, distance: 268.4
click at [649, 311] on div "EXW - import" at bounding box center [659, 306] width 123 height 10
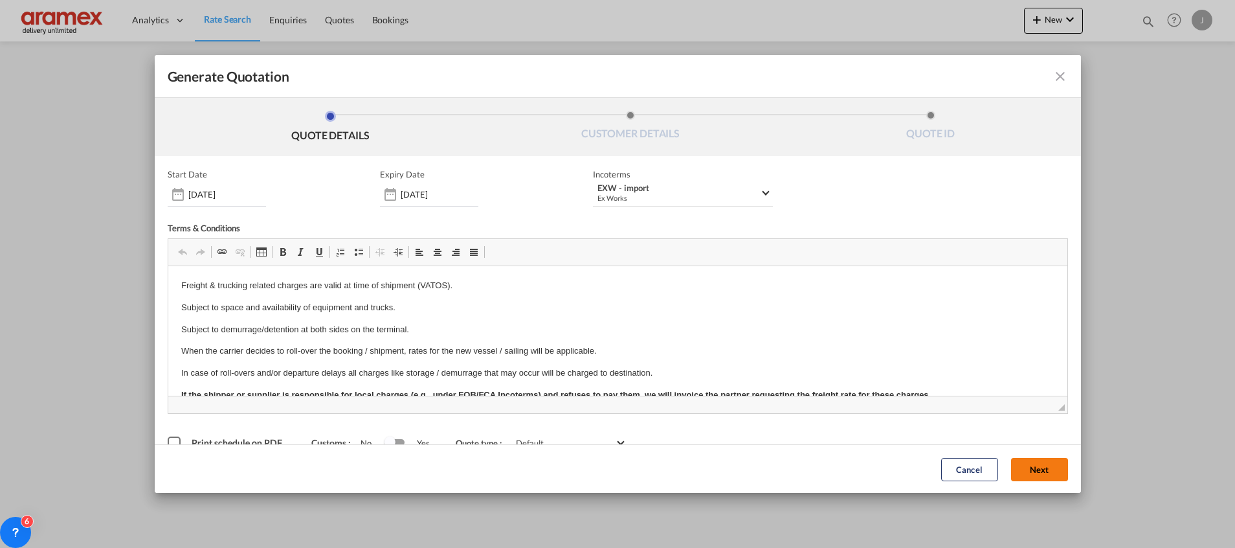
click at [1013, 469] on button "Next" at bounding box center [1039, 468] width 57 height 23
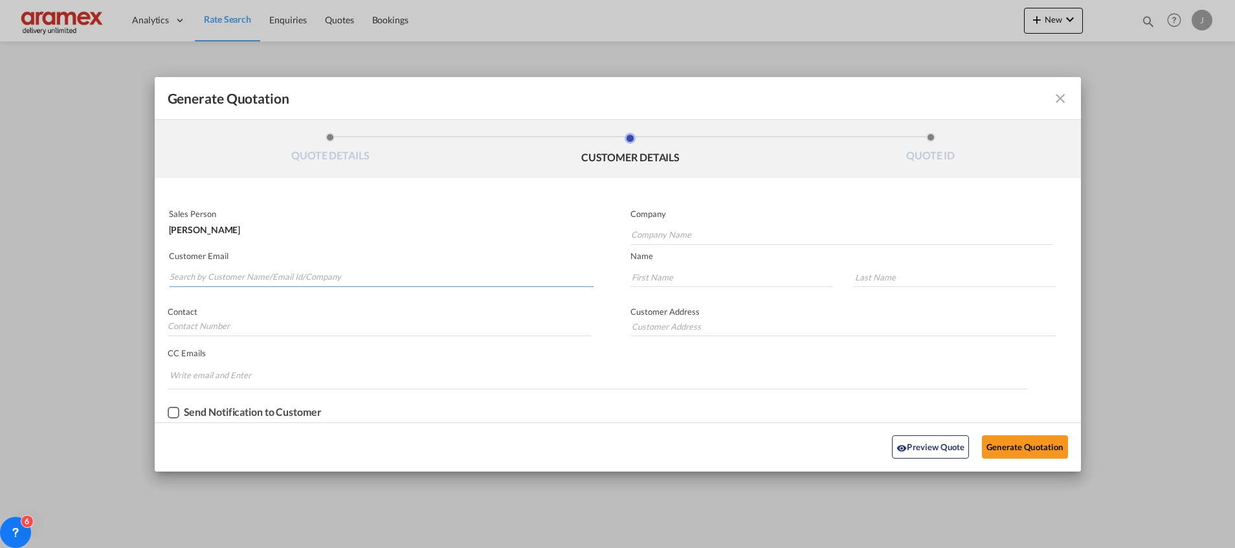
click at [352, 273] on input "Search by Customer Name/Email Id/Company" at bounding box center [382, 276] width 424 height 19
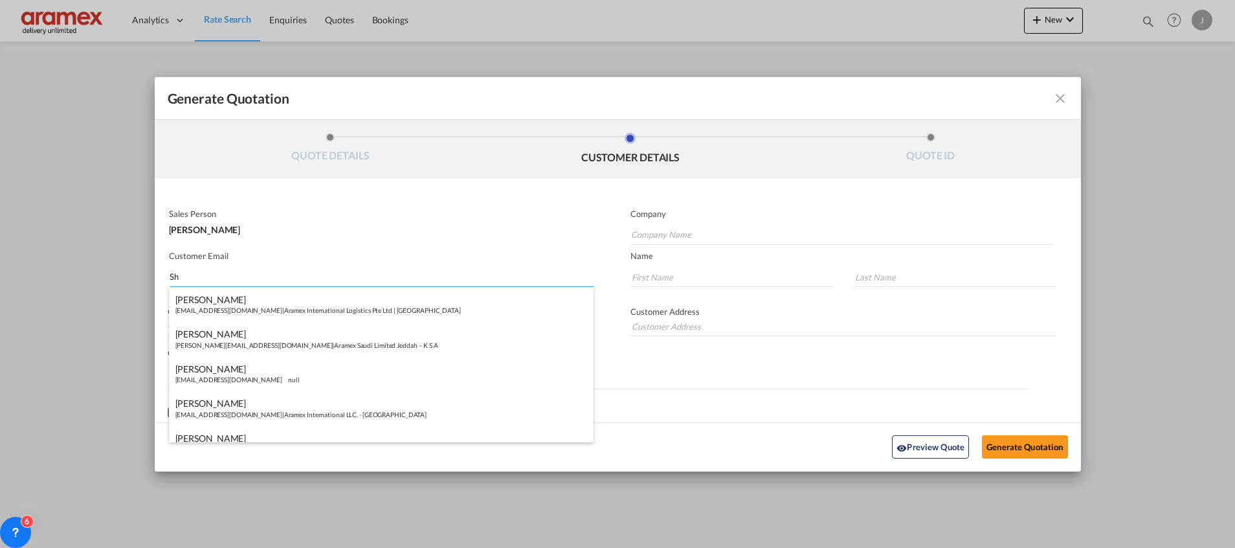
type input "S"
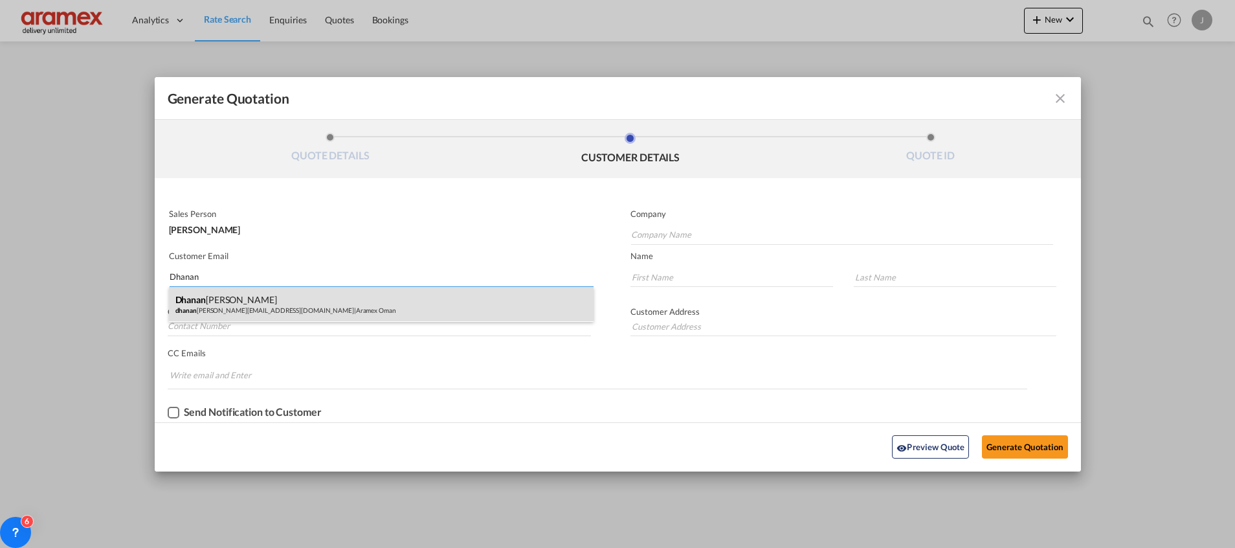
type input "Dhanan"
click at [218, 307] on div "[PERSON_NAME] [PERSON_NAME][EMAIL_ADDRESS][DOMAIN_NAME] | Aramex [GEOGRAPHIC_DA…" at bounding box center [381, 304] width 425 height 35
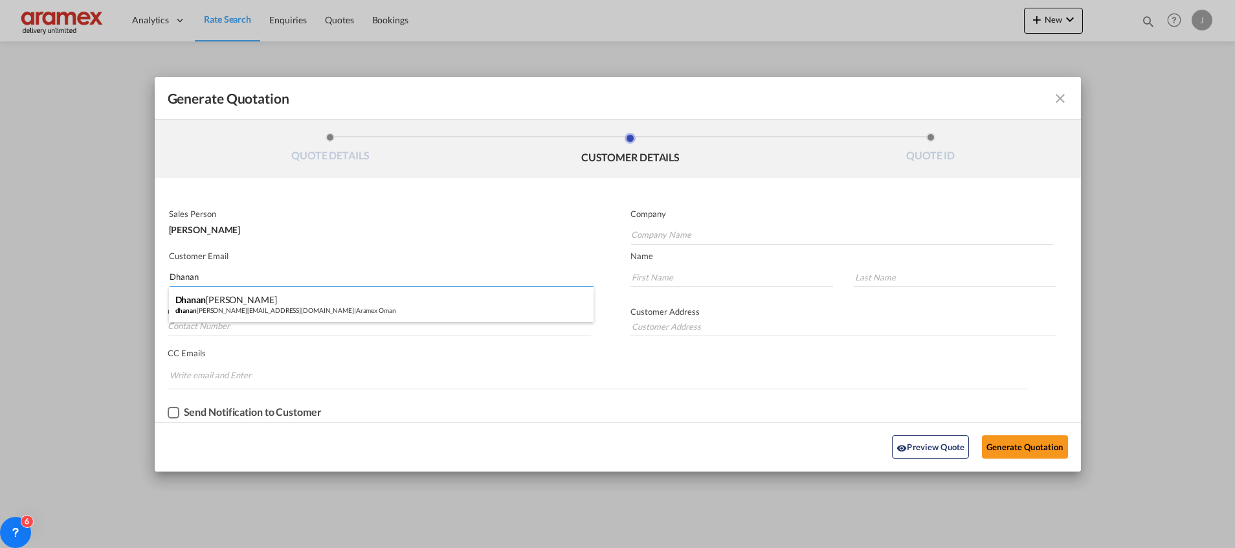
type input "Aramex Oman"
type input "[EMAIL_ADDRESS][DOMAIN_NAME]"
type input "Dhananjay"
type input "[PERSON_NAME]"
type input "[GEOGRAPHIC_DATA]"
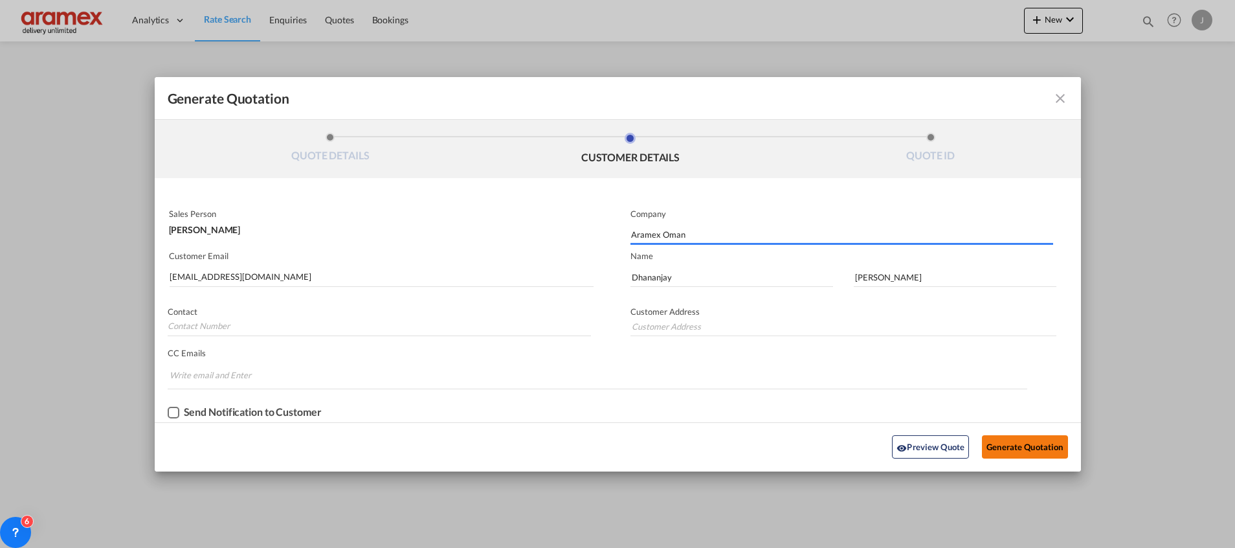
click at [1006, 445] on button "Generate Quotation" at bounding box center [1024, 446] width 85 height 23
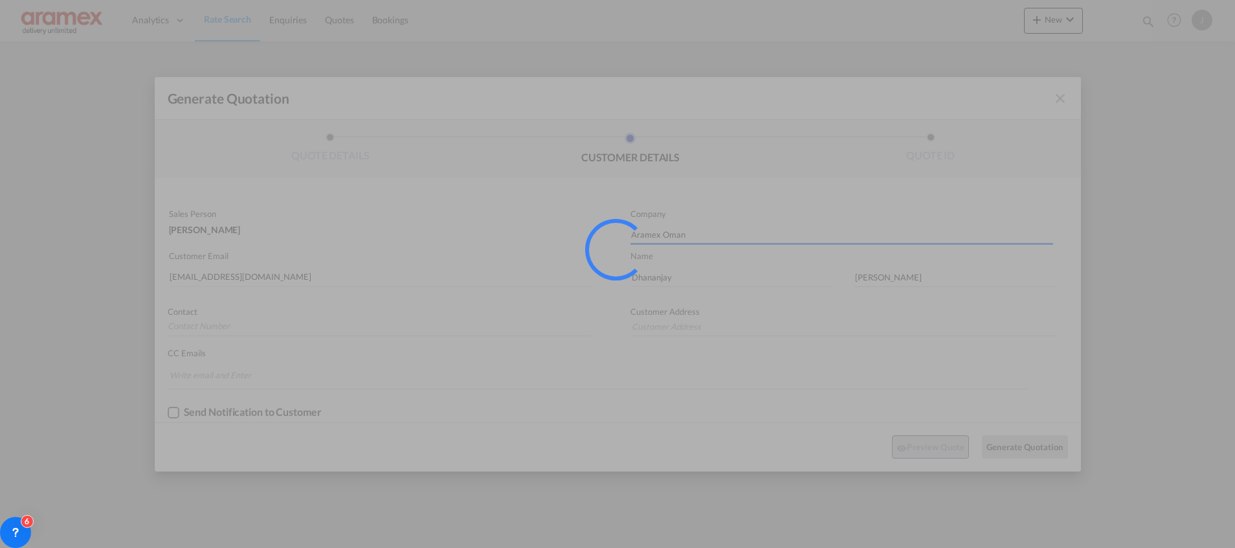
type input "[GEOGRAPHIC_DATA]"
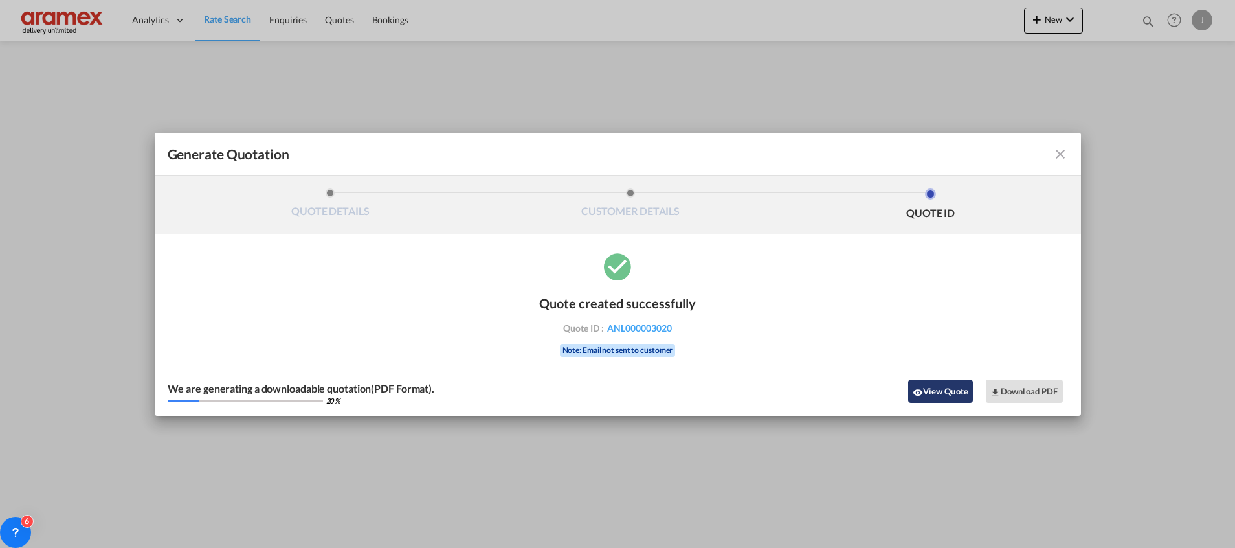
click at [933, 392] on button "View Quote" at bounding box center [940, 390] width 65 height 23
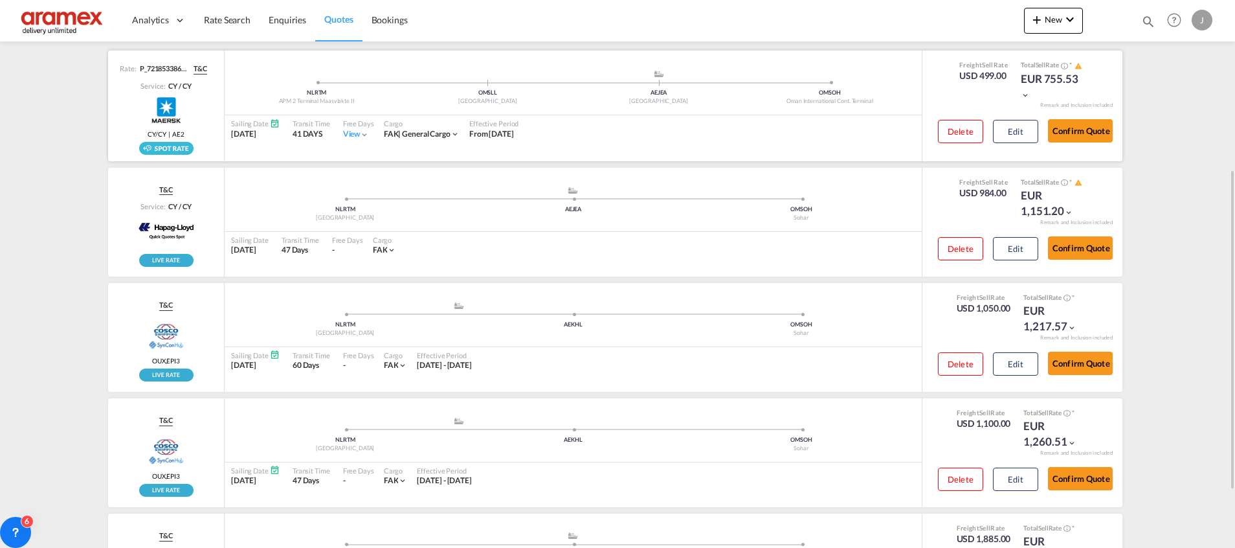
scroll to position [96, 0]
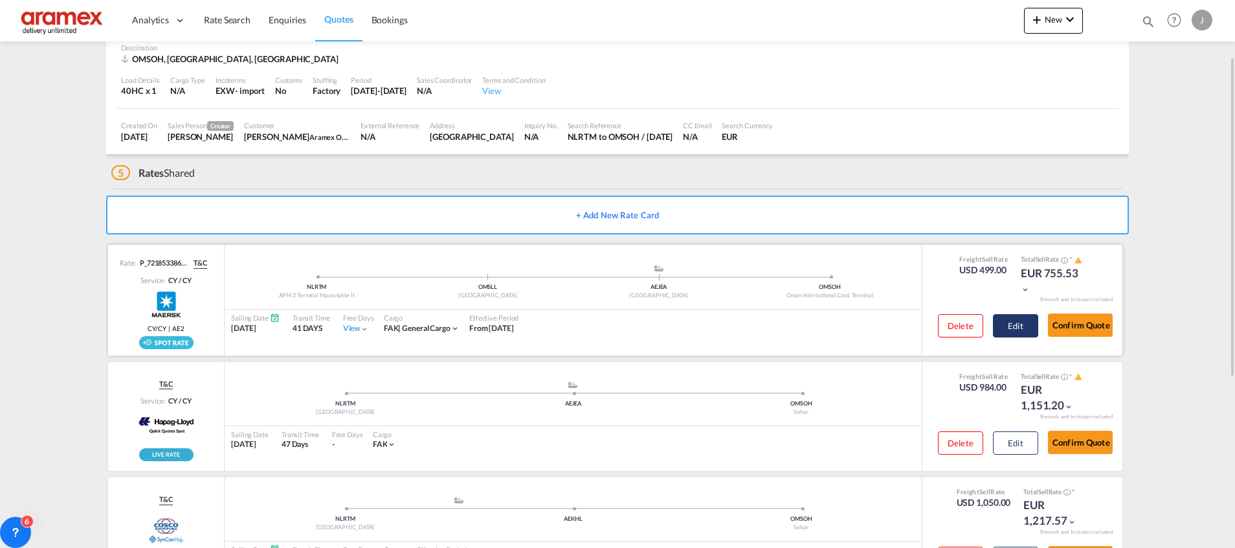
click at [1022, 324] on button "Edit" at bounding box center [1015, 325] width 45 height 23
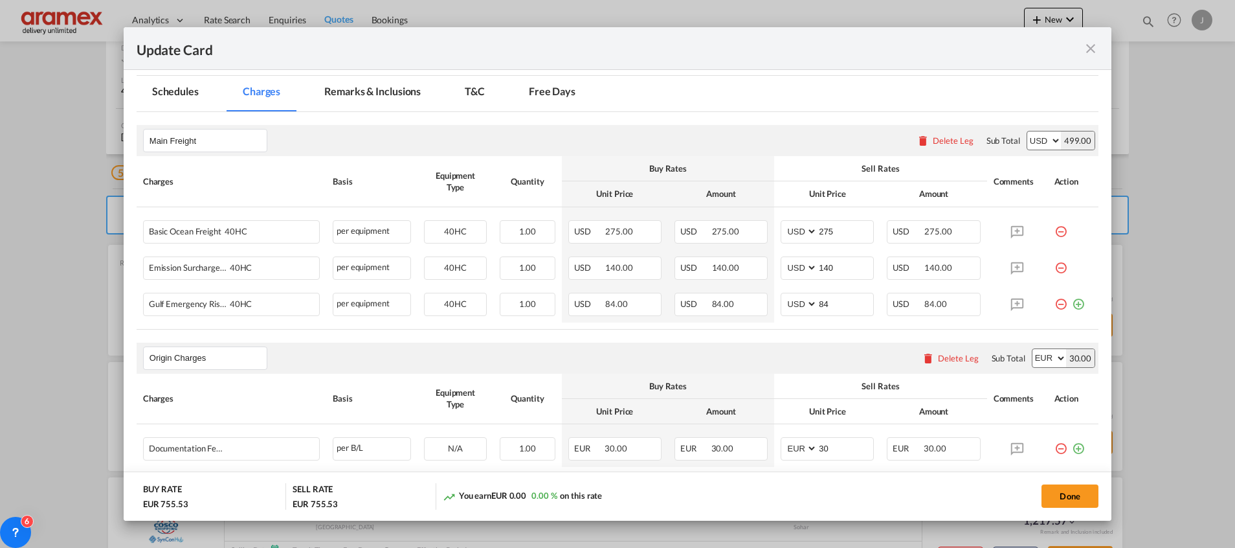
scroll to position [485, 0]
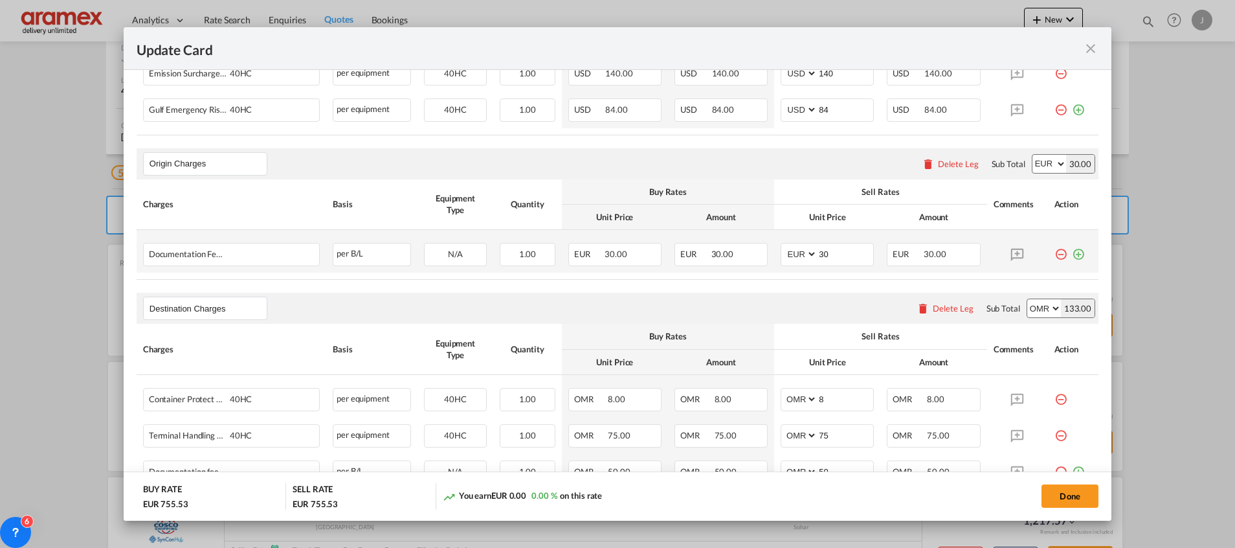
click at [1072, 256] on md-icon "icon-plus-circle-outline green-400-fg" at bounding box center [1078, 249] width 13 height 13
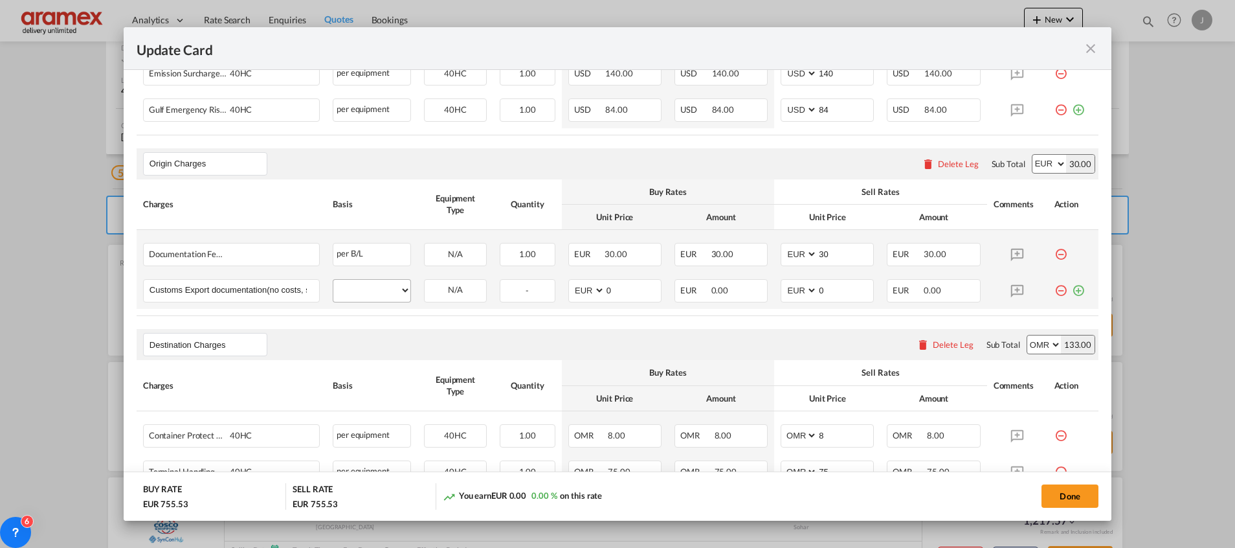
scroll to position [0, 60]
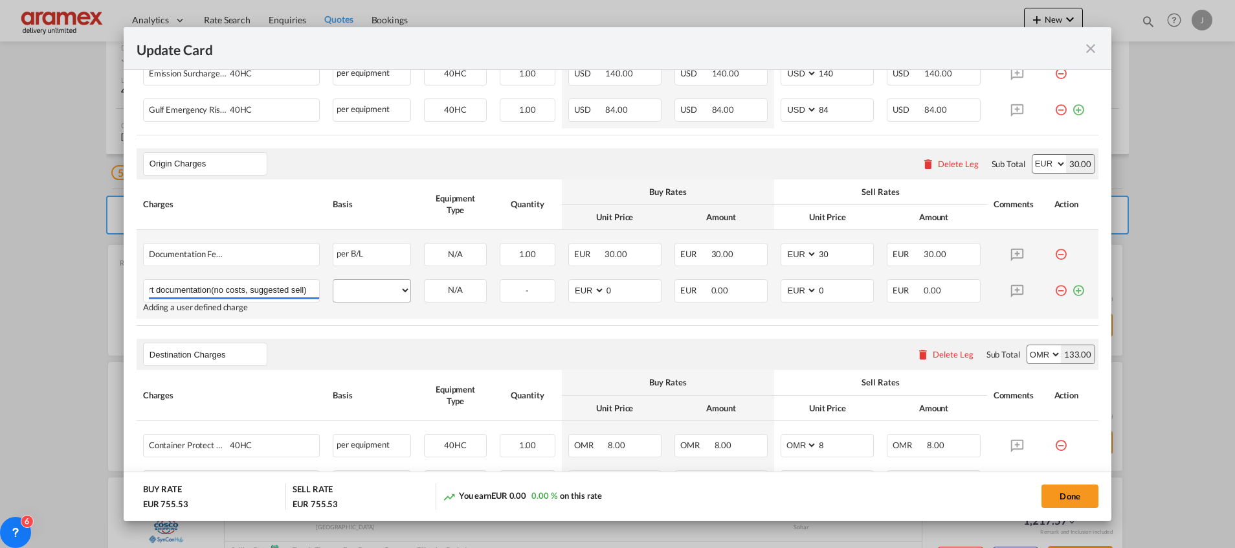
type input "Customs Export documentation(no costs, suggested sell)"
click at [379, 287] on select "per equipment per container per B/L per shipping bill per shipment per pallet p…" at bounding box center [371, 290] width 77 height 21
select select "per shipment"
click at [333, 280] on select "per equipment per container per B/L per shipping bill per shipment per pallet p…" at bounding box center [371, 290] width 77 height 21
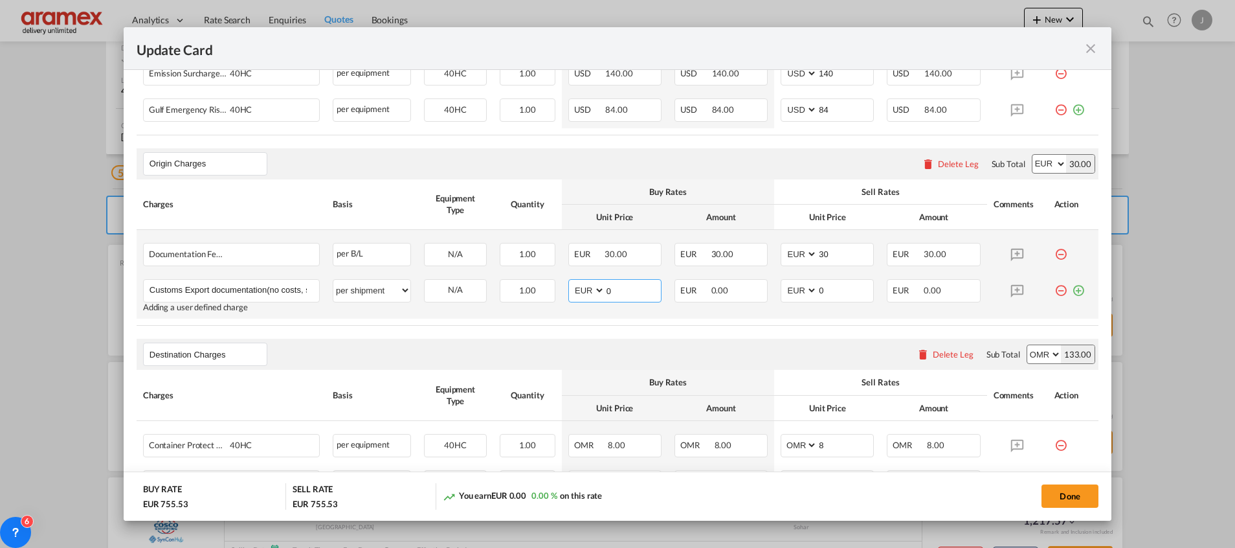
drag, startPoint x: 600, startPoint y: 289, endPoint x: 560, endPoint y: 289, distance: 40.1
click at [562, 289] on td "AED AFN ALL AMD ANG AOA ARS AUD AWG AZN BAM BBD BDT BGN BHD BIF BMD BND [PERSON…" at bounding box center [615, 295] width 106 height 46
type input "65"
drag, startPoint x: 827, startPoint y: 290, endPoint x: 776, endPoint y: 290, distance: 51.1
click at [781, 290] on md-input-container "AED AFN ALL AMD ANG AOA ARS AUD AWG AZN BAM BBD BDT BGN BHD BIF BMD BND [PERSON…" at bounding box center [827, 290] width 93 height 23
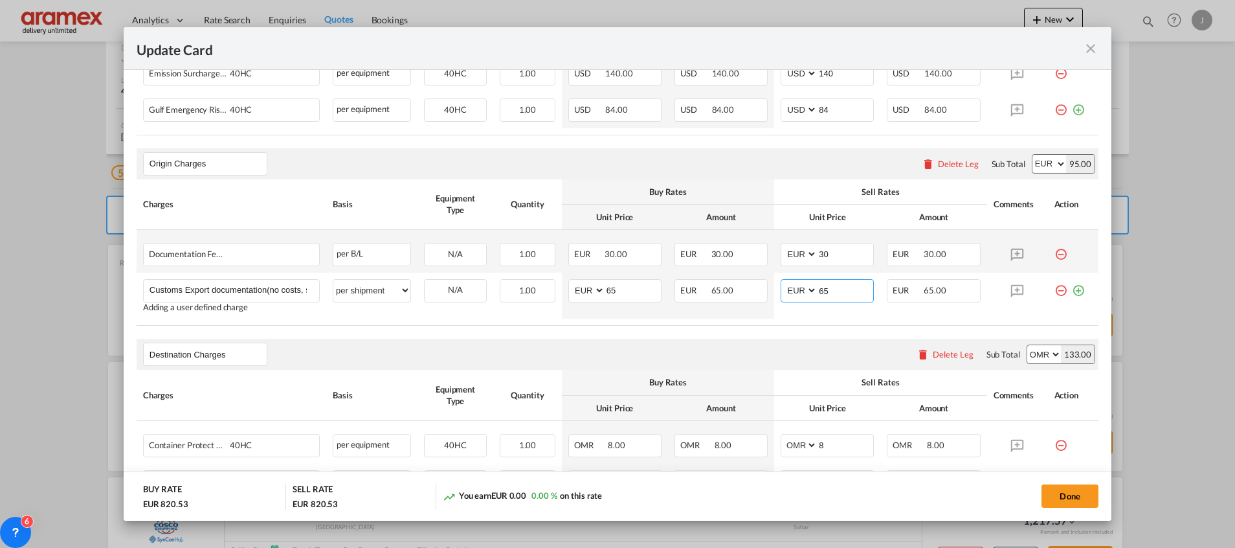
type input "65"
drag, startPoint x: 755, startPoint y: 332, endPoint x: 808, endPoint y: 331, distance: 53.7
click at [754, 333] on rate-modification "Main Freight Please enter leg name Leg Name Already Exists Delete Leg Sub Total…" at bounding box center [618, 248] width 962 height 661
click at [933, 353] on div "Delete Leg" at bounding box center [953, 354] width 41 height 10
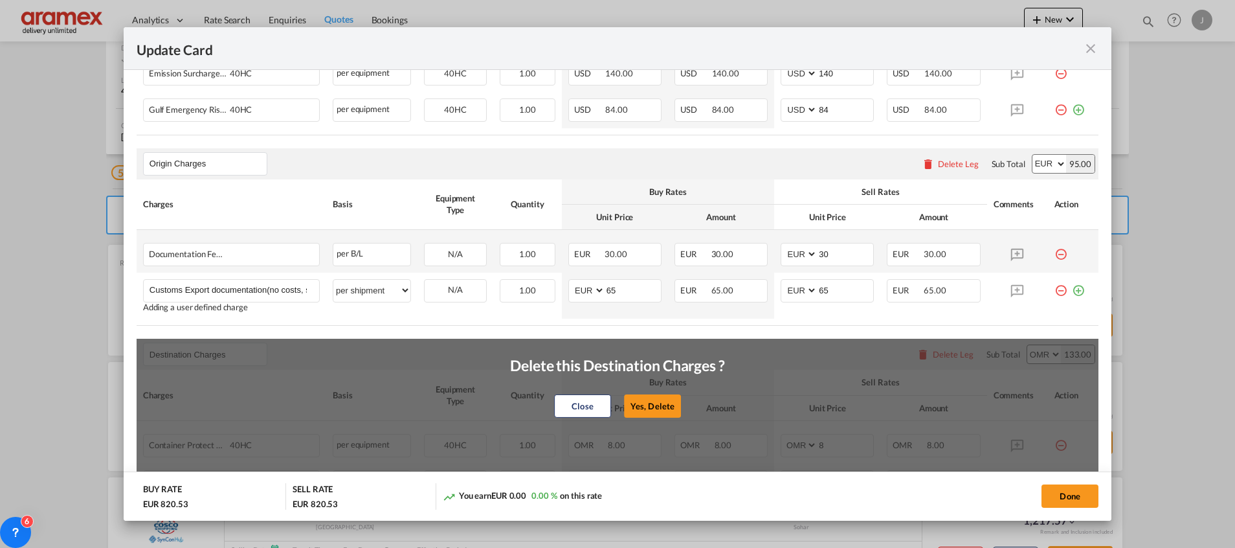
click at [655, 401] on button "Yes, Delete" at bounding box center [652, 405] width 57 height 23
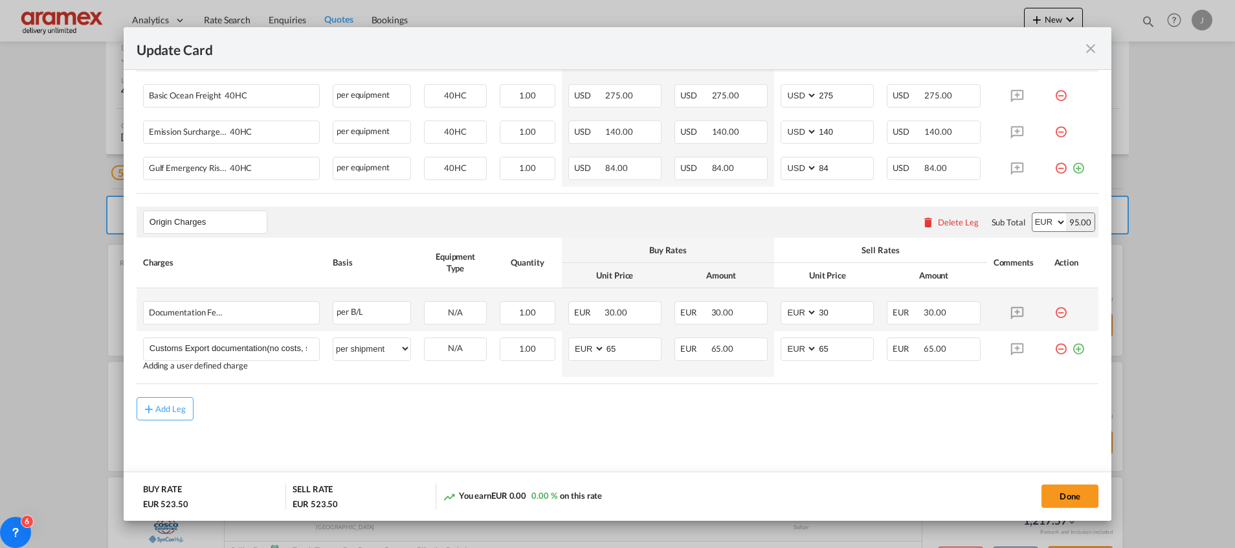
scroll to position [426, 0]
click at [1064, 496] on button "Done" at bounding box center [1069, 495] width 57 height 23
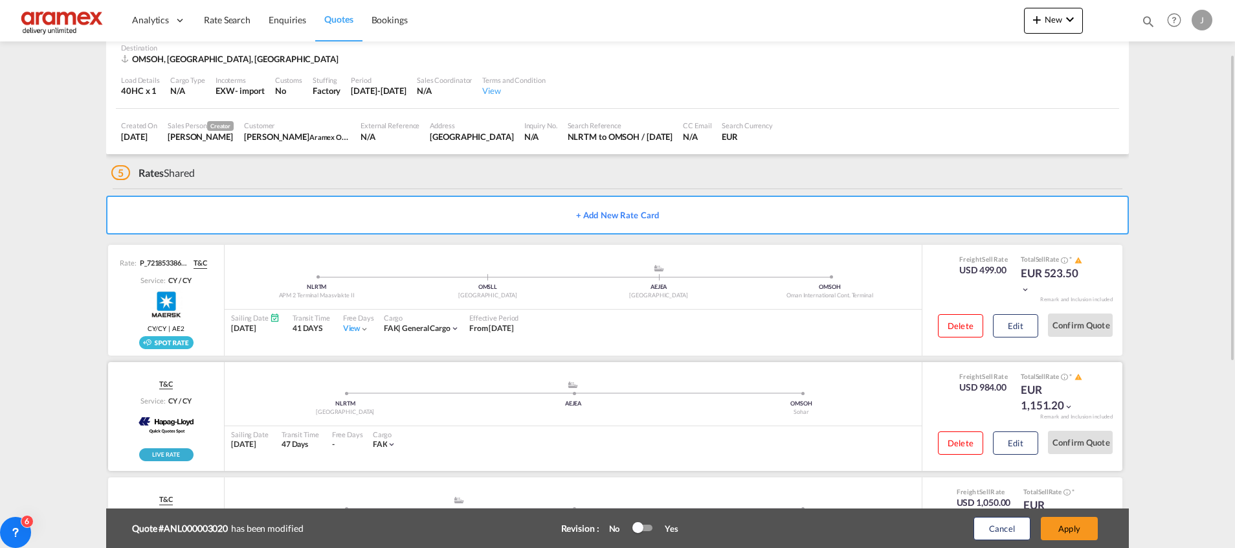
scroll to position [194, 0]
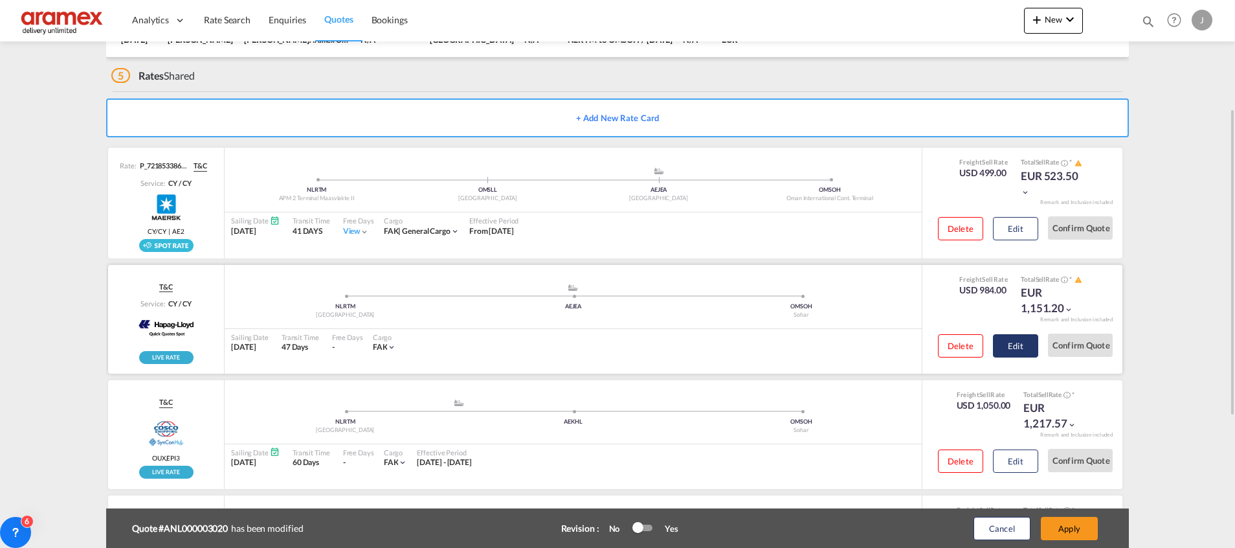
click at [1022, 351] on button "Edit" at bounding box center [1015, 345] width 45 height 23
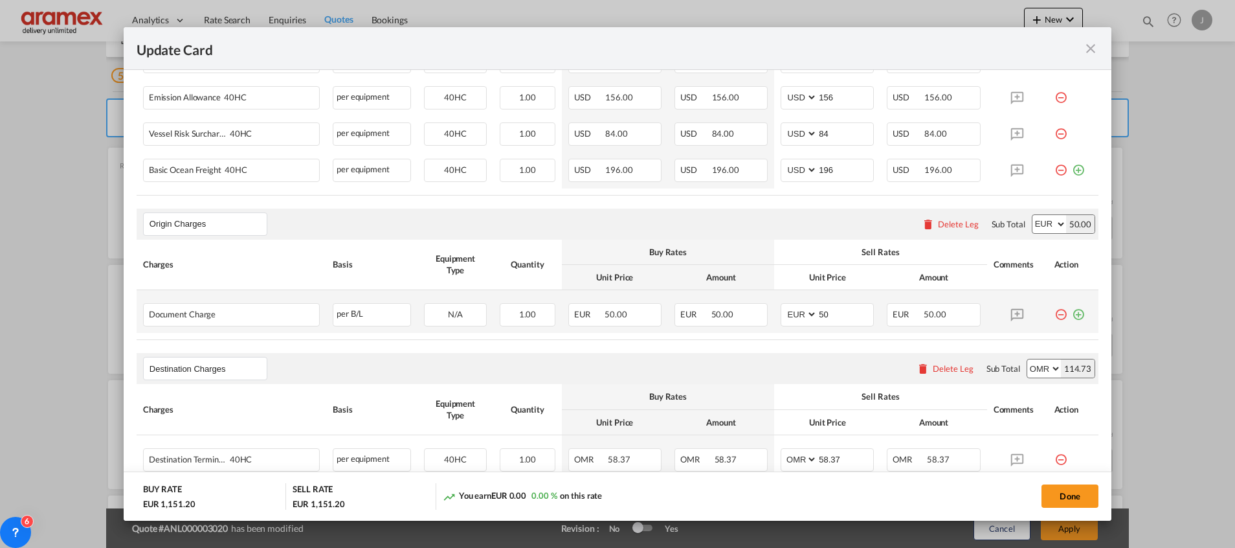
scroll to position [485, 0]
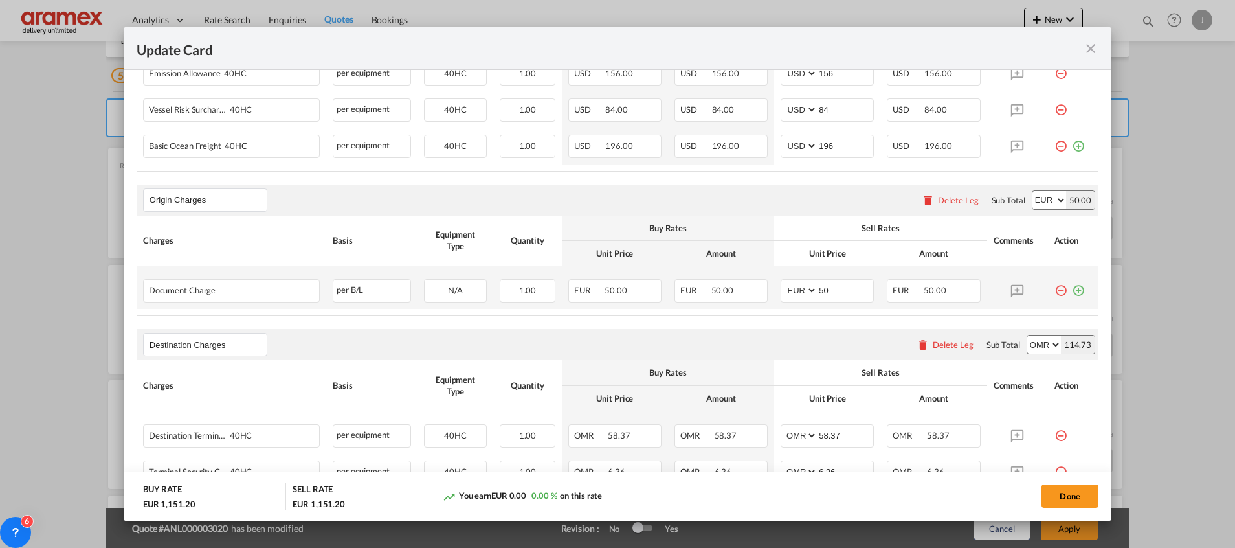
click at [1072, 288] on md-icon "icon-plus-circle-outline green-400-fg" at bounding box center [1078, 285] width 13 height 13
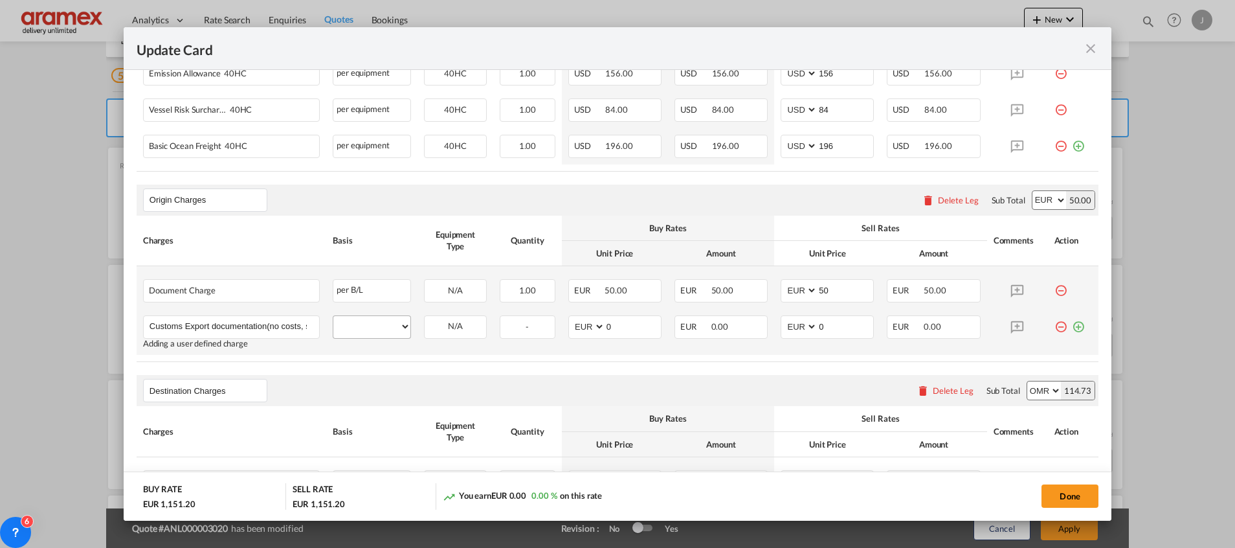
scroll to position [0, 60]
type input "Customs Export documentation(no costs, suggested sell)"
click at [370, 328] on select "per equipment per container per B/L per shipping bill per shipment per pallet p…" at bounding box center [371, 326] width 77 height 21
select select "per shipment"
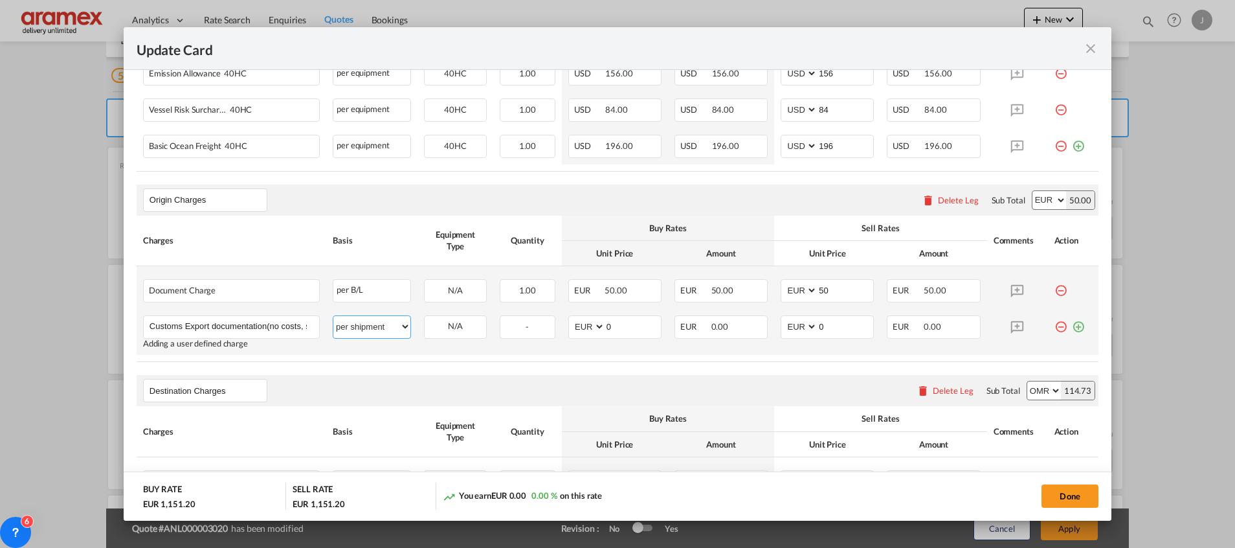
click at [333, 316] on select "per equipment per container per B/L per shipping bill per shipment per pallet p…" at bounding box center [371, 326] width 77 height 21
drag, startPoint x: 619, startPoint y: 328, endPoint x: 566, endPoint y: 327, distance: 53.1
click at [568, 327] on md-input-container "AED AFN ALL AMD ANG AOA ARS AUD AWG AZN BAM BBD BDT BGN BHD BIF BMD BND [PERSON…" at bounding box center [614, 326] width 93 height 23
type input "65"
drag, startPoint x: 834, startPoint y: 330, endPoint x: 768, endPoint y: 330, distance: 66.7
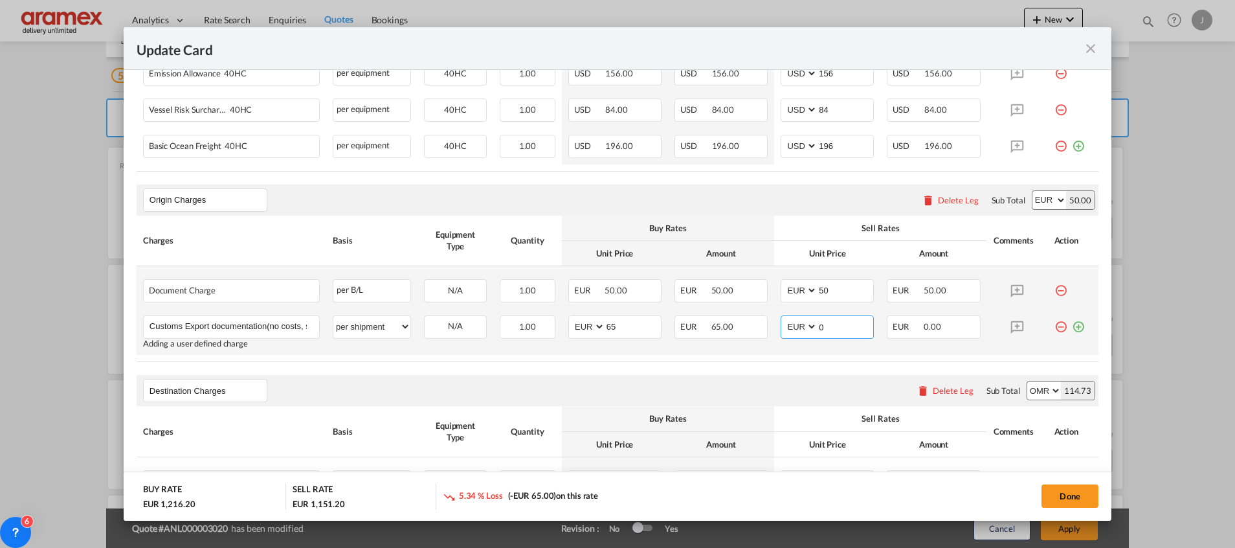
click at [781, 330] on md-input-container "AED AFN ALL AMD ANG AOA ARS AUD AWG AZN BAM BBD BDT BGN BHD BIF BMD BND [PERSON…" at bounding box center [827, 326] width 93 height 23
type input "65"
click at [728, 356] on table "Charges Basis Equipment Type Quantity Buy Rates Sell Rates Comments Action Unit…" at bounding box center [618, 289] width 962 height 146
click at [934, 390] on div "Delete Leg" at bounding box center [953, 390] width 41 height 10
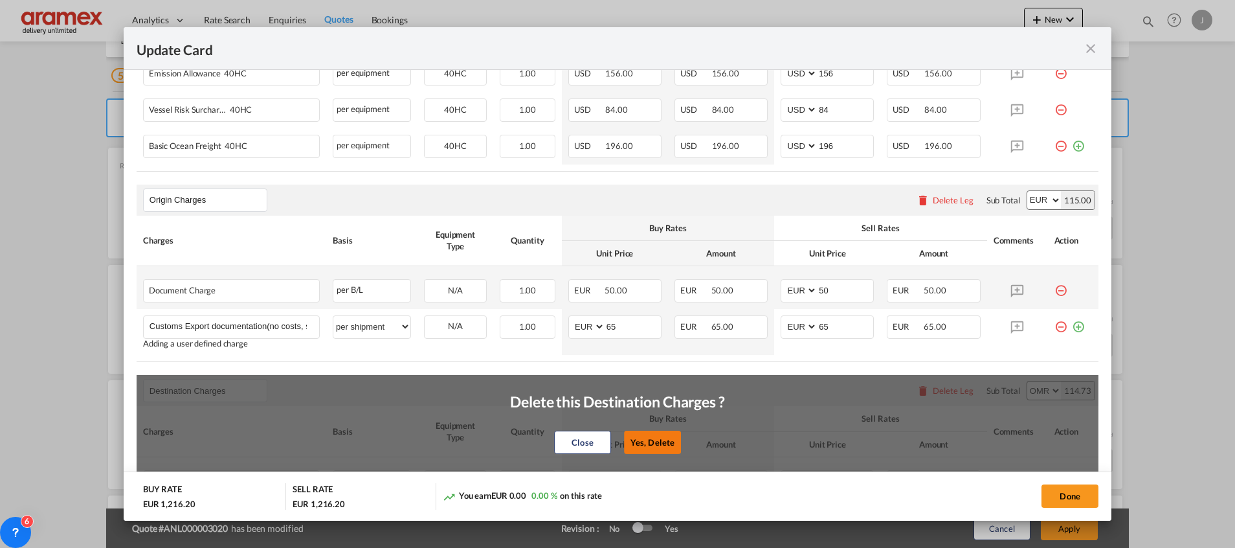
click at [656, 440] on button "Yes, Delete" at bounding box center [652, 441] width 57 height 23
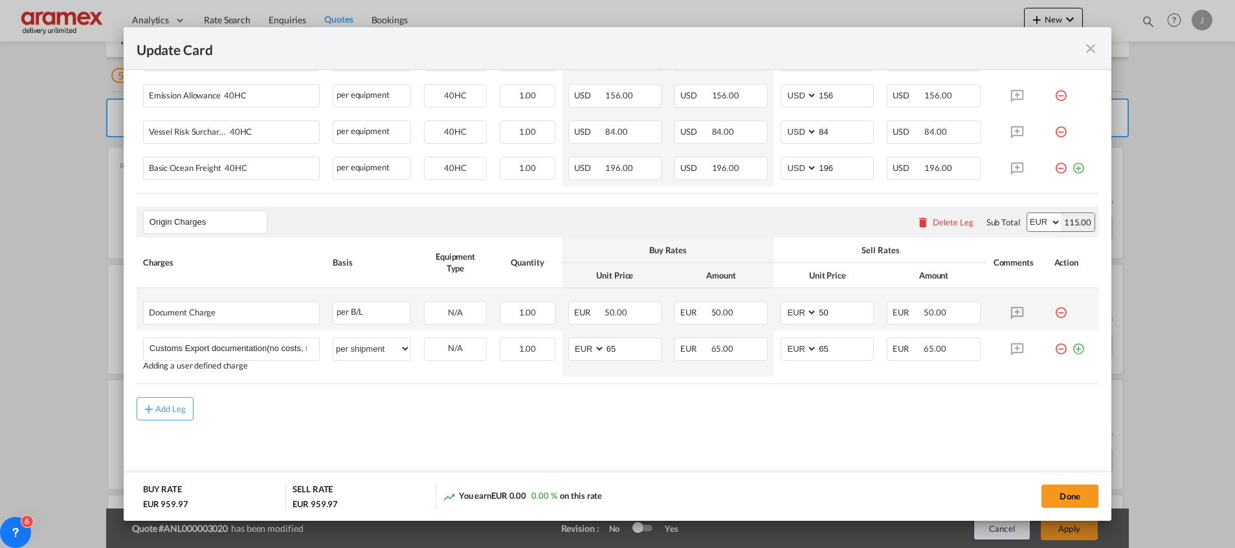
scroll to position [462, 0]
click at [1062, 488] on button "Done" at bounding box center [1069, 495] width 57 height 23
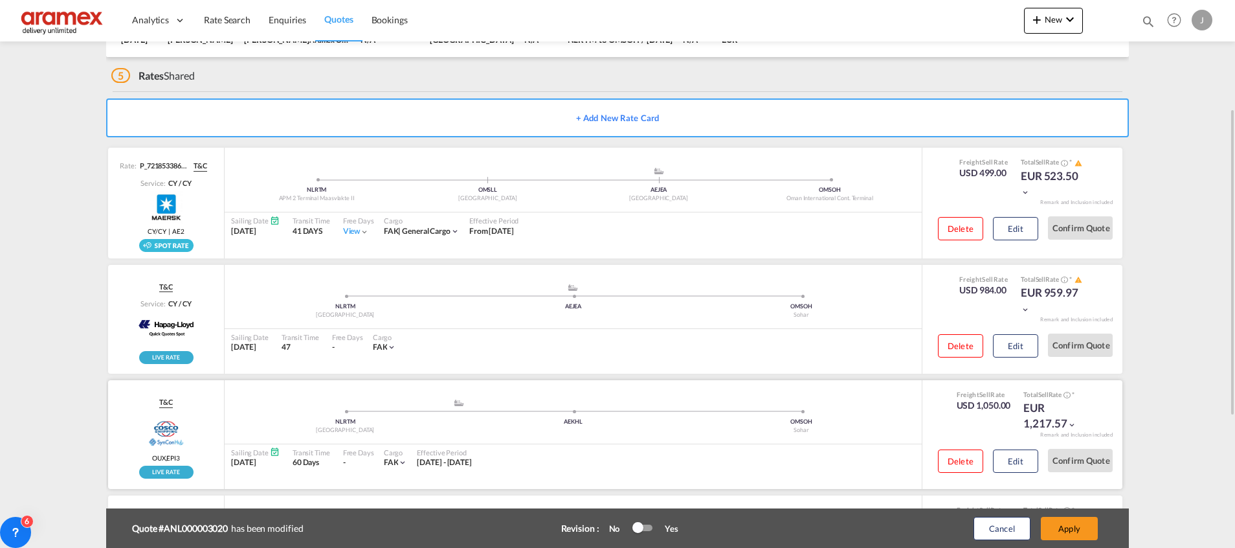
scroll to position [291, 0]
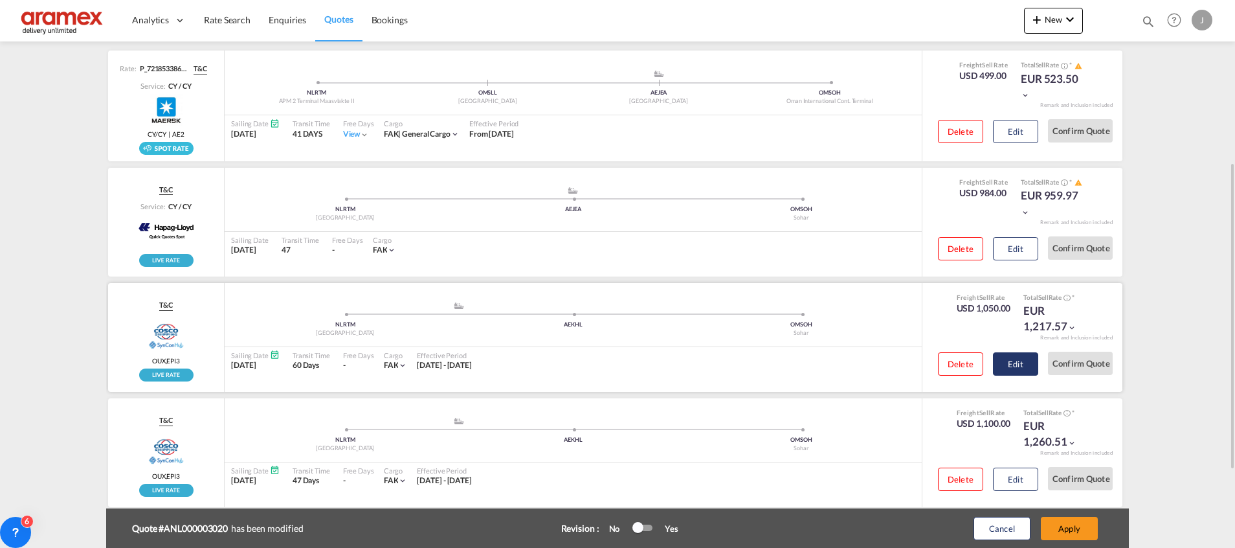
click at [1009, 359] on button "Edit" at bounding box center [1015, 363] width 45 height 23
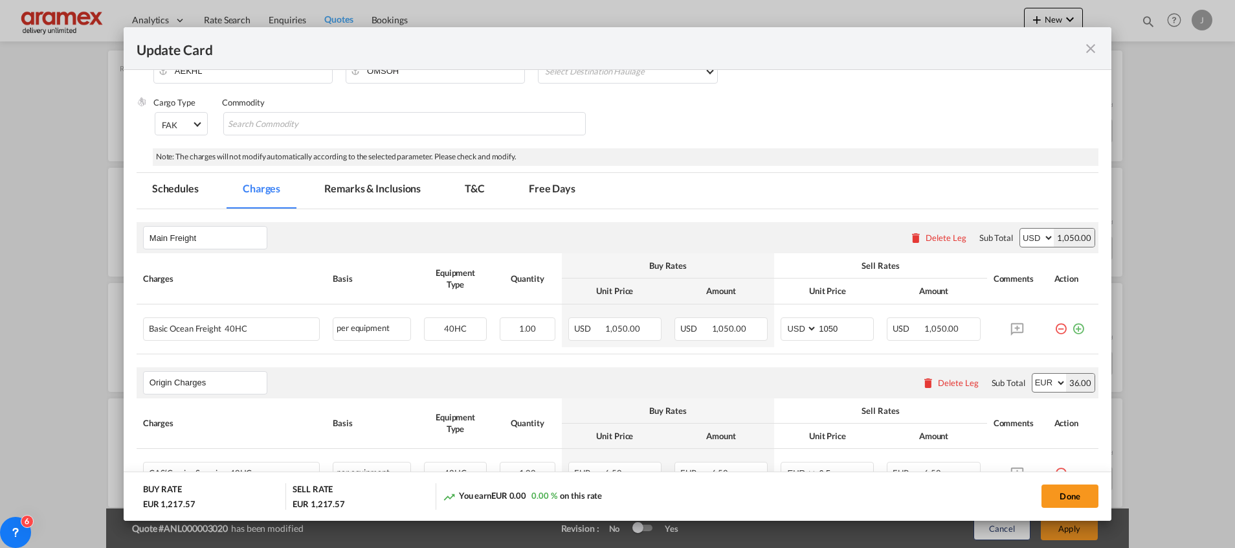
scroll to position [388, 0]
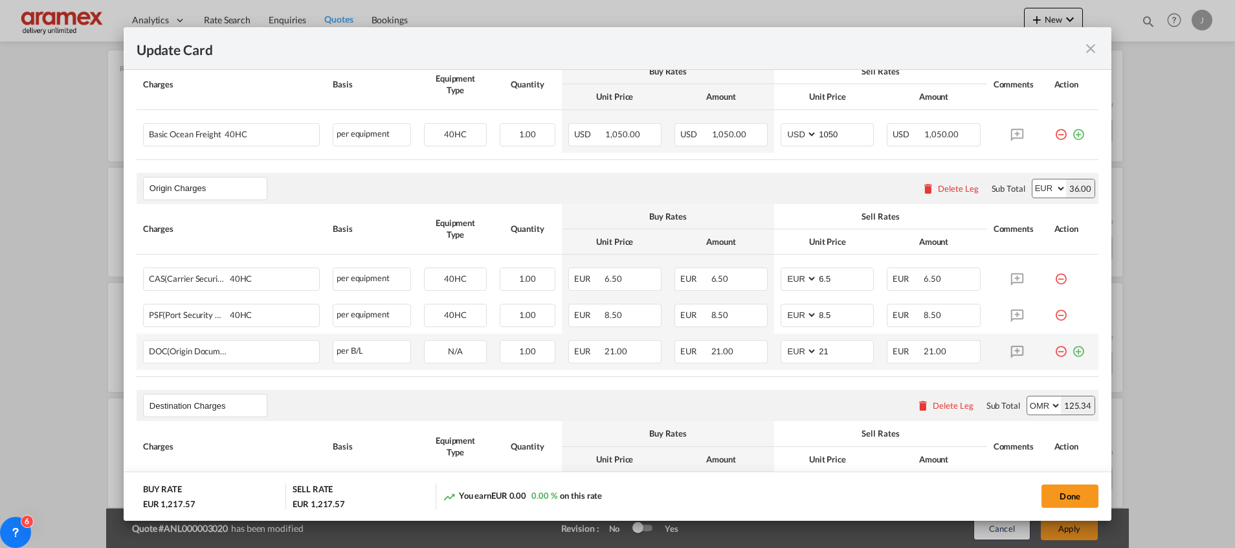
click at [1072, 351] on md-icon "icon-plus-circle-outline green-400-fg" at bounding box center [1078, 346] width 13 height 13
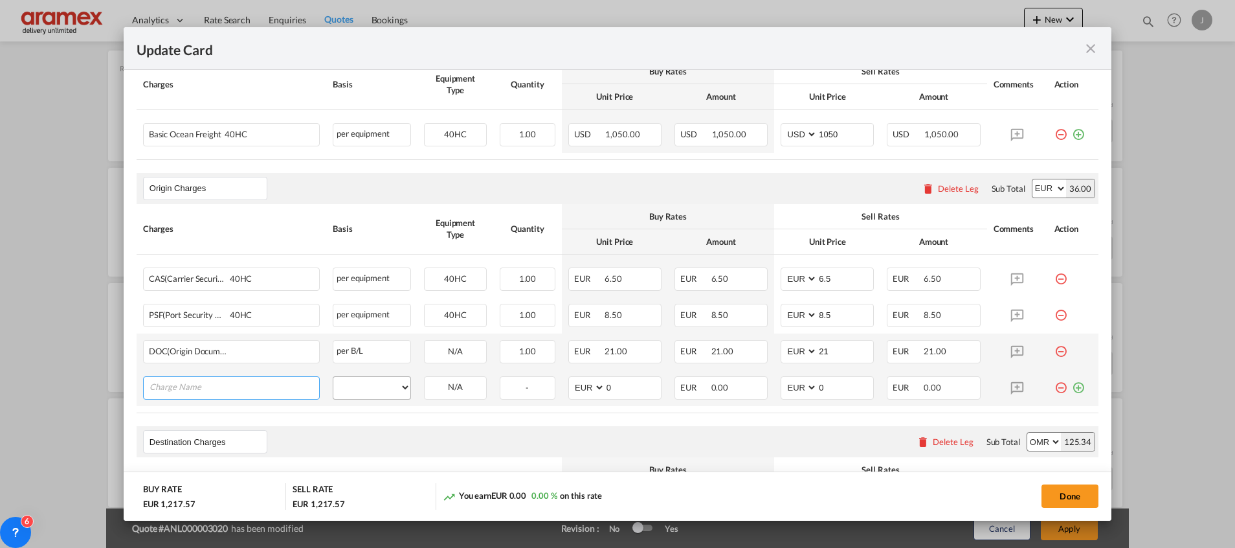
paste input "Customs Export documentation(no costs, suggested sell)"
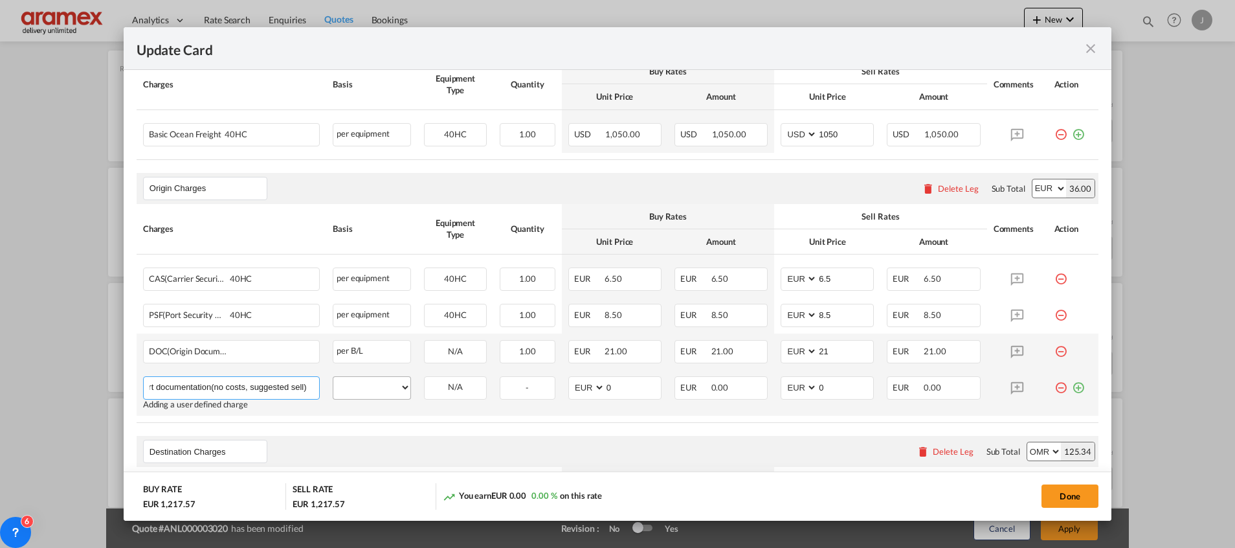
type input "Customs Export documentation(no costs, suggested sell)"
drag, startPoint x: 381, startPoint y: 393, endPoint x: 381, endPoint y: 379, distance: 14.2
click at [381, 393] on select "per equipment per container per B/L per shipping bill per shipment per pallet p…" at bounding box center [371, 387] width 77 height 21
select select "per shipment"
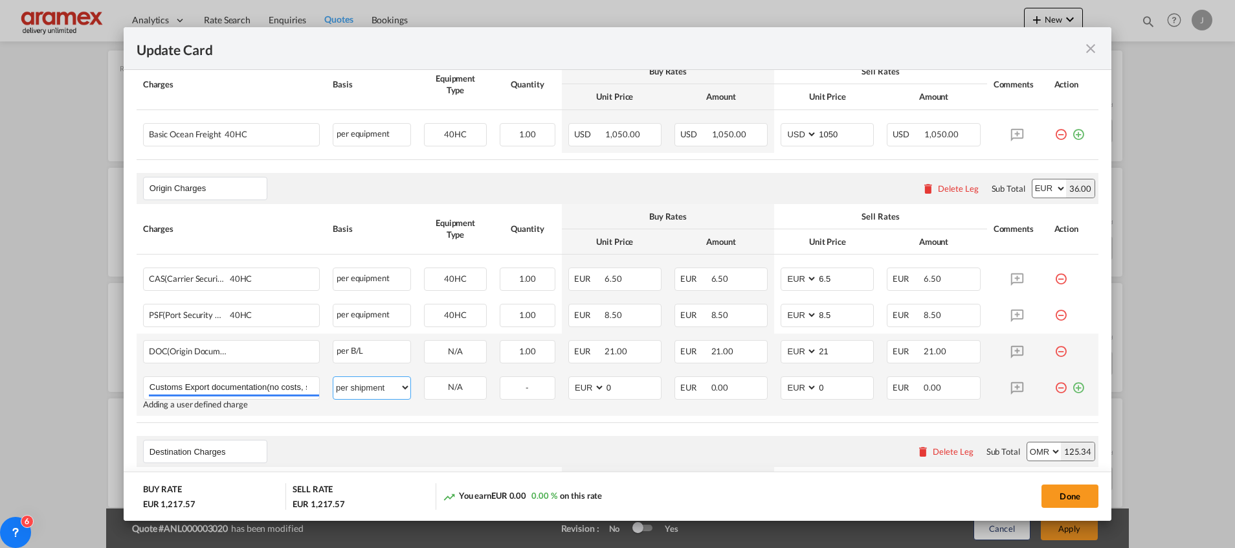
click at [333, 377] on select "per equipment per container per B/L per shipping bill per shipment per pallet p…" at bounding box center [371, 387] width 77 height 21
click at [550, 389] on tr "Customs Export documentation(no costs, suggested sell) Please Enter User Define…" at bounding box center [618, 393] width 962 height 46
type input "65"
drag, startPoint x: 799, startPoint y: 389, endPoint x: 754, endPoint y: 390, distance: 45.3
click at [754, 390] on tr "Customs Export documentation(no costs, suggested sell) Please Enter User Define…" at bounding box center [618, 393] width 962 height 46
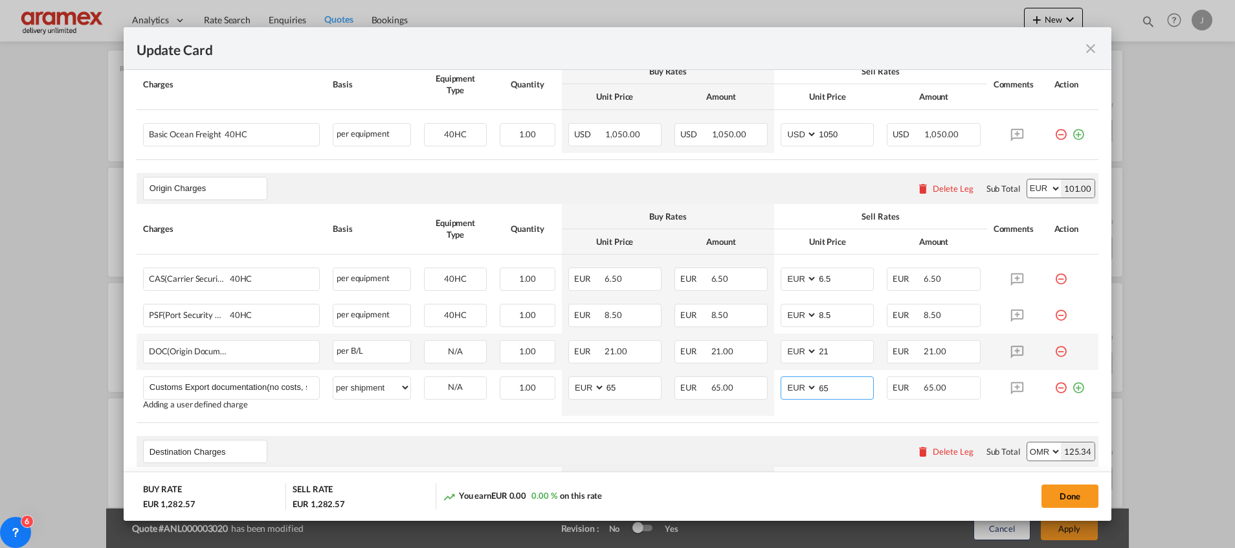
type input "65"
click at [698, 421] on table "Charges Basis Equipment Type Quantity Buy Rates Sell Rates Comments Action Unit…" at bounding box center [618, 313] width 962 height 219
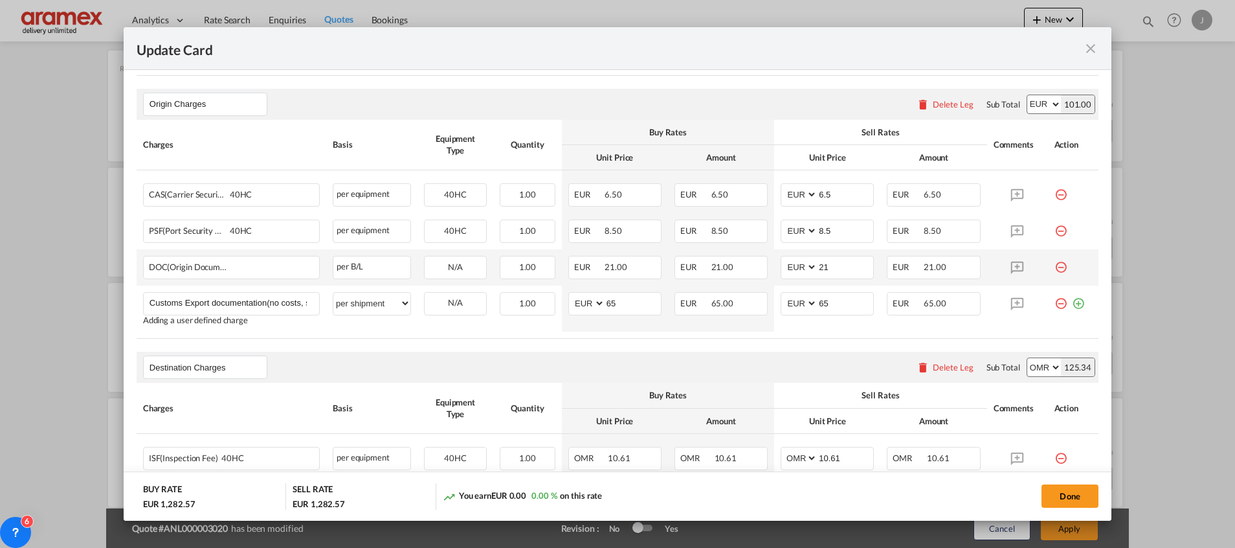
scroll to position [583, 0]
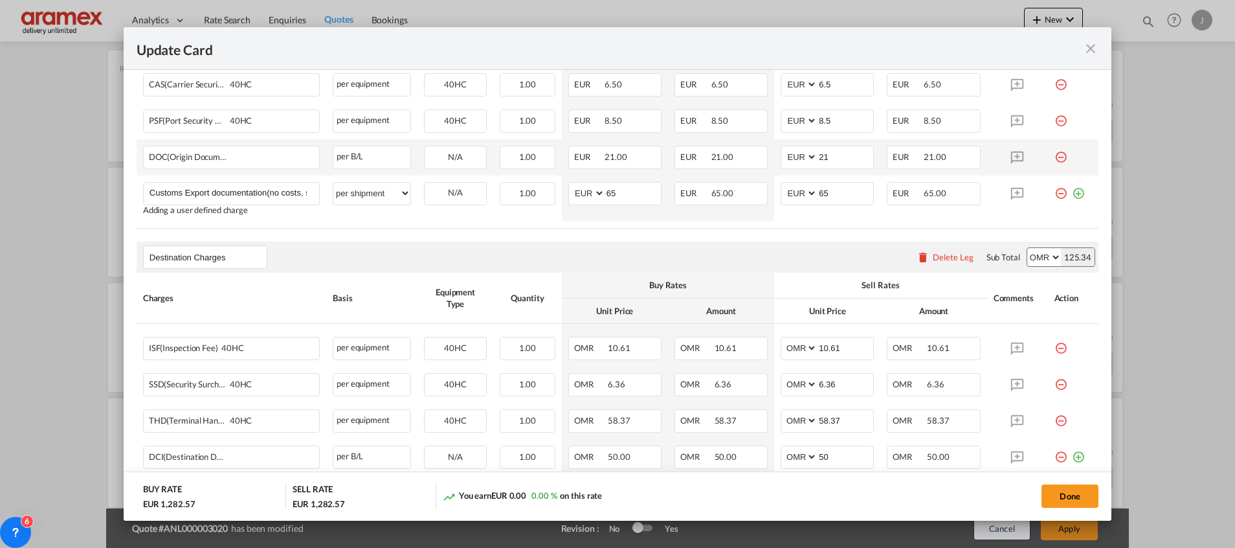
click at [941, 256] on div "Delete Leg" at bounding box center [953, 257] width 41 height 10
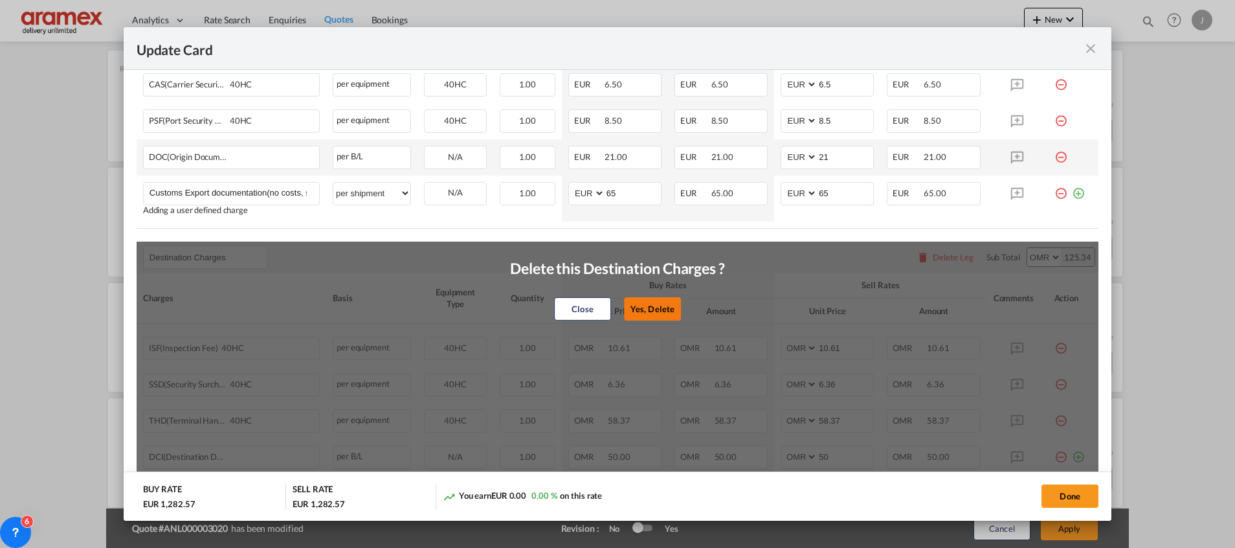
click at [652, 305] on button "Yes, Delete" at bounding box center [652, 308] width 57 height 23
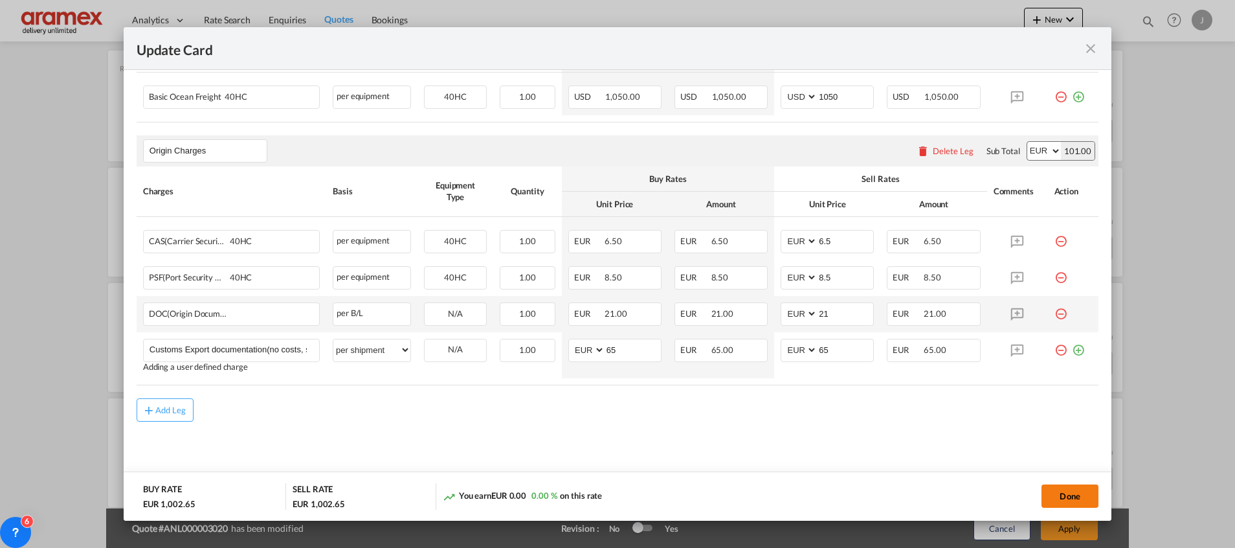
click at [1063, 494] on button "Done" at bounding box center [1069, 495] width 57 height 23
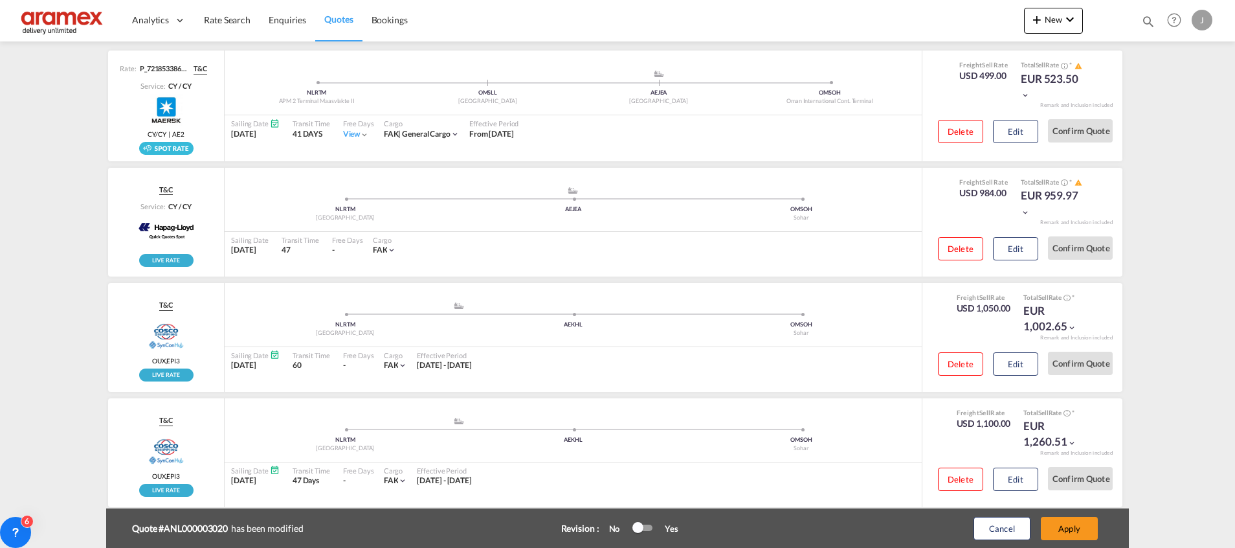
scroll to position [388, 0]
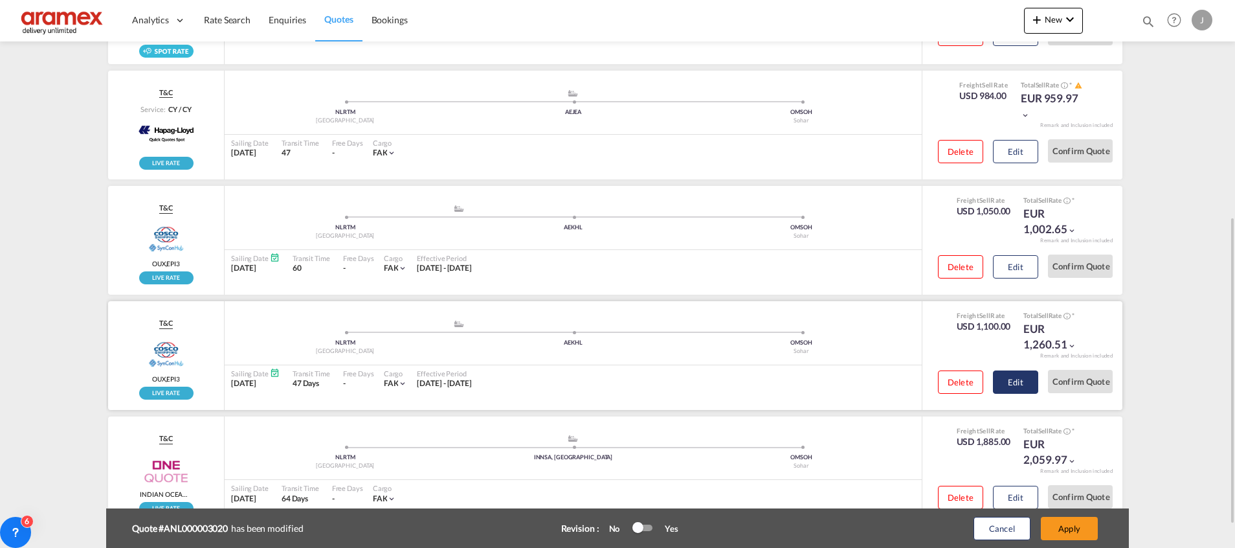
click at [1007, 374] on button "Edit" at bounding box center [1015, 381] width 45 height 23
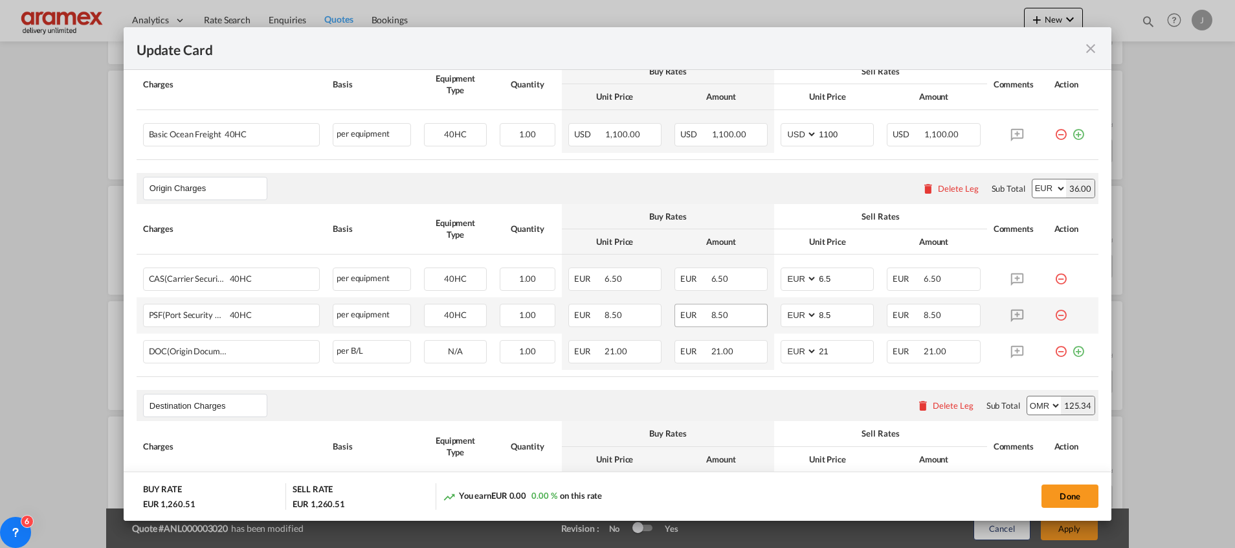
scroll to position [485, 0]
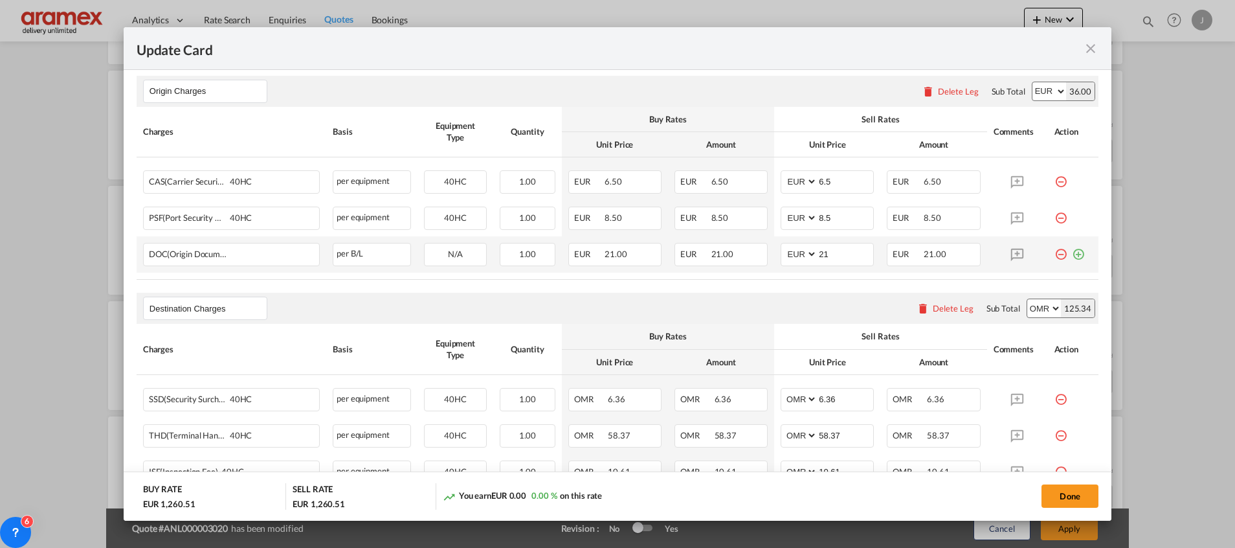
click at [1072, 252] on md-icon "icon-plus-circle-outline green-400-fg" at bounding box center [1078, 249] width 13 height 13
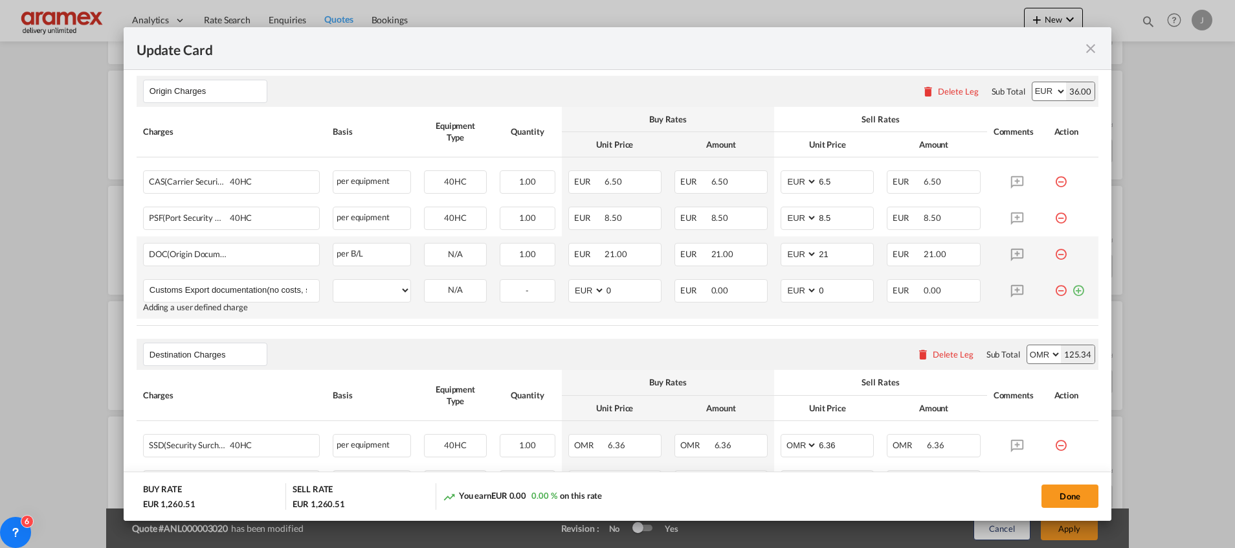
scroll to position [0, 60]
type input "Customs Export documentation(no costs, suggested sell)"
click at [370, 290] on select "per equipment per container per B/L per shipping bill per shipment per pallet p…" at bounding box center [371, 290] width 77 height 21
select select "per shipment"
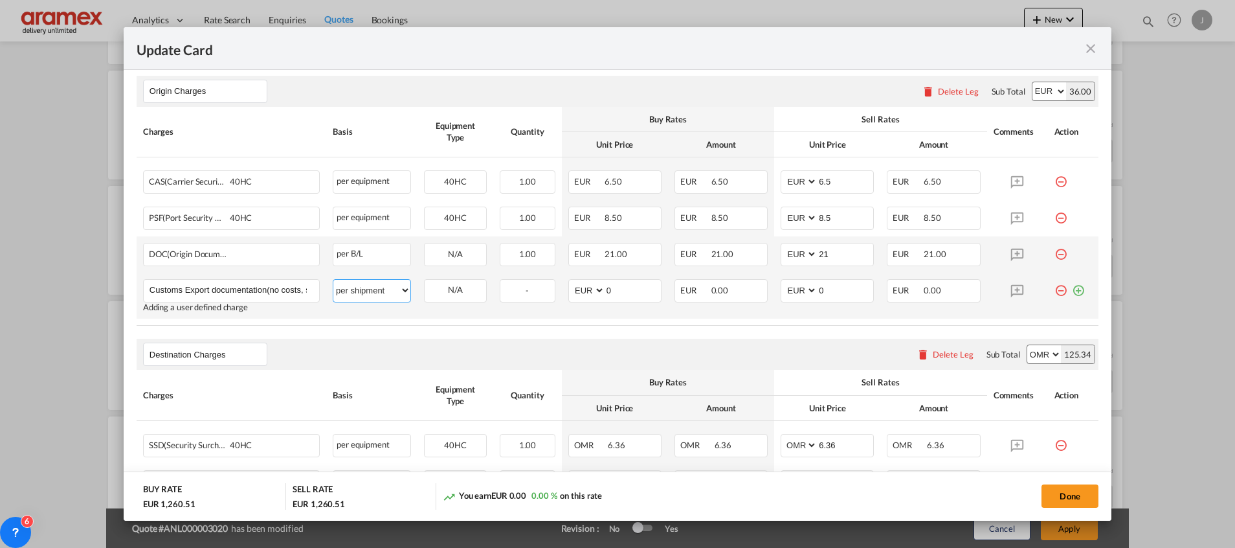
click at [333, 280] on select "per equipment per container per B/L per shipping bill per shipment per pallet p…" at bounding box center [371, 290] width 77 height 21
drag, startPoint x: 624, startPoint y: 289, endPoint x: 556, endPoint y: 284, distance: 68.1
click at [562, 285] on td "AED AFN ALL AMD ANG AOA ARS AUD AWG AZN BAM BBD BDT BGN BHD BIF BMD BND [PERSON…" at bounding box center [615, 295] width 106 height 46
type input "65"
drag, startPoint x: 831, startPoint y: 286, endPoint x: 772, endPoint y: 287, distance: 59.6
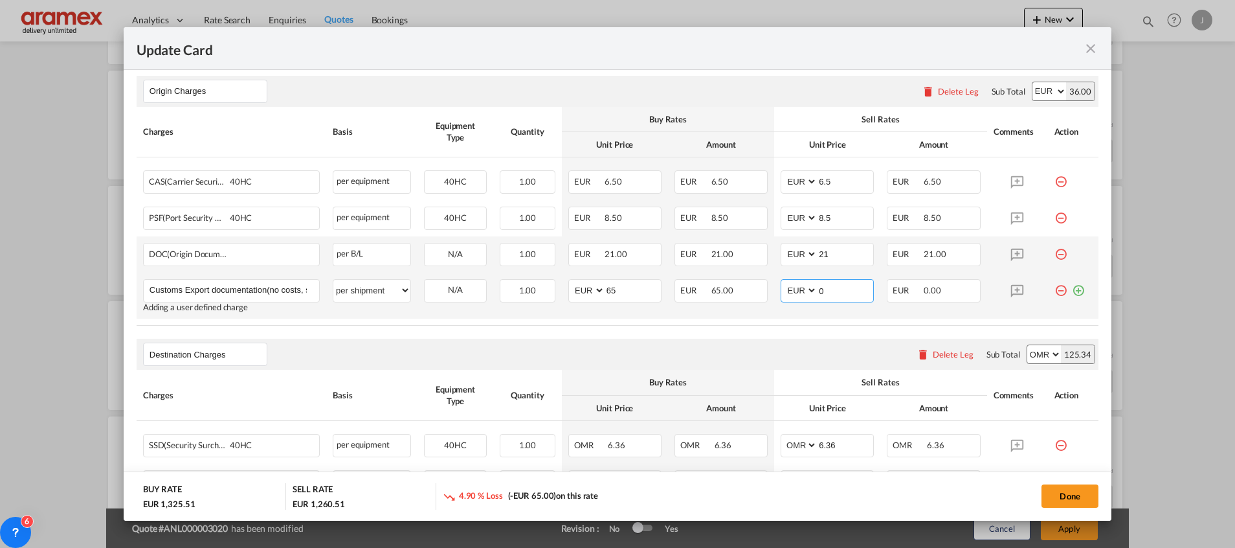
click at [781, 287] on md-input-container "AED AFN ALL AMD ANG AOA ARS AUD AWG AZN BAM BBD BDT BGN BHD BIF BMD BND [PERSON…" at bounding box center [827, 290] width 93 height 23
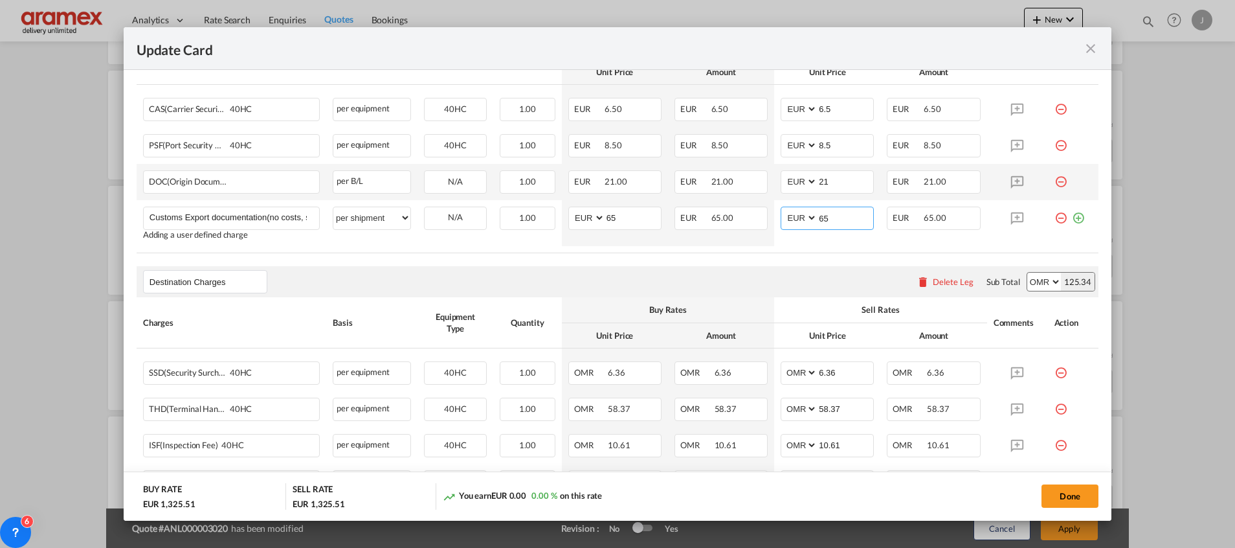
scroll to position [583, 0]
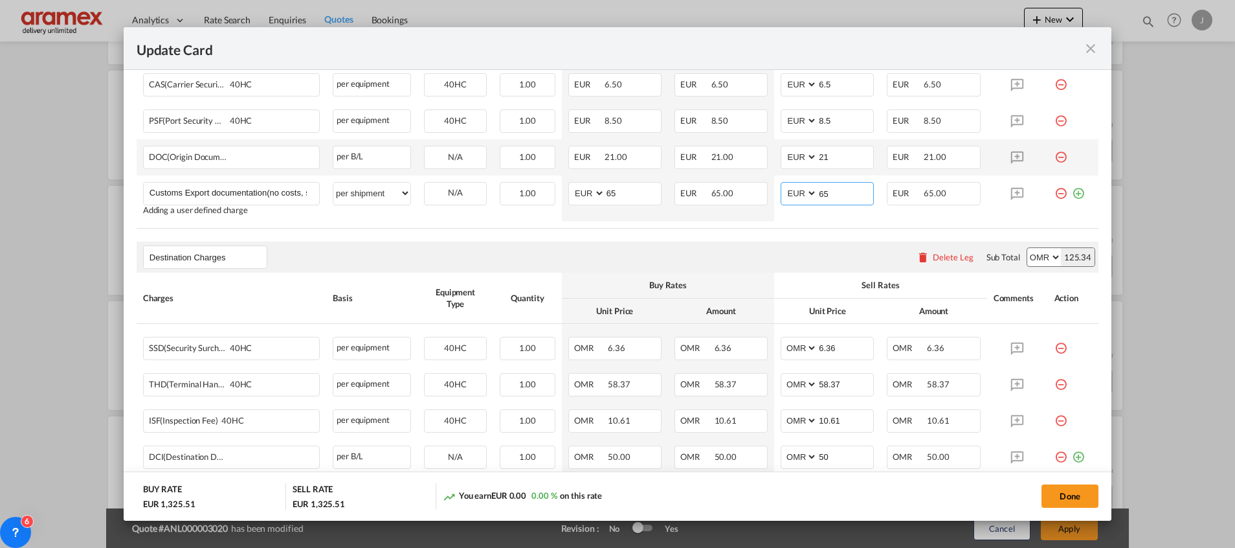
type input "65"
click at [933, 261] on div "Delete Leg" at bounding box center [953, 257] width 41 height 10
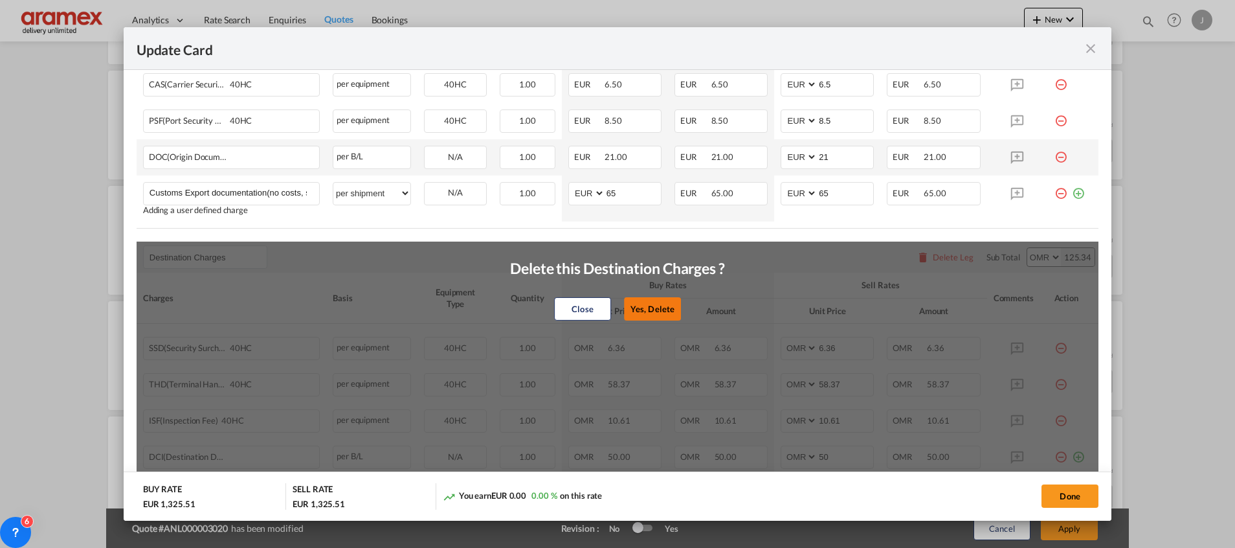
click at [639, 309] on button "Yes, Delete" at bounding box center [652, 308] width 57 height 23
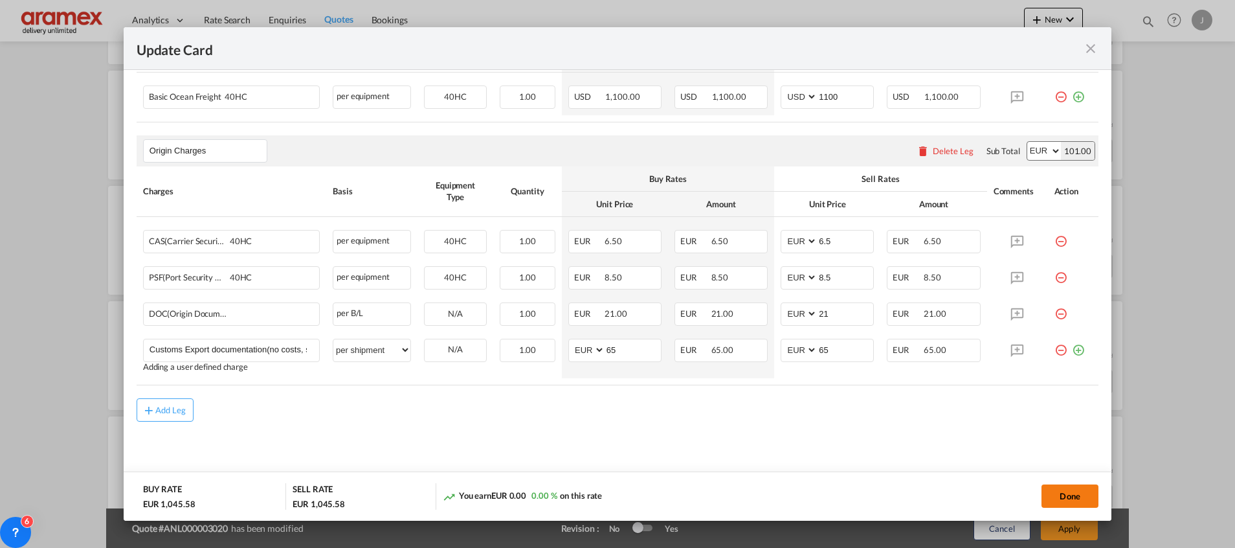
click at [1069, 495] on button "Done" at bounding box center [1069, 495] width 57 height 23
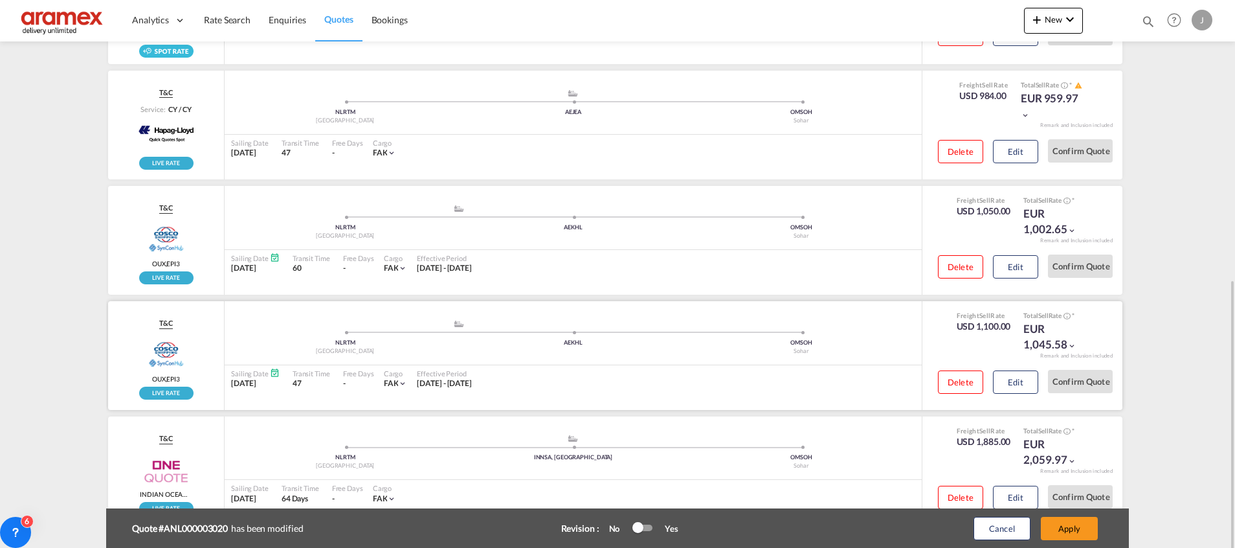
scroll to position [428, 0]
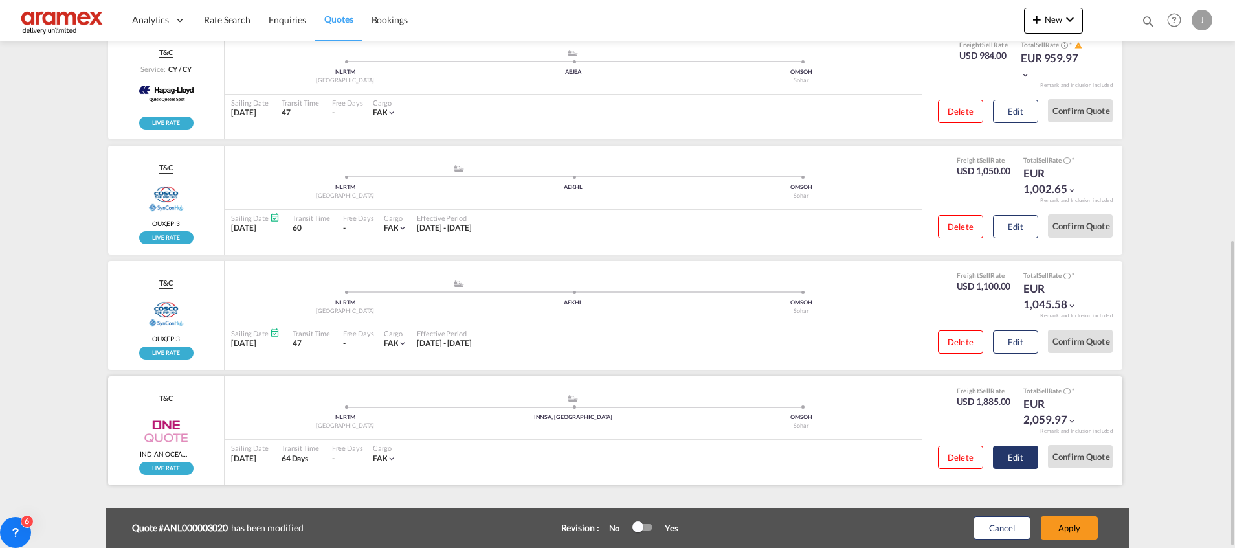
click at [1021, 461] on button "Edit" at bounding box center [1015, 456] width 45 height 23
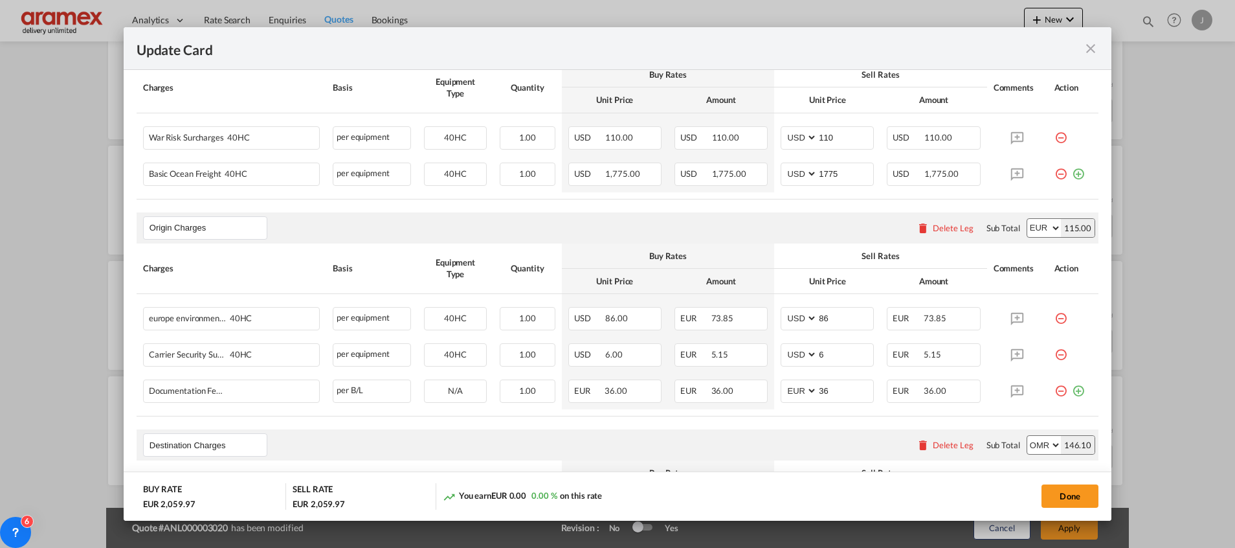
scroll to position [485, 0]
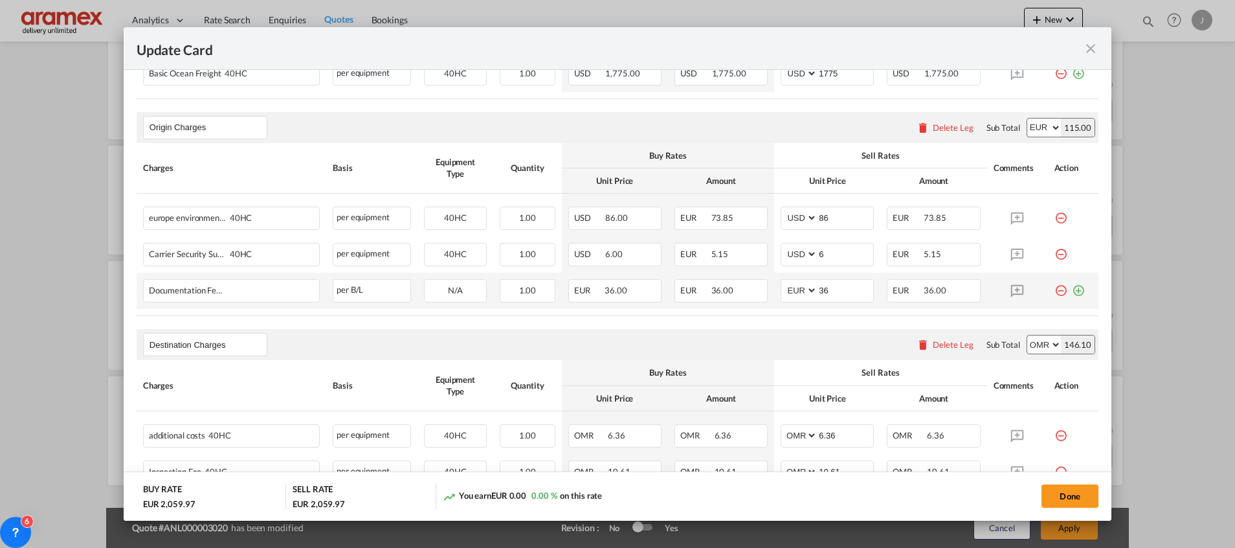
click at [1072, 291] on md-icon "icon-plus-circle-outline green-400-fg" at bounding box center [1078, 285] width 13 height 13
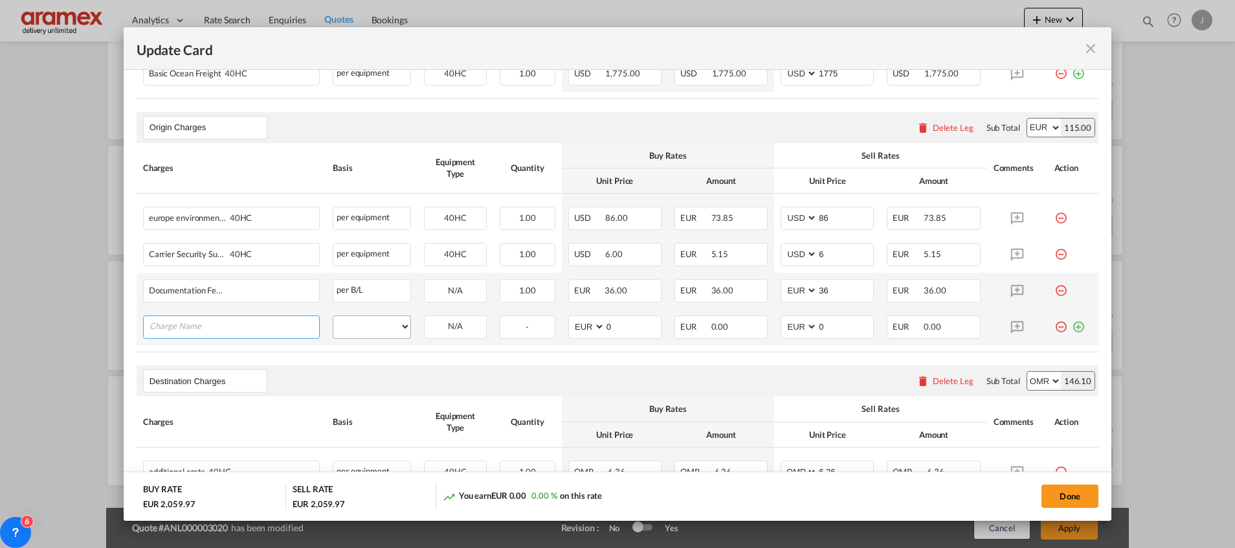
paste input "Customs Export documentation(no costs, suggested sell)"
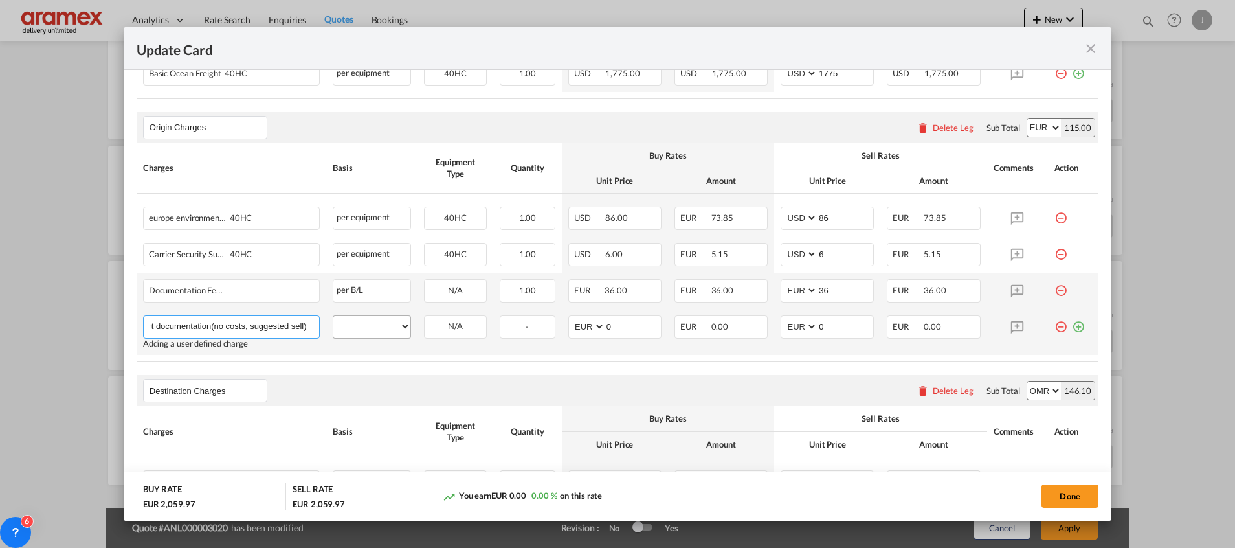
type input "Customs Export documentation(no costs, suggested sell)"
click at [362, 322] on select "per equipment per container per B/L per shipping bill per shipment per pallet p…" at bounding box center [371, 326] width 77 height 21
select select "per shipment"
click at [333, 316] on select "per equipment per container per B/L per shipping bill per shipment per pallet p…" at bounding box center [371, 326] width 77 height 21
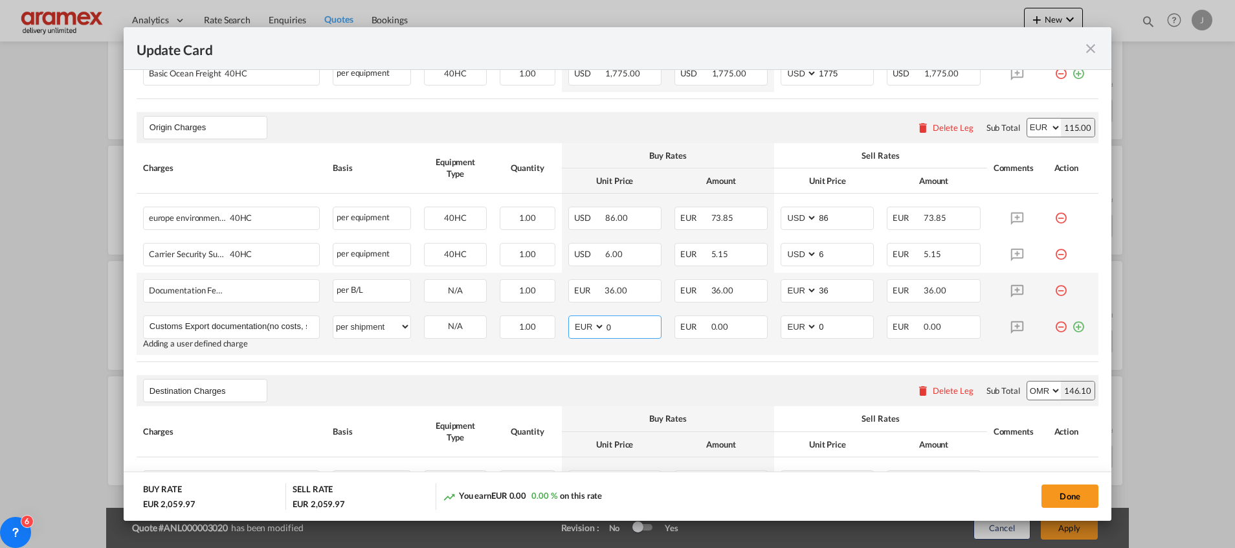
drag, startPoint x: 626, startPoint y: 324, endPoint x: 578, endPoint y: 324, distance: 47.9
click at [578, 324] on md-input-container "AED AFN ALL AMD ANG AOA ARS AUD AWG AZN BAM BBD BDT BGN BHD BIF BMD BND [PERSON…" at bounding box center [614, 326] width 93 height 23
type input "5"
type input "65"
click at [820, 324] on input "0" at bounding box center [845, 325] width 56 height 19
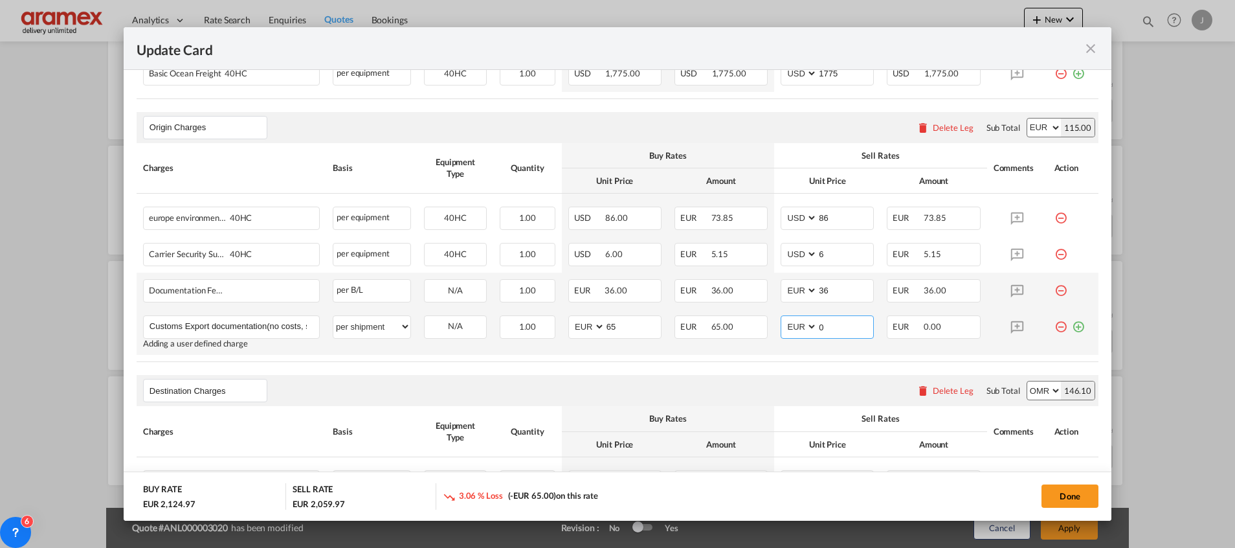
drag, startPoint x: 821, startPoint y: 330, endPoint x: 789, endPoint y: 330, distance: 32.4
click at [789, 330] on md-input-container "AED AFN ALL AMD ANG AOA ARS AUD AWG AZN BAM BBD BDT BGN BHD BIF BMD BND [PERSON…" at bounding box center [827, 326] width 93 height 23
type input "65"
click at [735, 362] on rate-modification "Main Freight Please enter leg name Leg Name Already Exists Delete Leg Sub Total…" at bounding box center [618, 303] width 962 height 770
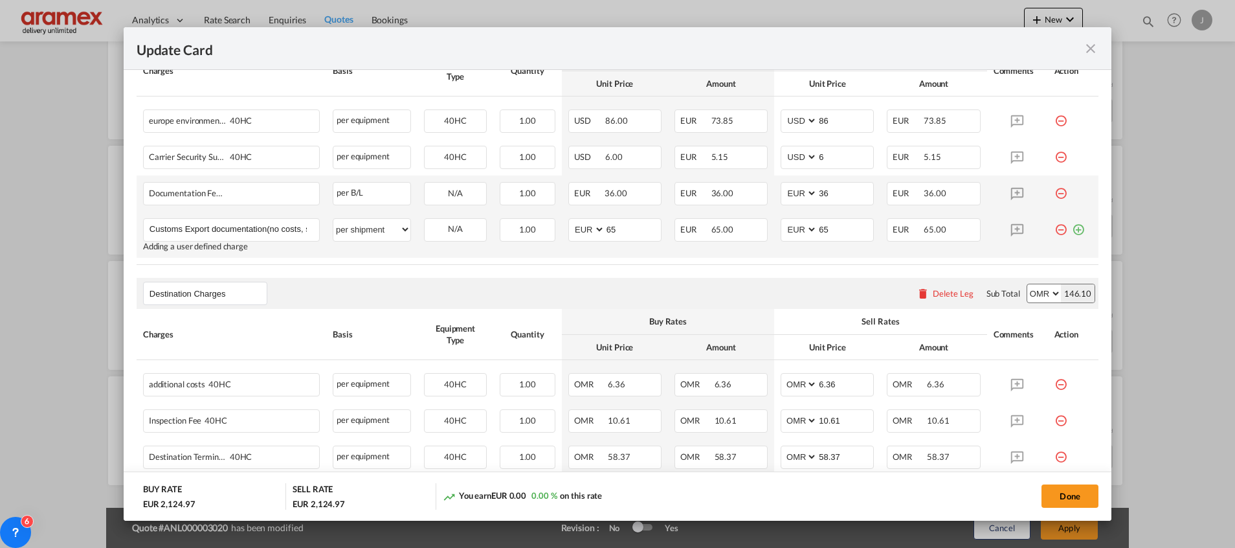
scroll to position [680, 0]
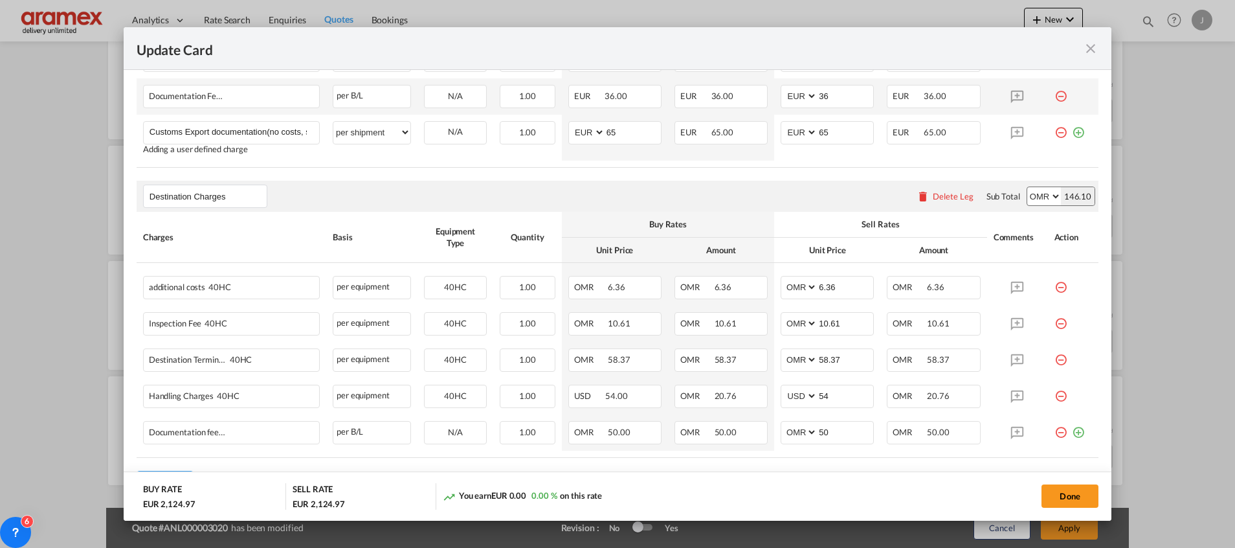
click at [933, 194] on div "Delete Leg" at bounding box center [953, 196] width 41 height 10
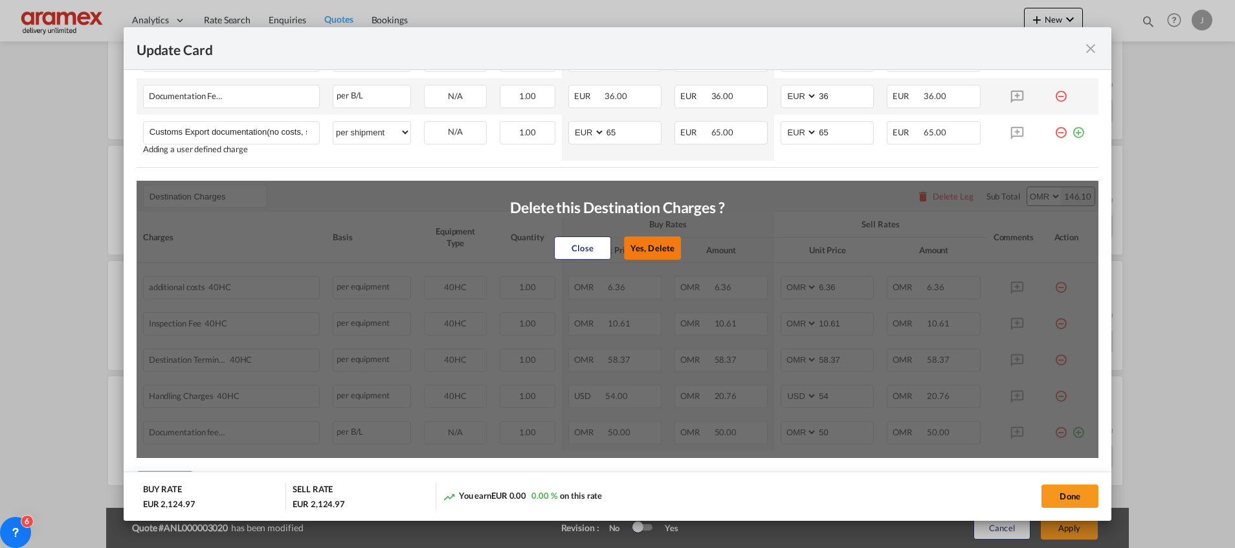
click at [637, 241] on button "Yes, Delete" at bounding box center [652, 247] width 57 height 23
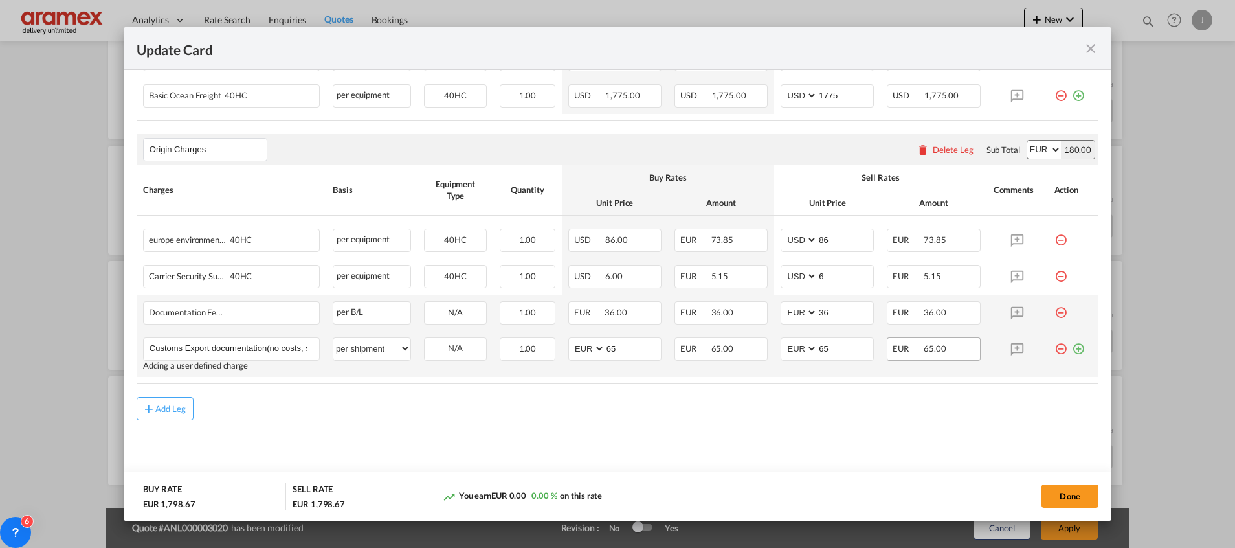
scroll to position [462, 0]
click at [1073, 496] on button "Done" at bounding box center [1069, 495] width 57 height 23
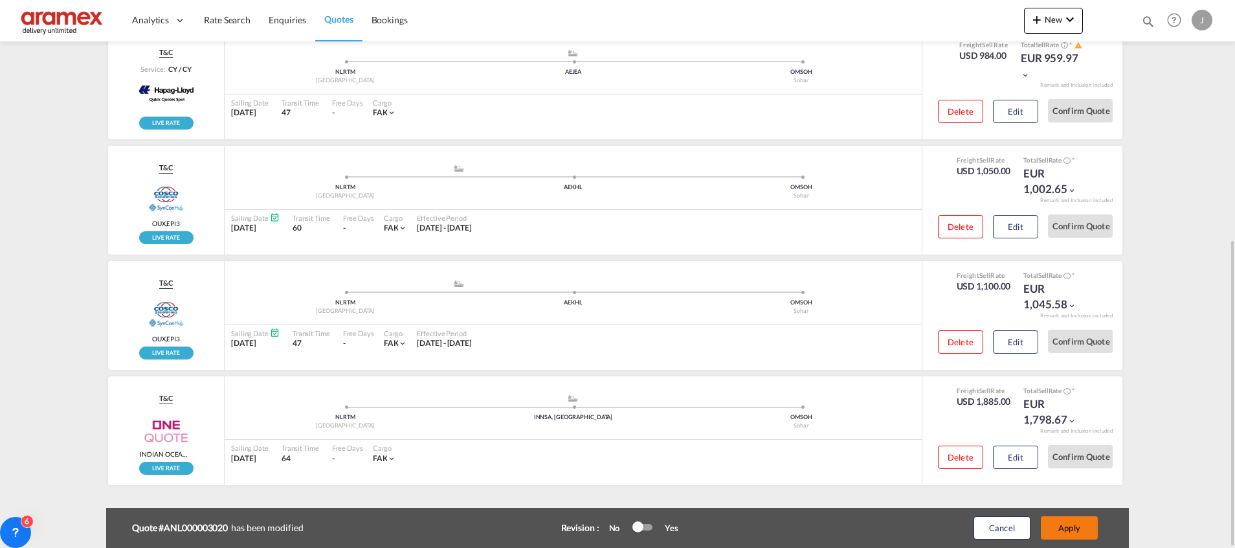
click at [1078, 531] on button "Apply" at bounding box center [1069, 527] width 57 height 23
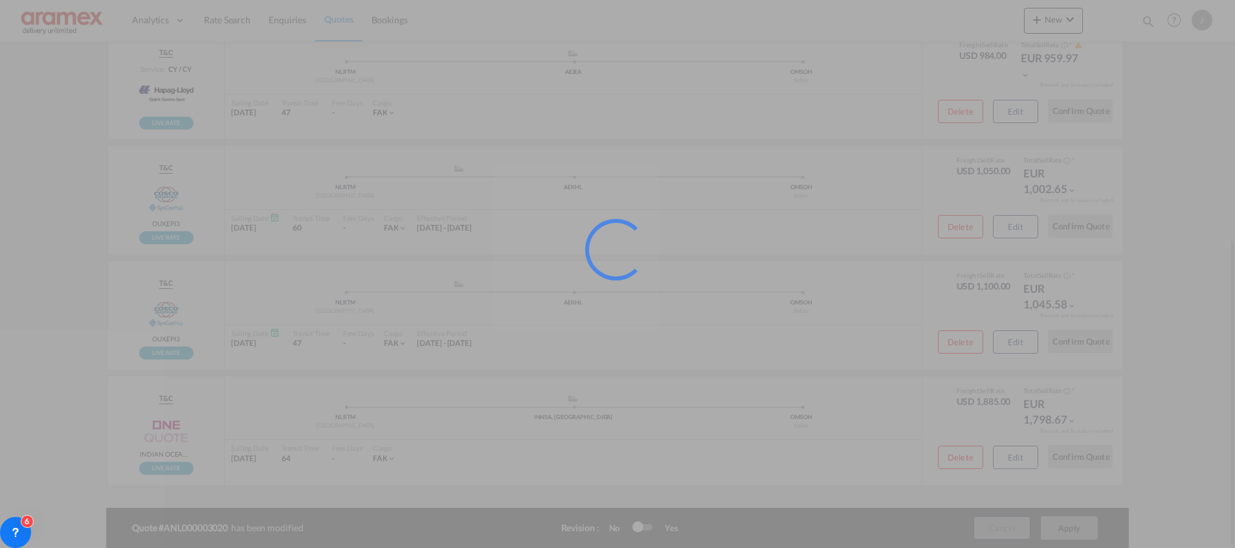
scroll to position [388, 0]
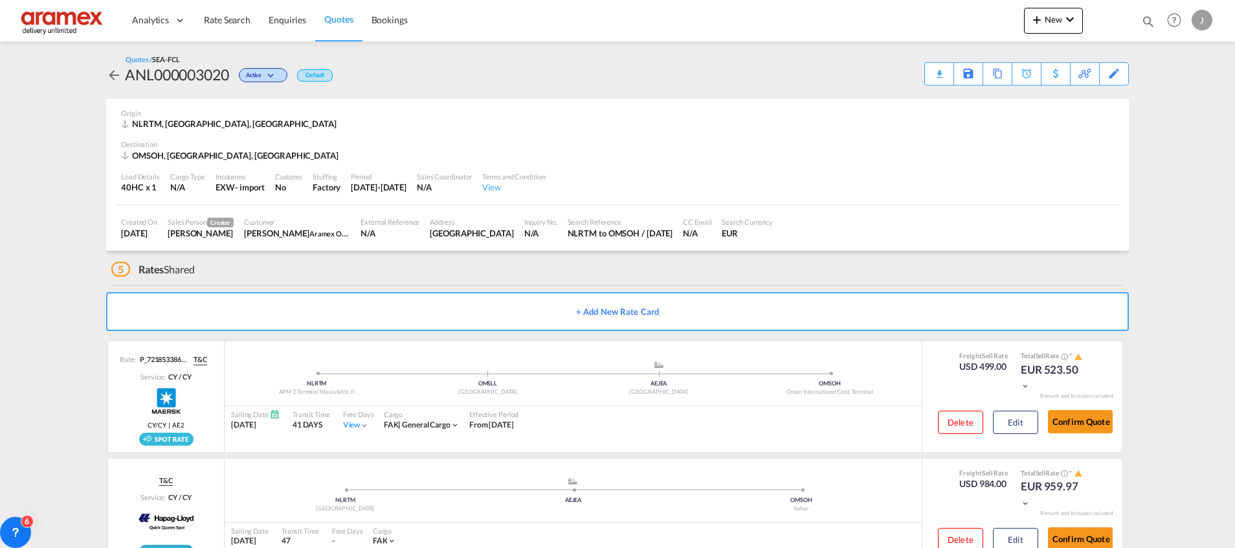
click at [0, 0] on div "Download Quote" at bounding box center [0, 0] width 0 height 0
click at [220, 19] on span "Rate Search" at bounding box center [227, 19] width 47 height 11
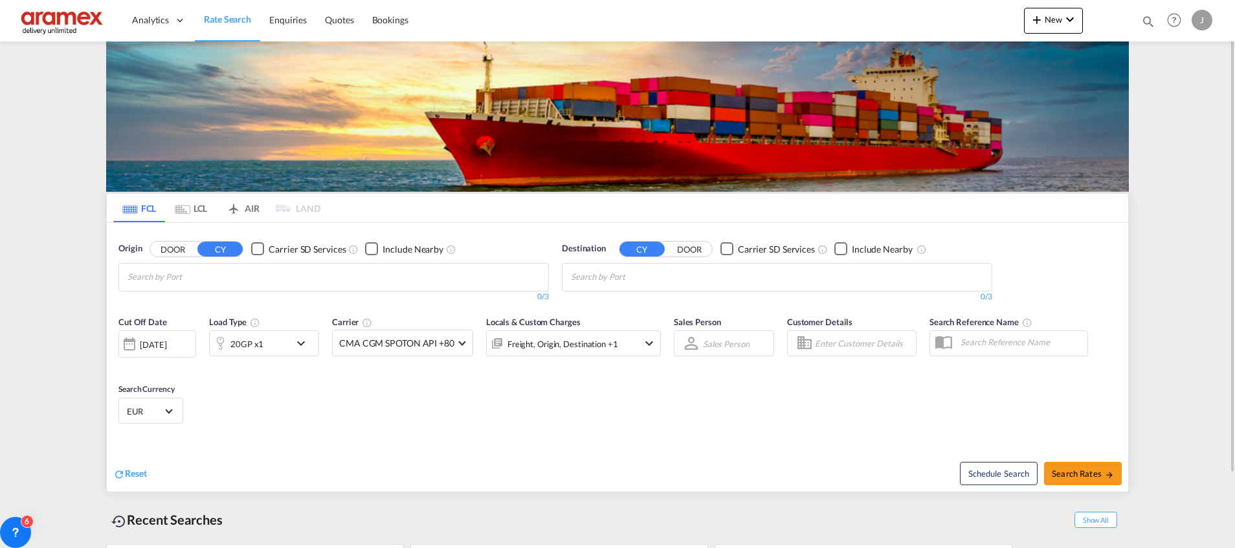
click at [272, 340] on div "20GP x1" at bounding box center [250, 343] width 80 height 26
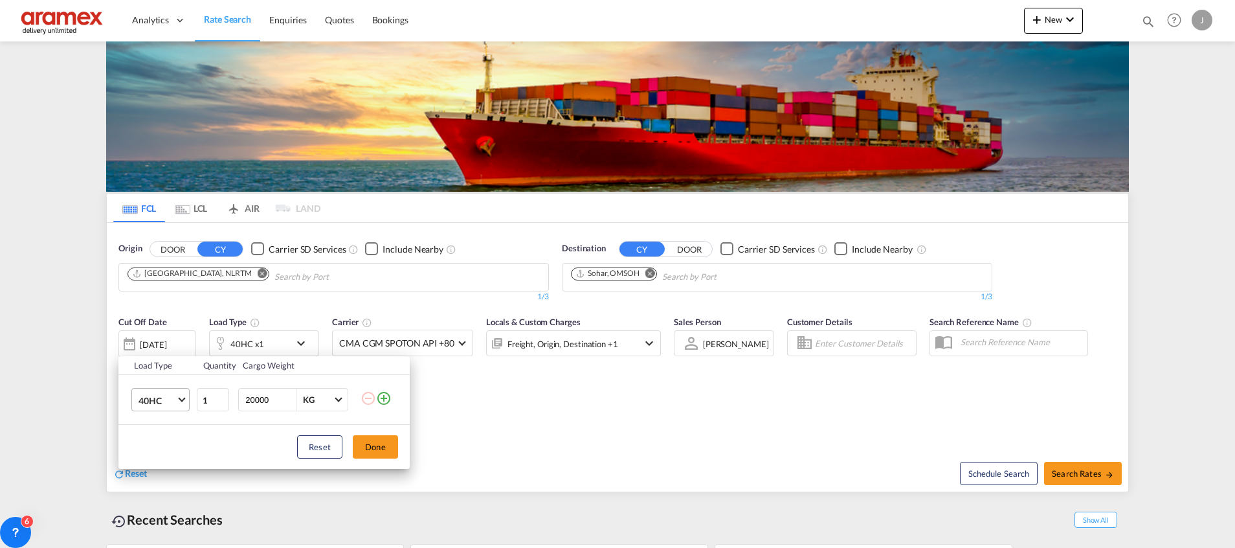
click at [177, 404] on md-select-value "40HC" at bounding box center [163, 399] width 52 height 22
click at [166, 467] on md-option "20RE" at bounding box center [172, 462] width 88 height 31
click at [383, 449] on button "Done" at bounding box center [375, 446] width 45 height 23
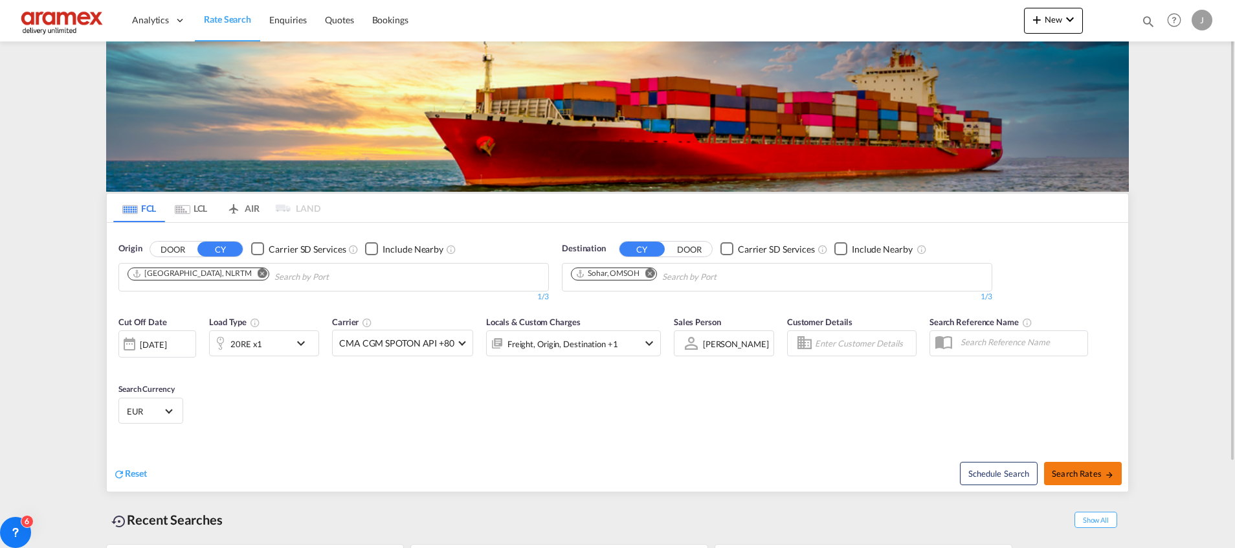
click at [1078, 463] on button "Search Rates" at bounding box center [1083, 472] width 78 height 23
type input "NLRTM to OMSOH / [DATE]"
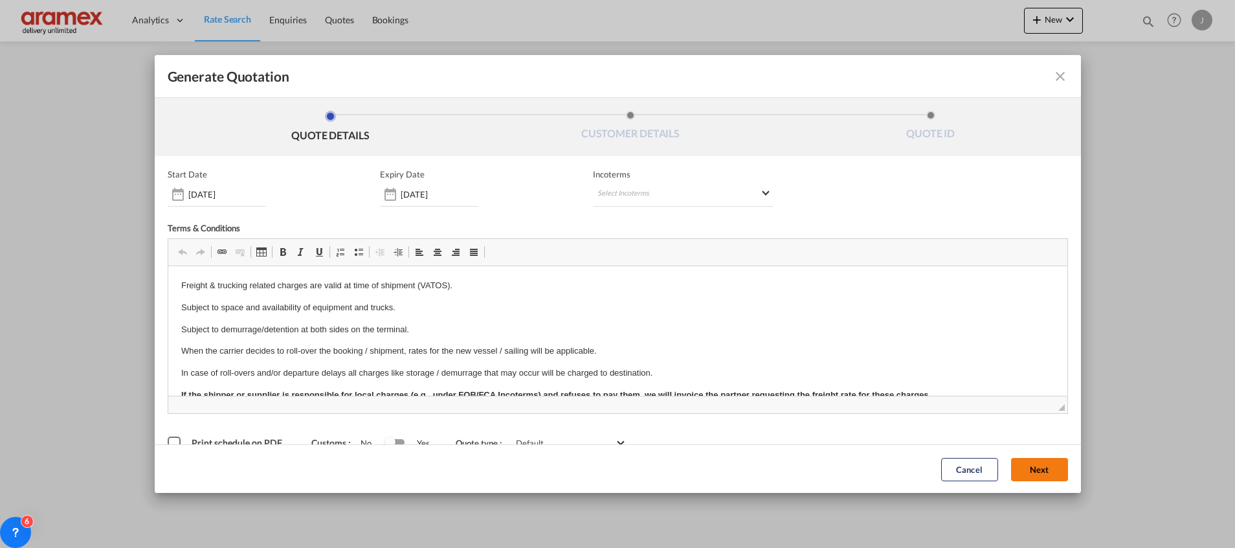
click at [1023, 463] on button "Next" at bounding box center [1039, 468] width 57 height 23
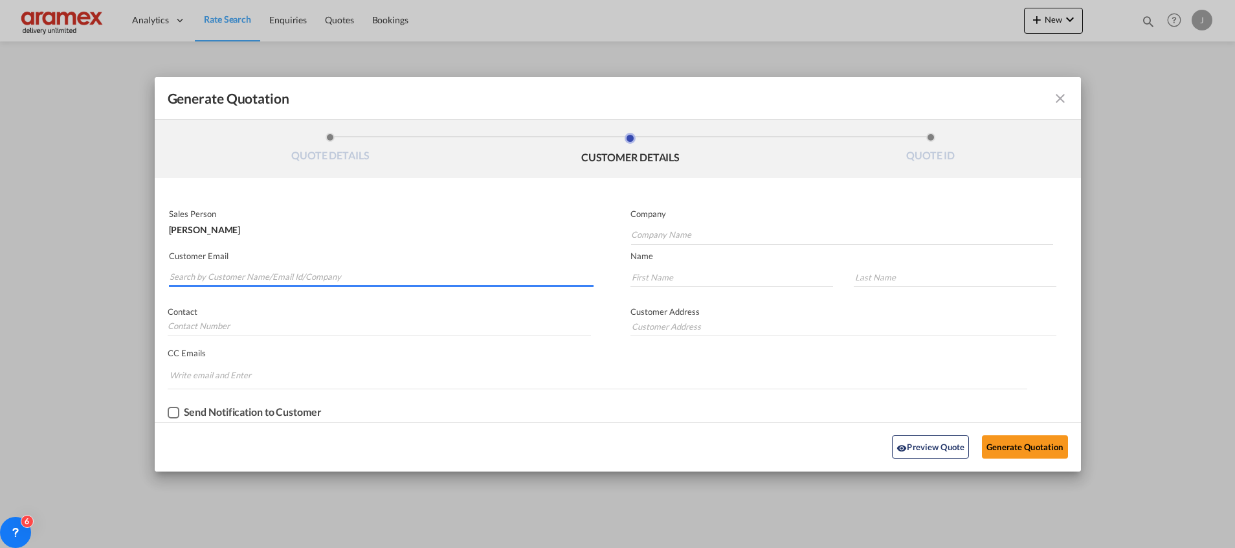
click at [283, 284] on md-autocomplete-wrap "Generate QuotationQUOTE ..." at bounding box center [381, 274] width 425 height 26
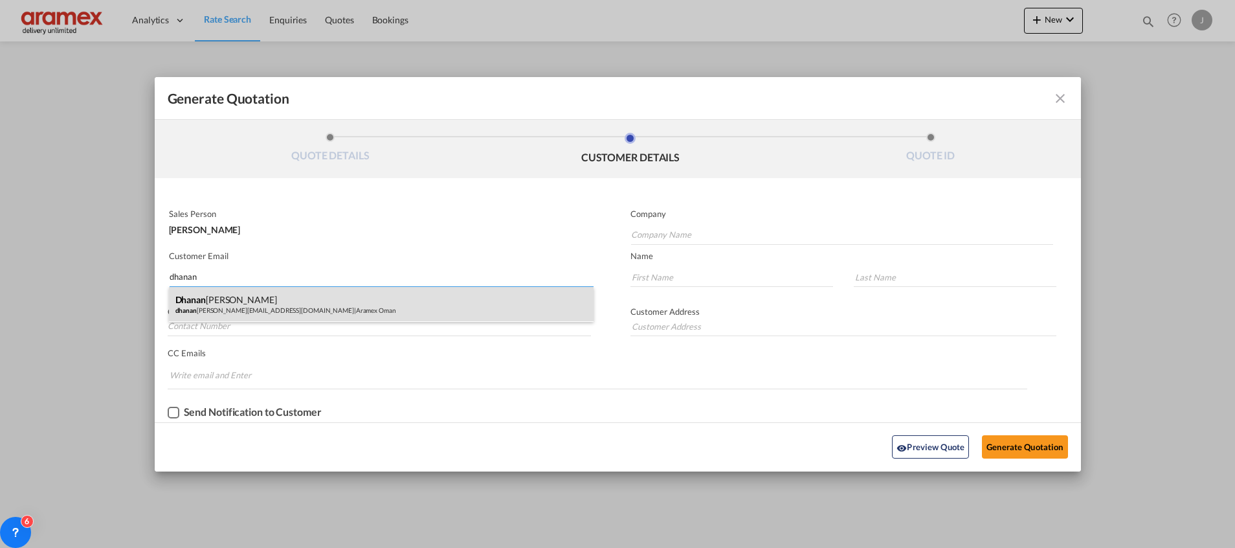
type input "dhanan"
click at [257, 296] on div "[PERSON_NAME] [PERSON_NAME][EMAIL_ADDRESS][DOMAIN_NAME] | Aramex [GEOGRAPHIC_DA…" at bounding box center [381, 304] width 425 height 35
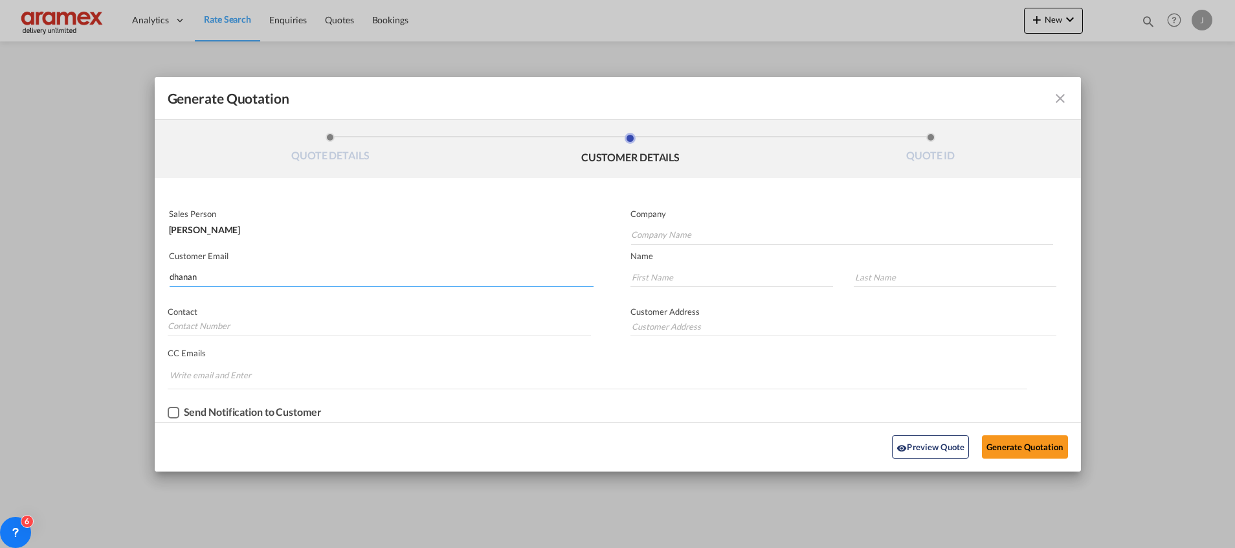
type input "Aramex Oman"
type input "[EMAIL_ADDRESS][DOMAIN_NAME]"
type input "Dhananjay"
type input "[PERSON_NAME]"
type input "[GEOGRAPHIC_DATA]"
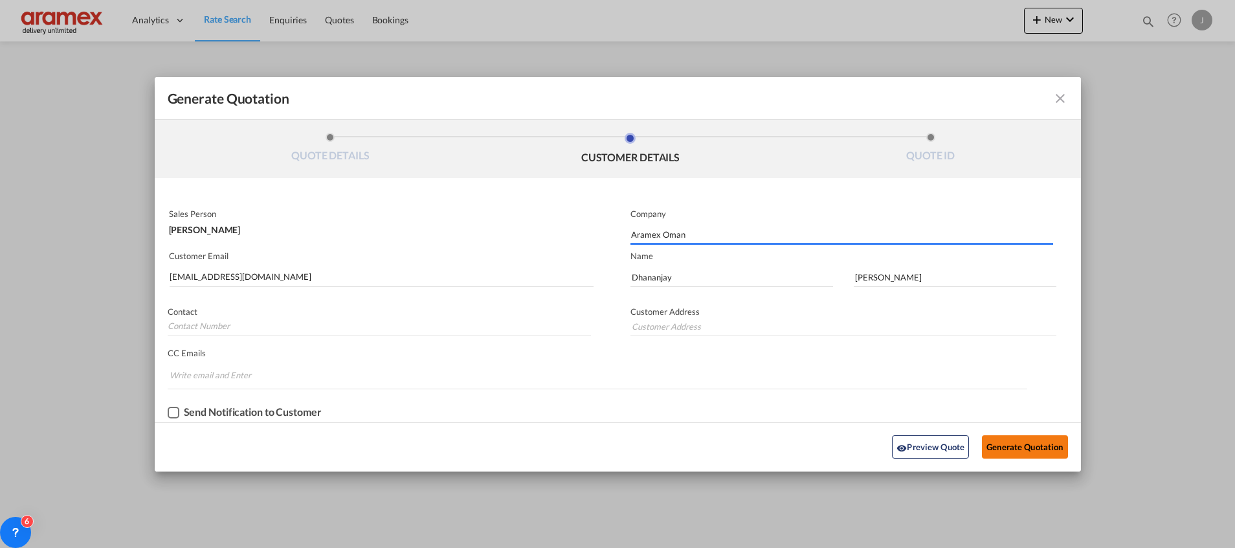
click at [1008, 442] on button "Generate Quotation" at bounding box center [1024, 446] width 85 height 23
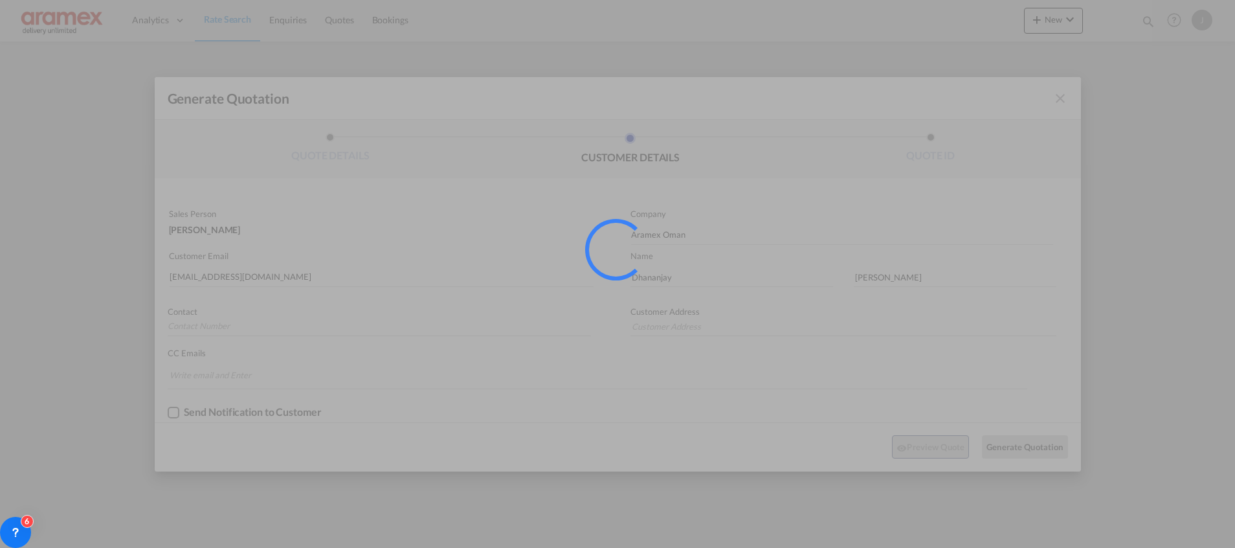
type input "[GEOGRAPHIC_DATA]"
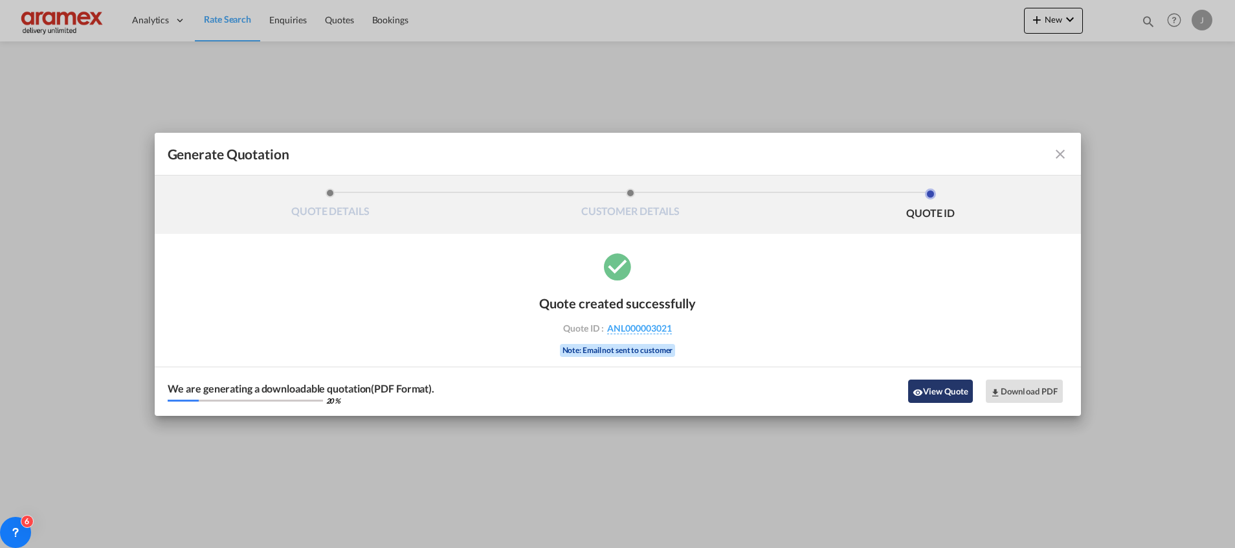
click at [942, 392] on button "View Quote" at bounding box center [940, 390] width 65 height 23
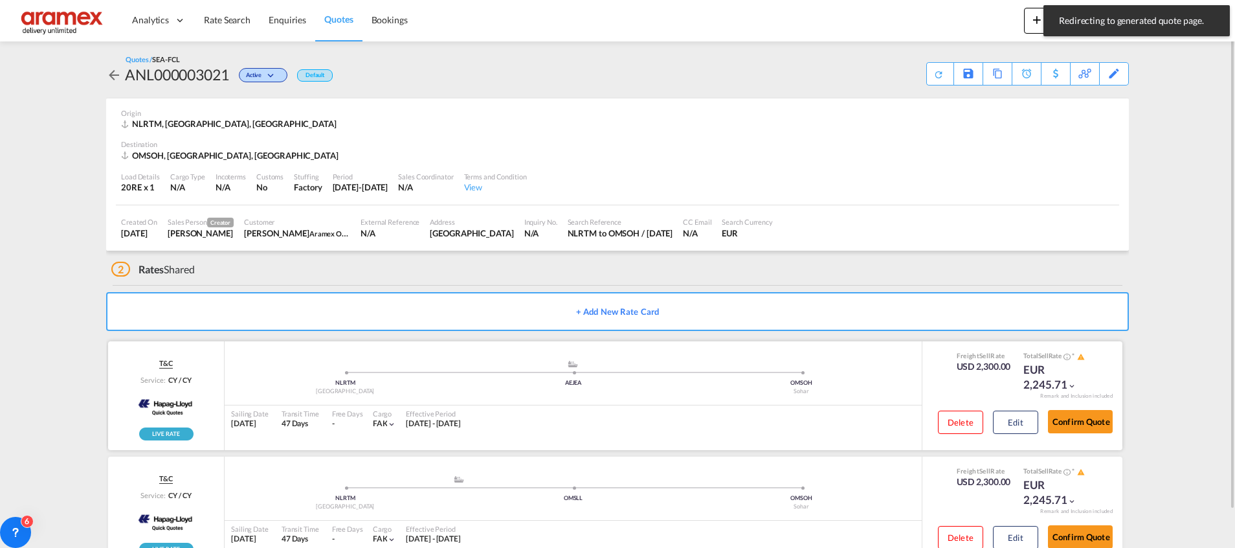
scroll to position [40, 0]
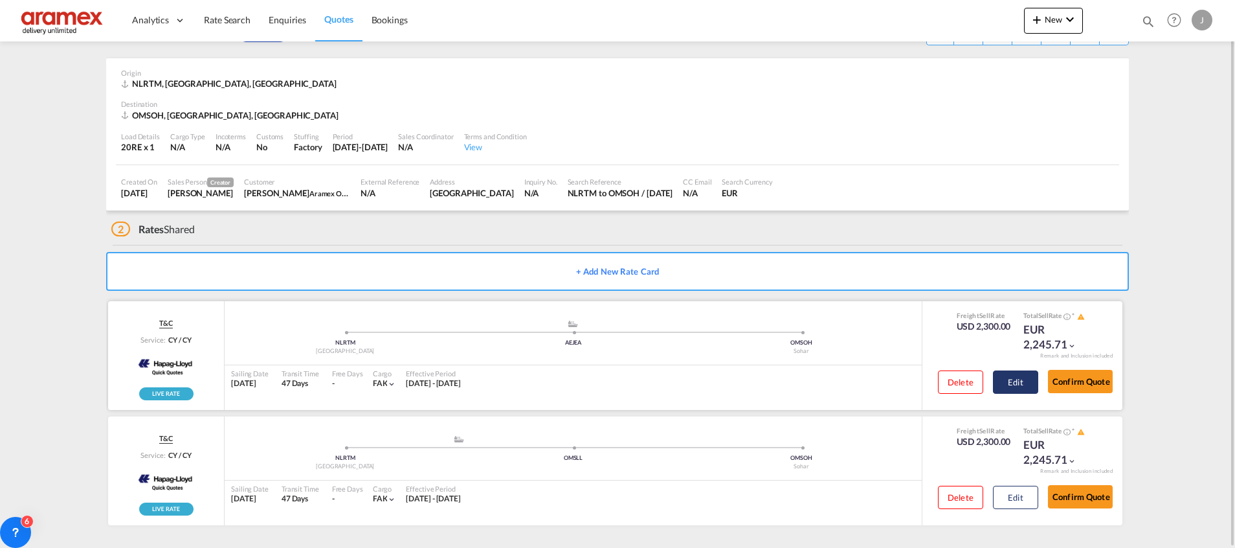
click at [1026, 390] on button "Edit" at bounding box center [1015, 381] width 45 height 23
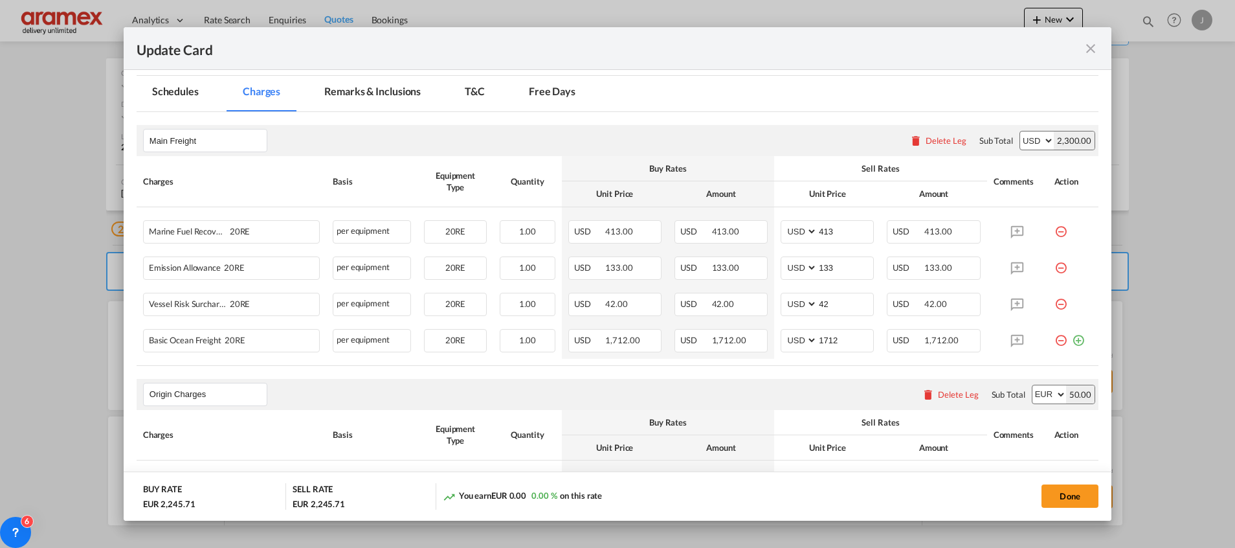
scroll to position [388, 0]
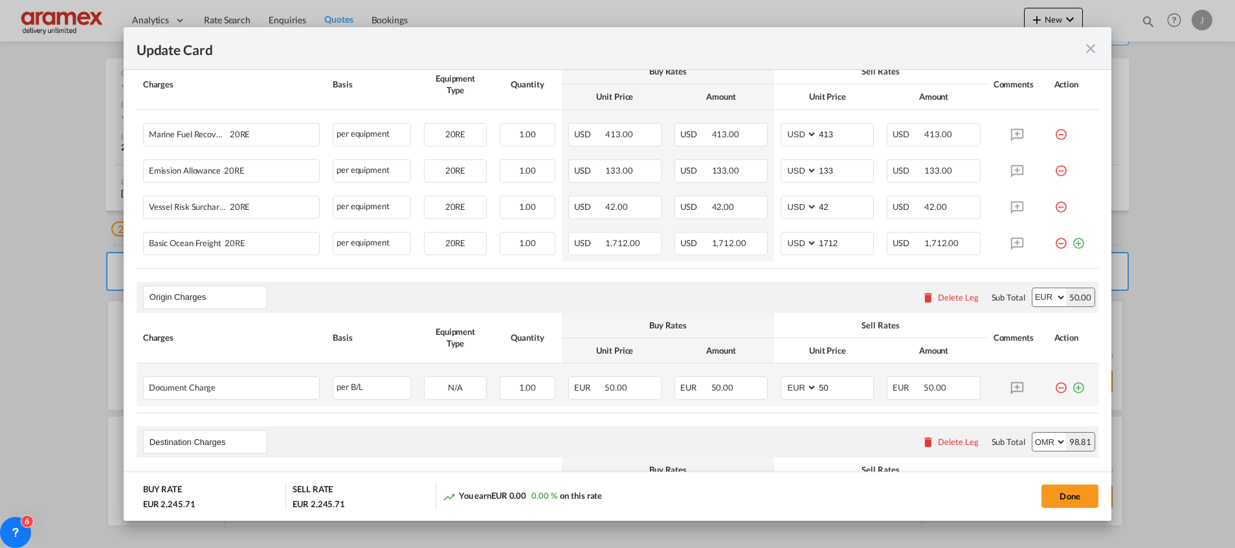
click at [1072, 382] on md-icon "icon-plus-circle-outline green-400-fg" at bounding box center [1078, 382] width 13 height 13
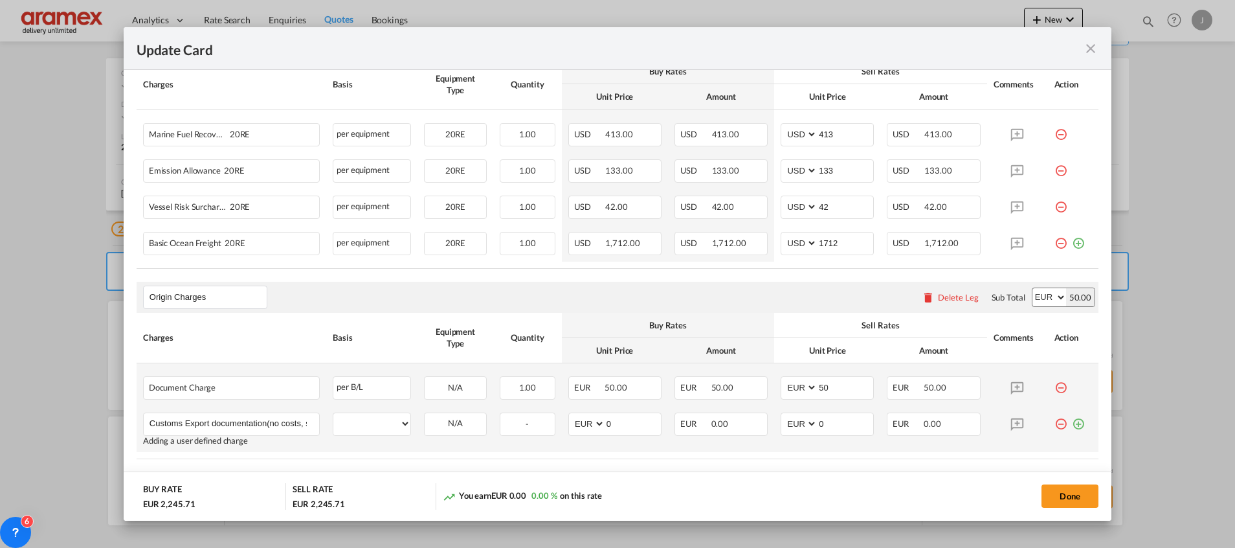
scroll to position [0, 60]
type input "Customs Export documentation(no costs, suggested sell)"
drag, startPoint x: 372, startPoint y: 425, endPoint x: 374, endPoint y: 411, distance: 13.8
click at [372, 425] on select "per equipment per container per B/L per shipping bill per shipment per pallet p…" at bounding box center [371, 423] width 77 height 21
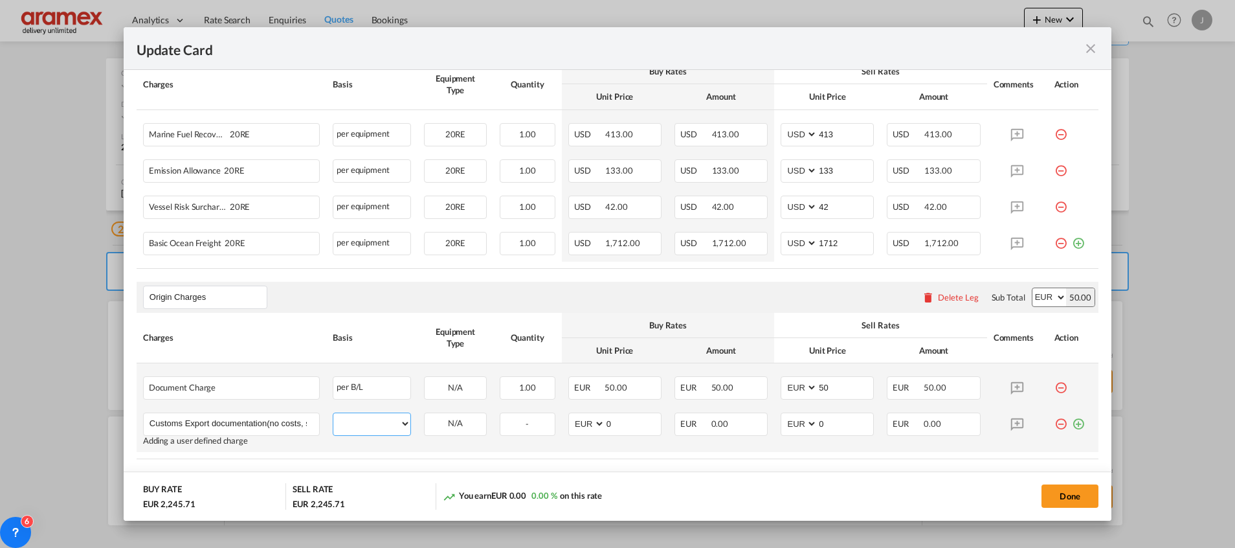
select select "per shipment"
click at [333, 413] on select "per equipment per container per B/L per shipping bill per shipment per pallet p…" at bounding box center [371, 423] width 77 height 21
drag, startPoint x: 621, startPoint y: 425, endPoint x: 580, endPoint y: 425, distance: 41.4
click at [580, 425] on md-input-container "AED AFN ALL AMD ANG AOA ARS AUD AWG AZN BAM BBD BDT BGN BHD BIF BMD BND [PERSON…" at bounding box center [614, 423] width 93 height 23
drag, startPoint x: 638, startPoint y: 429, endPoint x: 504, endPoint y: 425, distance: 133.4
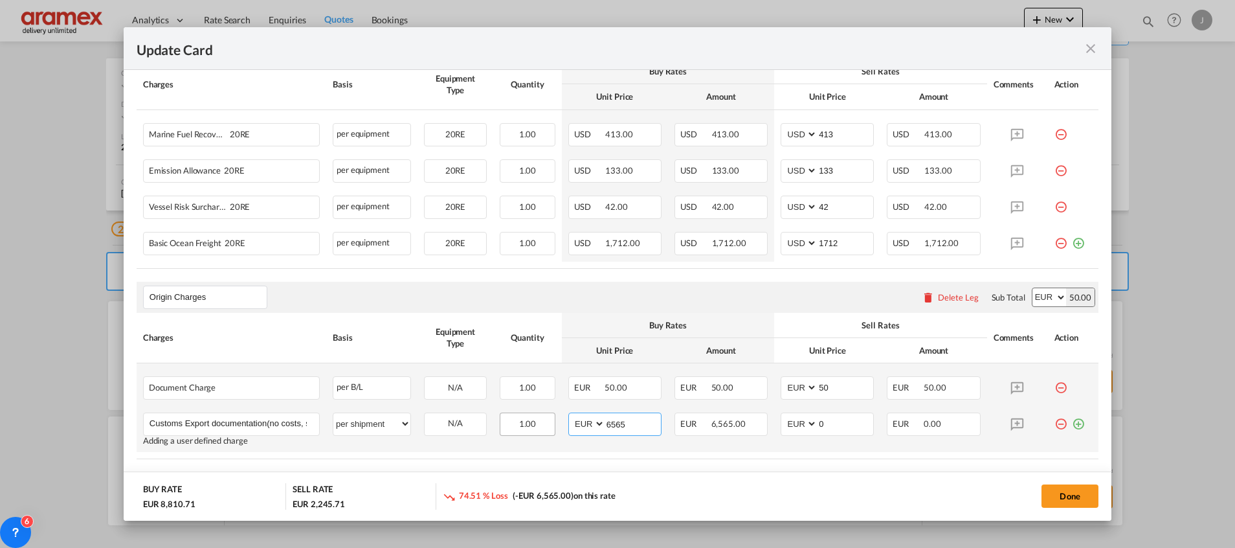
click at [508, 428] on tr "Customs Export documentation(no costs, suggested sell) Please Enter User Define…" at bounding box center [618, 429] width 962 height 46
type input "65"
click at [1072, 423] on md-icon "icon-plus-circle-outline green-400-fg" at bounding box center [1078, 418] width 13 height 13
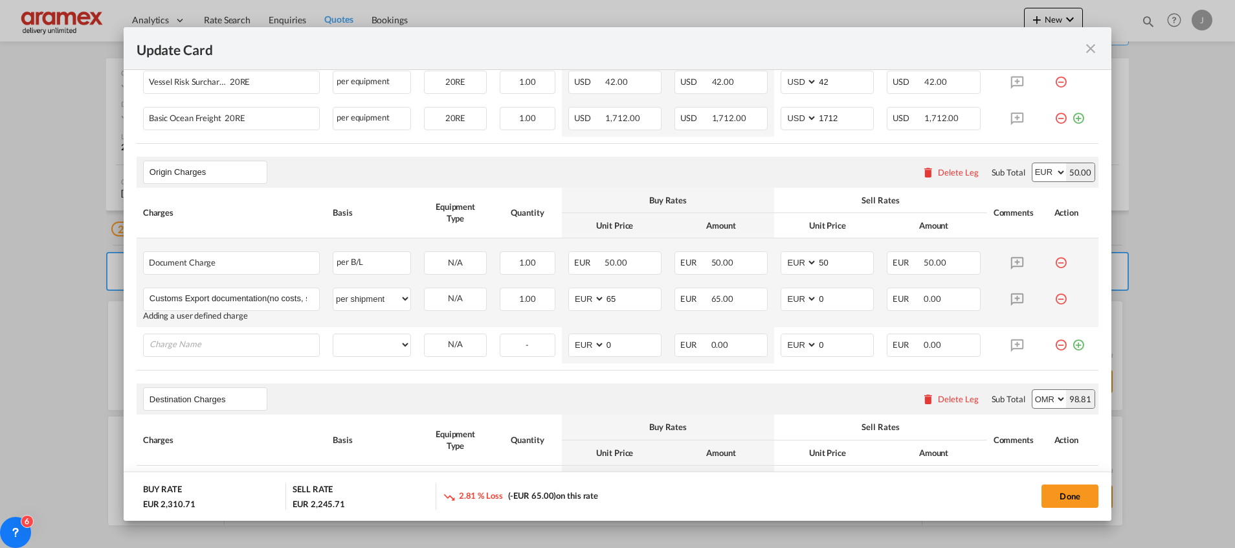
scroll to position [583, 0]
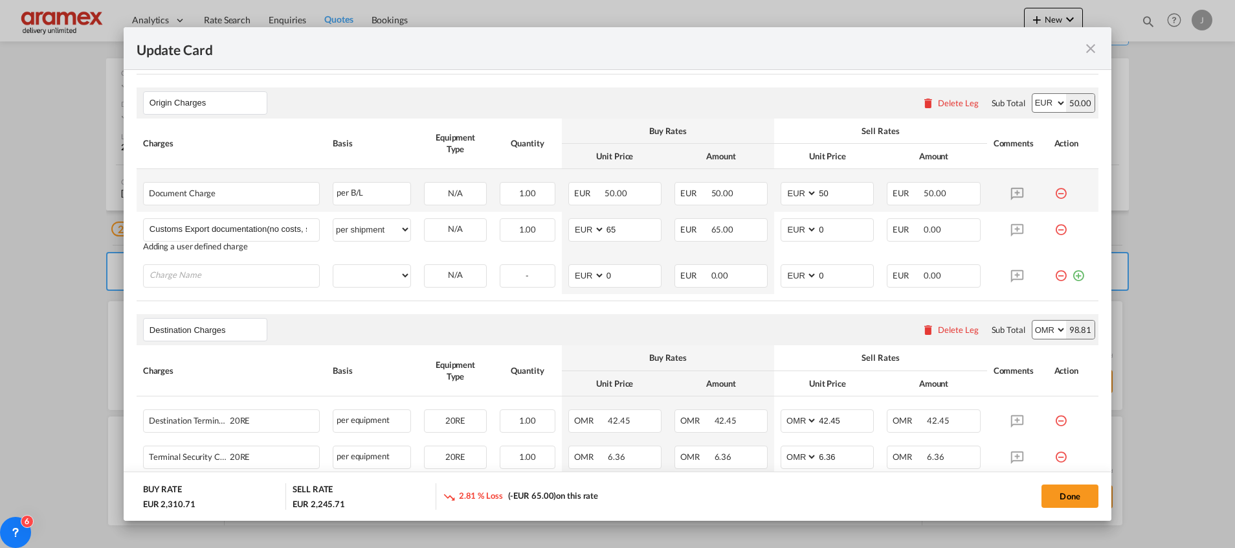
click at [938, 332] on div "Delete Leg" at bounding box center [958, 329] width 41 height 10
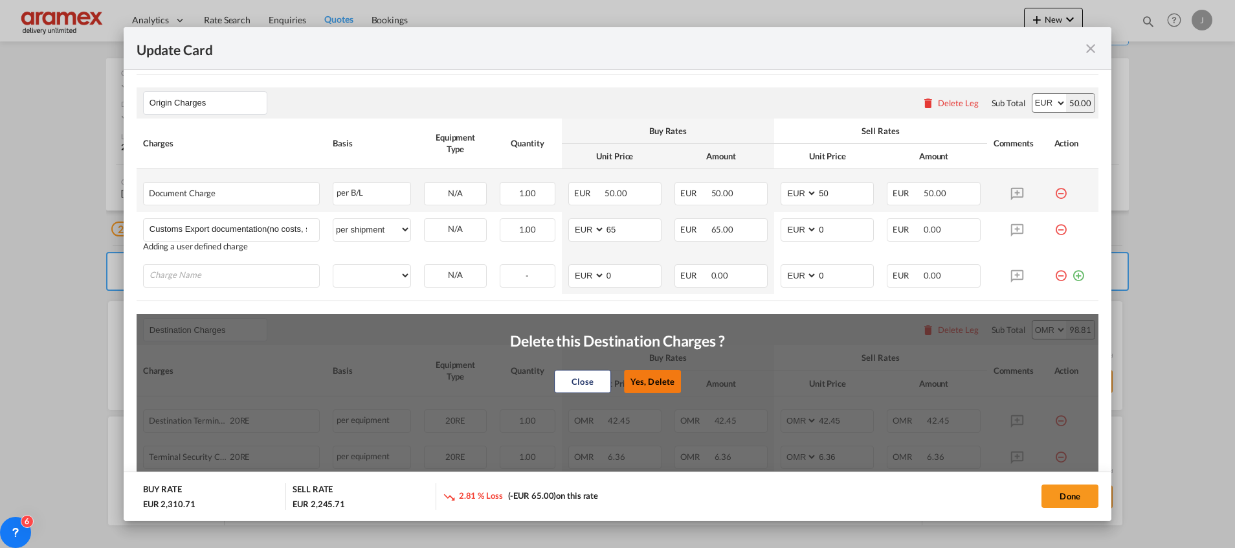
click at [641, 377] on button "Yes, Delete" at bounding box center [652, 381] width 57 height 23
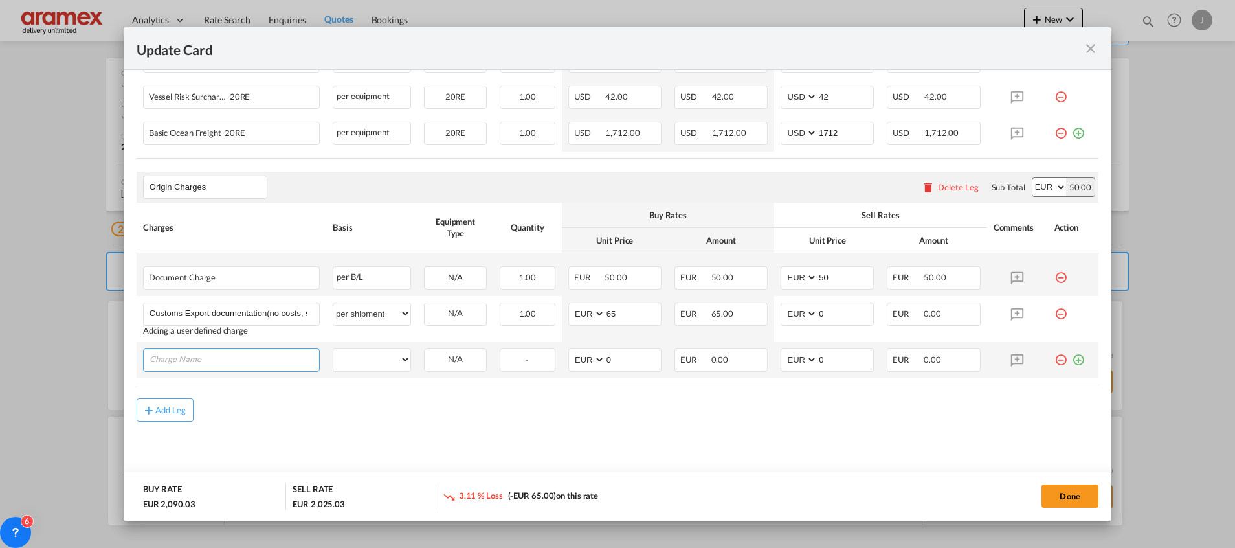
click at [193, 361] on input "Charge Name" at bounding box center [235, 358] width 170 height 19
type input "I"
type input "gense"
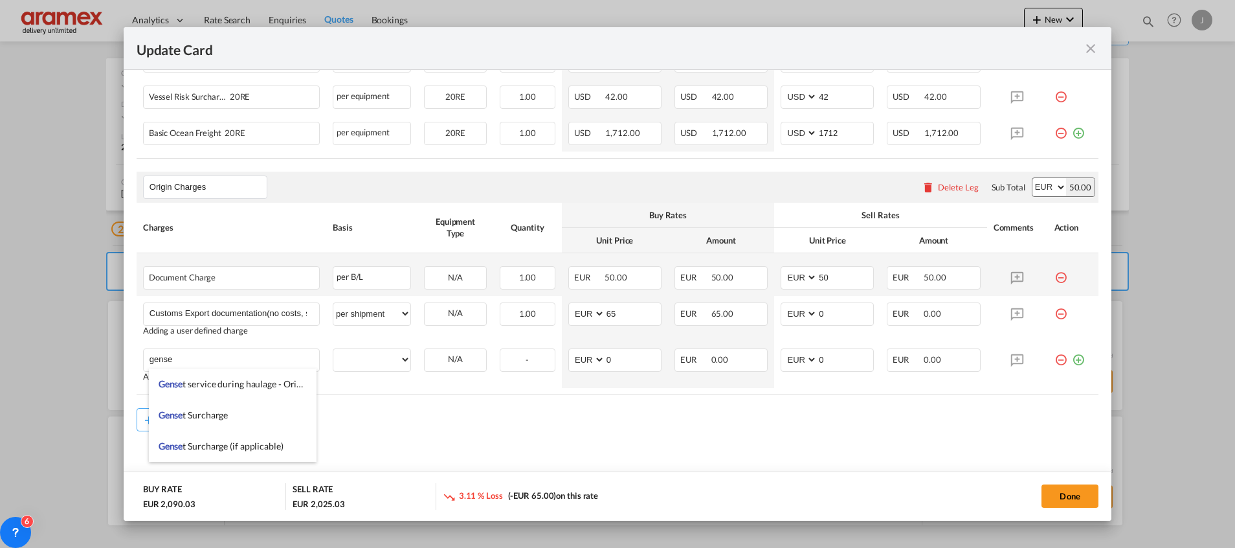
click at [402, 401] on rate-modification "Main Freight Please enter leg name Leg Name Already Exists Delete Leg Sub Total…" at bounding box center [618, 168] width 962 height 526
click at [175, 423] on div "Add Leg" at bounding box center [170, 420] width 31 height 8
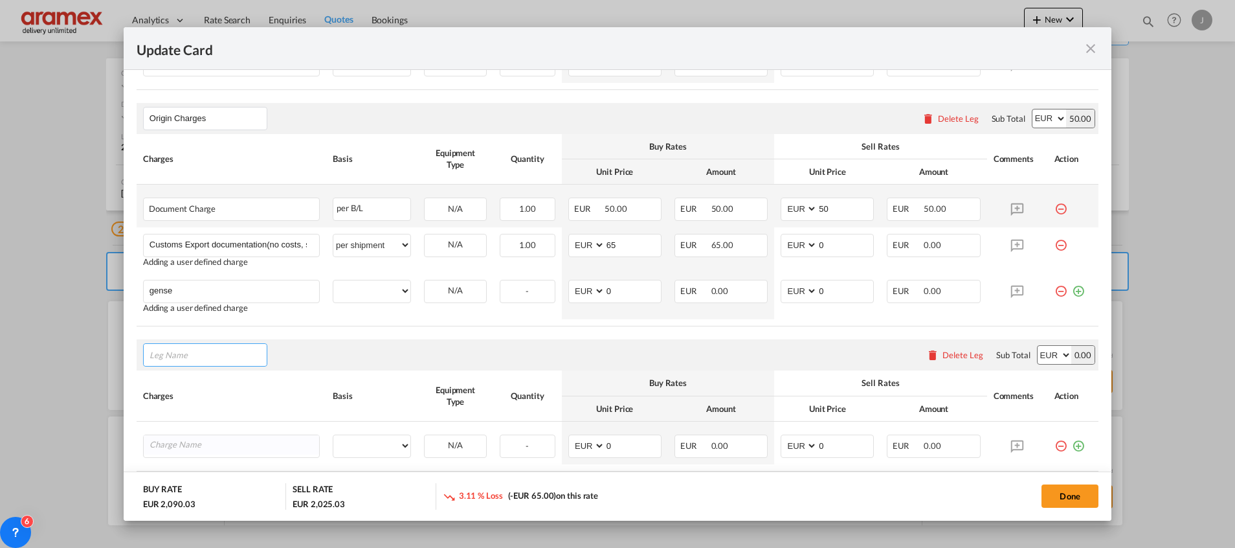
scroll to position [595, 0]
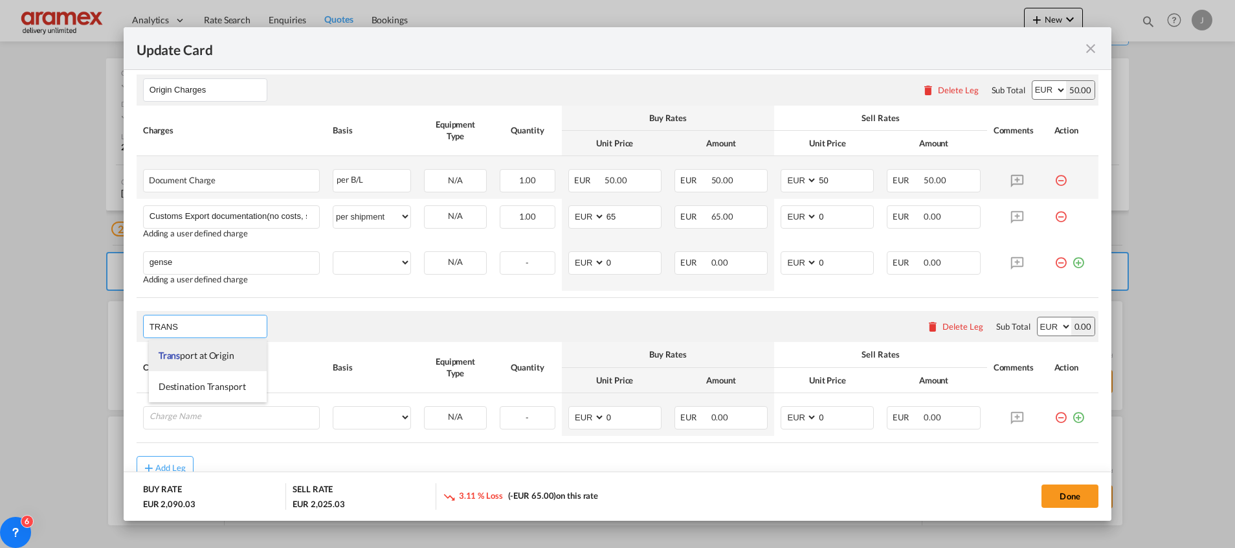
click at [202, 355] on span "Trans port at Origin" at bounding box center [197, 355] width 76 height 11
type input "Transport at Origin"
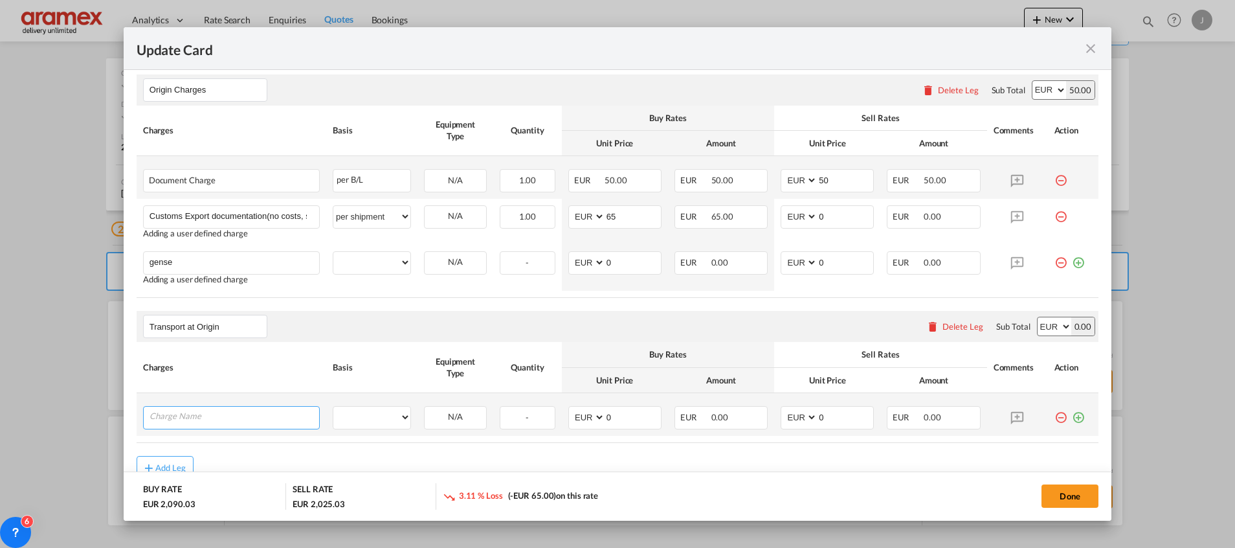
click at [203, 418] on input "Charge Name" at bounding box center [235, 415] width 170 height 19
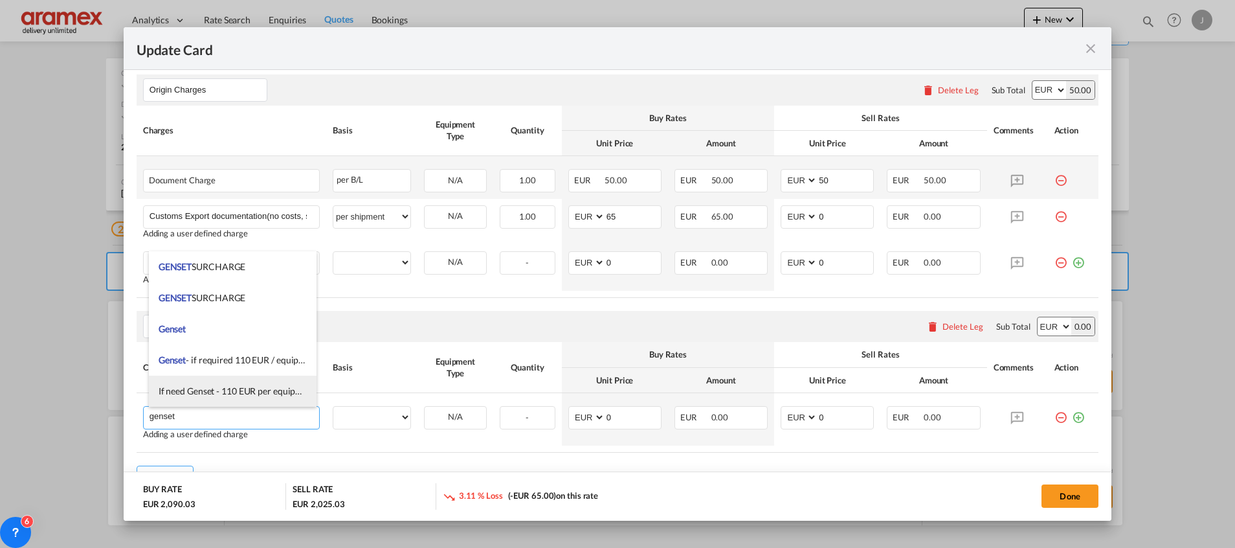
click at [206, 394] on span "If need Genset - 110 EUR per equipment" at bounding box center [237, 390] width 157 height 11
type input "If need Genset - 110 EUR per equipment"
select select "per equipment"
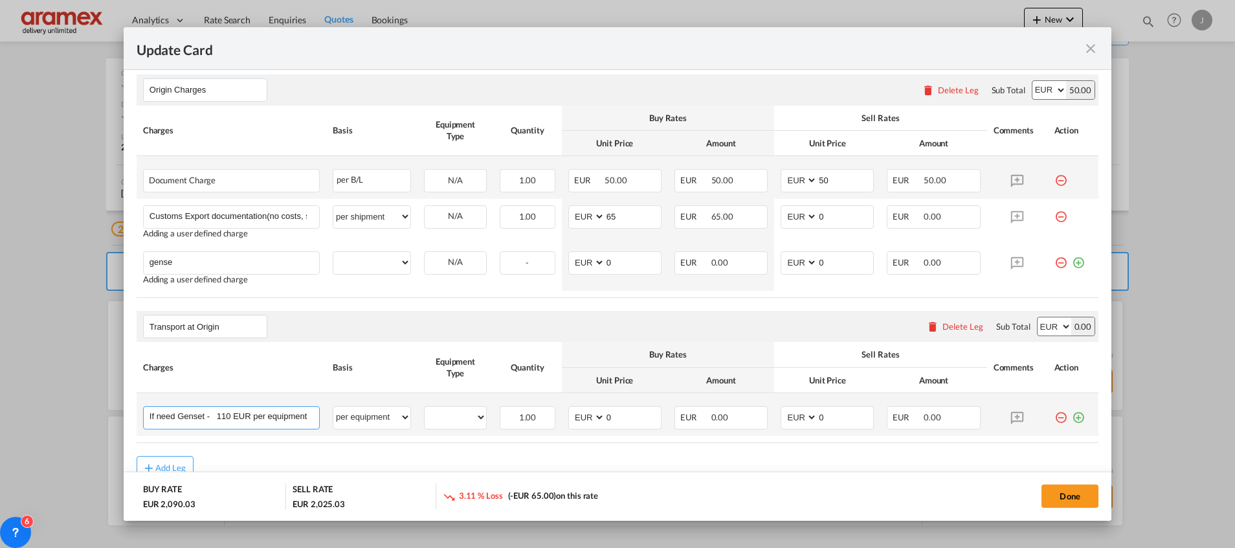
click at [232, 416] on input "If need Genset - 110 EUR per equipment" at bounding box center [235, 415] width 170 height 19
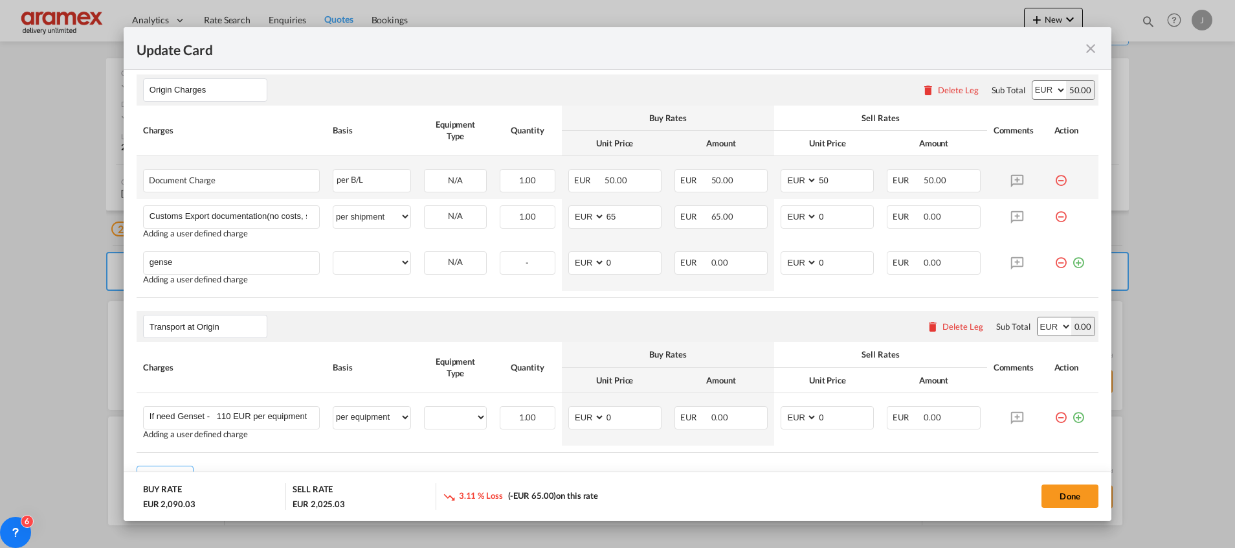
click at [942, 321] on div "Delete Leg" at bounding box center [962, 326] width 41 height 10
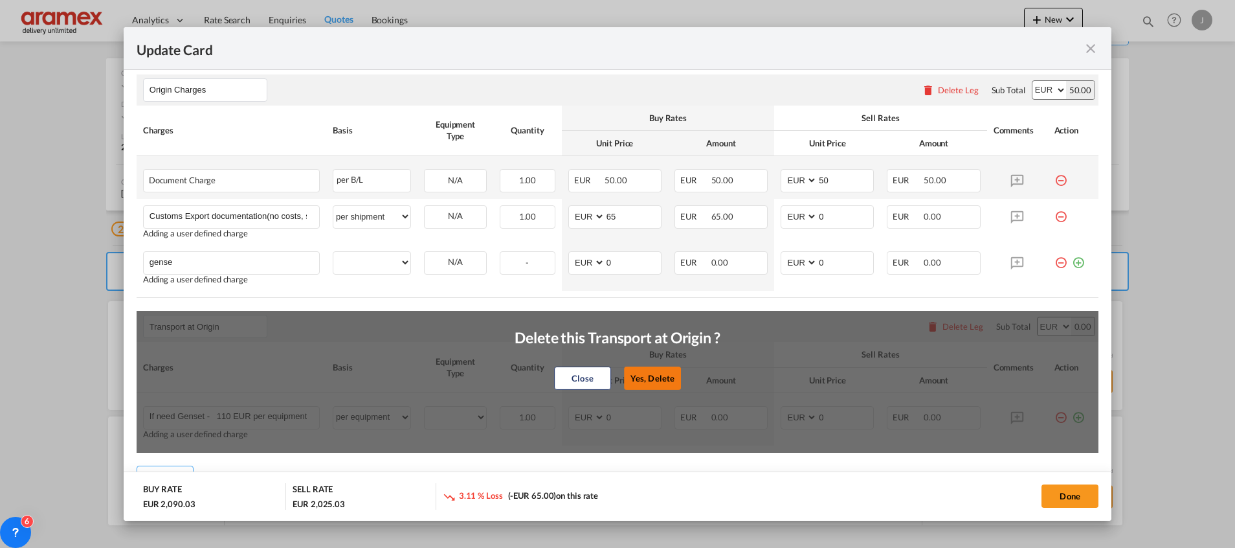
click at [638, 372] on button "Yes, Delete" at bounding box center [652, 377] width 57 height 23
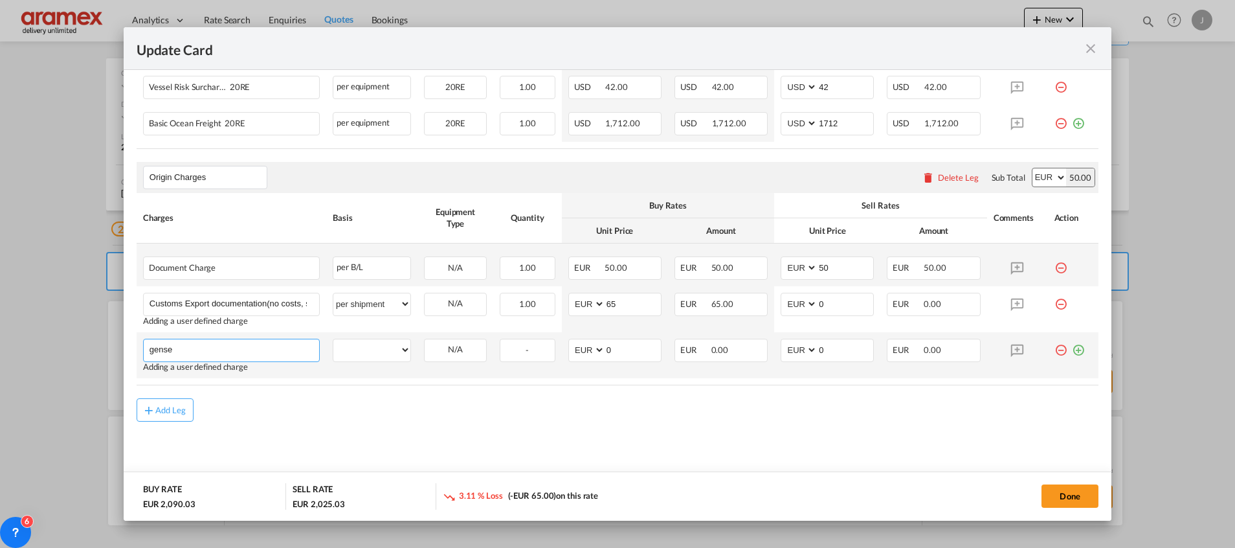
click at [152, 352] on input "gense" at bounding box center [235, 348] width 170 height 19
paste input "If need Genset - 110 EUR per equipment"
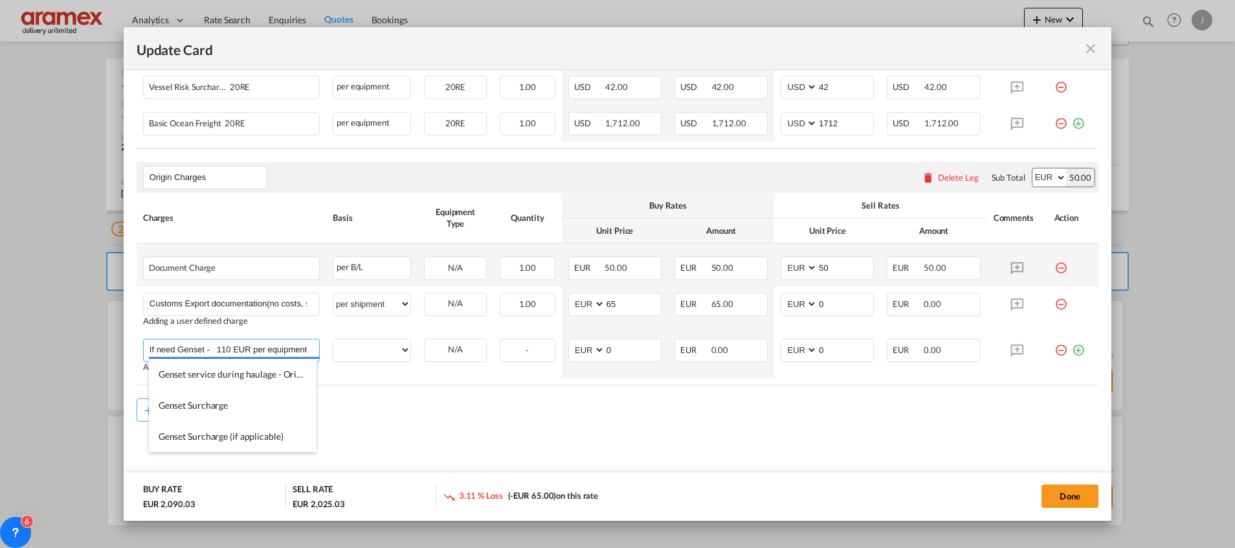
type input "If need Genset - 110 EUR per equipment"
click at [394, 410] on div "Add Leg" at bounding box center [618, 409] width 962 height 23
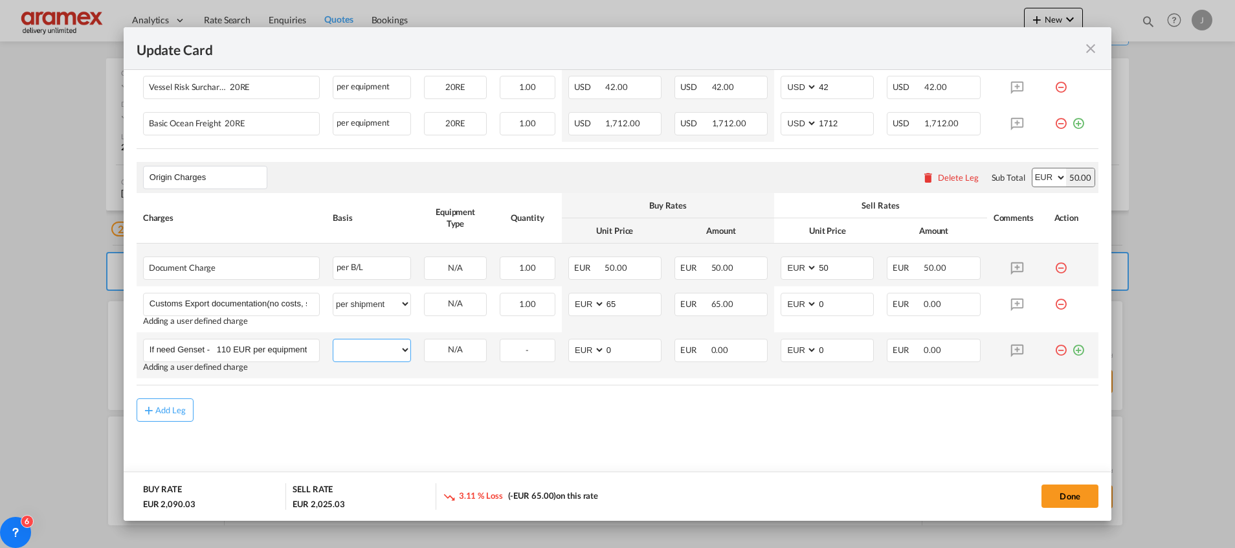
click at [368, 347] on select "per equipment per container per B/L per shipping bill per shipment per pallet p…" at bounding box center [371, 349] width 77 height 21
select select "per equipment"
click at [333, 339] on select "per equipment per container per B/L per shipping bill per shipment per pallet p…" at bounding box center [371, 349] width 77 height 21
click at [684, 434] on md-content "Main Freight Please enter leg name Leg Name Already Exists Delete Leg Sub Total…" at bounding box center [618, 192] width 962 height 594
click at [265, 351] on input "If need Genset - 110 EUR per equipment" at bounding box center [235, 348] width 170 height 19
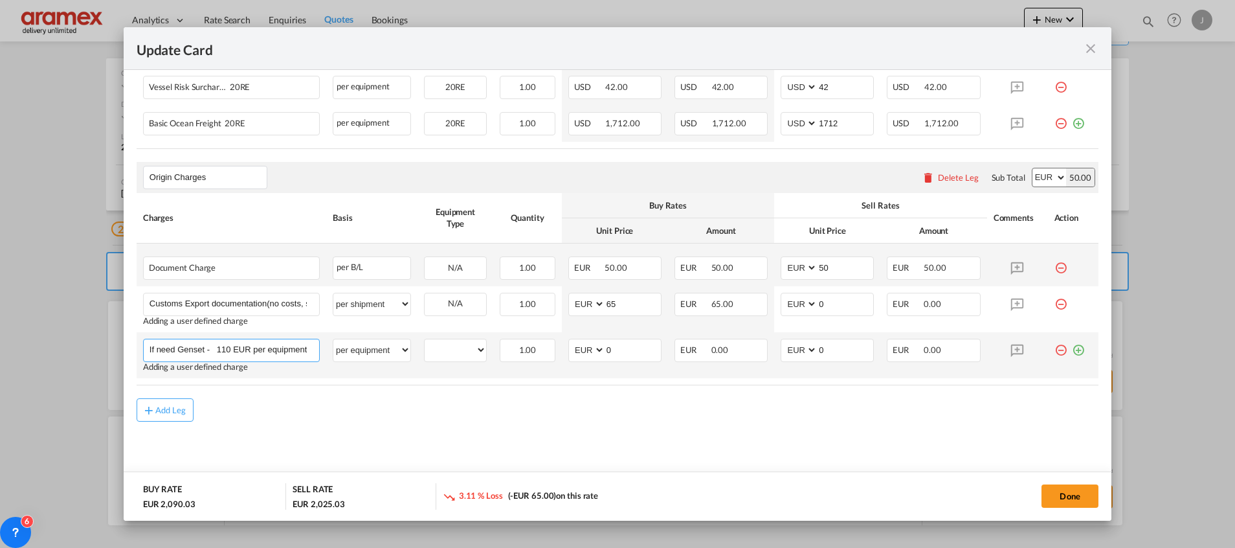
click at [265, 351] on input "If need Genset - 110 EUR per equipment" at bounding box center [235, 348] width 170 height 19
click at [459, 354] on select "20RE" at bounding box center [455, 349] width 61 height 17
select select "20RE"
click at [425, 341] on select "20RE" at bounding box center [455, 349] width 61 height 17
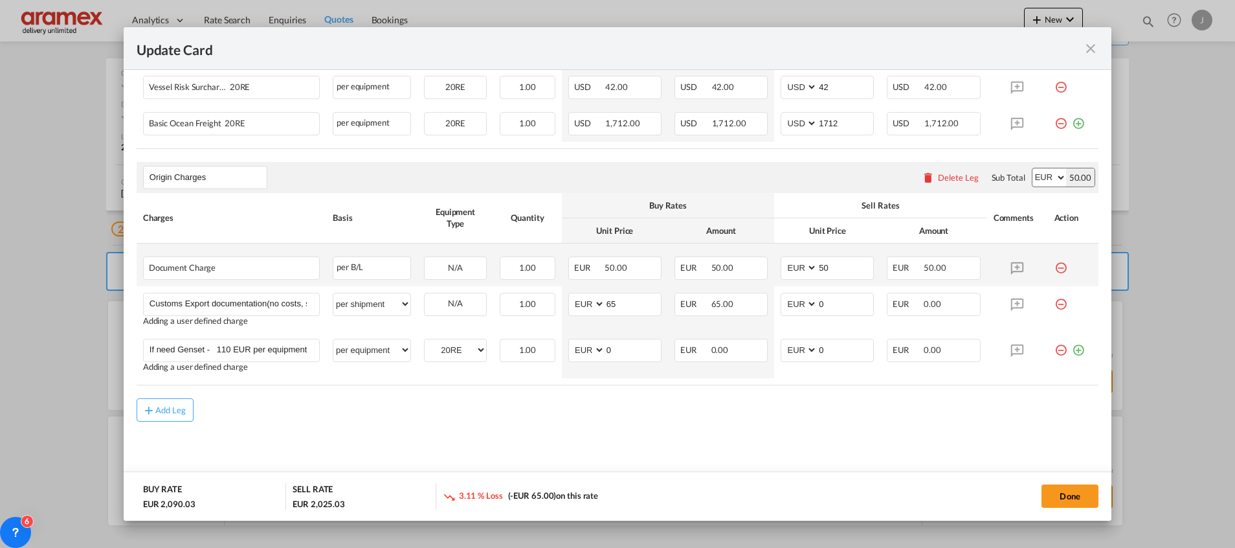
drag, startPoint x: 675, startPoint y: 417, endPoint x: 996, endPoint y: 457, distance: 323.5
click at [676, 418] on div "Add Leg" at bounding box center [618, 409] width 962 height 23
click at [1087, 495] on button "Done" at bounding box center [1069, 495] width 57 height 23
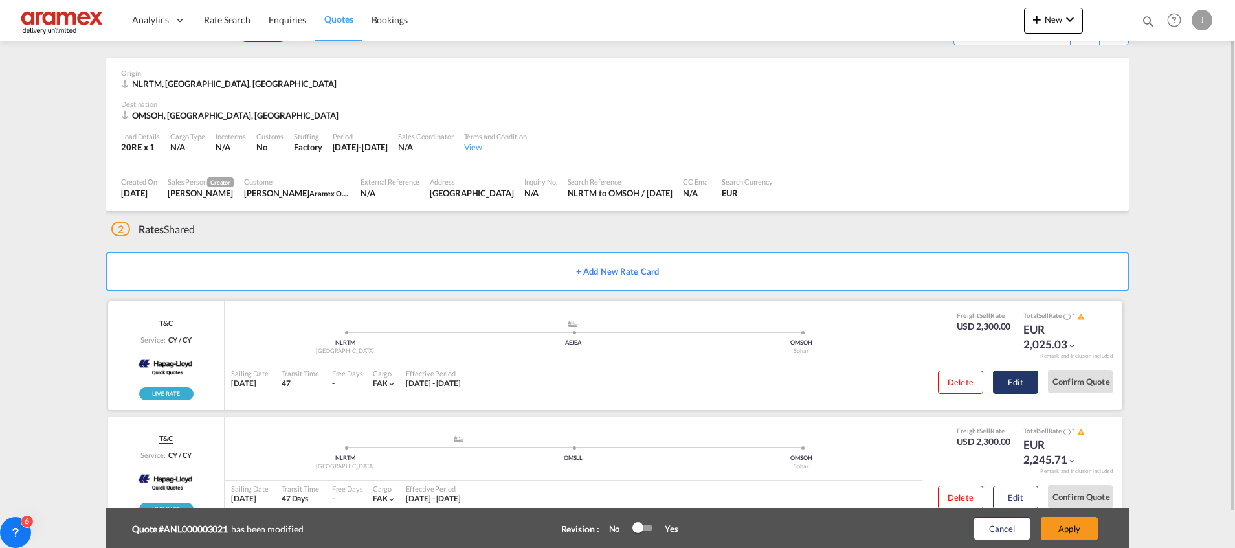
click at [1015, 379] on button "Edit" at bounding box center [1015, 381] width 45 height 23
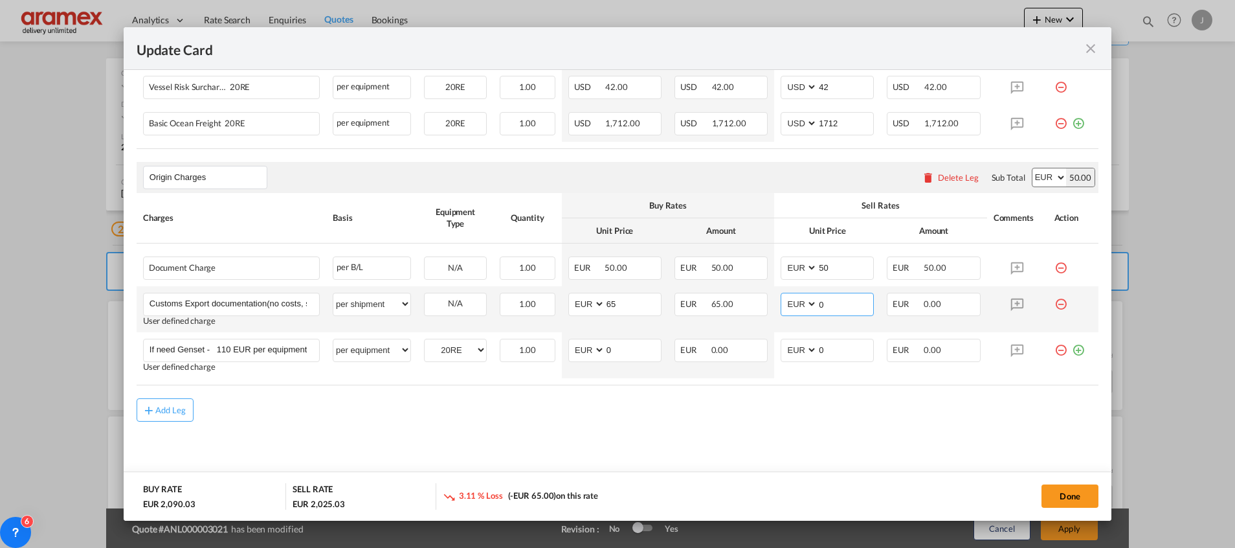
drag, startPoint x: 830, startPoint y: 306, endPoint x: 781, endPoint y: 307, distance: 49.9
click at [781, 307] on md-input-container "AED AFN ALL AMD ANG AOA ARS AUD AWG AZN BAM BBD BDT BGN BHD BIF BMD BND [PERSON…" at bounding box center [827, 304] width 93 height 23
type input "65"
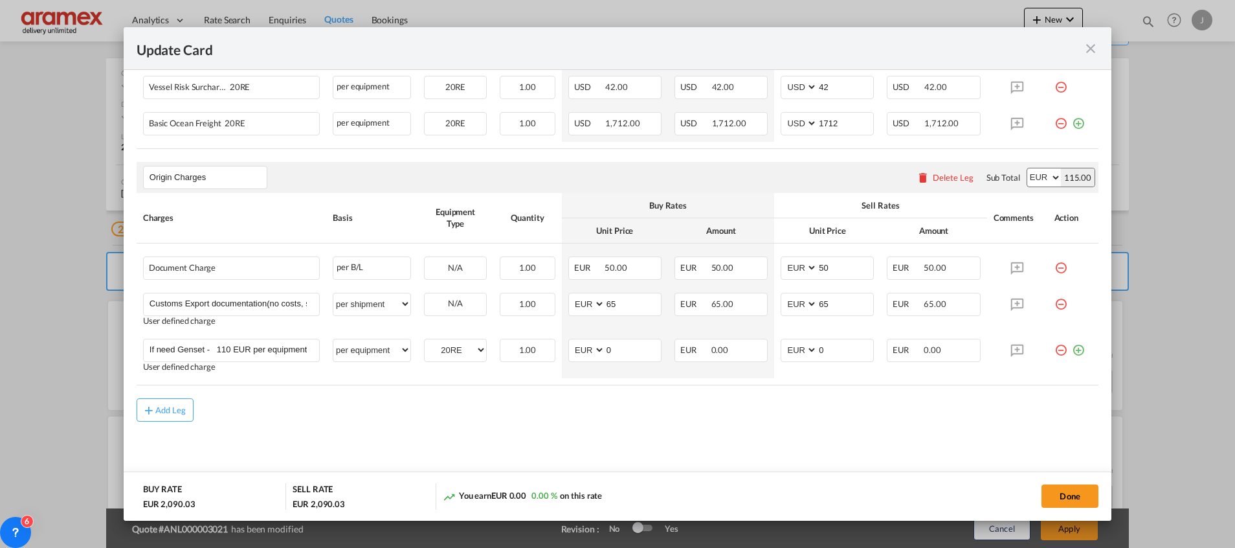
click at [674, 414] on div "Add Leg" at bounding box center [618, 409] width 962 height 23
click at [1082, 491] on button "Done" at bounding box center [1069, 495] width 57 height 23
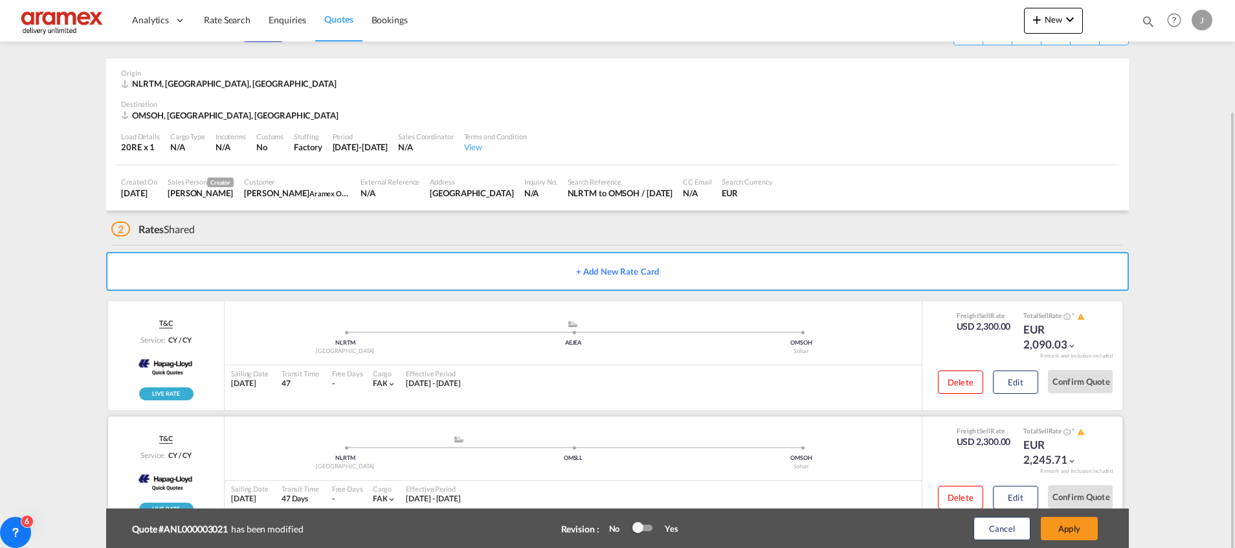
scroll to position [80, 0]
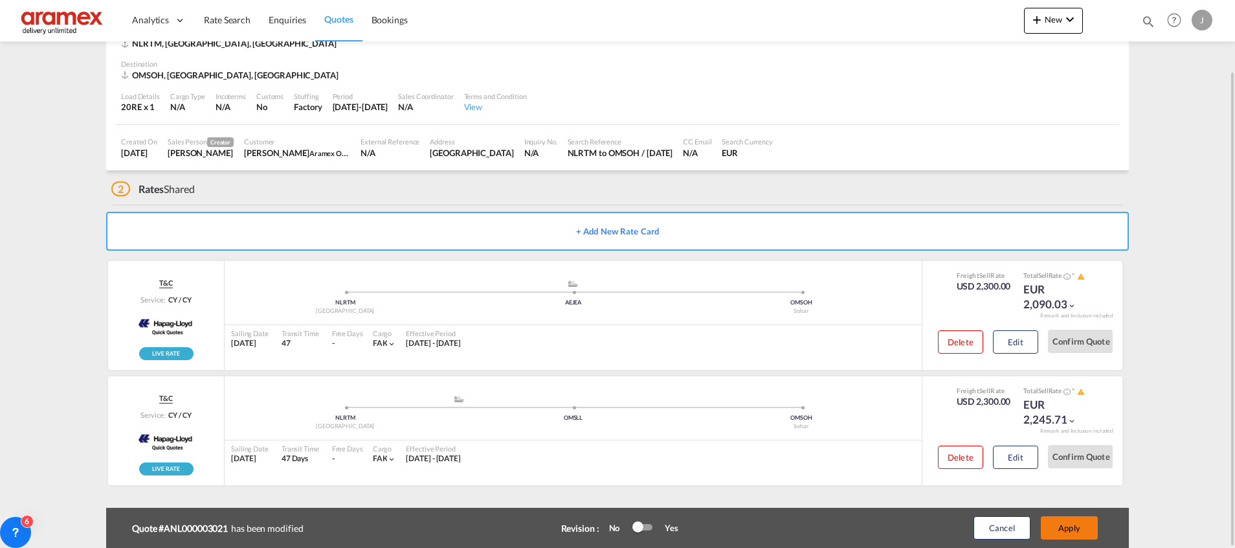
click at [1064, 524] on button "Apply" at bounding box center [1069, 527] width 57 height 23
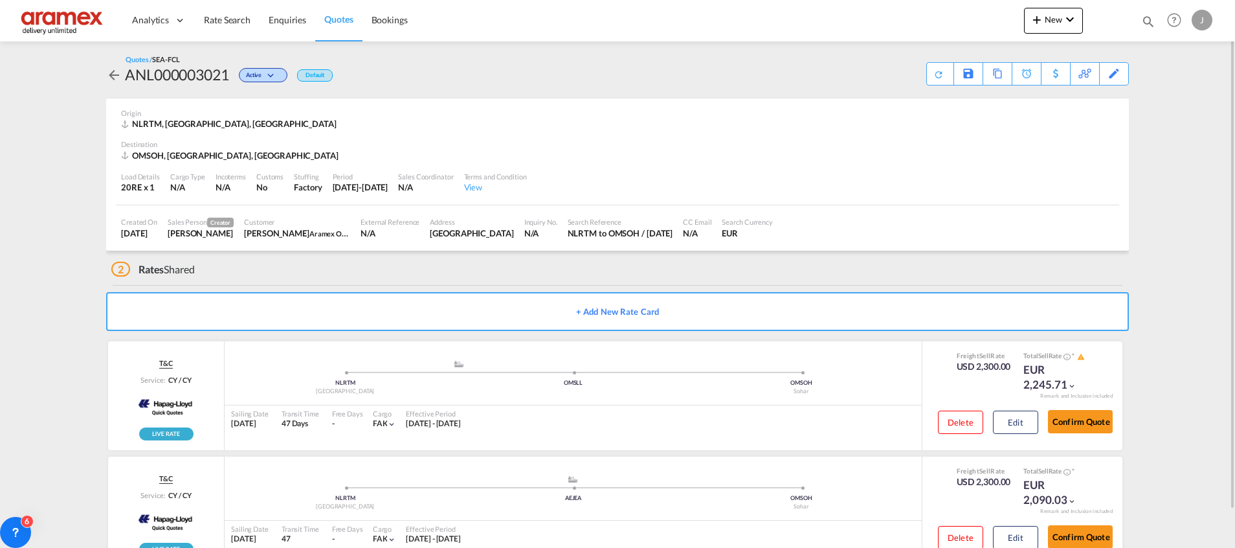
scroll to position [40, 0]
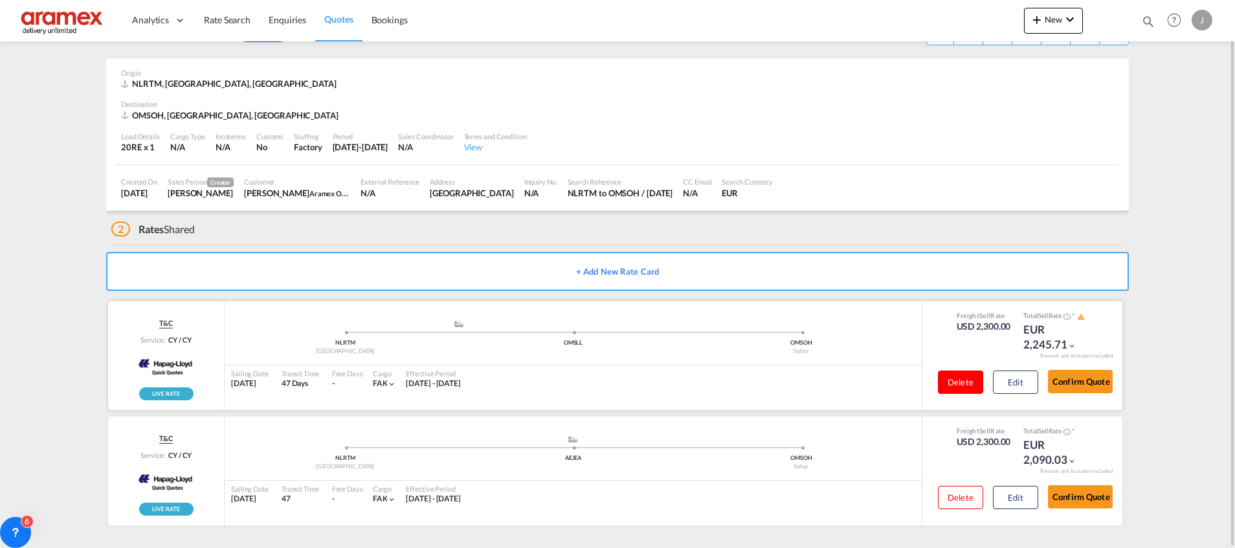
click at [962, 383] on button "Delete" at bounding box center [960, 381] width 45 height 23
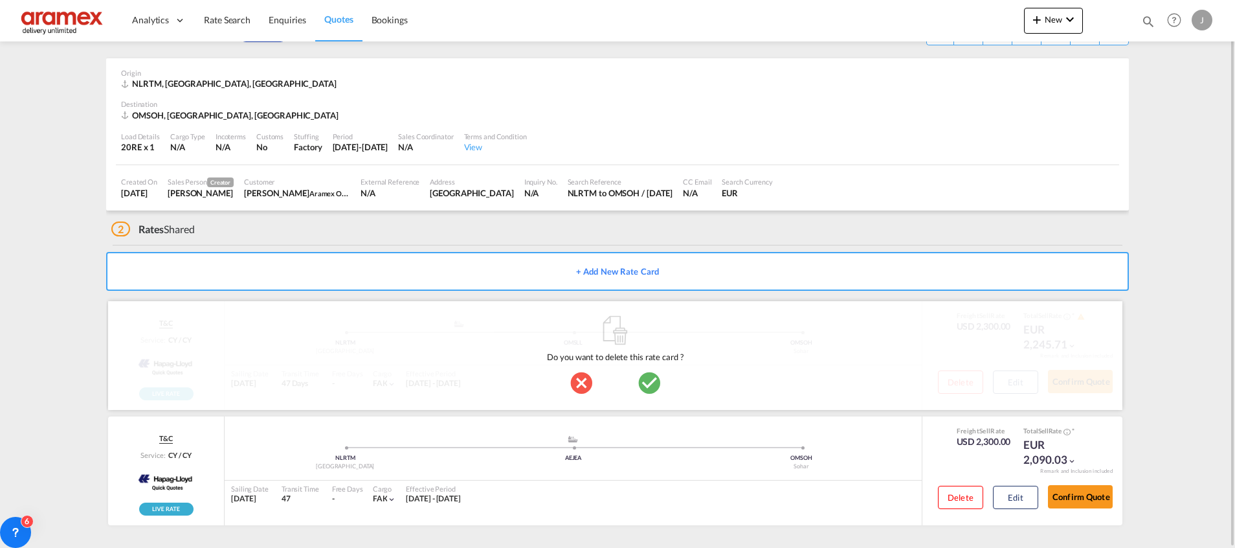
click at [649, 383] on md-icon "icon-checkbox-marked-circle" at bounding box center [649, 383] width 26 height 26
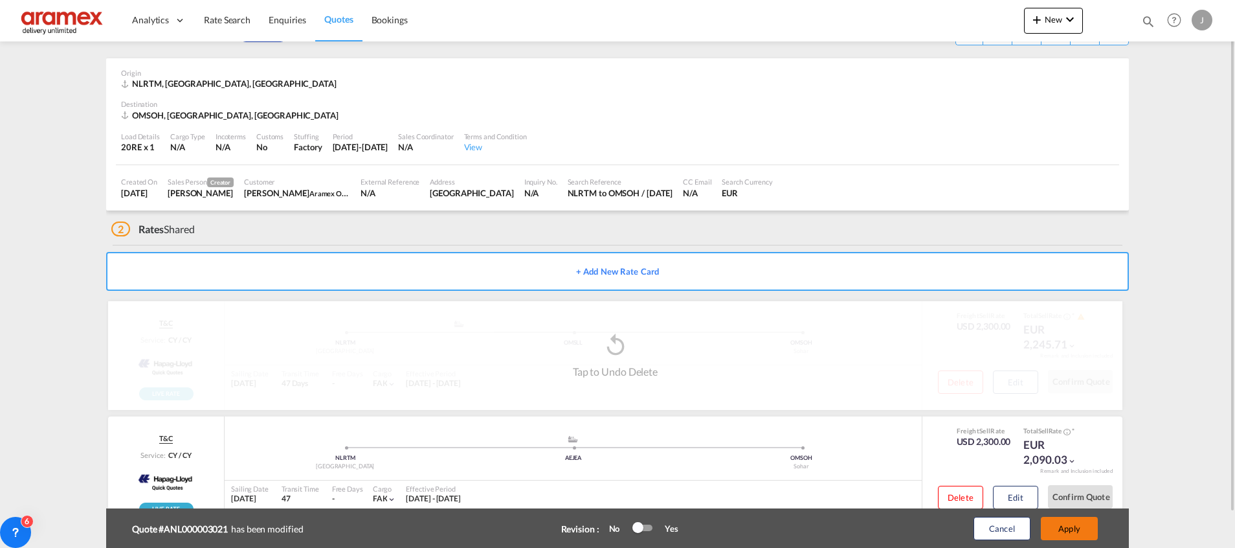
click at [1074, 529] on button "Apply" at bounding box center [1069, 528] width 57 height 23
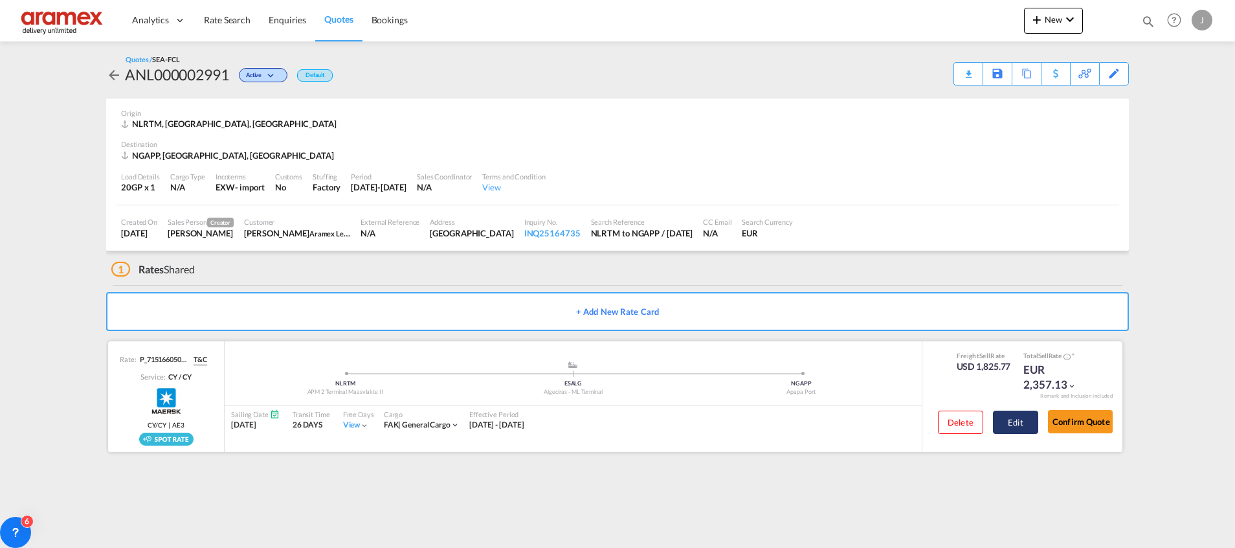
click at [1016, 416] on button "Edit" at bounding box center [1015, 421] width 45 height 23
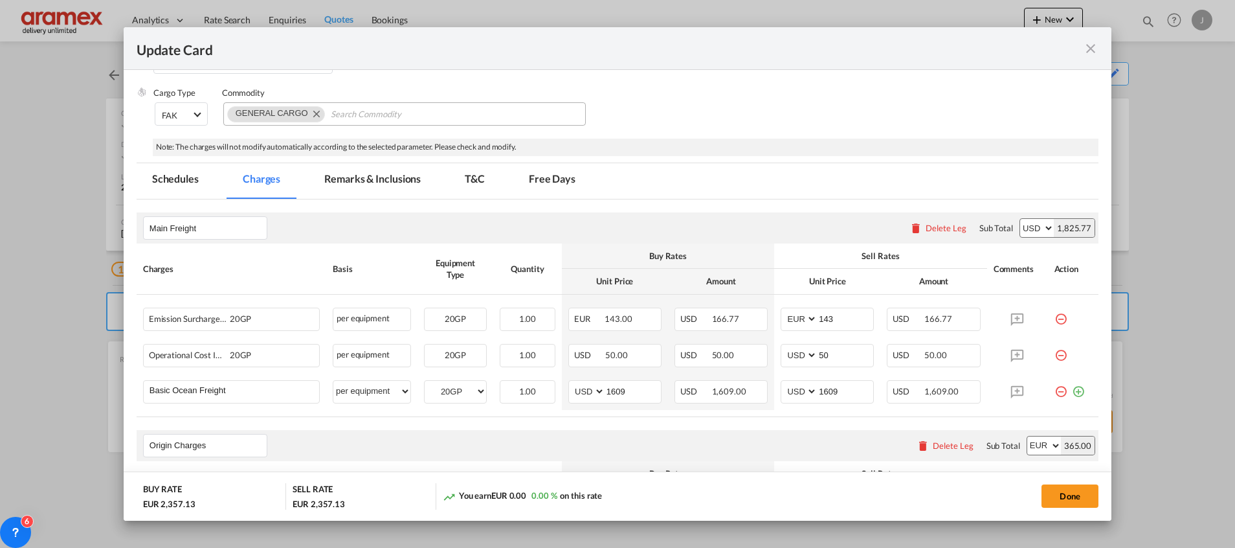
scroll to position [388, 0]
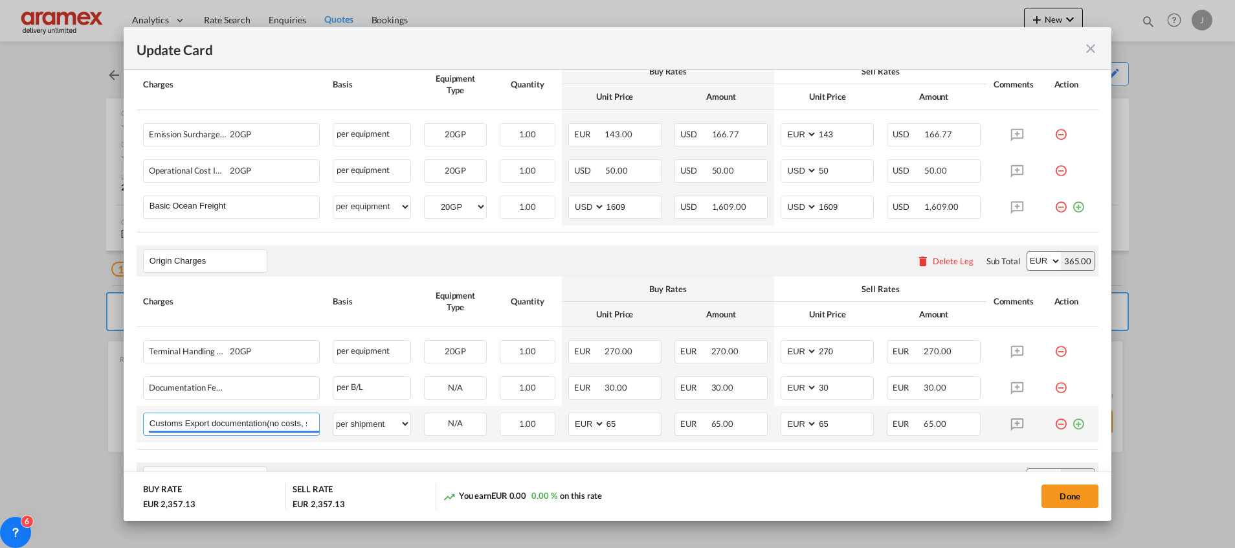
click at [225, 428] on input "Customs Export documentation(no costs, suggested sell)" at bounding box center [235, 422] width 170 height 19
click at [423, 439] on td "N/A Please Select Already exists" at bounding box center [455, 429] width 76 height 46
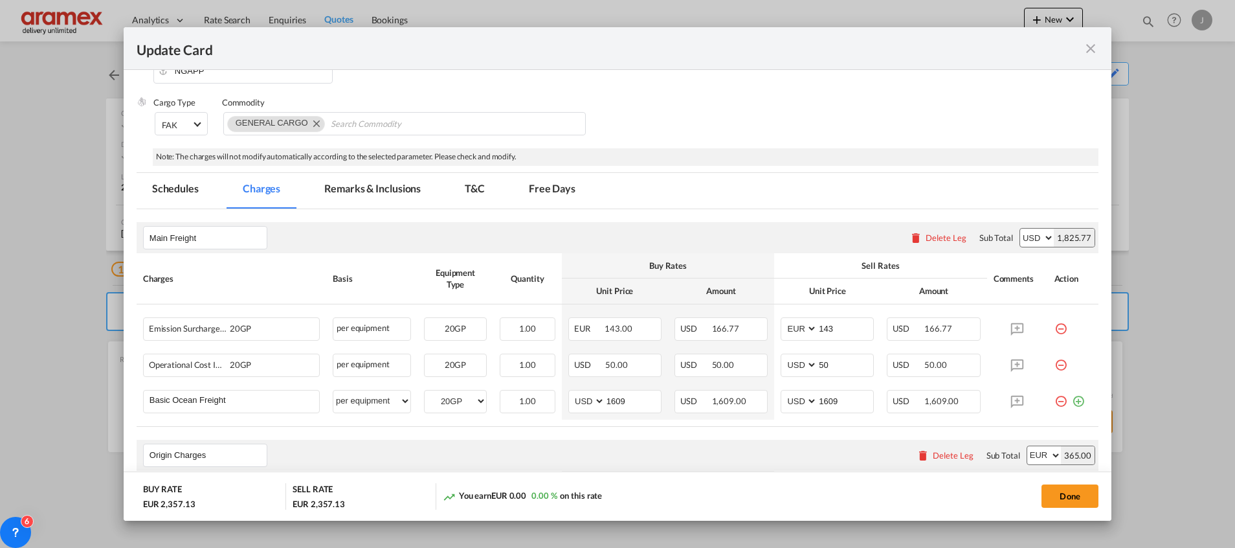
scroll to position [0, 0]
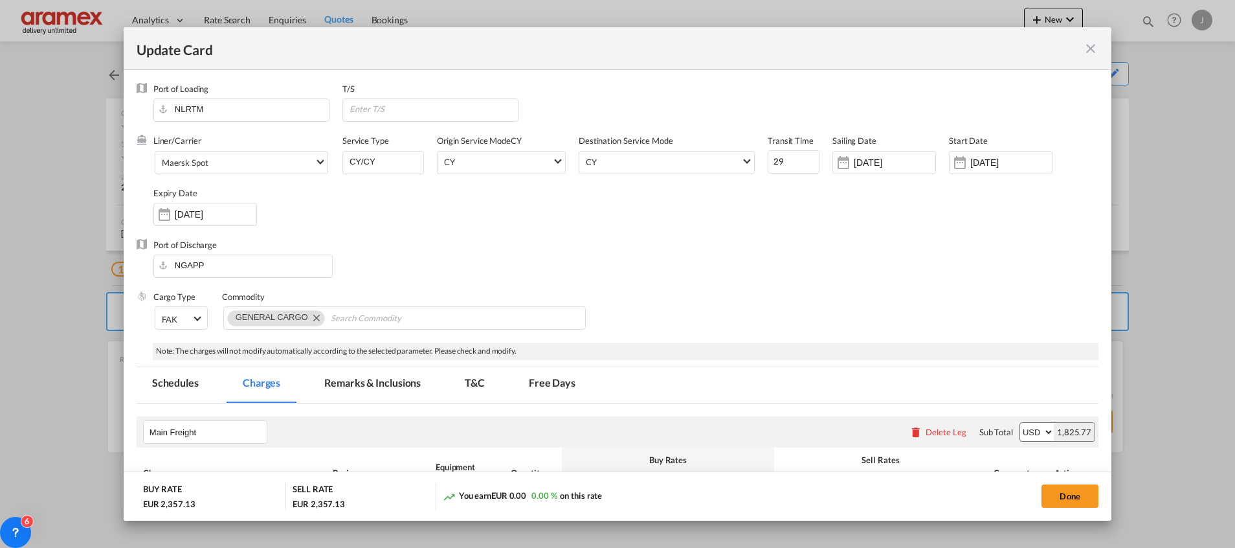
click at [1086, 55] on md-icon "icon-close fg-AAA8AD m-0 pointer" at bounding box center [1091, 49] width 16 height 16
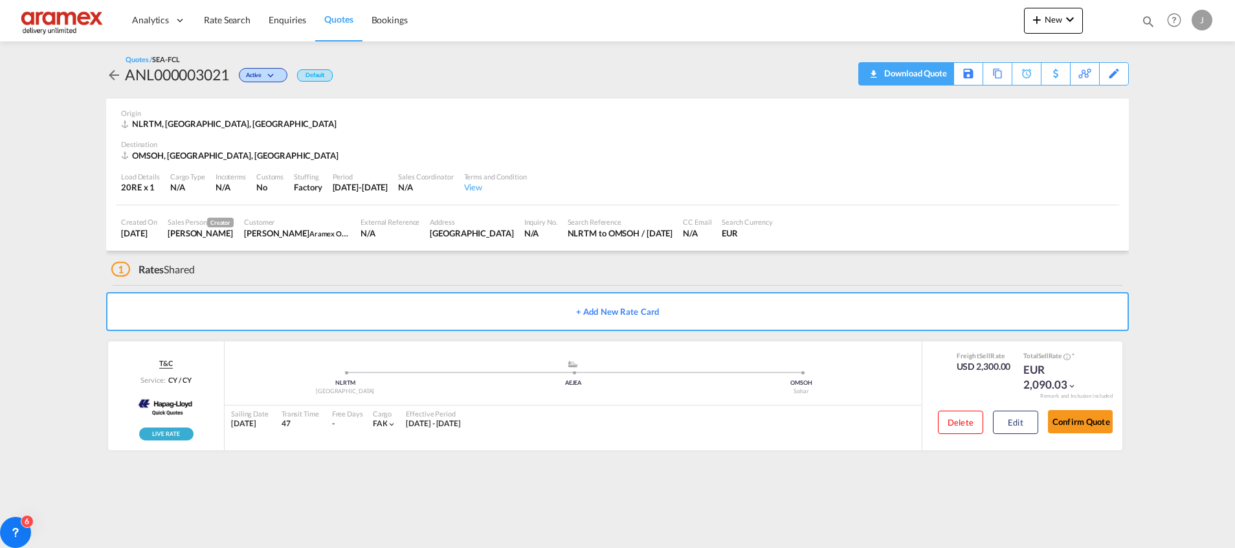
click at [929, 78] on div "Download Quote" at bounding box center [914, 73] width 66 height 21
click at [225, 18] on span "Rate Search" at bounding box center [227, 19] width 47 height 11
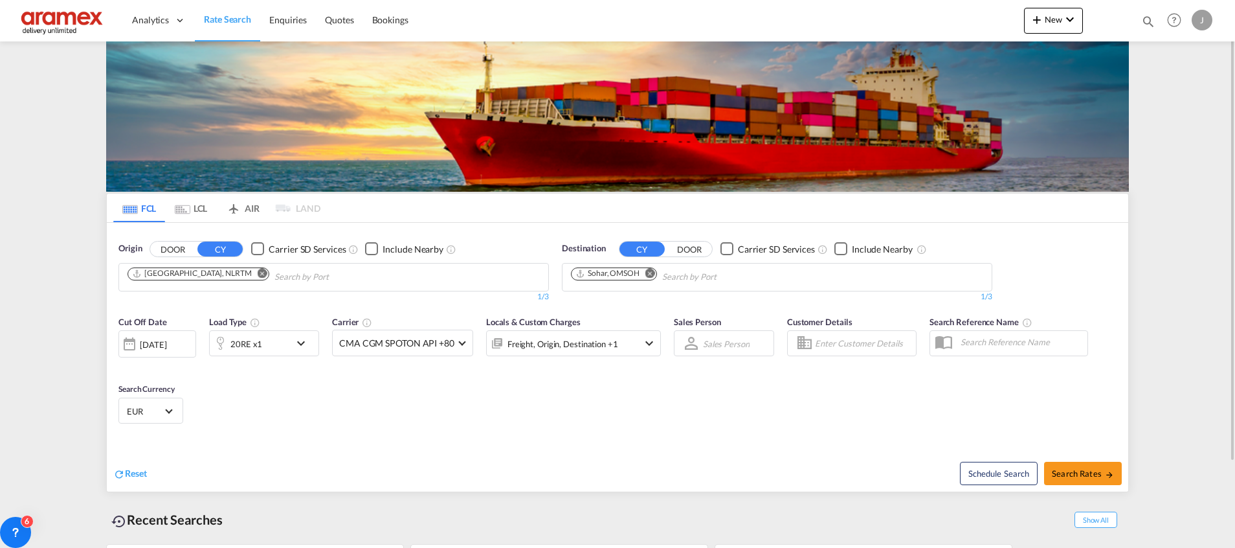
click at [300, 339] on md-icon "icon-chevron-down" at bounding box center [304, 343] width 22 height 16
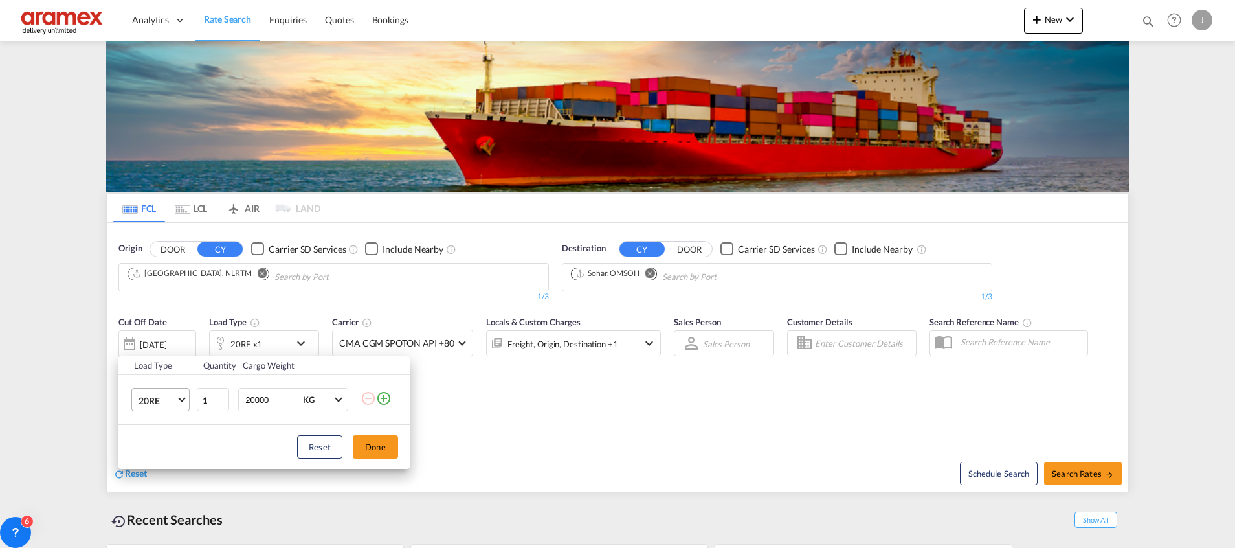
click at [169, 392] on md-select-value "20RE" at bounding box center [163, 399] width 52 height 22
click at [159, 433] on div "40RE" at bounding box center [149, 431] width 21 height 13
click at [376, 446] on button "Done" at bounding box center [375, 446] width 45 height 23
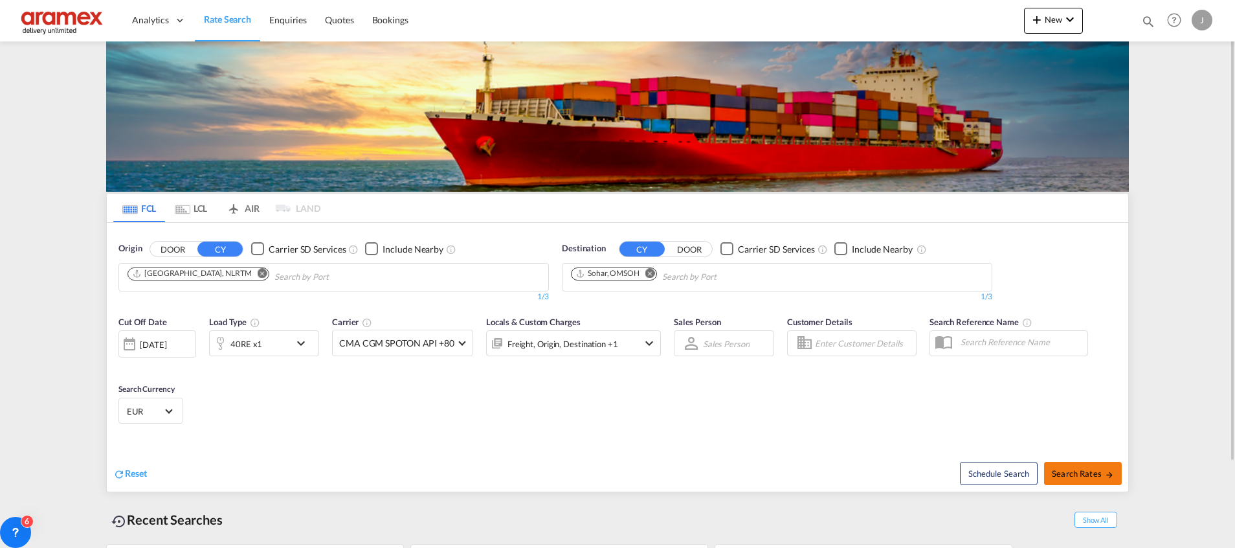
click at [1078, 469] on span "Search Rates" at bounding box center [1083, 473] width 62 height 10
type input "NLRTM to OMSOH / [DATE]"
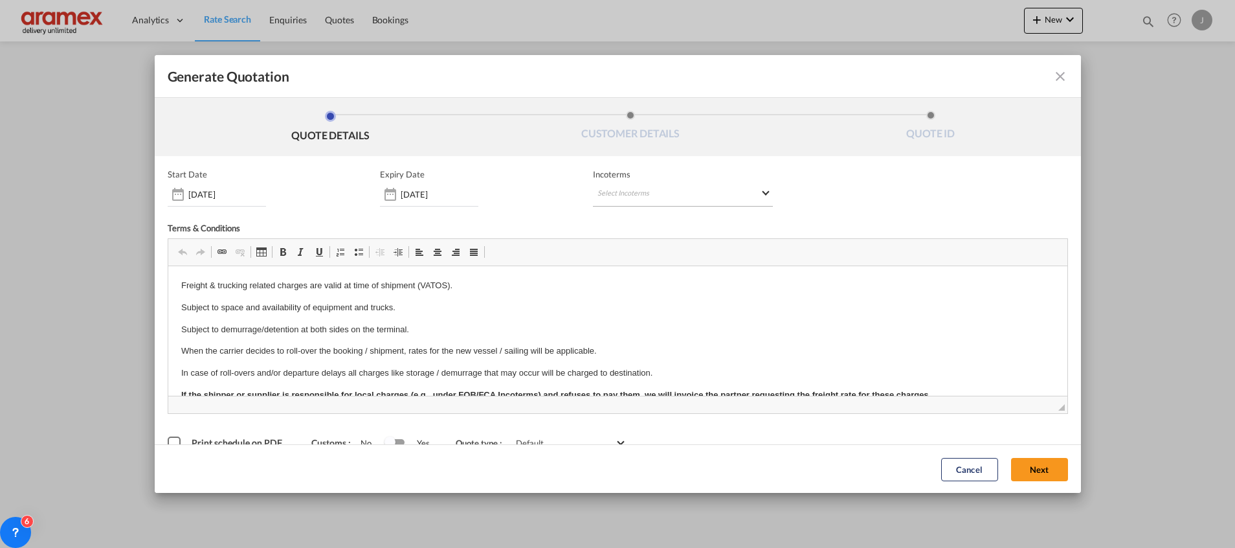
click at [665, 197] on md-select "Select Incoterms CIF - import Cost,Insurance and Freight CIP - import Carriage …" at bounding box center [683, 194] width 180 height 23
click at [626, 219] on input "search" at bounding box center [654, 222] width 120 height 12
type input "exw"
drag, startPoint x: 643, startPoint y: 255, endPoint x: 606, endPoint y: 25, distance: 233.5
click at [643, 255] on div "Ex Works" at bounding box center [659, 253] width 123 height 8
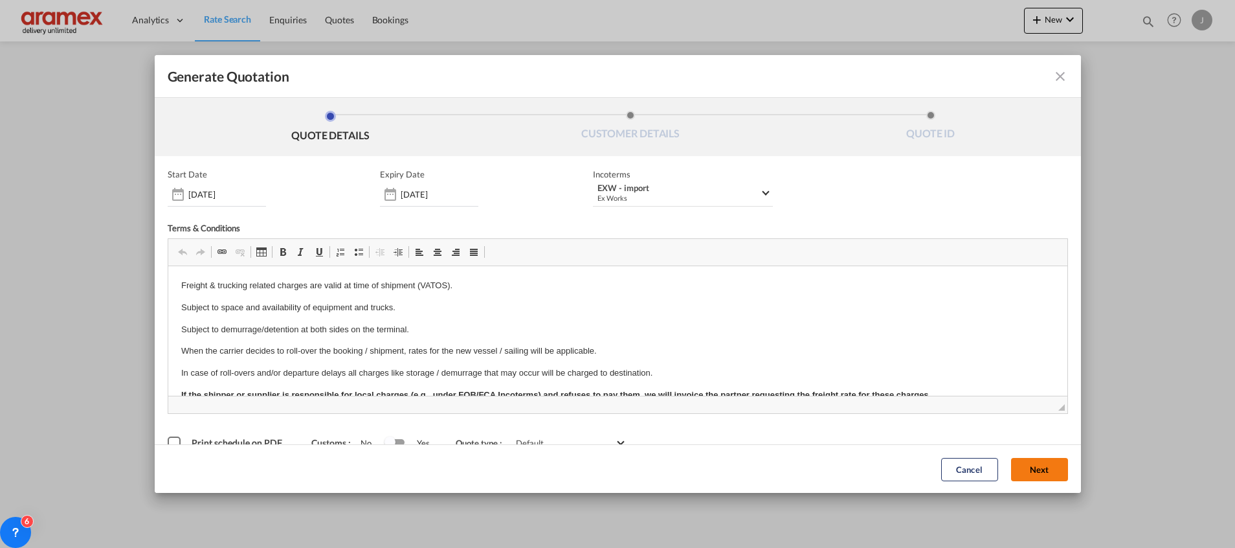
click at [1028, 465] on button "Next" at bounding box center [1039, 468] width 57 height 23
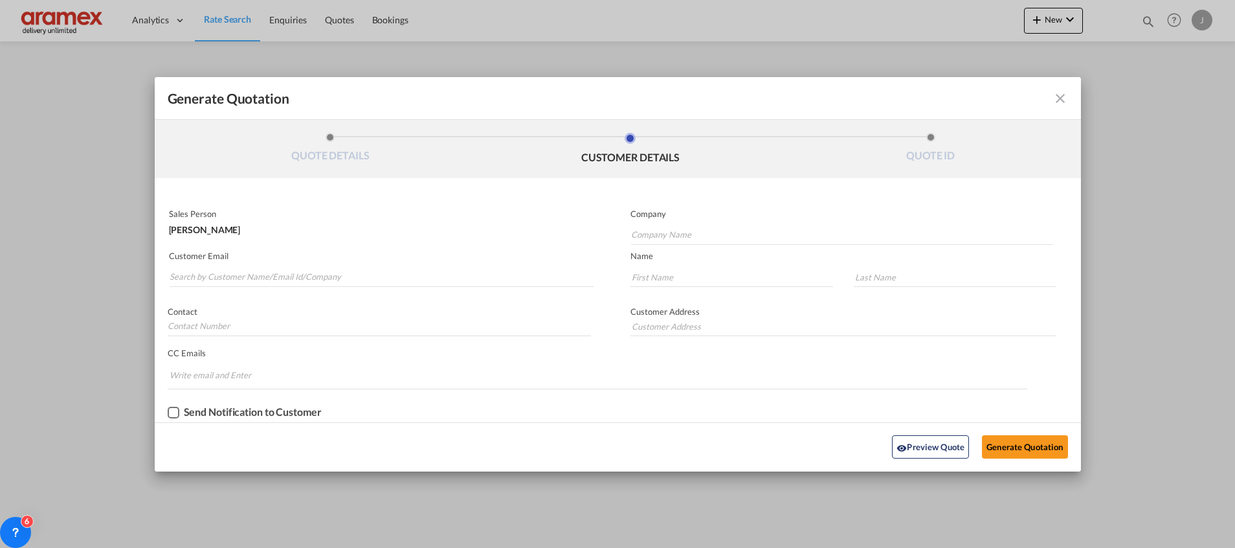
click at [210, 265] on md-autocomplete-wrap "Generate QuotationQUOTE ..." at bounding box center [381, 274] width 425 height 26
click at [208, 275] on input "Search by Customer Name/Email Id/Company" at bounding box center [382, 276] width 424 height 19
type input "S"
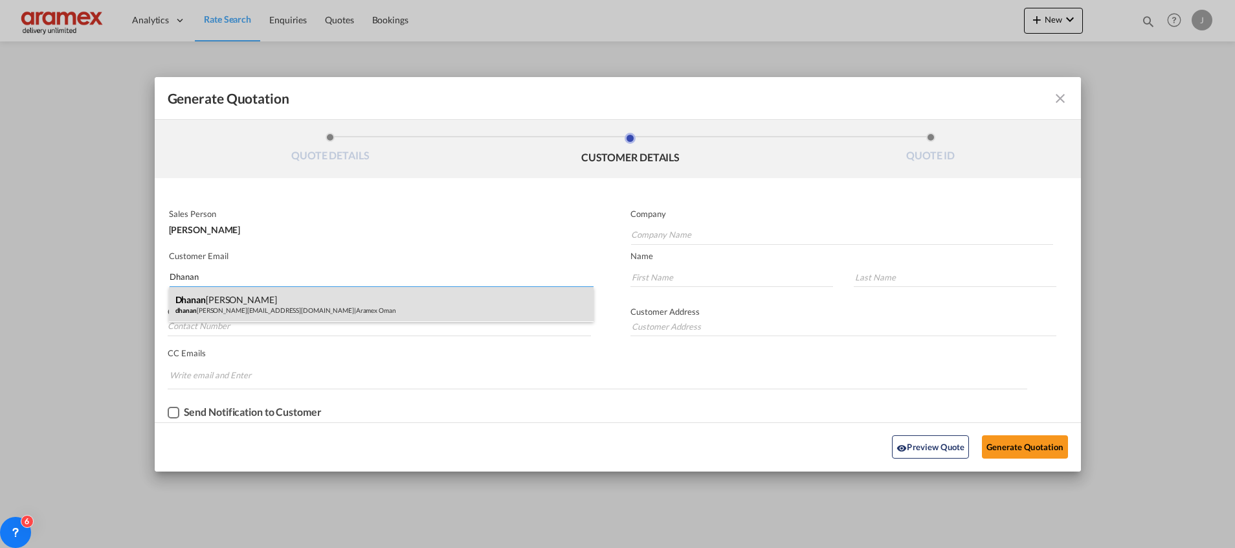
type input "Dhanan"
click at [227, 303] on div "[PERSON_NAME] [PERSON_NAME][EMAIL_ADDRESS][DOMAIN_NAME] | Aramex [GEOGRAPHIC_DA…" at bounding box center [381, 304] width 425 height 35
type input "Aramex Oman"
type input "[EMAIL_ADDRESS][DOMAIN_NAME]"
type input "Dhananjay"
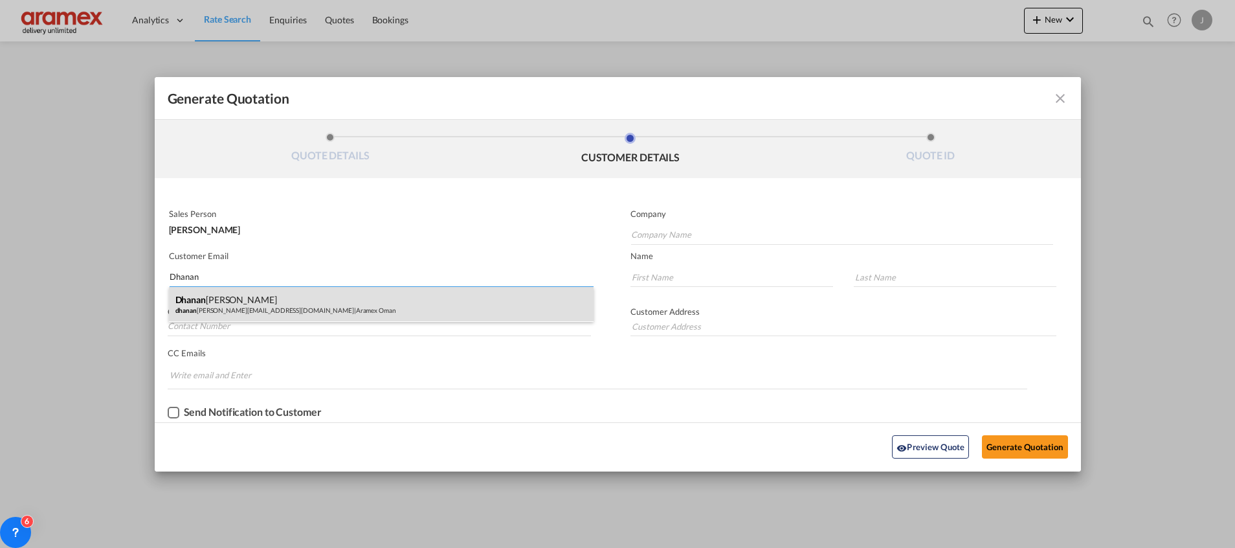
type input "[PERSON_NAME]"
type input "[GEOGRAPHIC_DATA]"
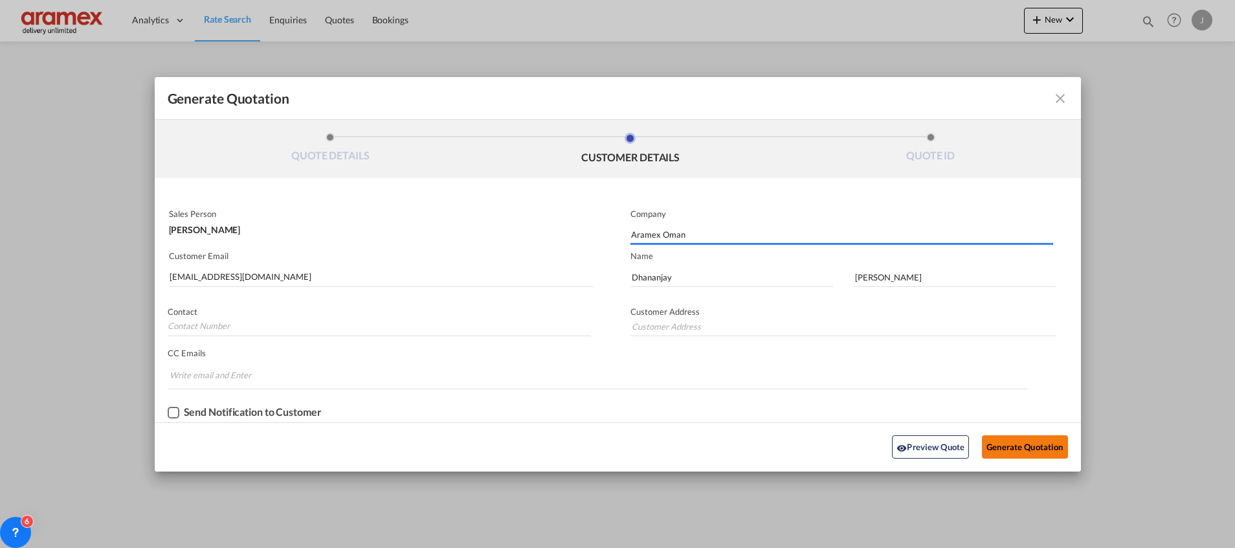
click at [1016, 450] on button "Generate Quotation" at bounding box center [1024, 446] width 85 height 23
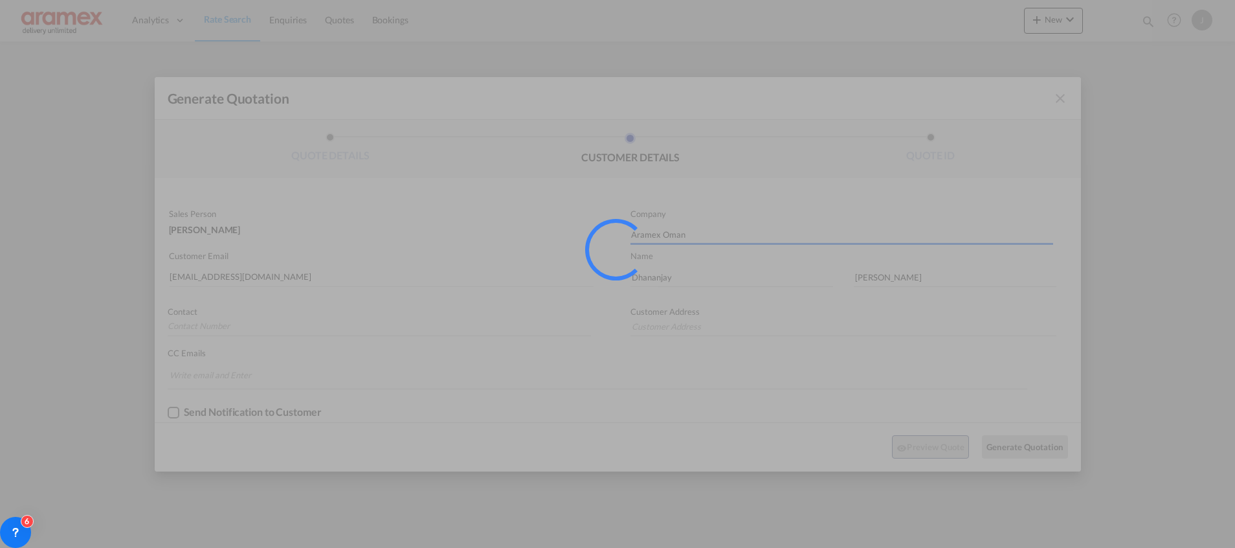
type input "[GEOGRAPHIC_DATA]"
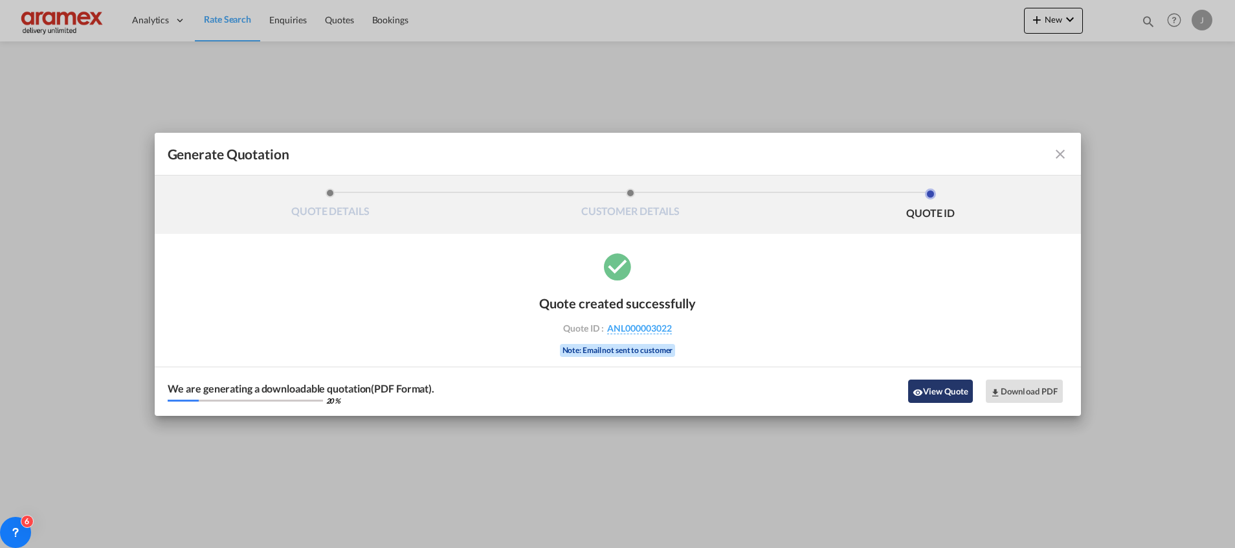
click at [943, 384] on button "View Quote" at bounding box center [940, 390] width 65 height 23
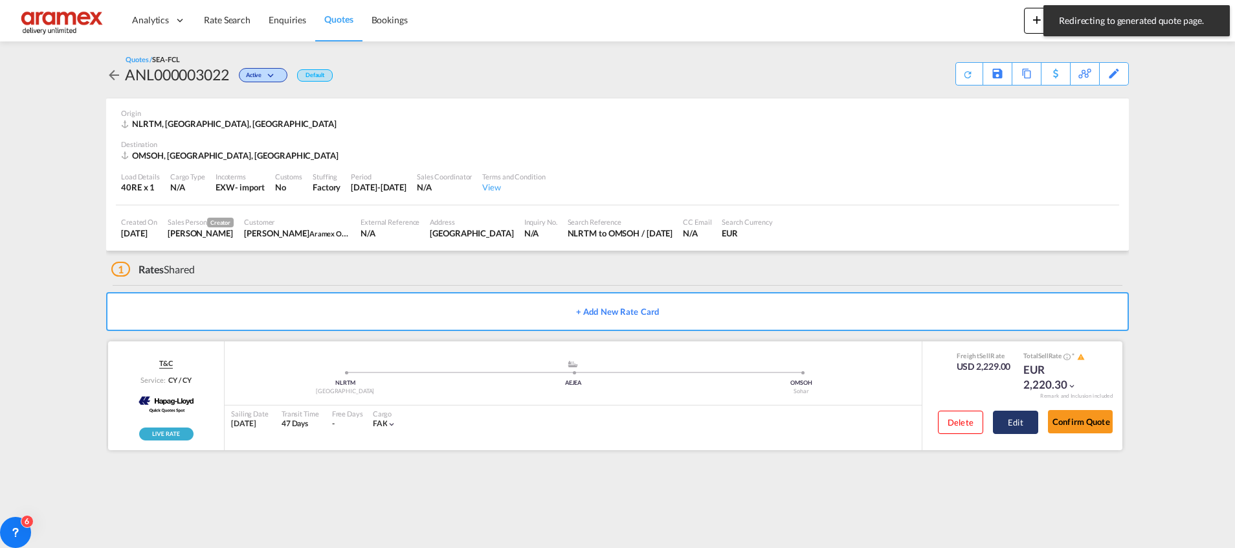
click at [1019, 419] on button "Edit" at bounding box center [1015, 421] width 45 height 23
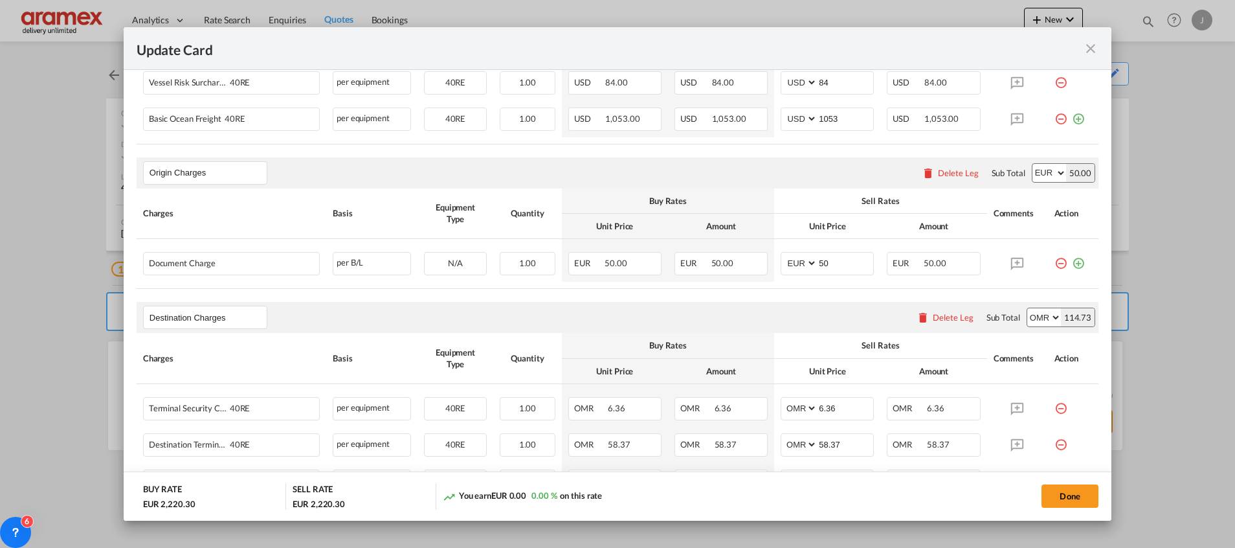
scroll to position [583, 0]
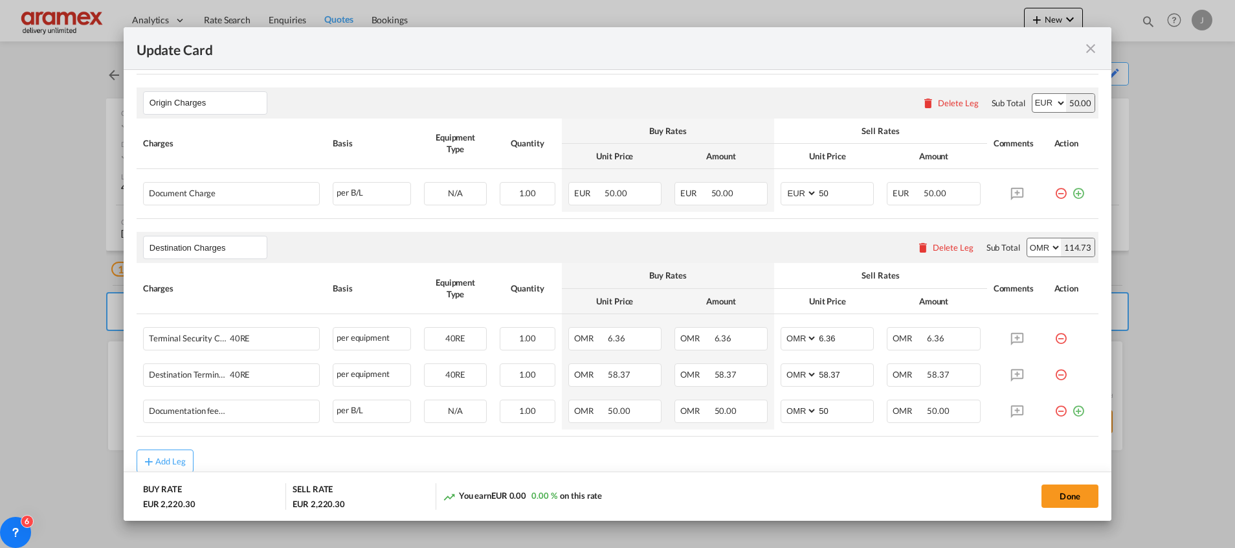
click at [931, 240] on div "Delete Leg" at bounding box center [945, 247] width 70 height 23
click at [933, 246] on div "Delete Leg" at bounding box center [953, 247] width 41 height 10
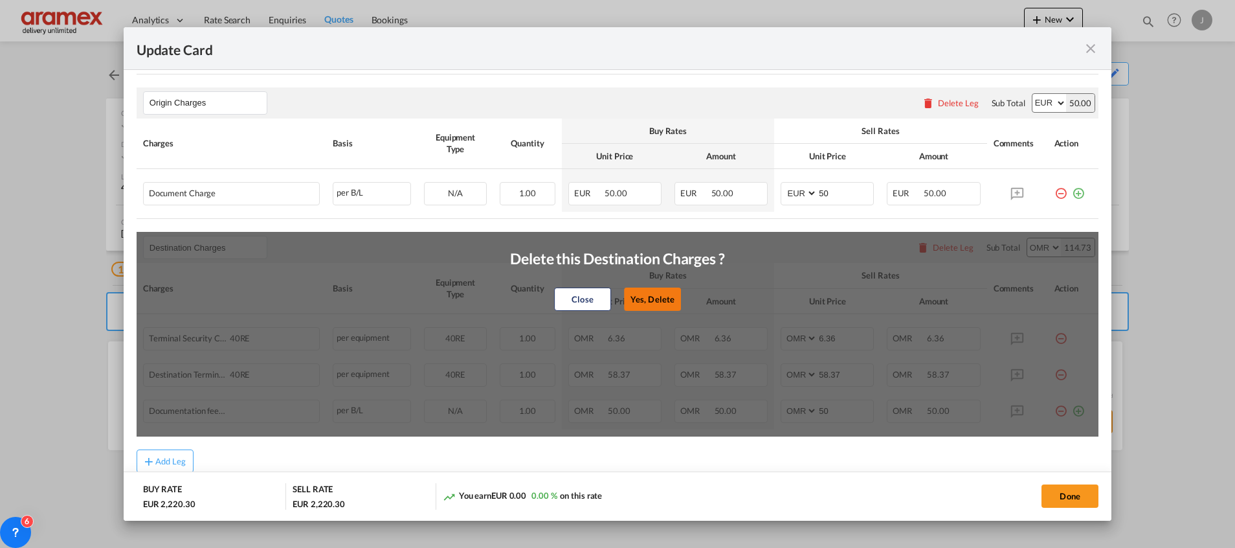
click at [642, 296] on button "Yes, Delete" at bounding box center [652, 298] width 57 height 23
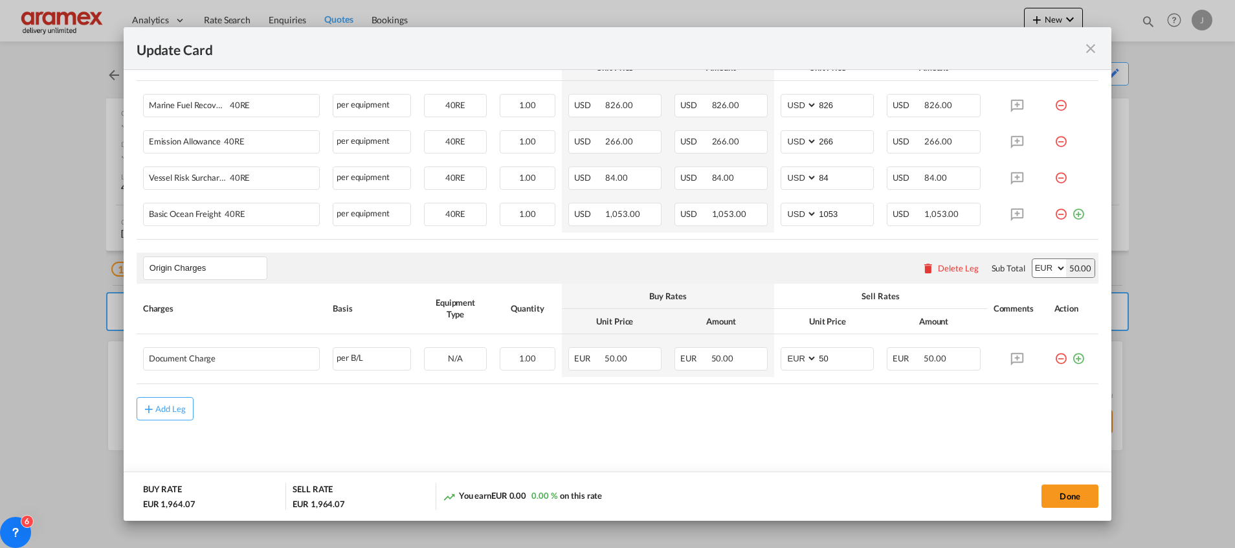
scroll to position [416, 0]
click at [1072, 357] on md-icon "icon-plus-circle-outline green-400-fg" at bounding box center [1078, 354] width 13 height 13
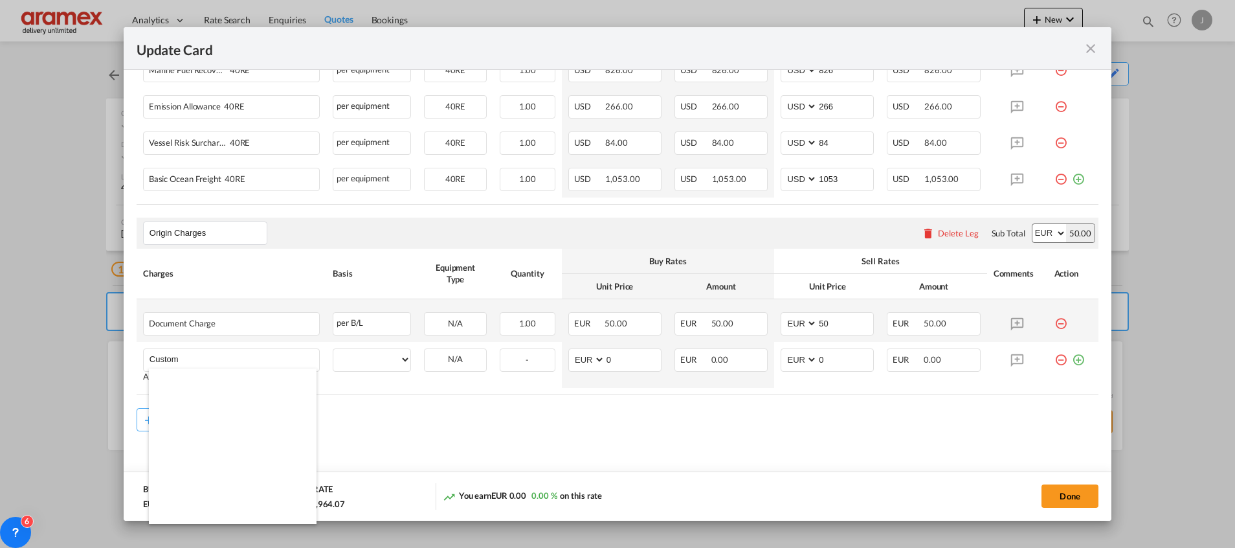
scroll to position [1359, 0]
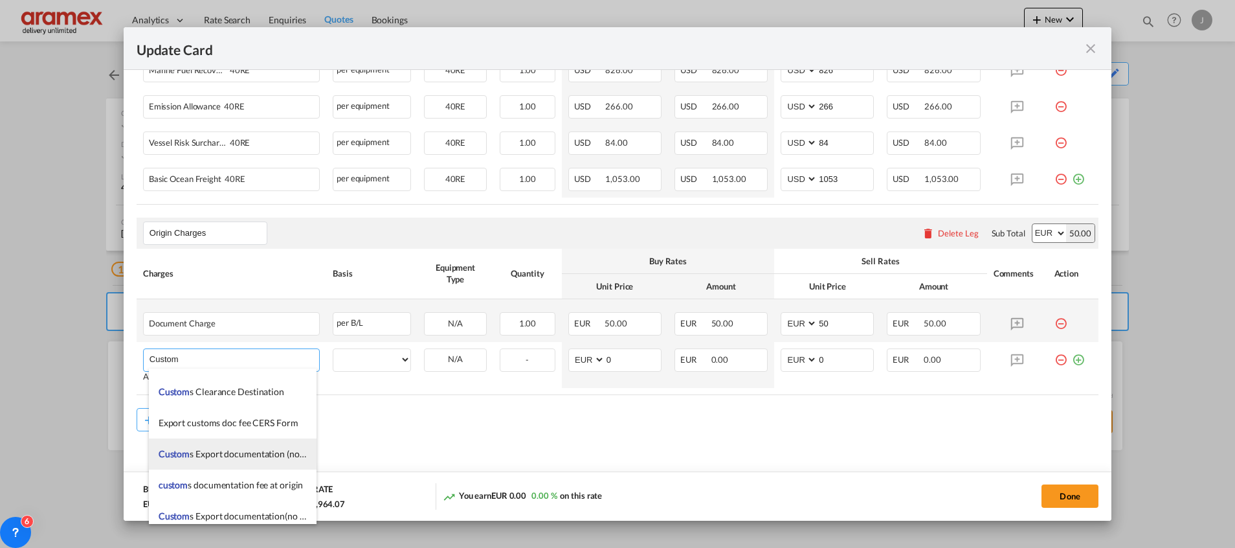
click at [260, 454] on span "Custom s Export documentation (no costs, suggested sell)" at bounding box center [271, 453] width 224 height 11
type input "Customs Export documentation (no costs, suggested sell)"
select select "per shipment"
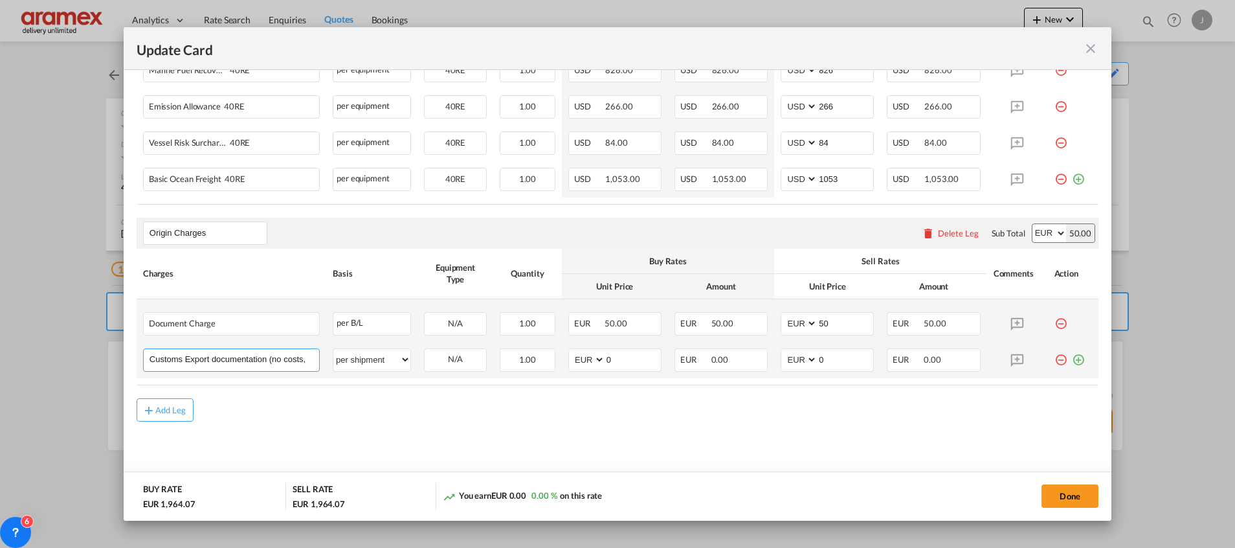
scroll to position [0, 62]
drag, startPoint x: 268, startPoint y: 365, endPoint x: 417, endPoint y: 365, distance: 149.5
click at [417, 365] on tr "Customs Export documentation (no costs, suggested sell) Please Enter User Defin…" at bounding box center [618, 360] width 962 height 36
drag, startPoint x: 627, startPoint y: 358, endPoint x: 553, endPoint y: 358, distance: 73.8
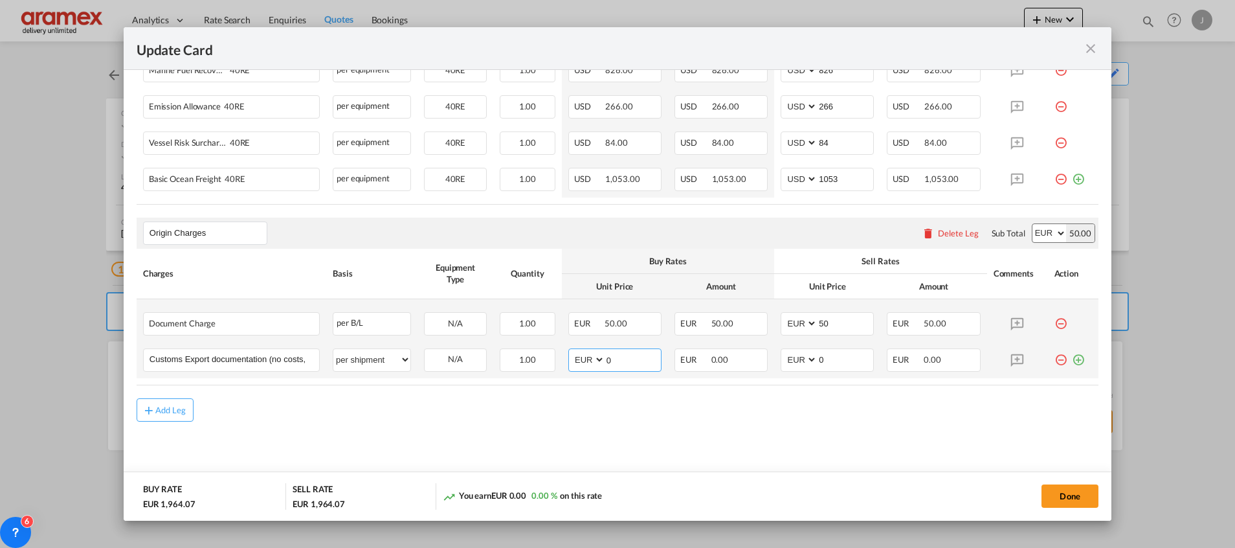
click at [553, 358] on tr "Customs Export documentation (no costs, suggested sell) Please Enter User Defin…" at bounding box center [618, 360] width 962 height 36
type input "65"
drag, startPoint x: 831, startPoint y: 361, endPoint x: 733, endPoint y: 362, distance: 98.4
click at [739, 361] on tr "Customs Export documentation (no costs, suggested sell) Please Enter User Defin…" at bounding box center [618, 360] width 962 height 36
type input "65"
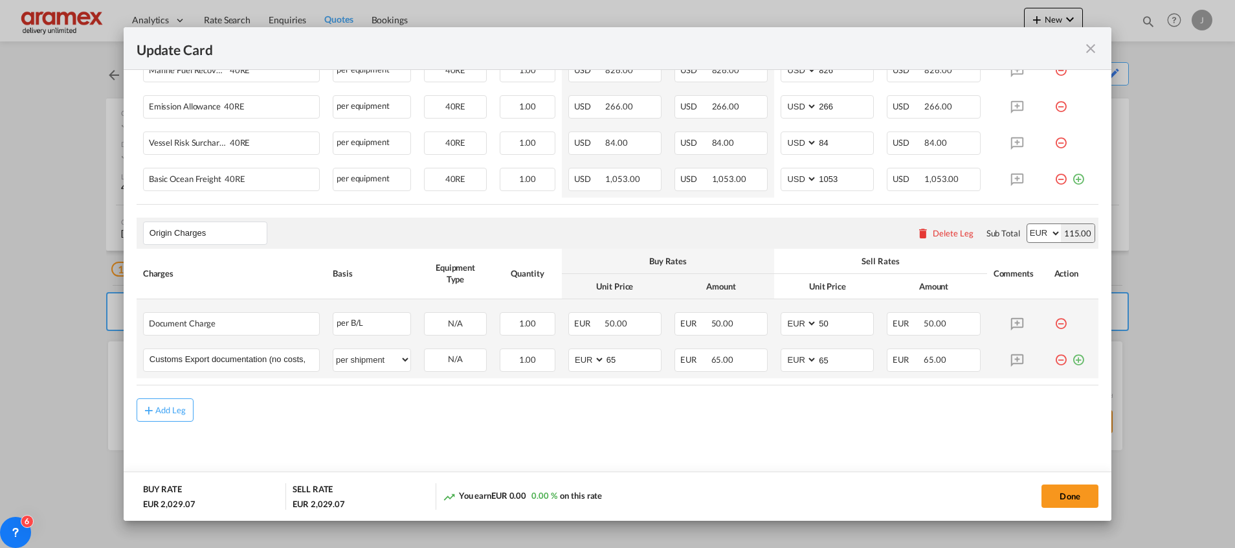
click at [1072, 361] on md-icon "icon-plus-circle-outline green-400-fg" at bounding box center [1078, 354] width 13 height 13
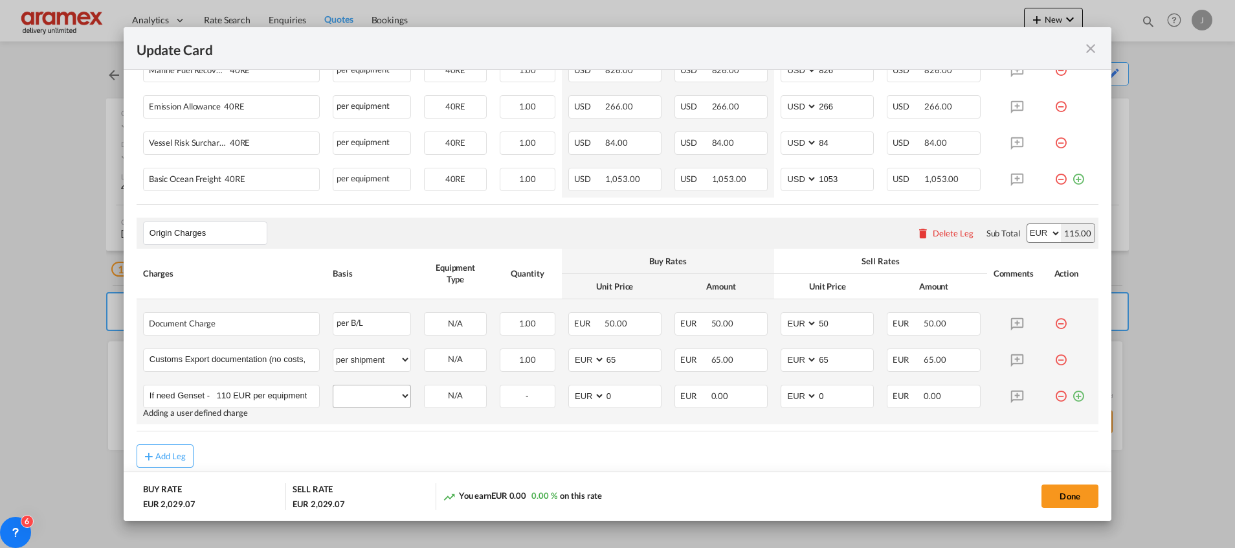
type input "If need Genset - 110 EUR per equipment"
drag, startPoint x: 364, startPoint y: 399, endPoint x: 364, endPoint y: 386, distance: 13.0
click at [364, 399] on select "per equipment per container per B/L per shipping bill per shipment per pallet p…" at bounding box center [371, 395] width 77 height 21
select select "per equipment"
click at [333, 385] on select "per equipment per container per B/L per shipping bill per shipment per pallet p…" at bounding box center [371, 395] width 77 height 21
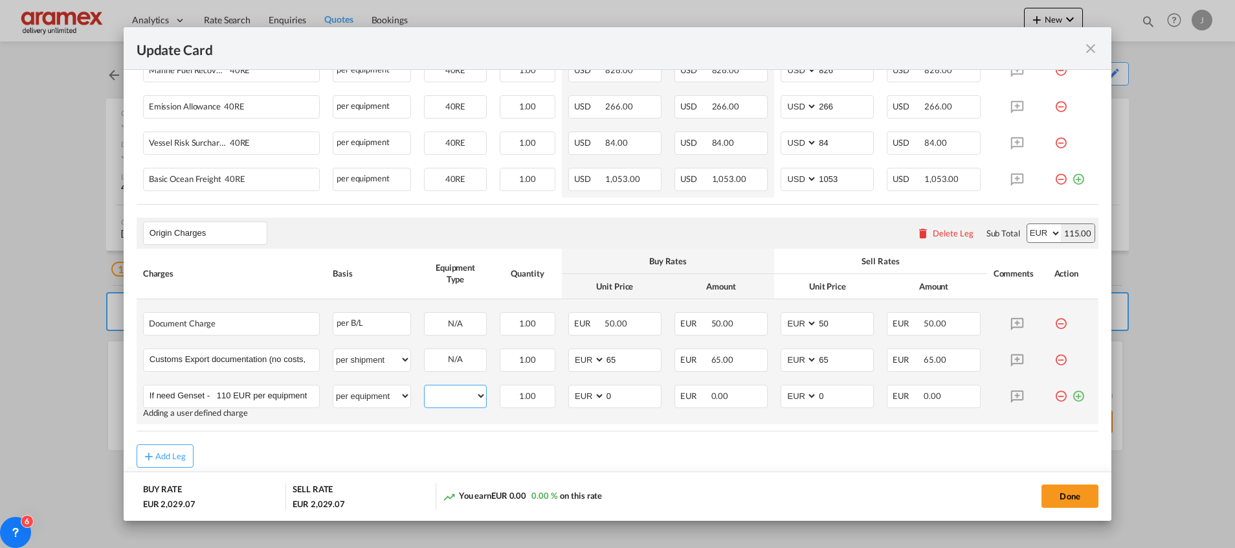
click at [455, 396] on select "40RE" at bounding box center [455, 395] width 61 height 17
select select "40RE"
click at [425, 387] on select "40RE" at bounding box center [455, 395] width 61 height 17
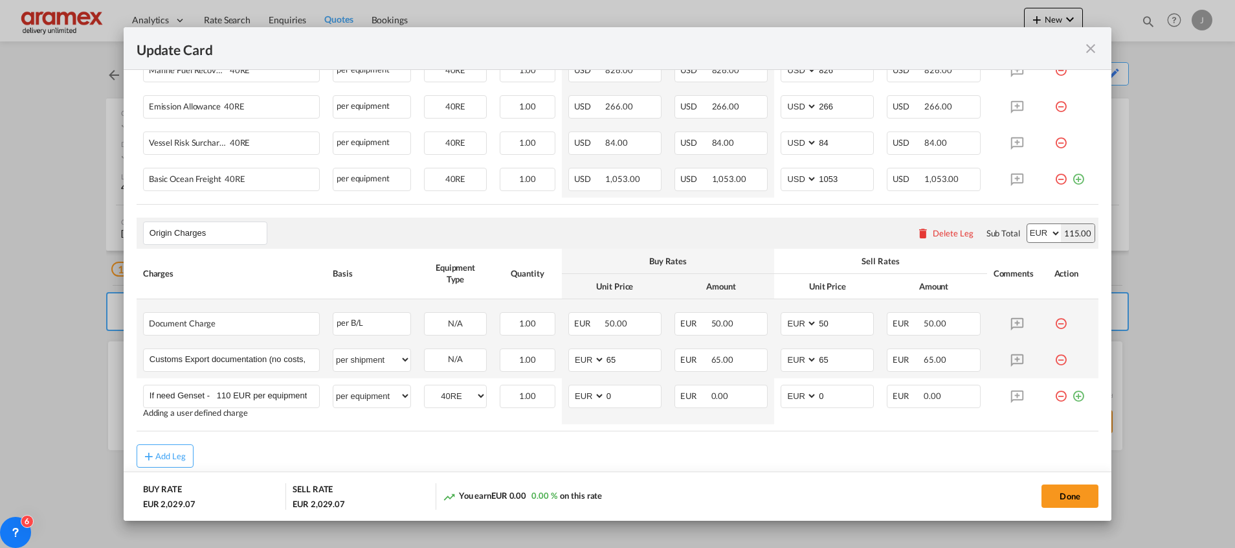
click at [610, 425] on table "Charges Basis Equipment Type Quantity Buy Rates Sell Rates Comments Action Unit…" at bounding box center [618, 340] width 962 height 183
drag, startPoint x: 841, startPoint y: 476, endPoint x: 940, endPoint y: 463, distance: 99.8
click at [842, 476] on md-dialog-actions "BUY RATE EUR 2,029.07 SELL RATE EUR 2,029.07 You earn EUR 0.00 0.00 % on this r…" at bounding box center [618, 495] width 988 height 49
click at [1081, 491] on button "Done" at bounding box center [1069, 495] width 57 height 23
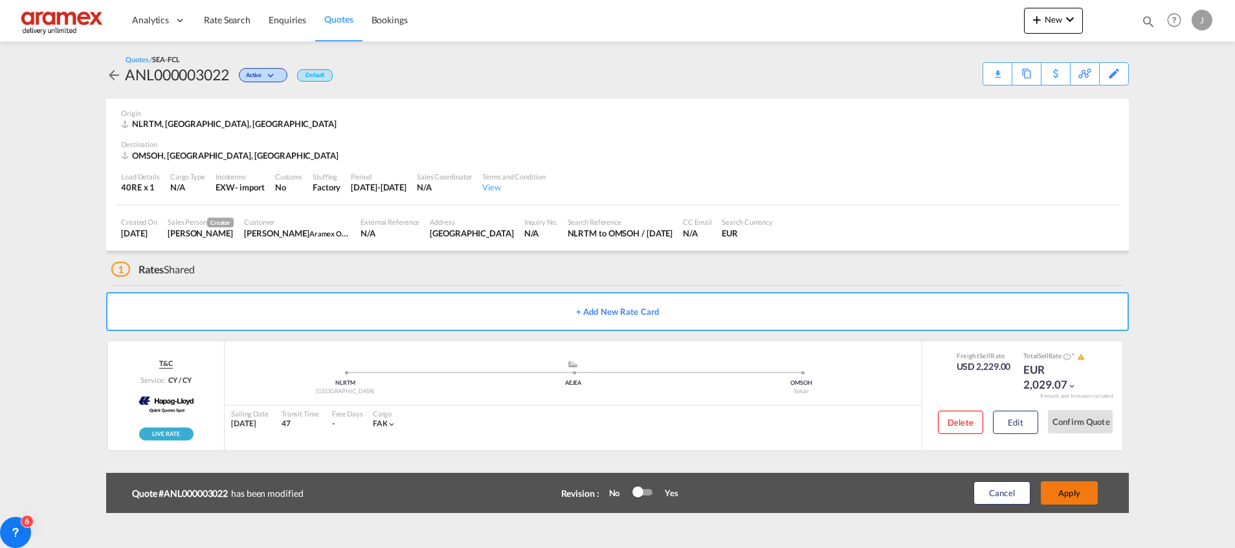
click at [1080, 490] on button "Apply" at bounding box center [1069, 492] width 57 height 23
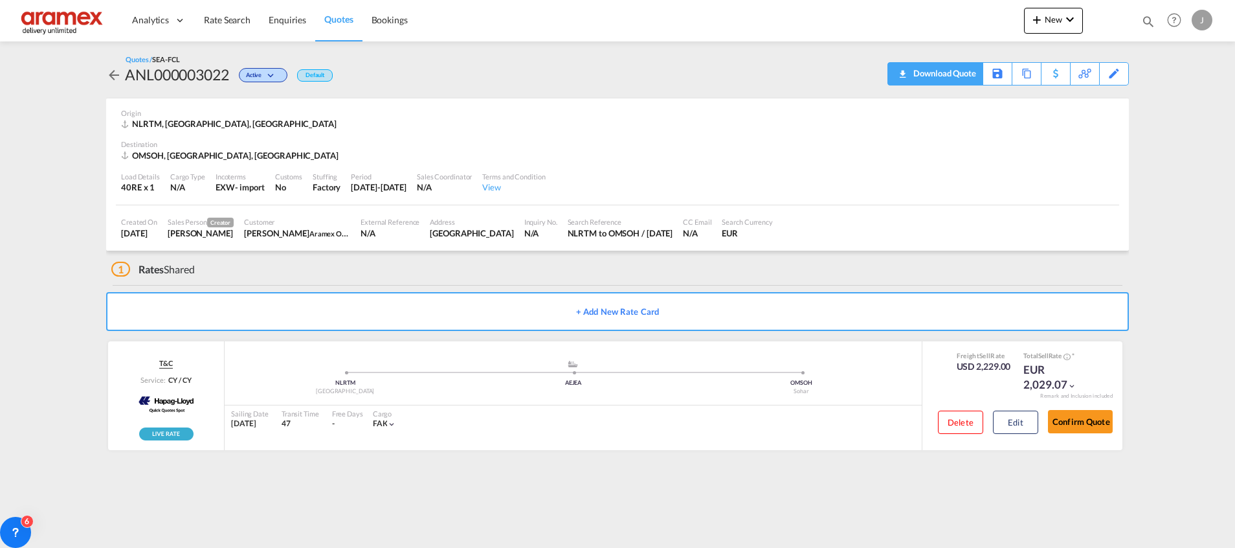
click at [964, 77] on div "Download Quote" at bounding box center [943, 73] width 66 height 21
